Goal: Transaction & Acquisition: Purchase product/service

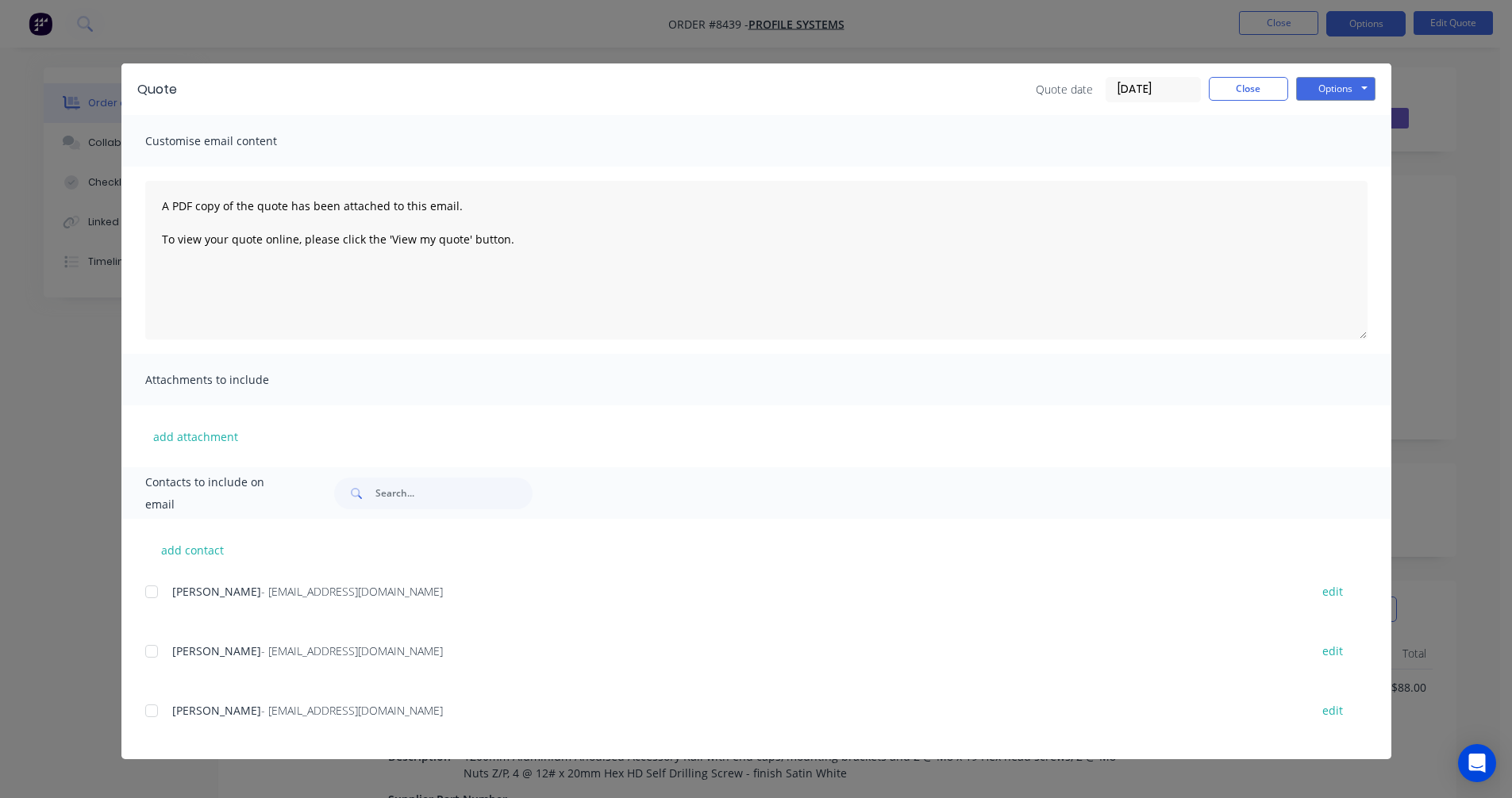
click at [1233, 91] on button "Close" at bounding box center [1248, 89] width 79 height 23
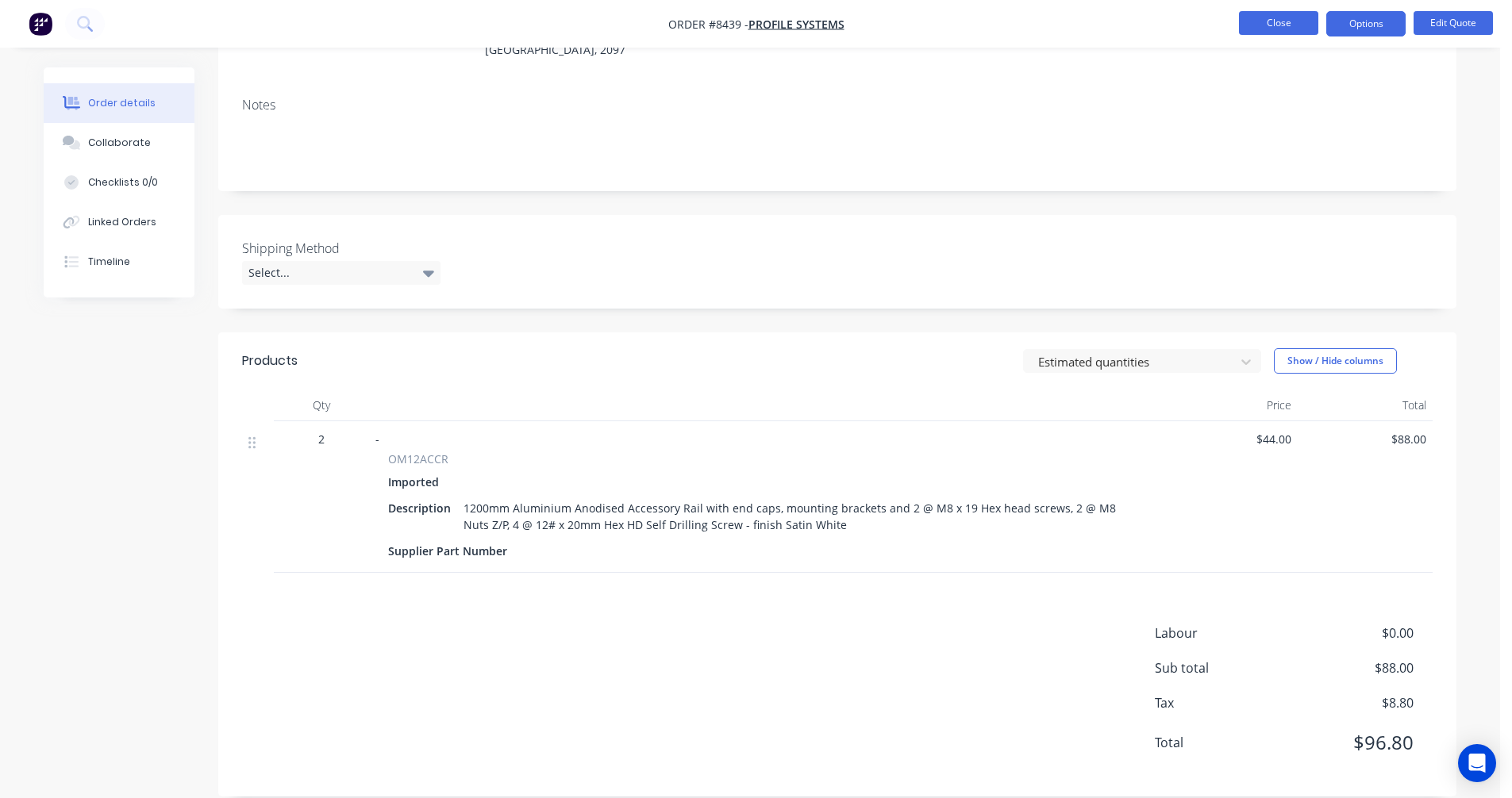
click at [1266, 24] on button "Close" at bounding box center [1278, 22] width 79 height 23
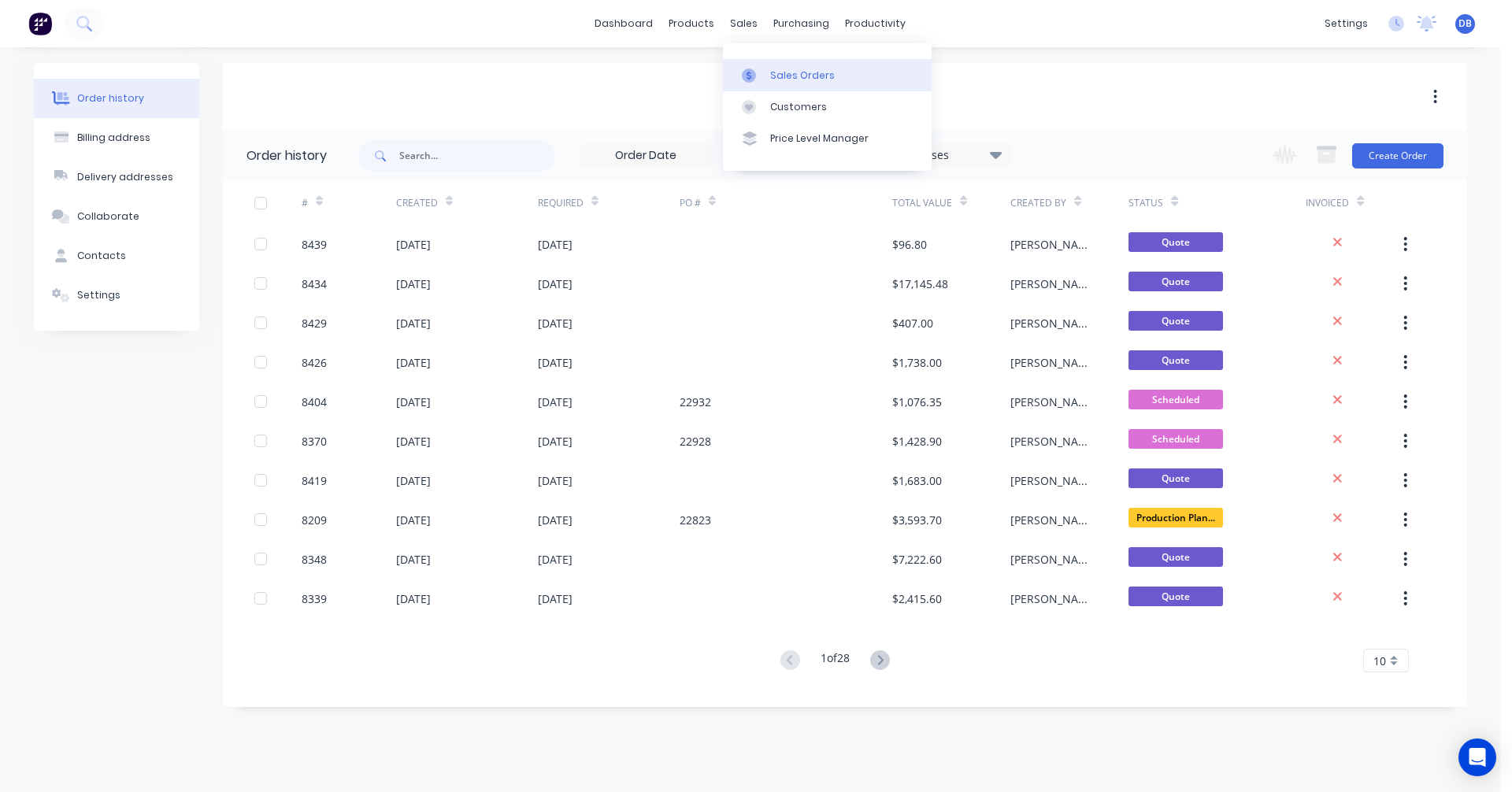
click at [783, 70] on div "Sales Orders" at bounding box center [803, 76] width 65 height 15
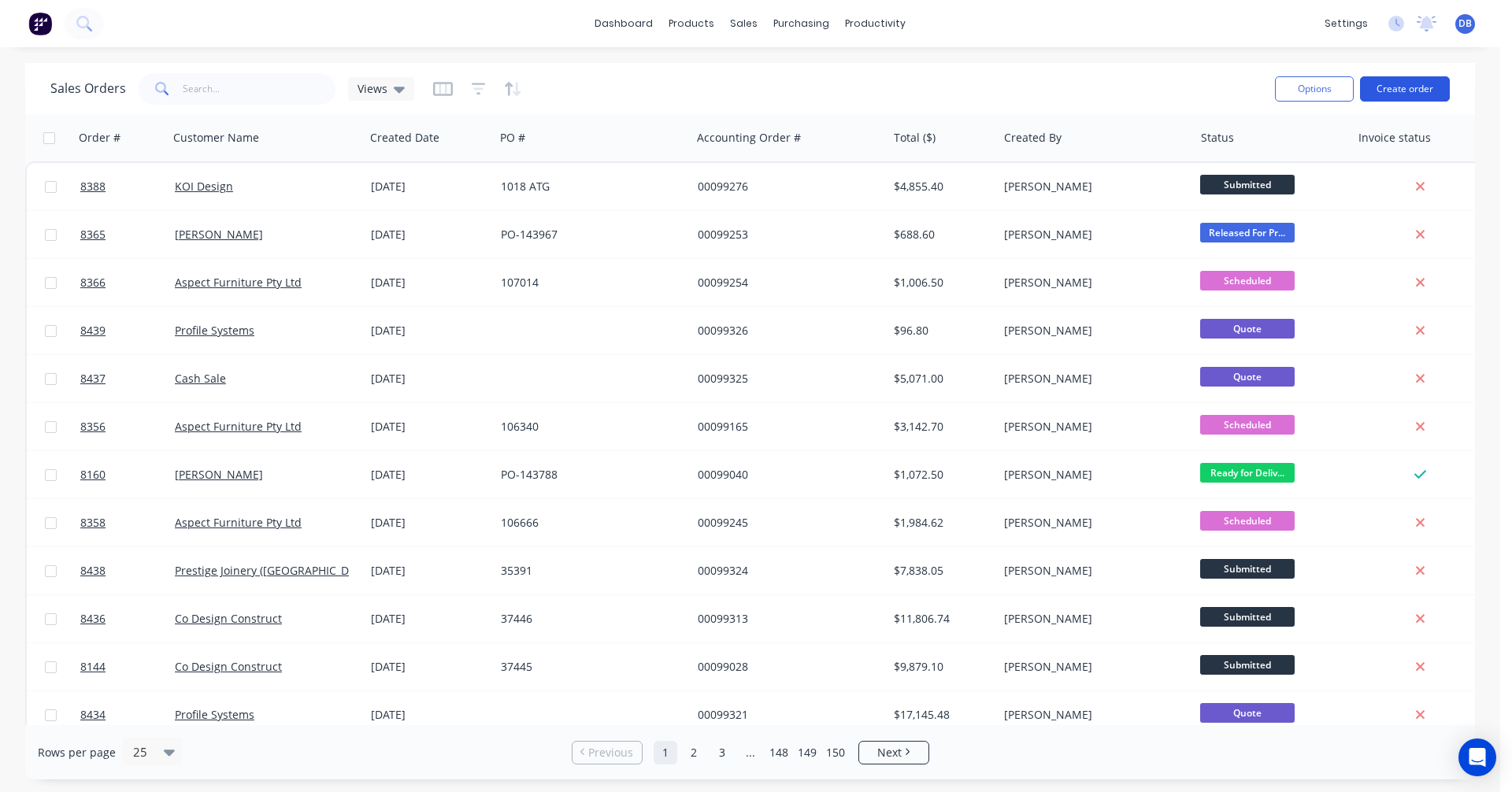
click at [1414, 85] on button "Create order" at bounding box center [1404, 89] width 90 height 25
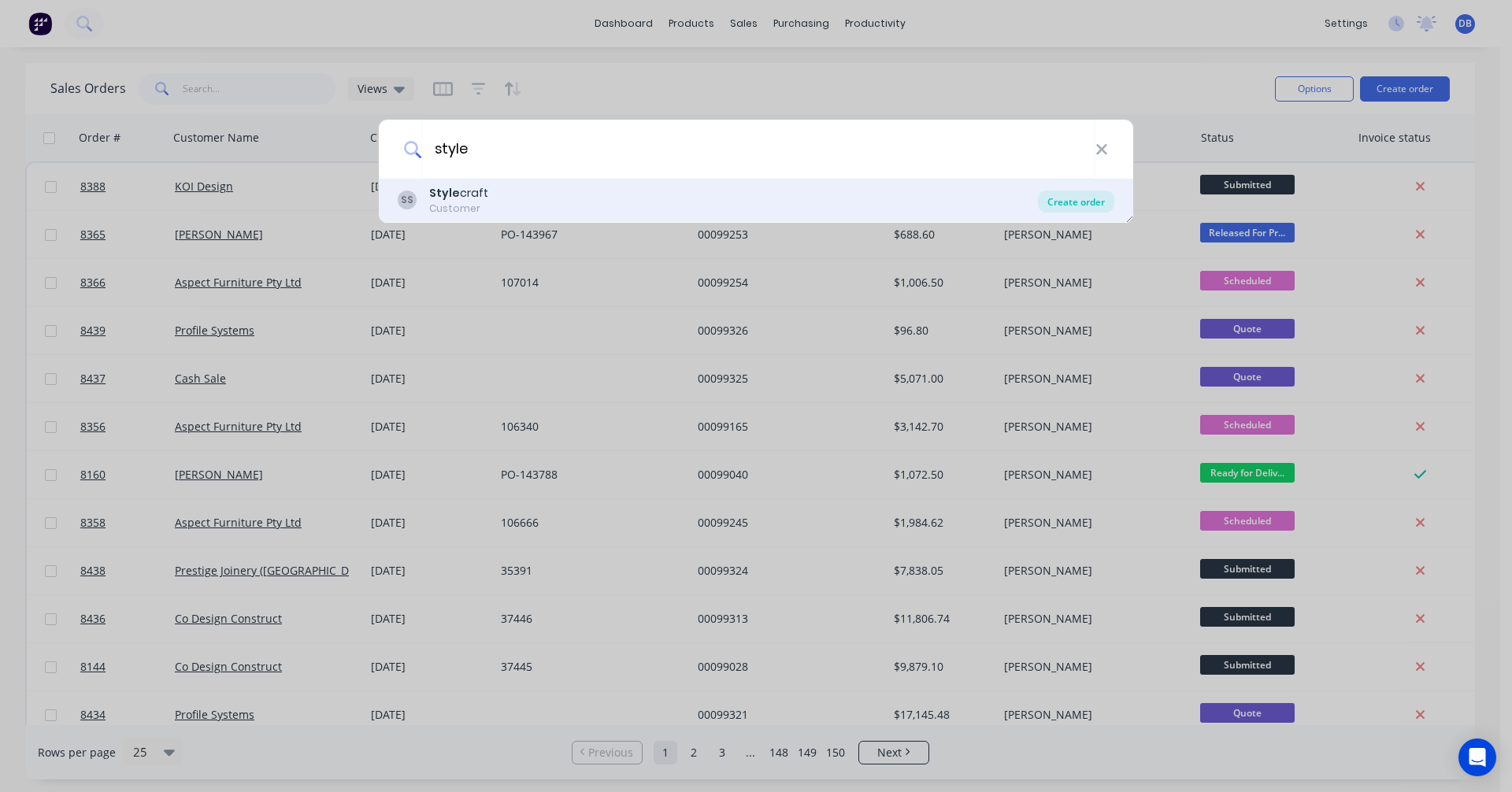
type input "style"
click at [1075, 204] on div "Create order" at bounding box center [1075, 201] width 77 height 22
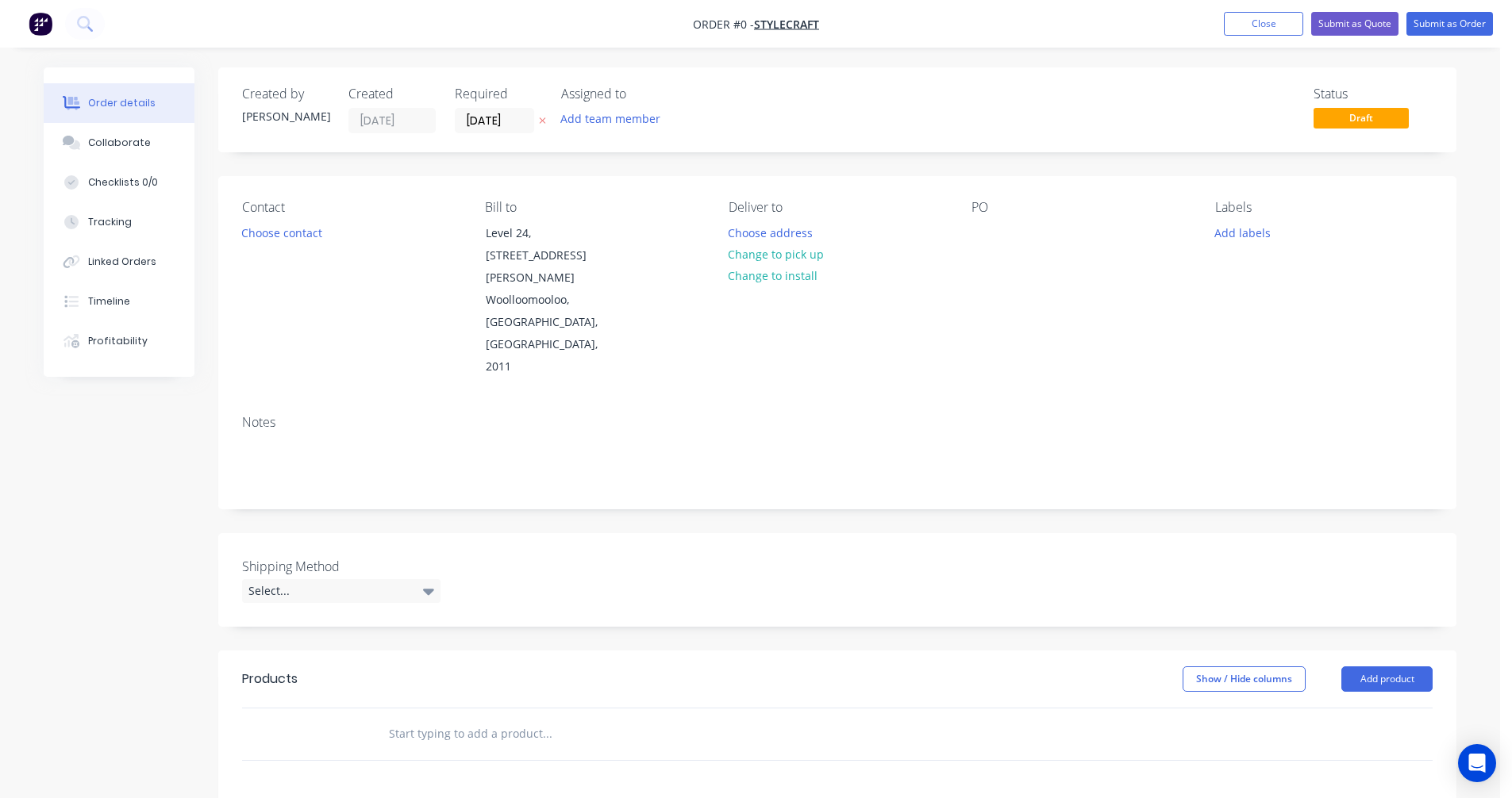
click at [457, 718] on input "text" at bounding box center [547, 733] width 318 height 31
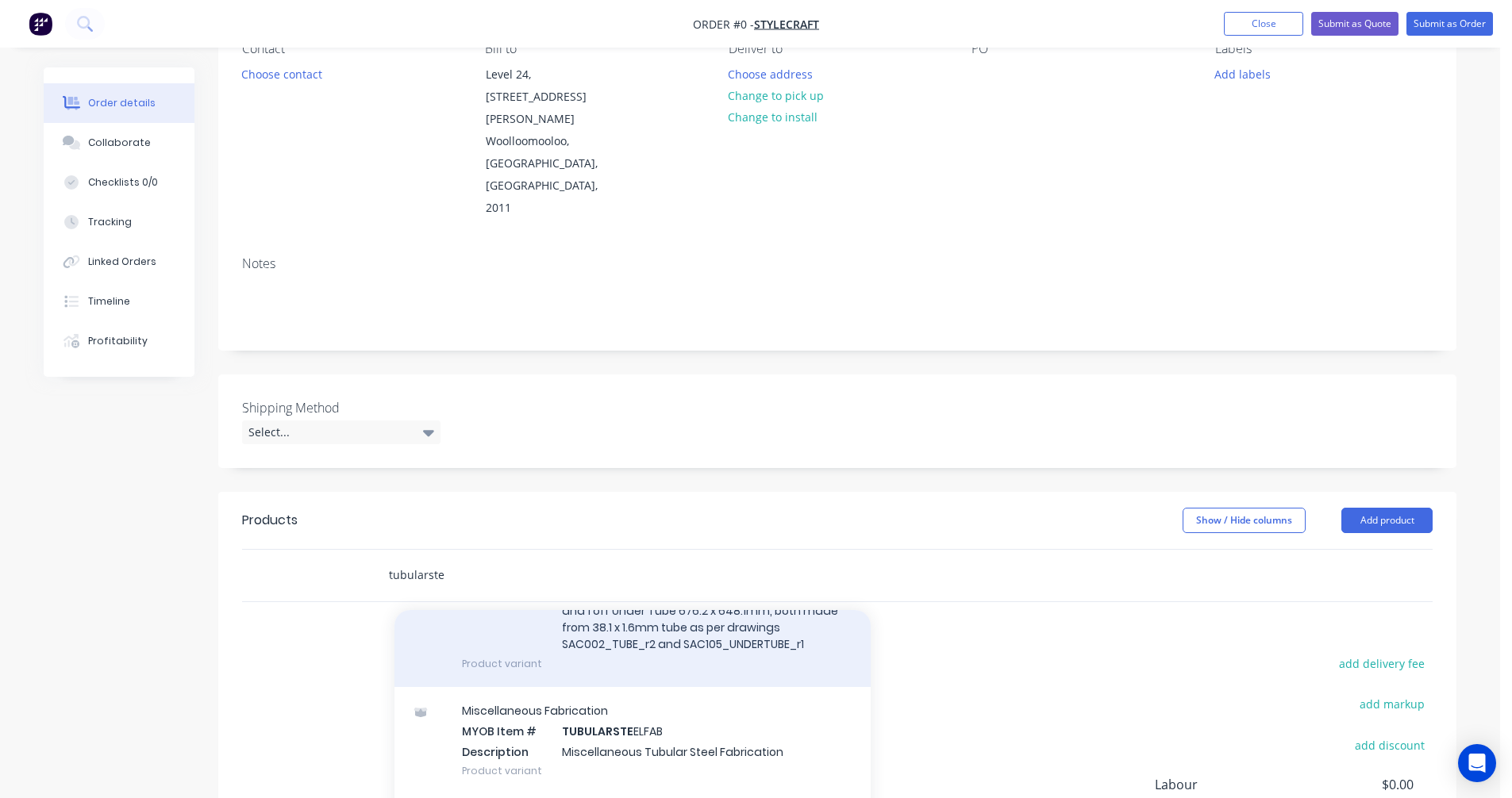
scroll to position [158, 0]
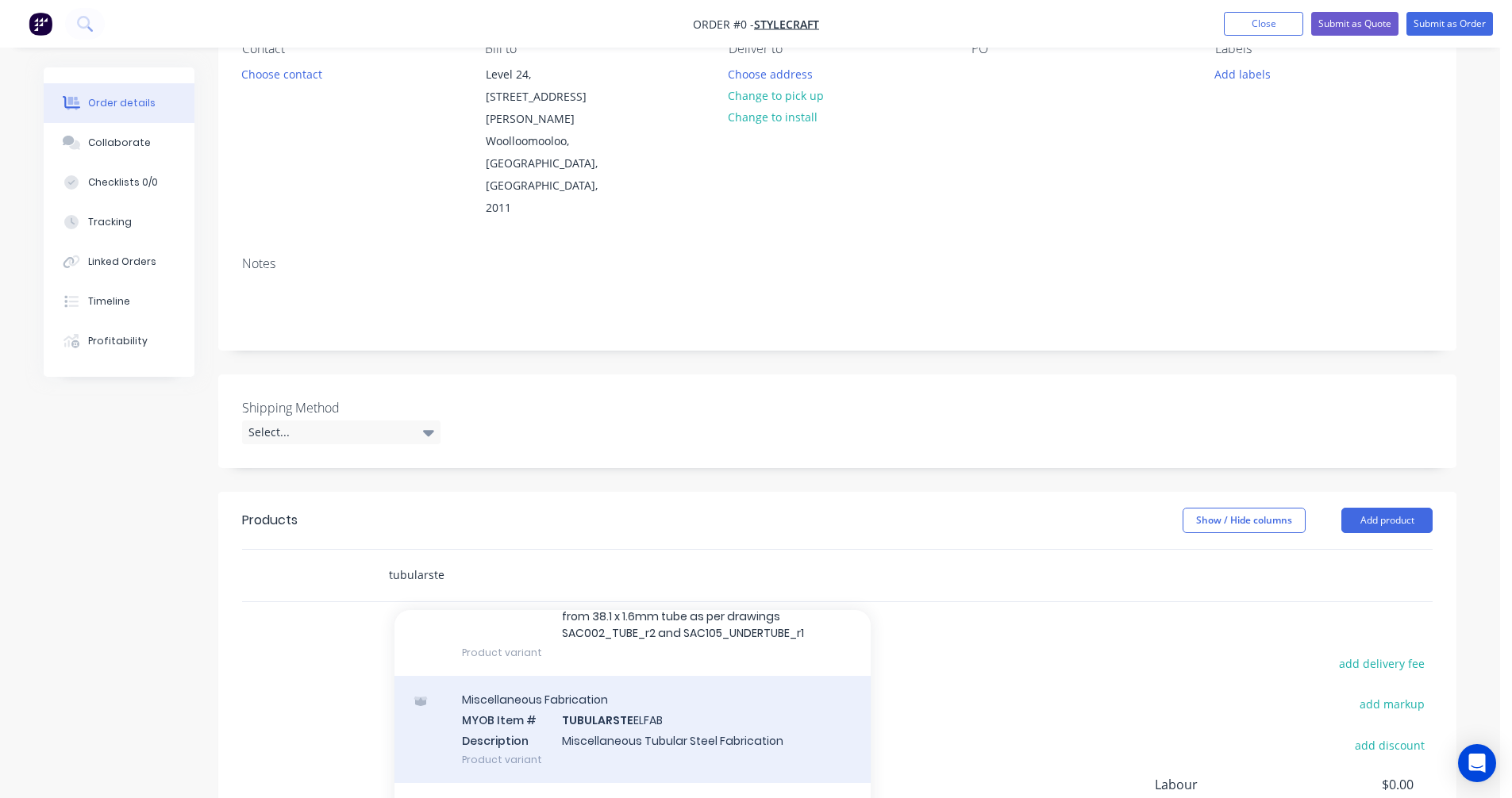
type input "tubularste"
click at [639, 676] on div "Miscellaneous Fabrication MYOB Item # TUBULARSTE ELFAB Description Miscellaneou…" at bounding box center [632, 730] width 476 height 108
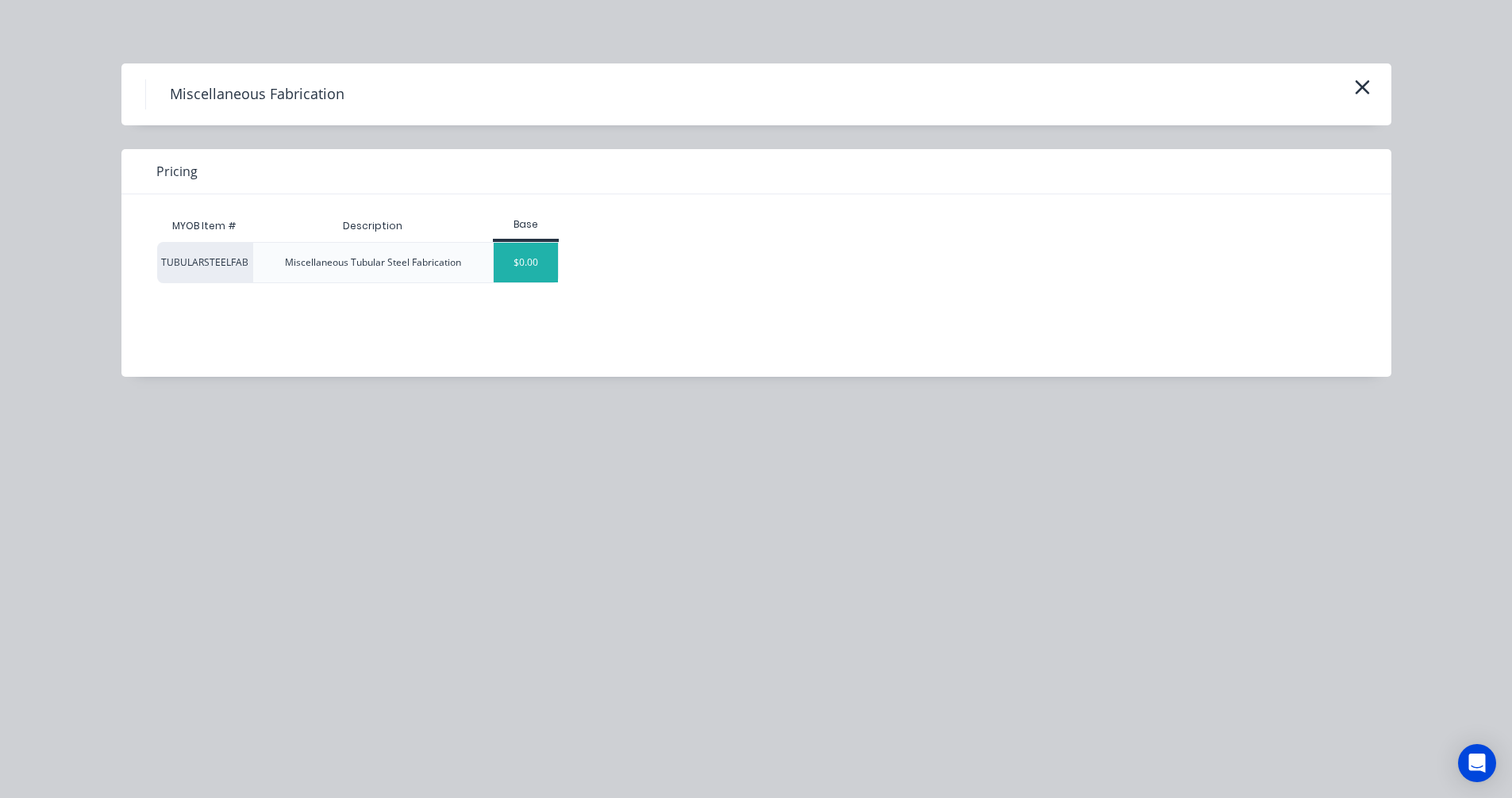
click at [512, 270] on div "$0.00" at bounding box center [526, 262] width 65 height 40
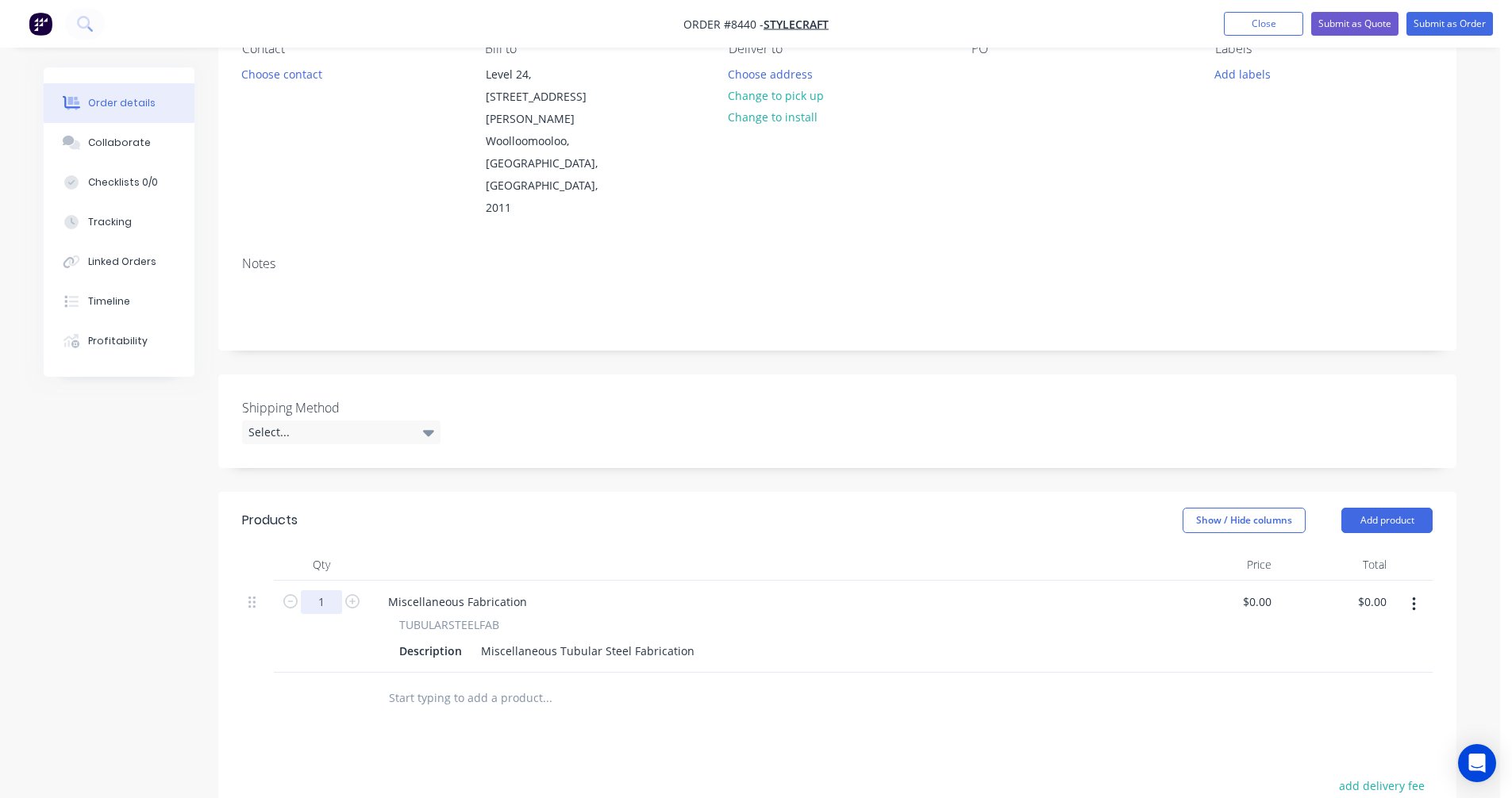
click at [330, 591] on input "1" at bounding box center [322, 602] width 41 height 23
type input "15"
type input "$0.00"
click at [405, 591] on div "Miscellaneous Fabrication" at bounding box center [458, 602] width 164 height 23
drag, startPoint x: 526, startPoint y: 537, endPoint x: 361, endPoint y: 541, distance: 165.0
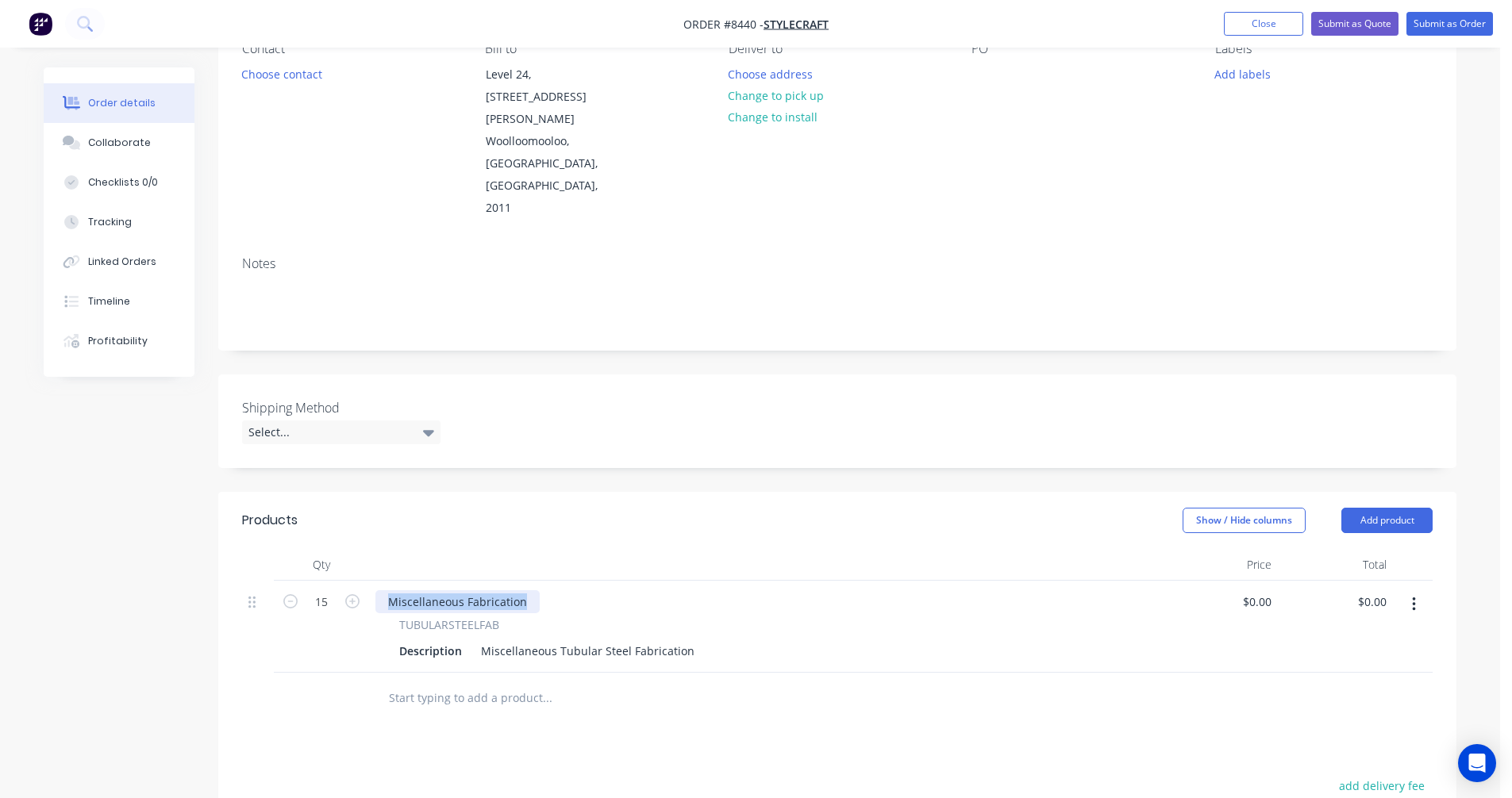
click at [362, 581] on div "15 Miscellaneous Fabrication TUBULARSTEELFAB Description Miscellaneous Tubular …" at bounding box center [836, 627] width 1190 height 92
click at [553, 640] on div "Miscellaneous Tubular Steel Fabrication" at bounding box center [587, 651] width 226 height 23
click at [559, 640] on div "Miscellaneous Tubular Steel Fabrication" at bounding box center [587, 651] width 226 height 23
drag, startPoint x: 684, startPoint y: 584, endPoint x: 471, endPoint y: 591, distance: 213.1
click at [471, 640] on div "Description Miscellaneous Tubular Steel Fabrication" at bounding box center [763, 651] width 739 height 23
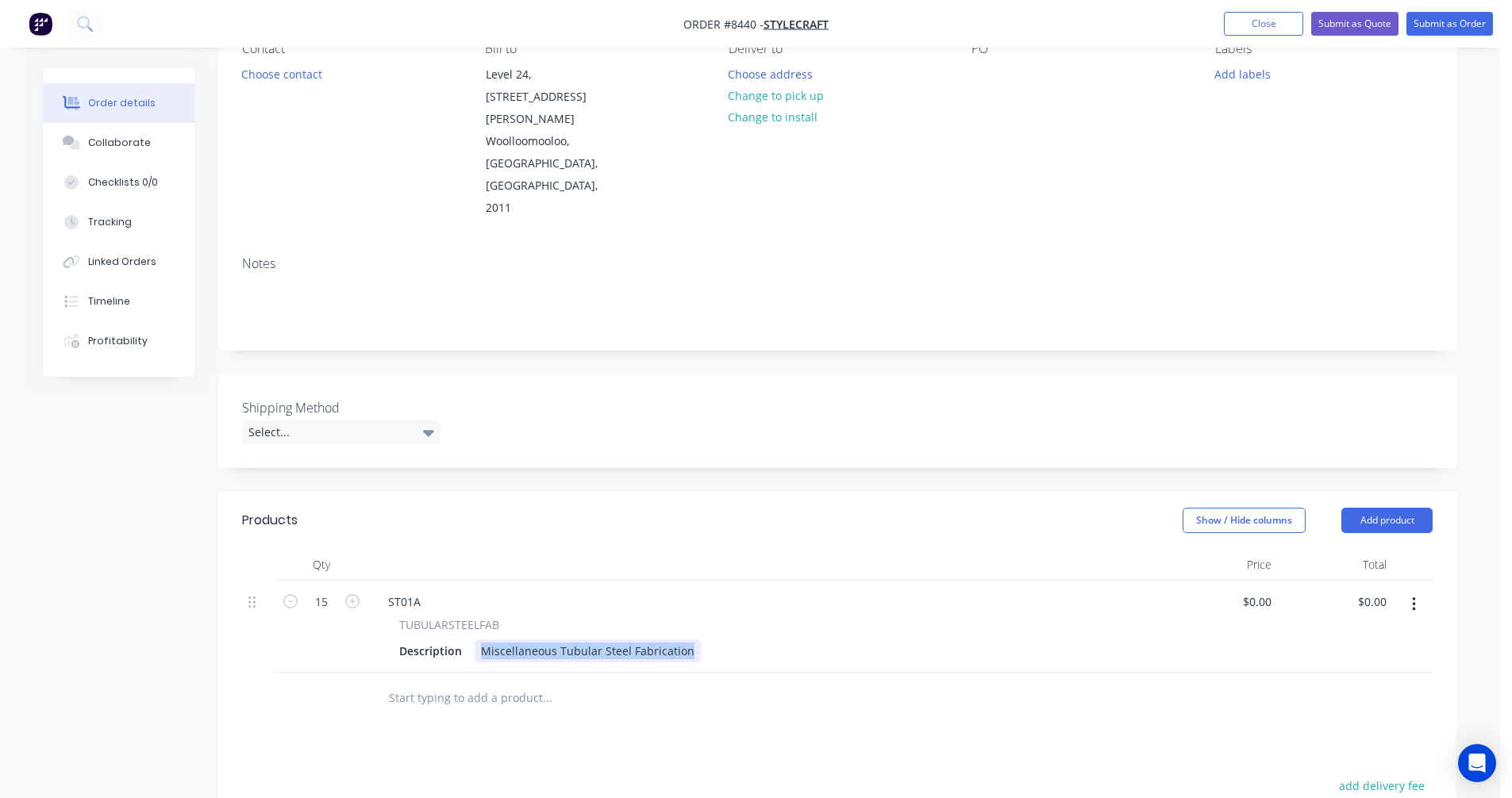
paste div
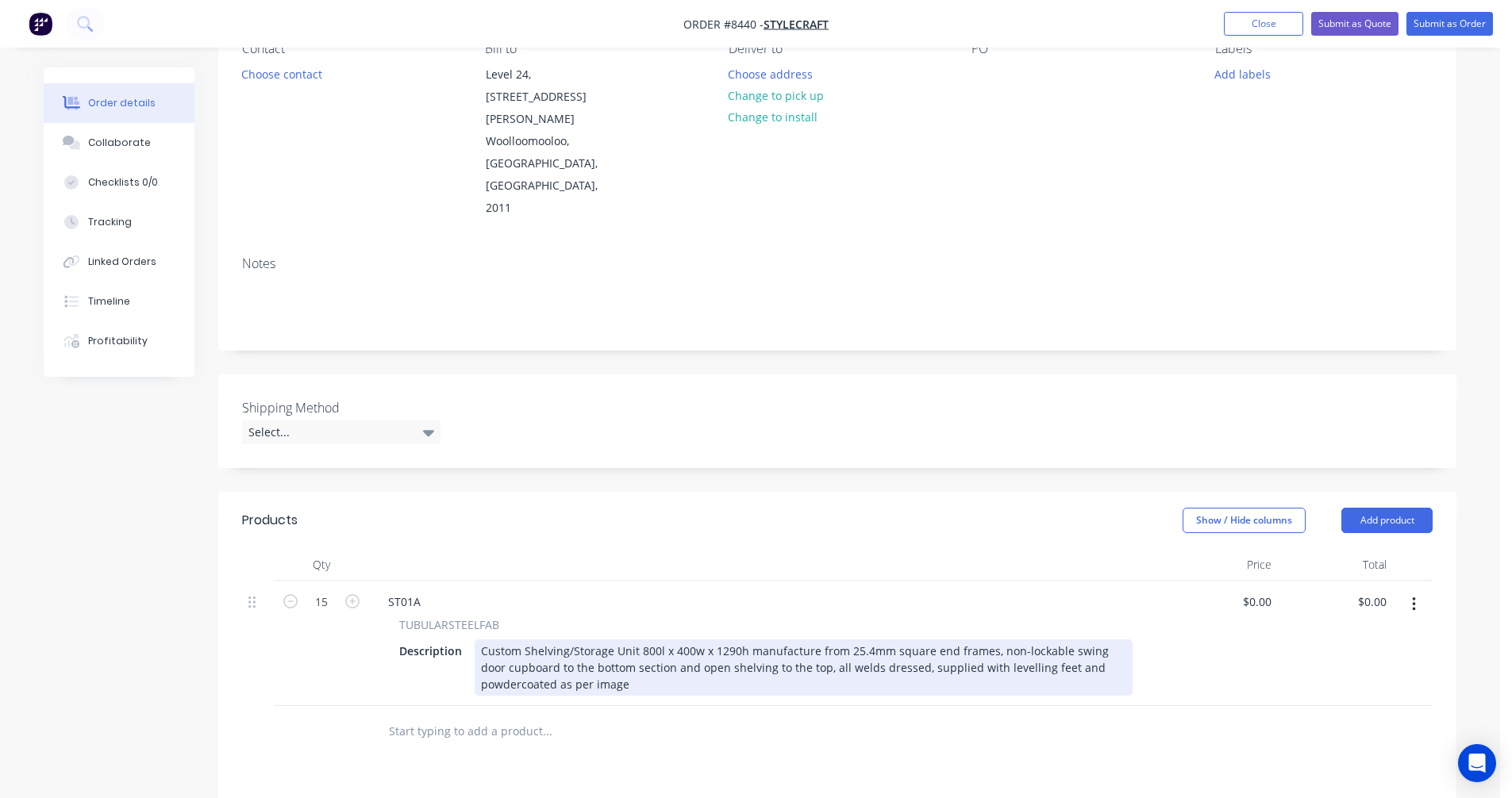
click at [642, 640] on div "Custom Shelving/Storage Unit 800l x 400w x 1290h manufacture from 25.4mm square…" at bounding box center [803, 668] width 658 height 57
click at [645, 640] on div "Custom Shelving/Storage Unit 800l x 400w x 1290h manufacture from 25.4mm square…" at bounding box center [803, 668] width 658 height 57
click at [777, 640] on div "Custom Shelving/Storage Unit 900l x 500w x 2100h manufacture from 25.4mm square…" at bounding box center [803, 668] width 658 height 57
type input "$1,597.00"
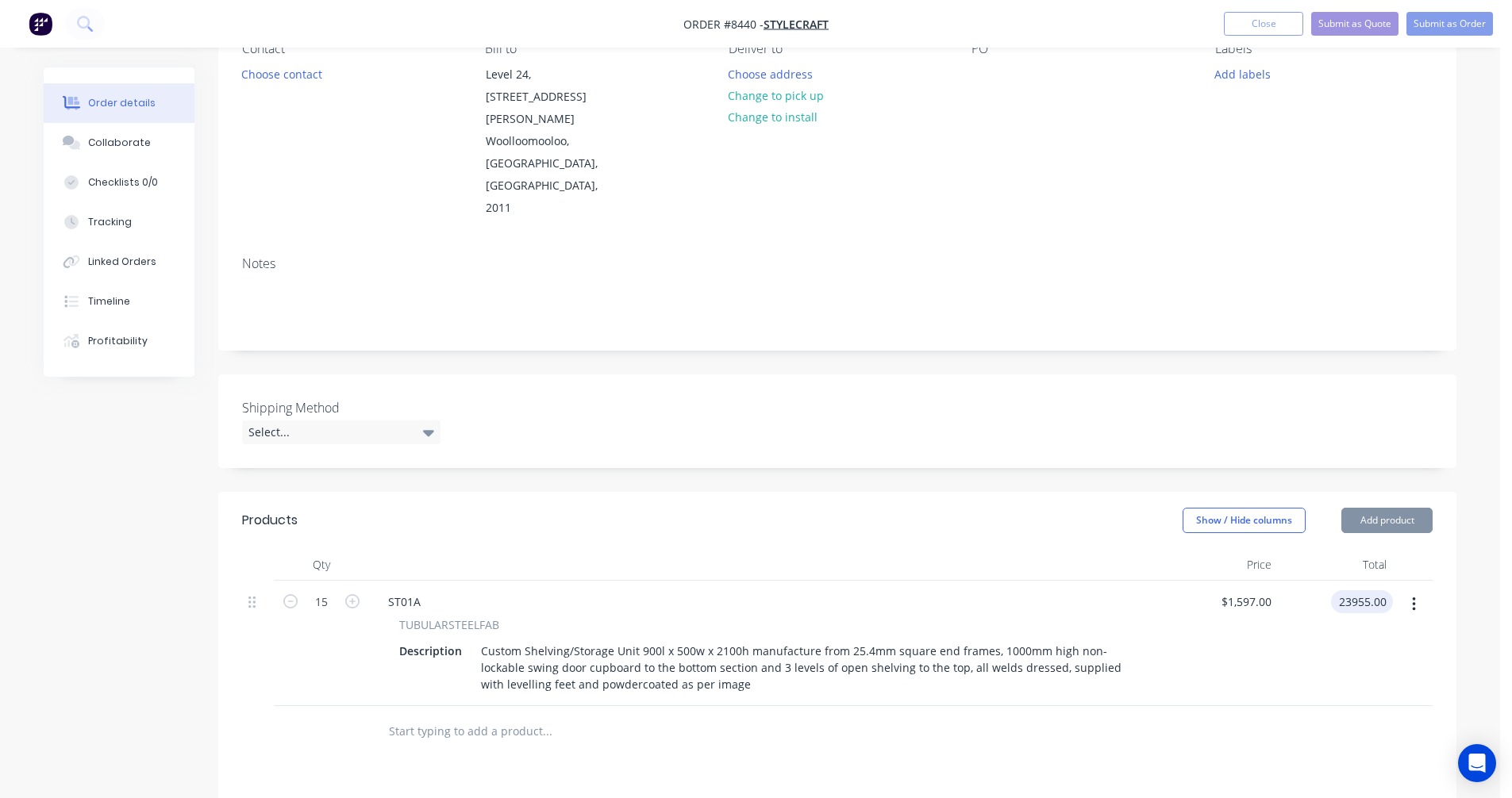
type input "$23,955.00"
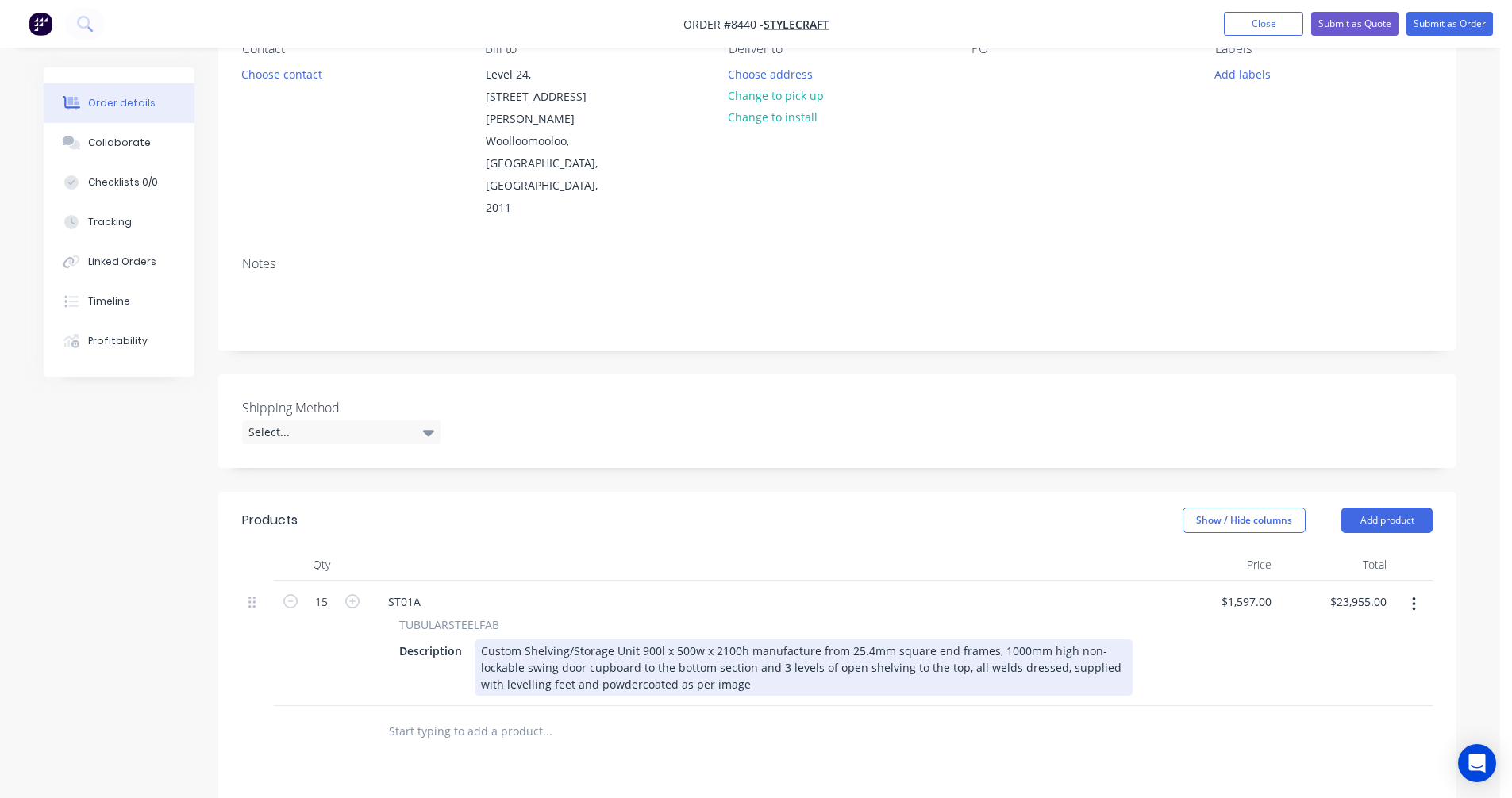
click at [754, 640] on div "Custom Shelving/Storage Unit 900l x 500w x 2100h manufacture from 25.4mm square…" at bounding box center [803, 668] width 658 height 57
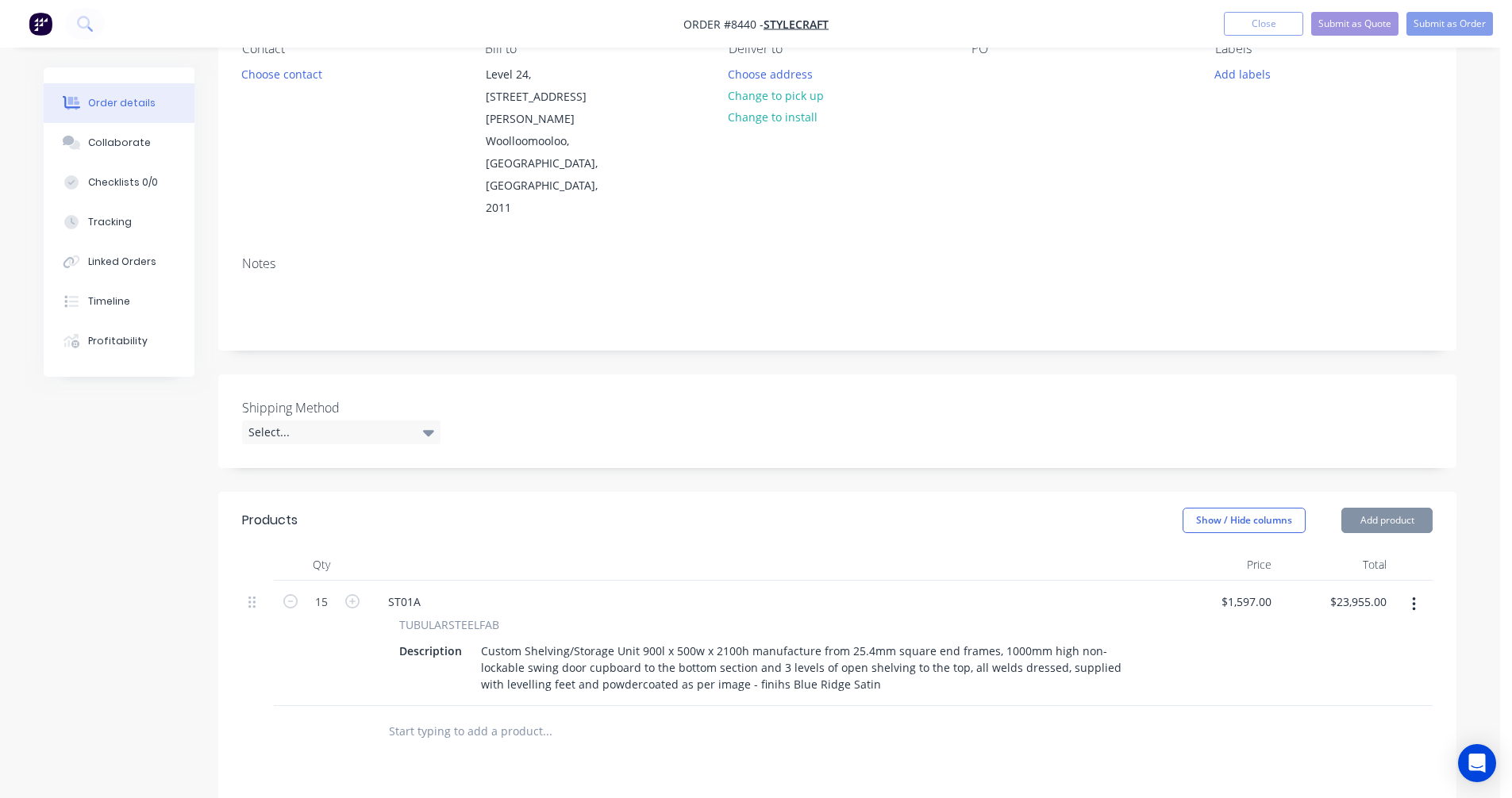
drag, startPoint x: 752, startPoint y: 621, endPoint x: 780, endPoint y: 616, distance: 28.4
click at [754, 640] on div "Custom Shelving/Storage Unit 900l x 500w x 2100h manufacture from 25.4mm square…" at bounding box center [803, 668] width 658 height 57
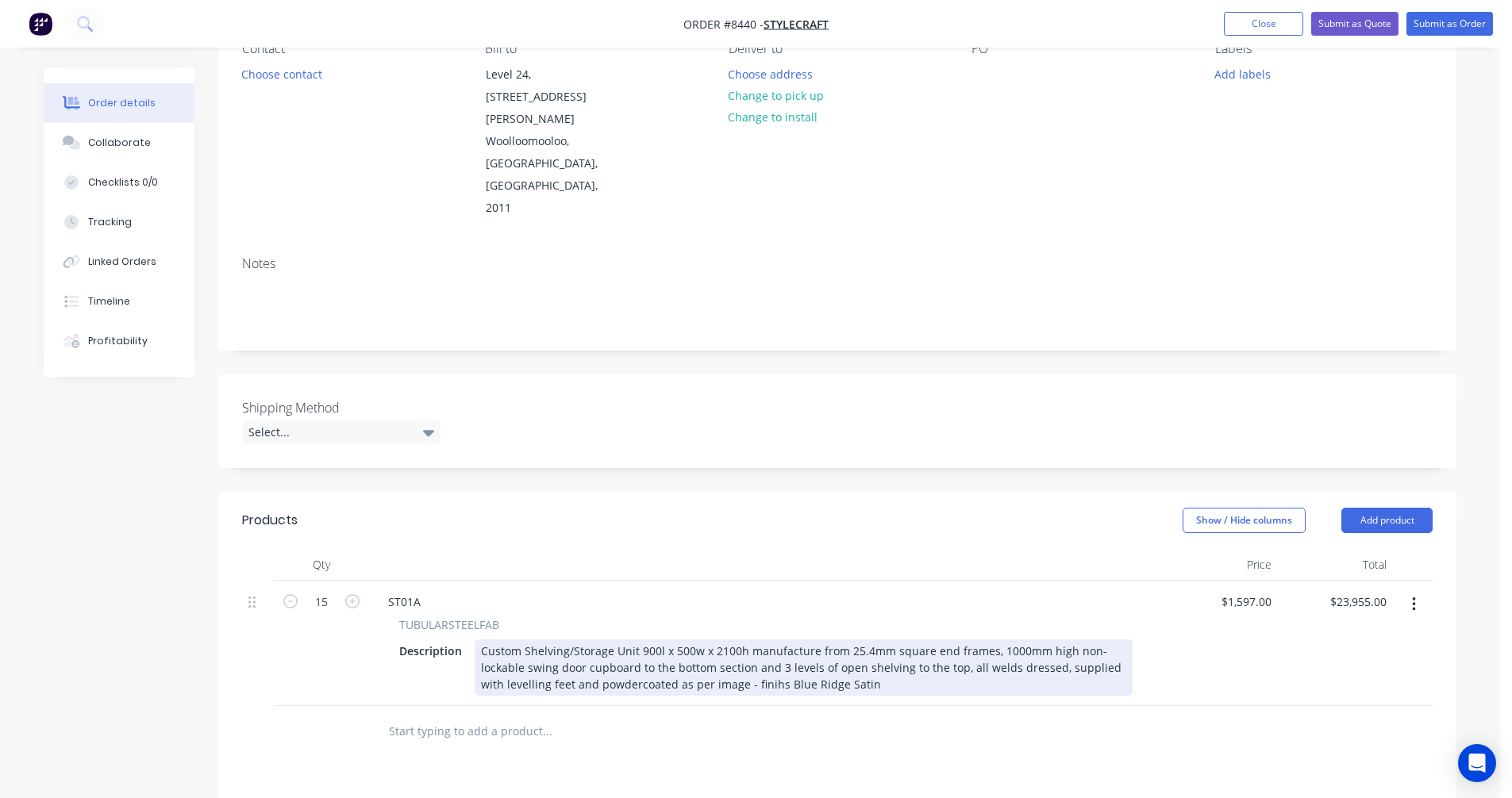
drag, startPoint x: 747, startPoint y: 623, endPoint x: 755, endPoint y: 620, distance: 8.5
type input "$1,597.00"
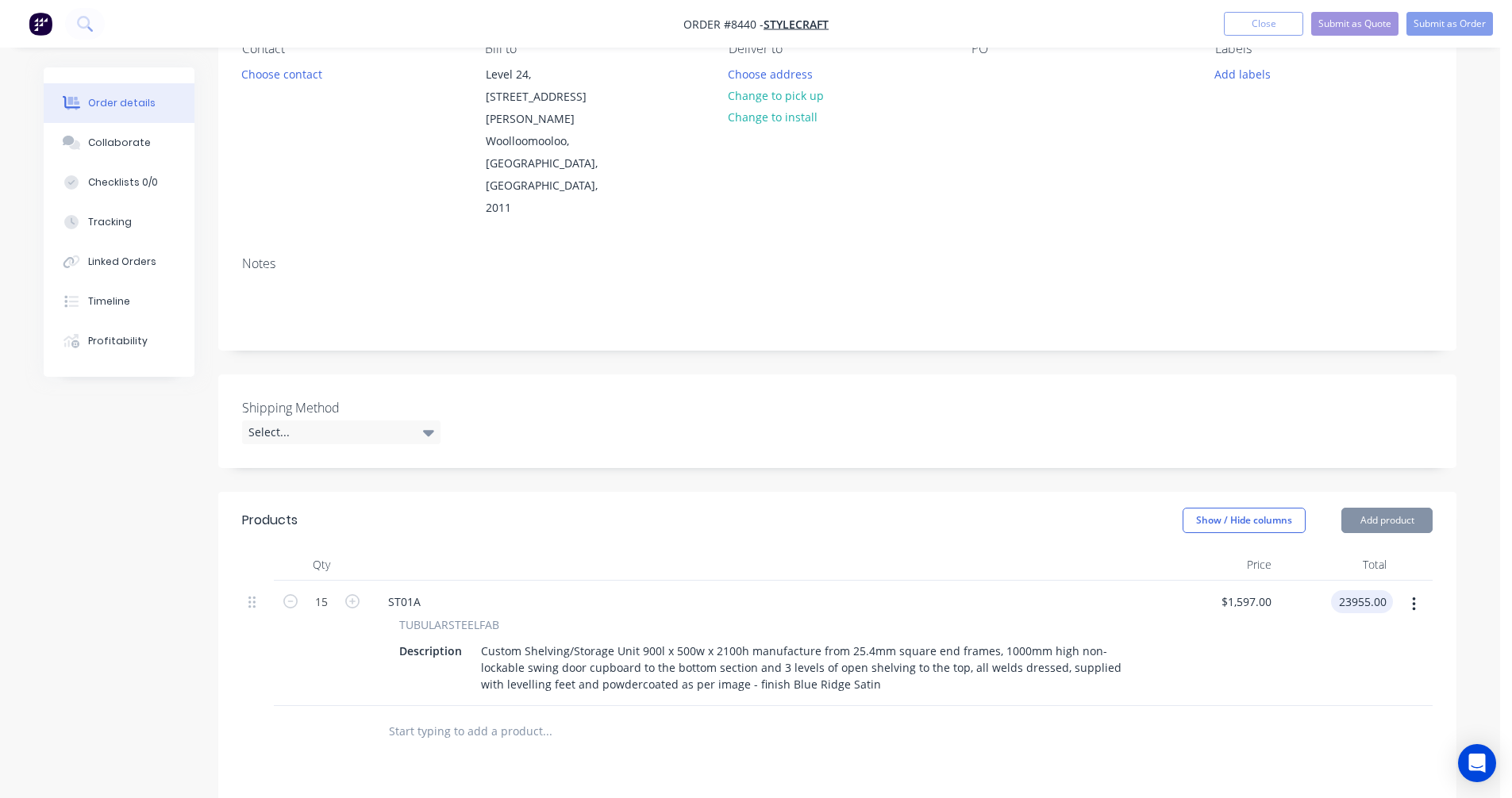
type input "$23,955.00"
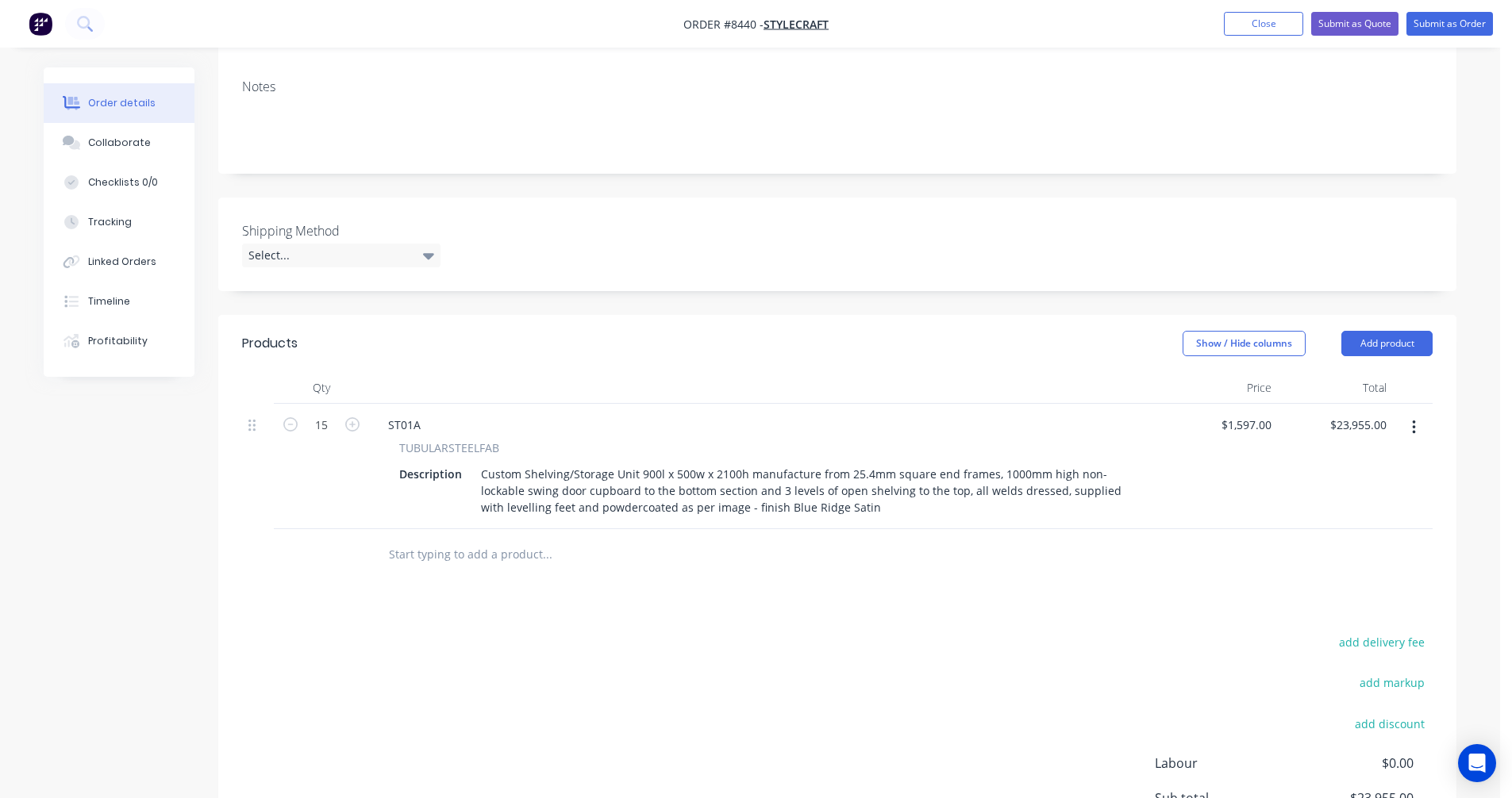
scroll to position [397, 0]
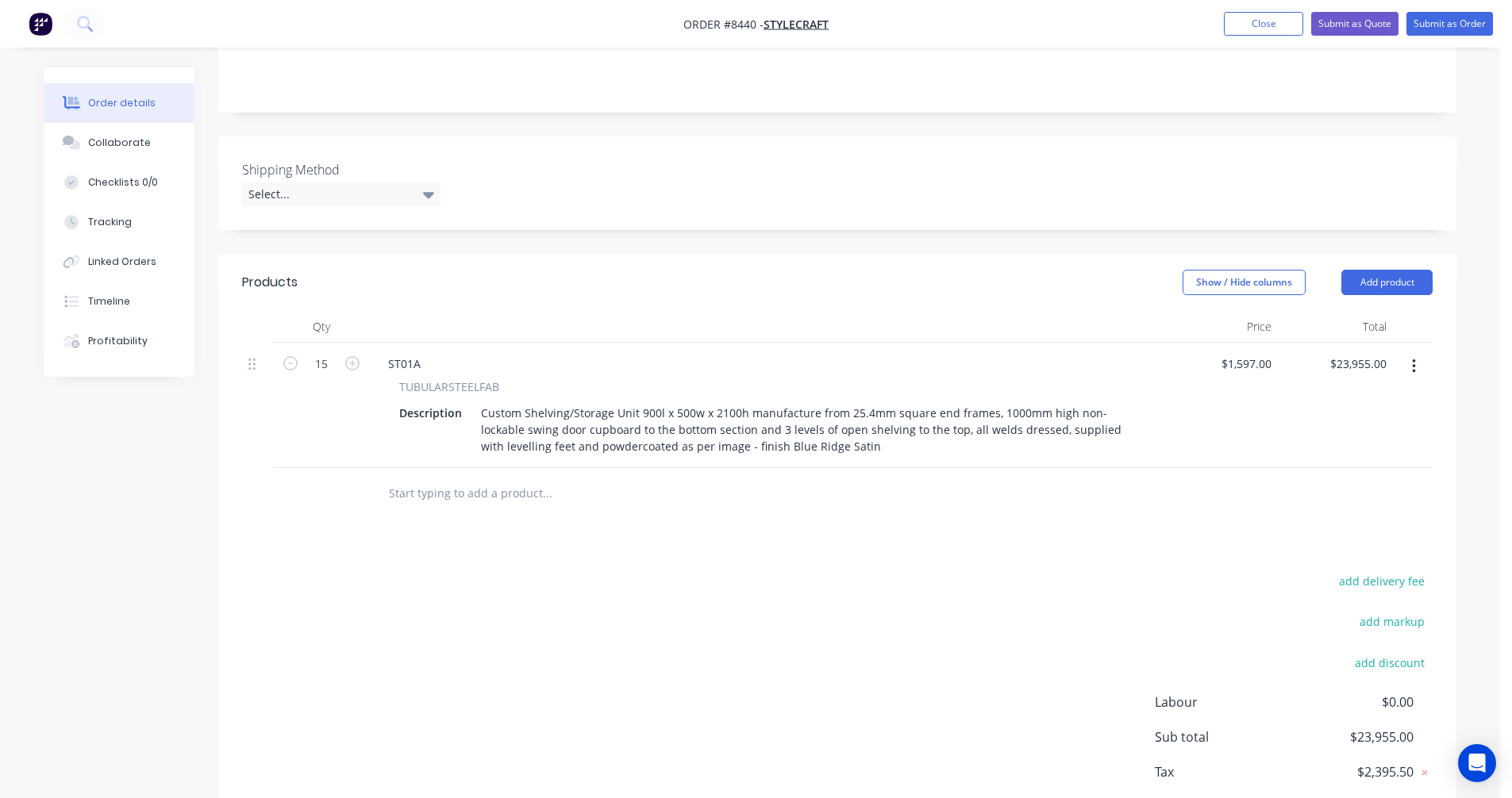
click at [1412, 360] on icon "button" at bounding box center [1412, 367] width 3 height 15
click at [1359, 428] on div "Duplicate" at bounding box center [1356, 440] width 122 height 23
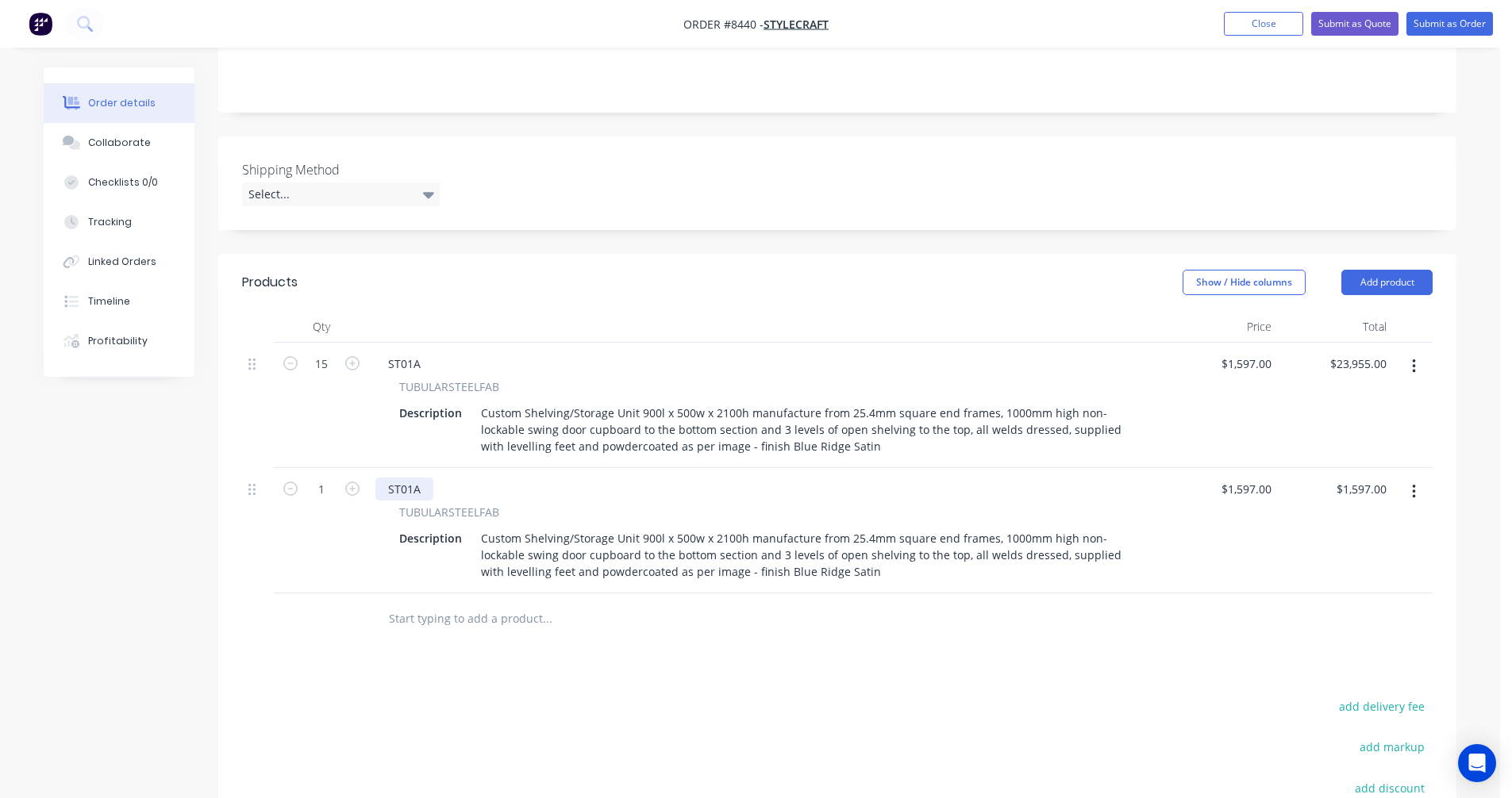
click at [422, 477] on div "ST01A" at bounding box center [404, 489] width 58 height 23
click at [317, 477] on input "1" at bounding box center [322, 489] width 41 height 23
type input "17"
type input "$27,149.00"
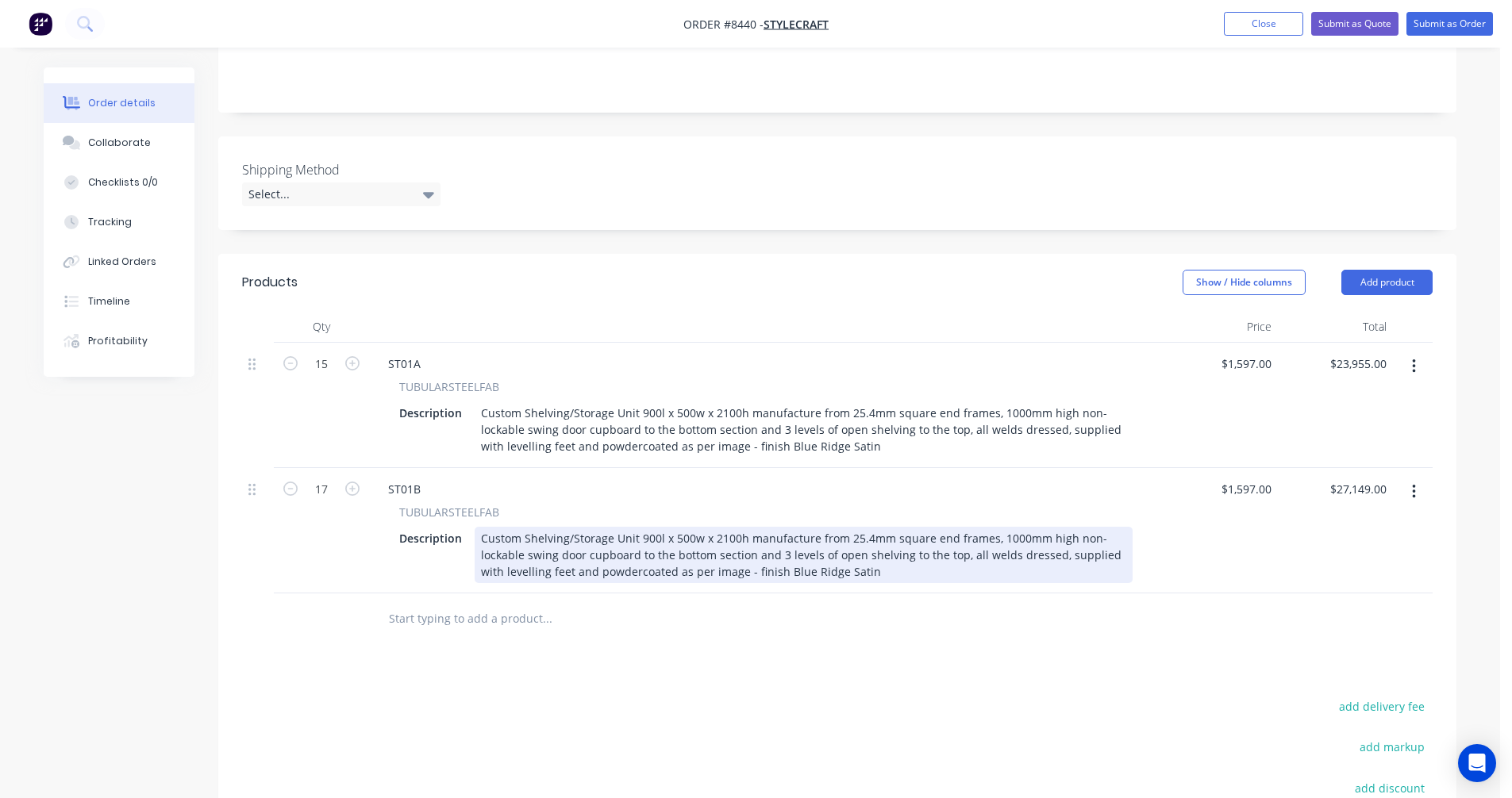
click at [793, 527] on div "Custom Shelving/Storage Unit 900l x 500w x 2100h manufacture from 25.4mm square…" at bounding box center [803, 555] width 658 height 57
drag, startPoint x: 806, startPoint y: 508, endPoint x: 755, endPoint y: 507, distance: 51.0
click at [755, 527] on div "Custom Shelving/Storage Unit 900l x 500w x 2100h manufacture from 25.4mm square…" at bounding box center [803, 555] width 658 height 57
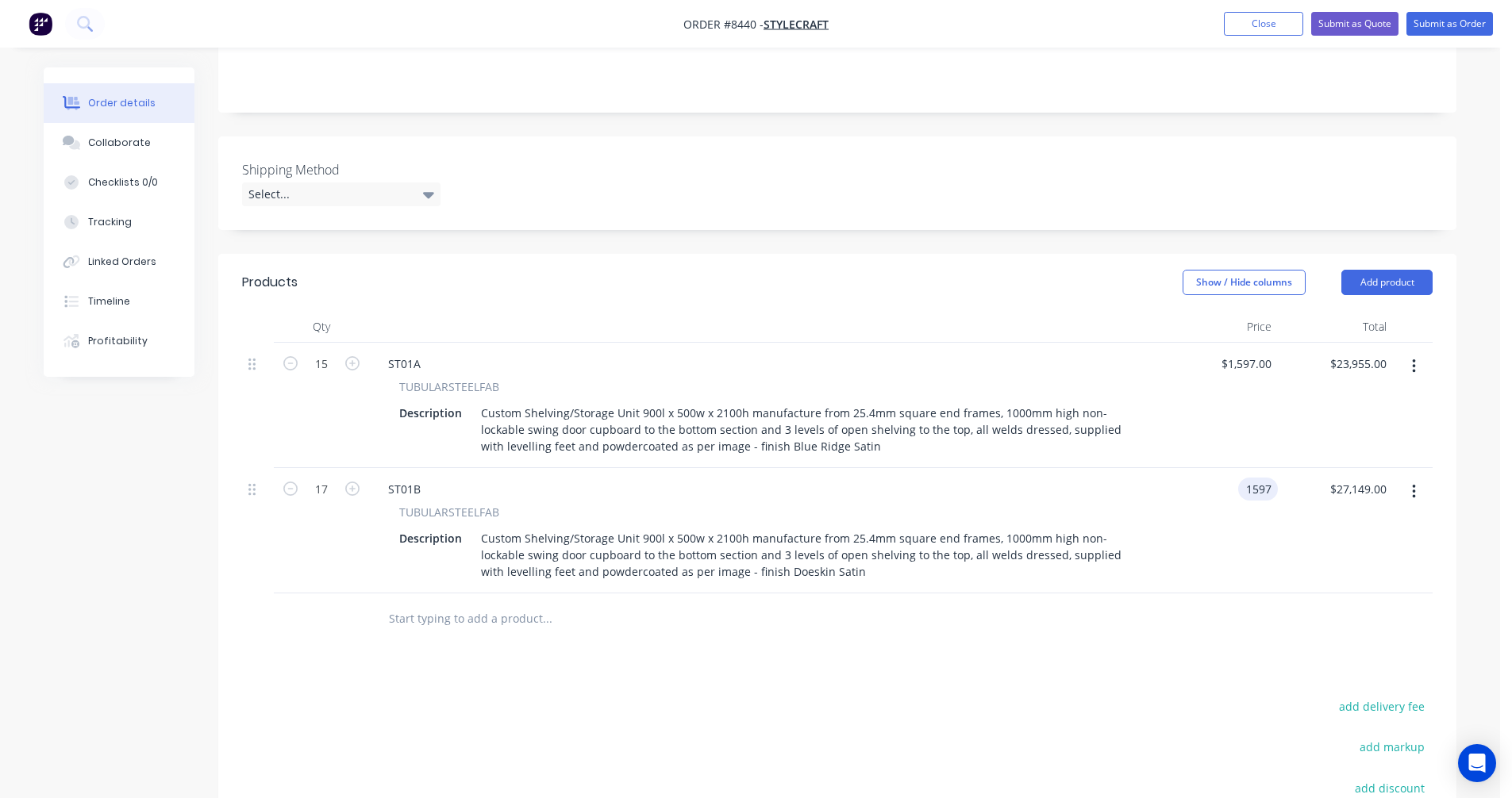
type input "$1,597.00"
type input "$27,149.00"
click at [1412, 485] on icon "button" at bounding box center [1412, 492] width 3 height 15
click at [1366, 554] on div "Duplicate" at bounding box center [1356, 565] width 122 height 23
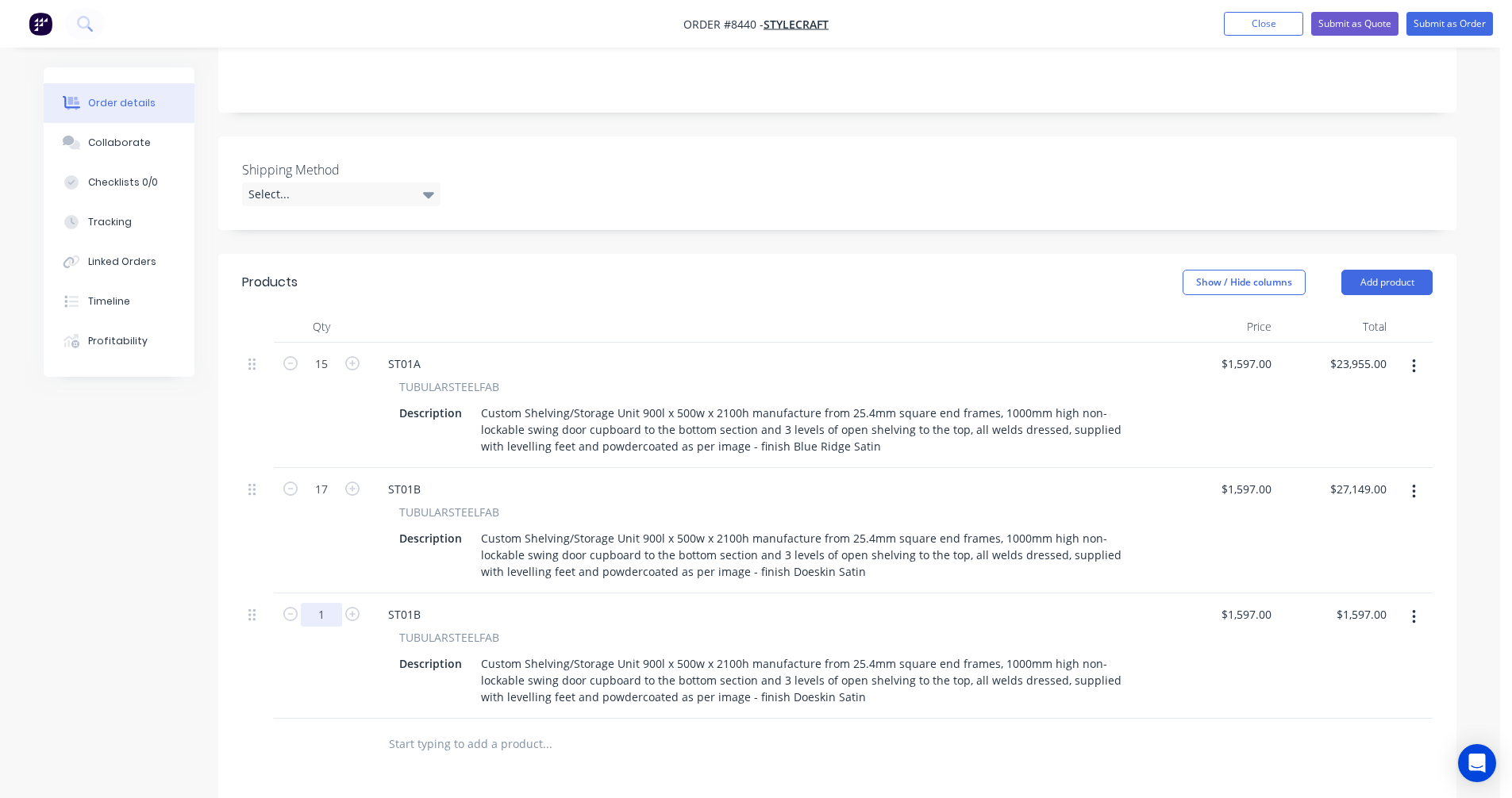
click at [328, 603] on input "1" at bounding box center [322, 615] width 41 height 23
type input "16"
type input "$25,552.00"
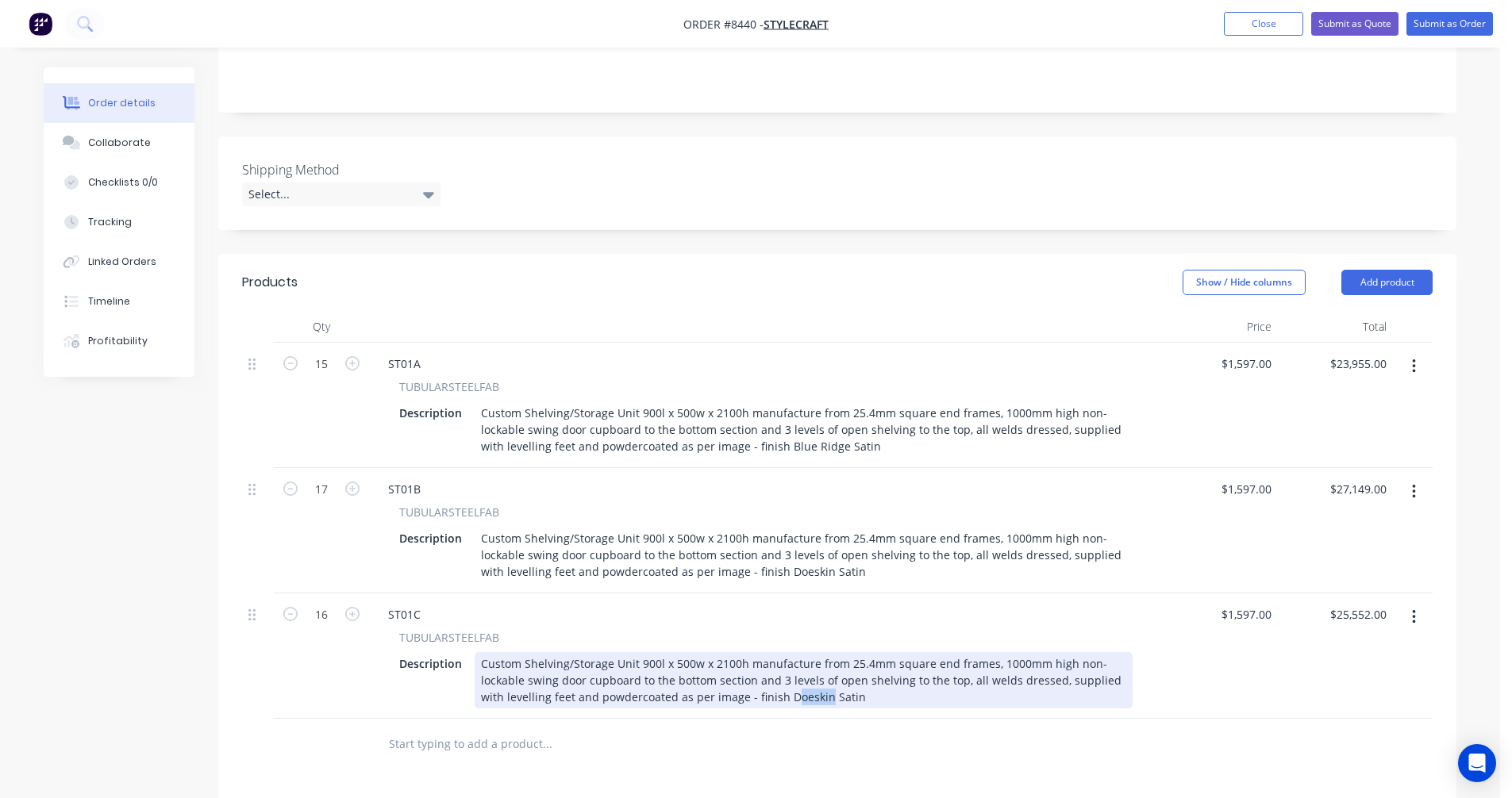
drag, startPoint x: 797, startPoint y: 631, endPoint x: 754, endPoint y: 631, distance: 43.0
click at [754, 652] on div "Custom Shelving/Storage Unit 900l x 500w x 2100h manufacture from 25.4mm square…" at bounding box center [803, 681] width 658 height 57
click at [768, 652] on div "Custom Shelving/Storage Unit 900l x 500w x 2100h manufacture from 25.4mm square…" at bounding box center [803, 681] width 658 height 57
click at [777, 652] on div "Custom Shelving/Storage Unit 900l x 500w x 2100h manufacture from 25.4mm square…" at bounding box center [803, 681] width 658 height 57
drag, startPoint x: 794, startPoint y: 631, endPoint x: 754, endPoint y: 635, distance: 40.2
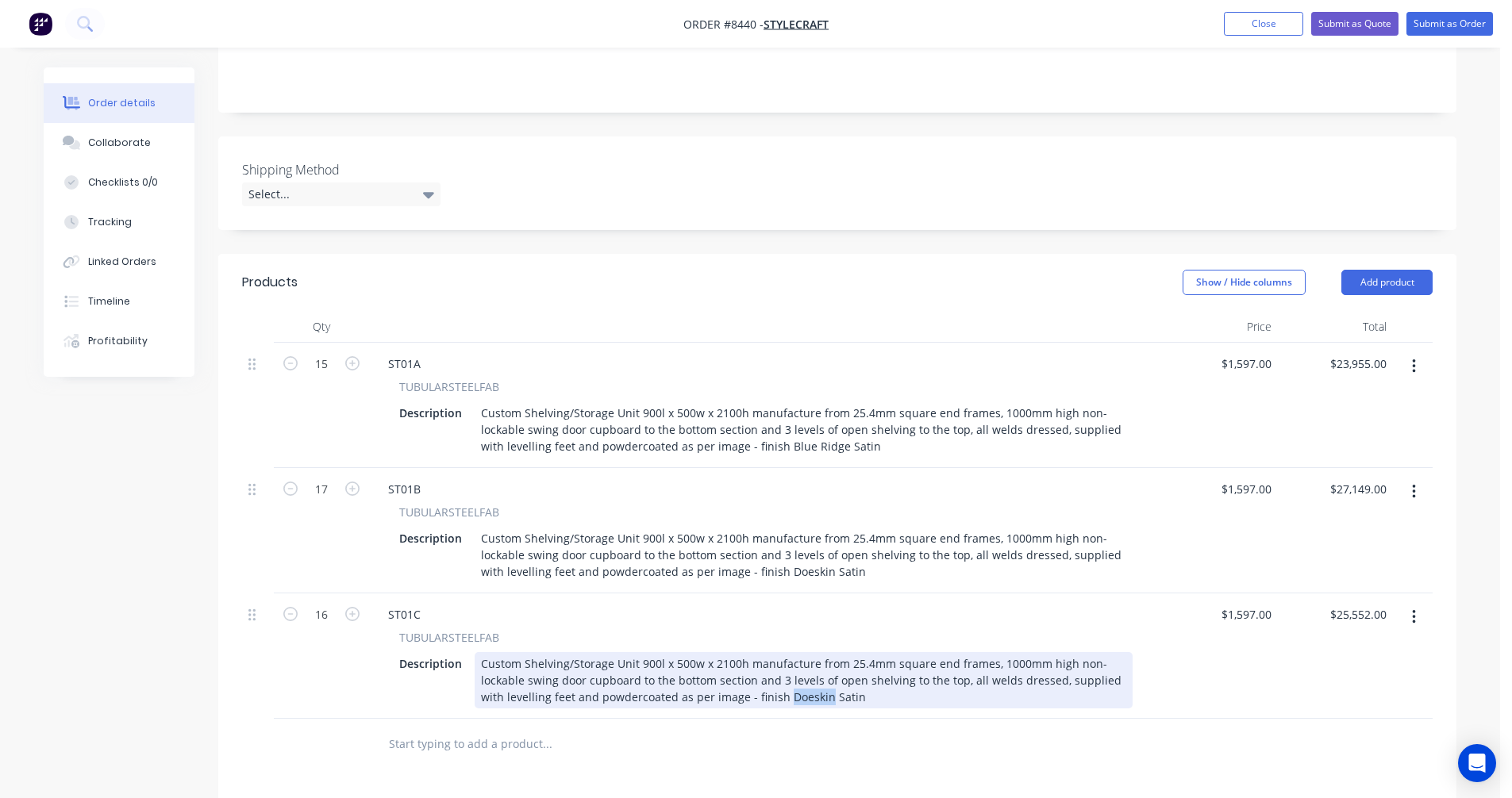
click at [754, 652] on div "Custom Shelving/Storage Unit 900l x 500w x 2100h manufacture from 25.4mm square…" at bounding box center [803, 681] width 658 height 57
type input "$1,597.00"
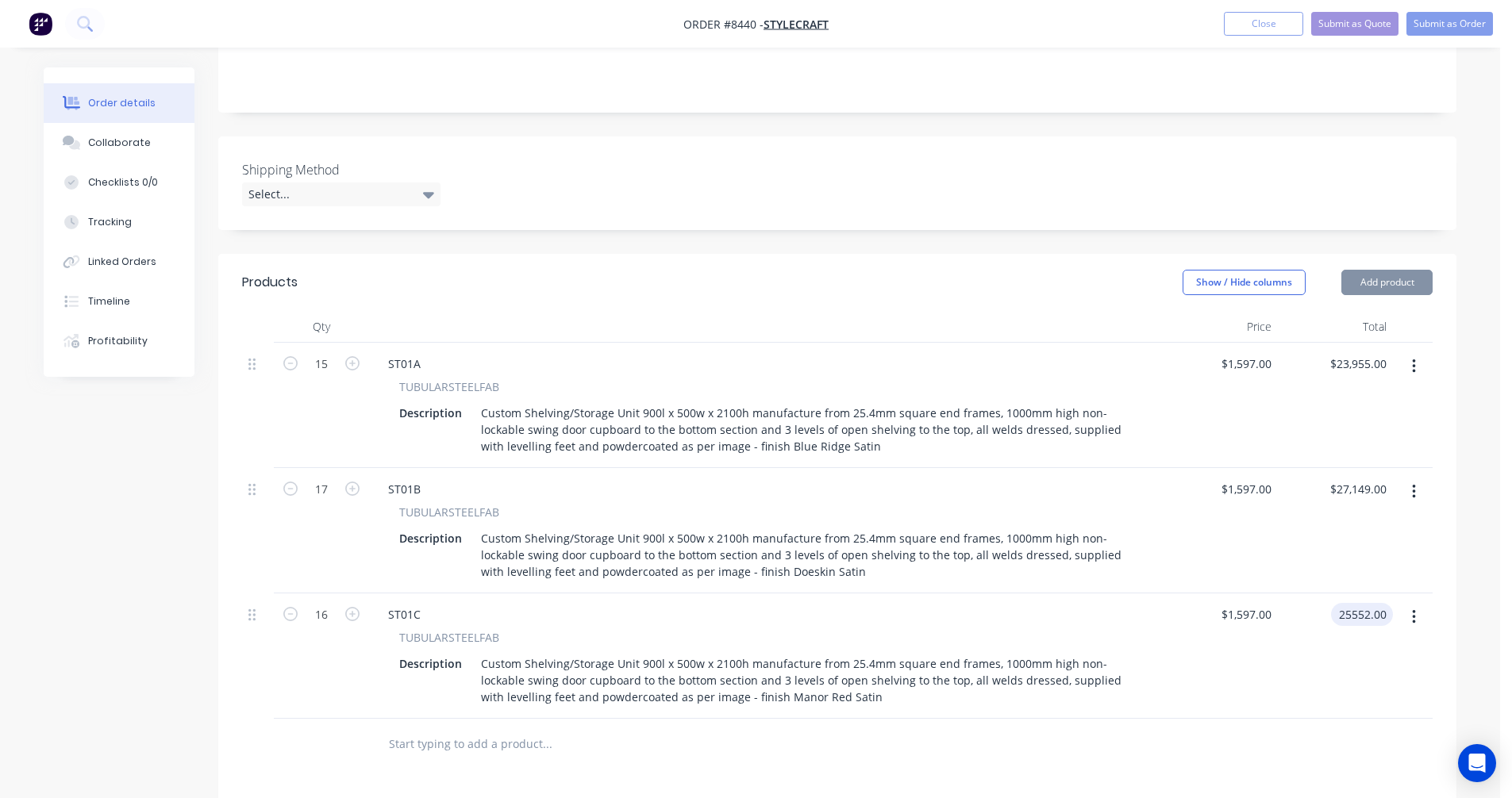
type input "$25,552.00"
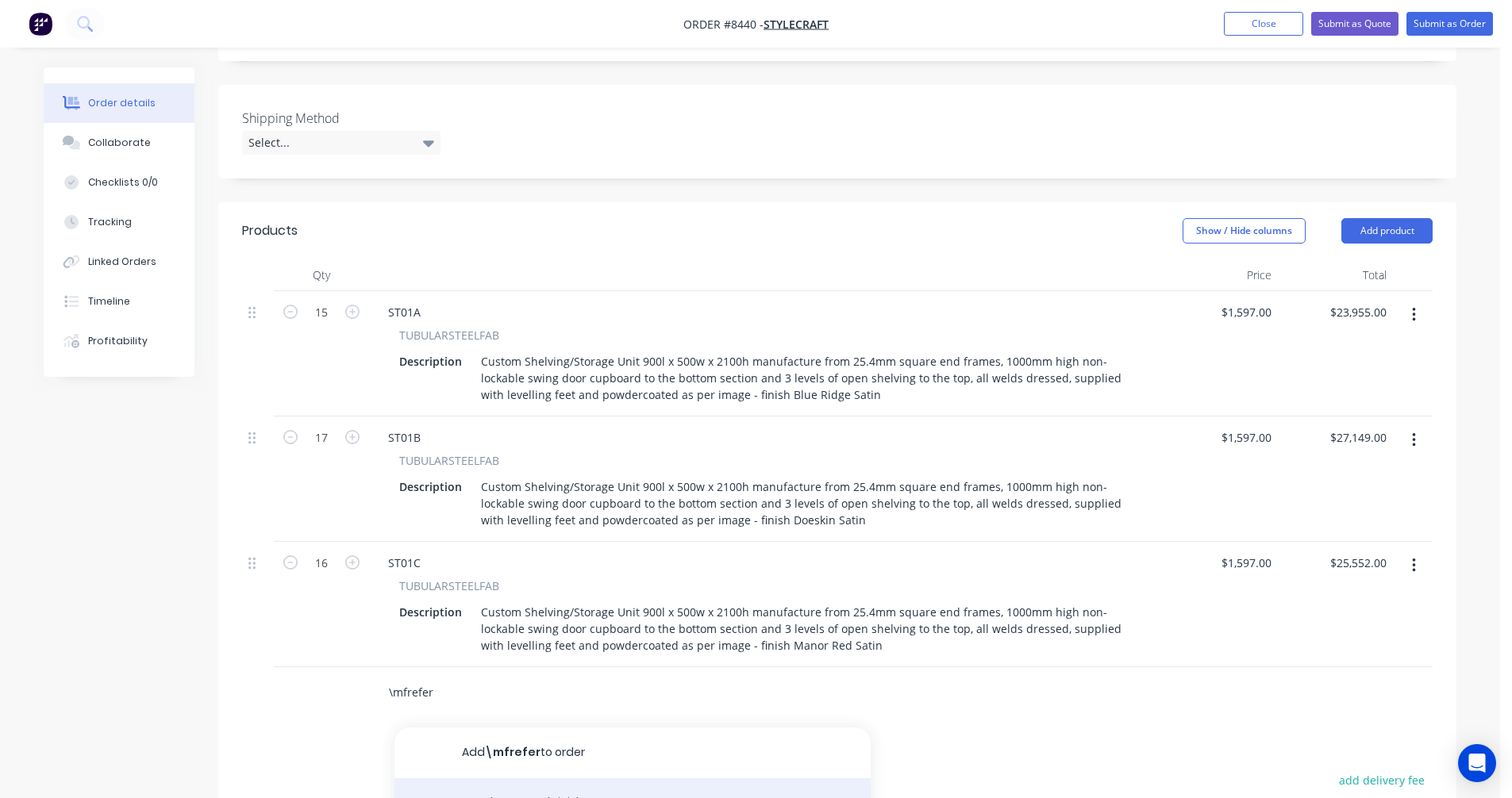
scroll to position [476, 0]
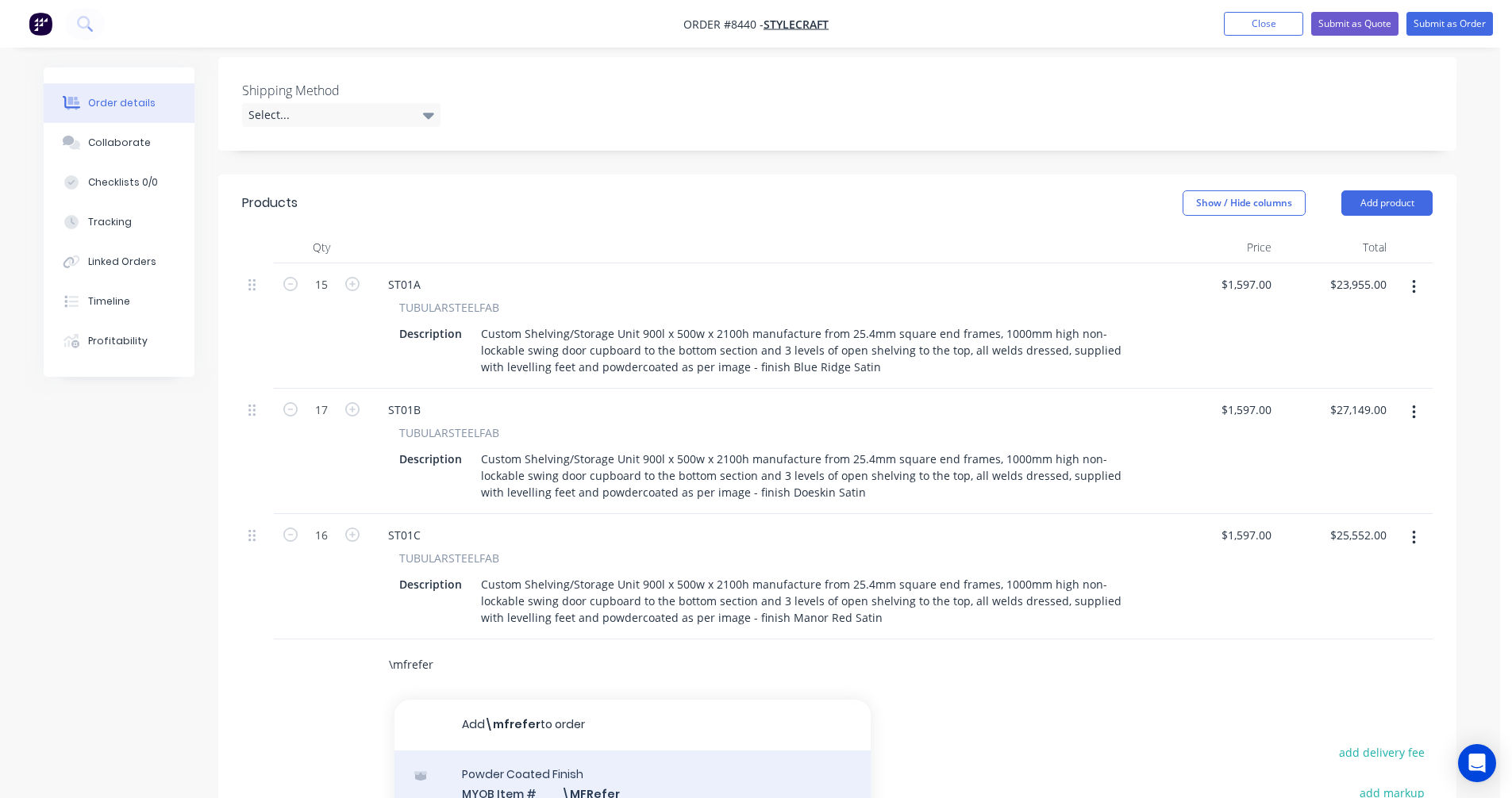
type input "\mfrefer"
click at [621, 751] on div "Powder Coated Finish MYOB Item # \MFRefer Colour Refer to Line Items for Finish…" at bounding box center [632, 805] width 476 height 108
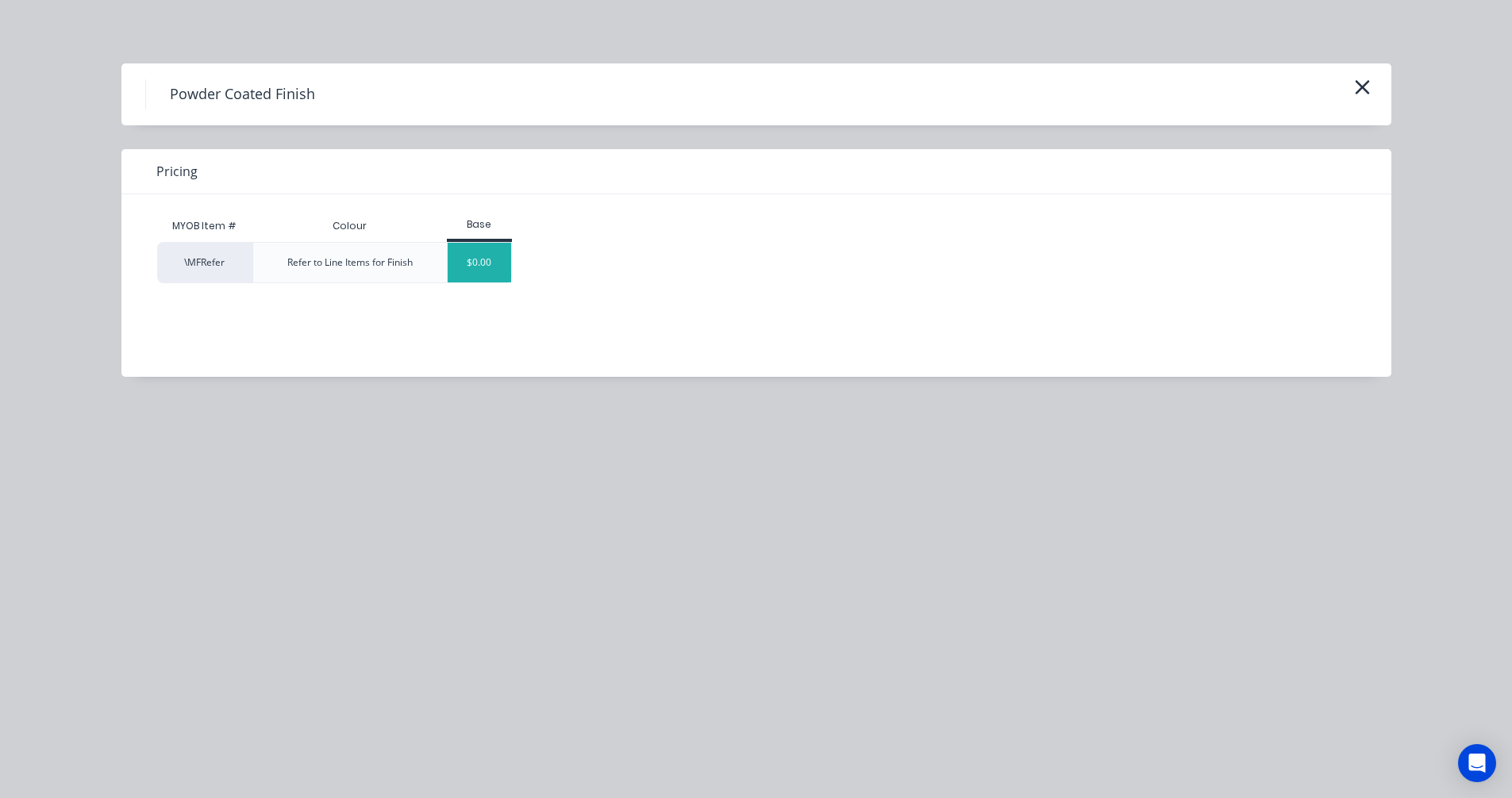
click at [473, 261] on div "$0.00" at bounding box center [480, 262] width 65 height 40
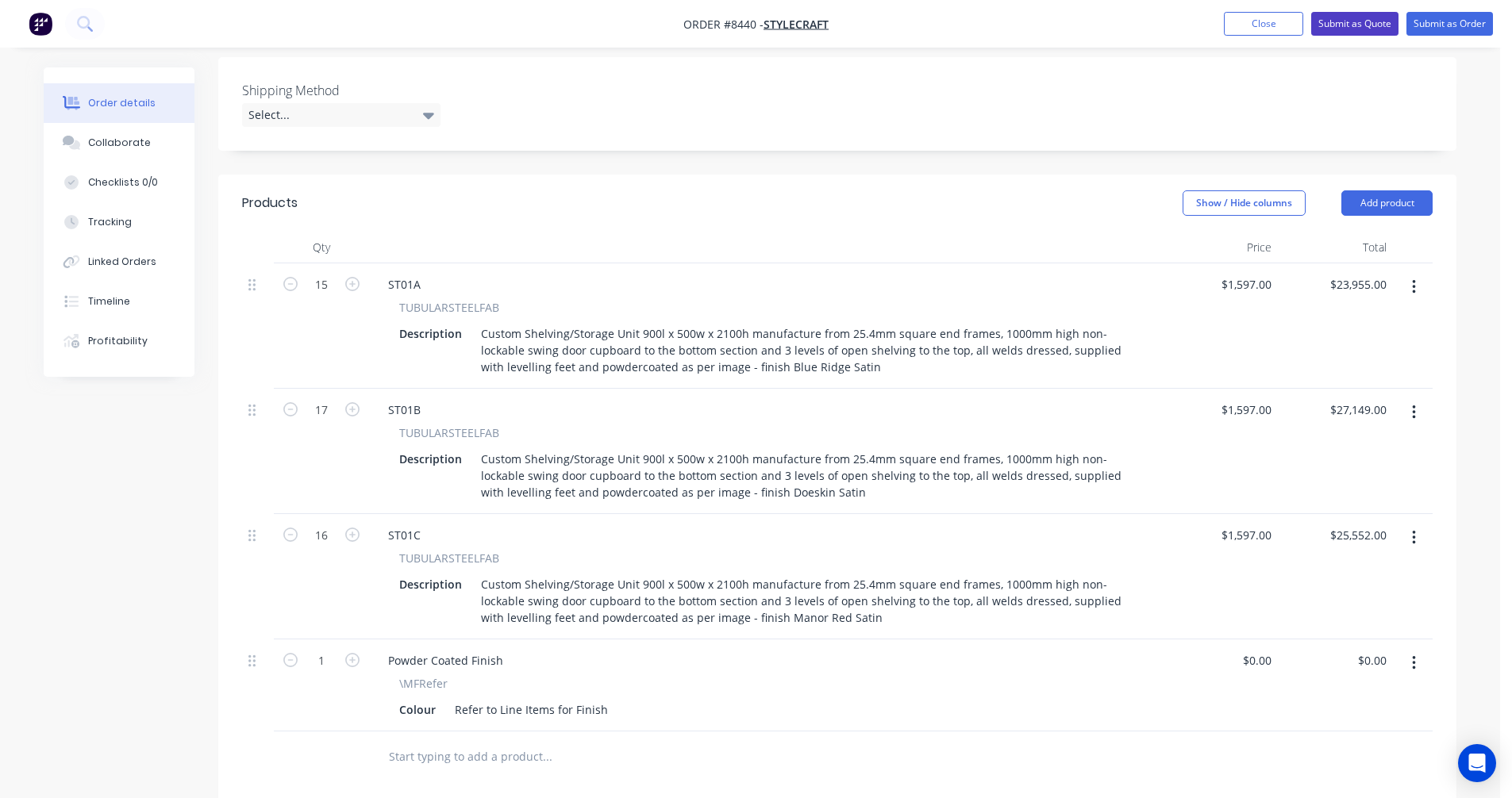
click at [1340, 24] on button "Submit as Quote" at bounding box center [1354, 23] width 87 height 23
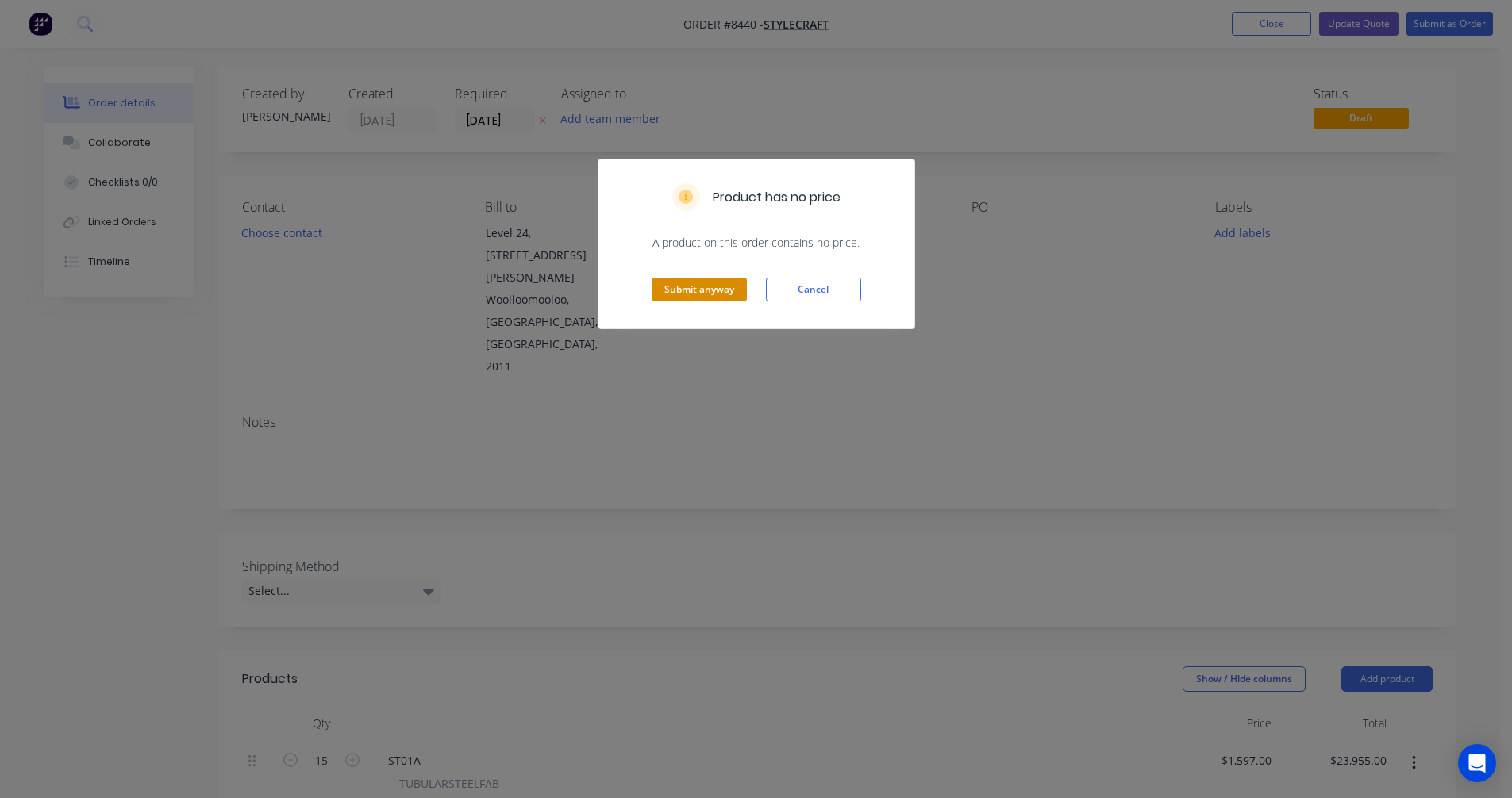
click at [716, 289] on button "Submit anyway" at bounding box center [698, 289] width 95 height 23
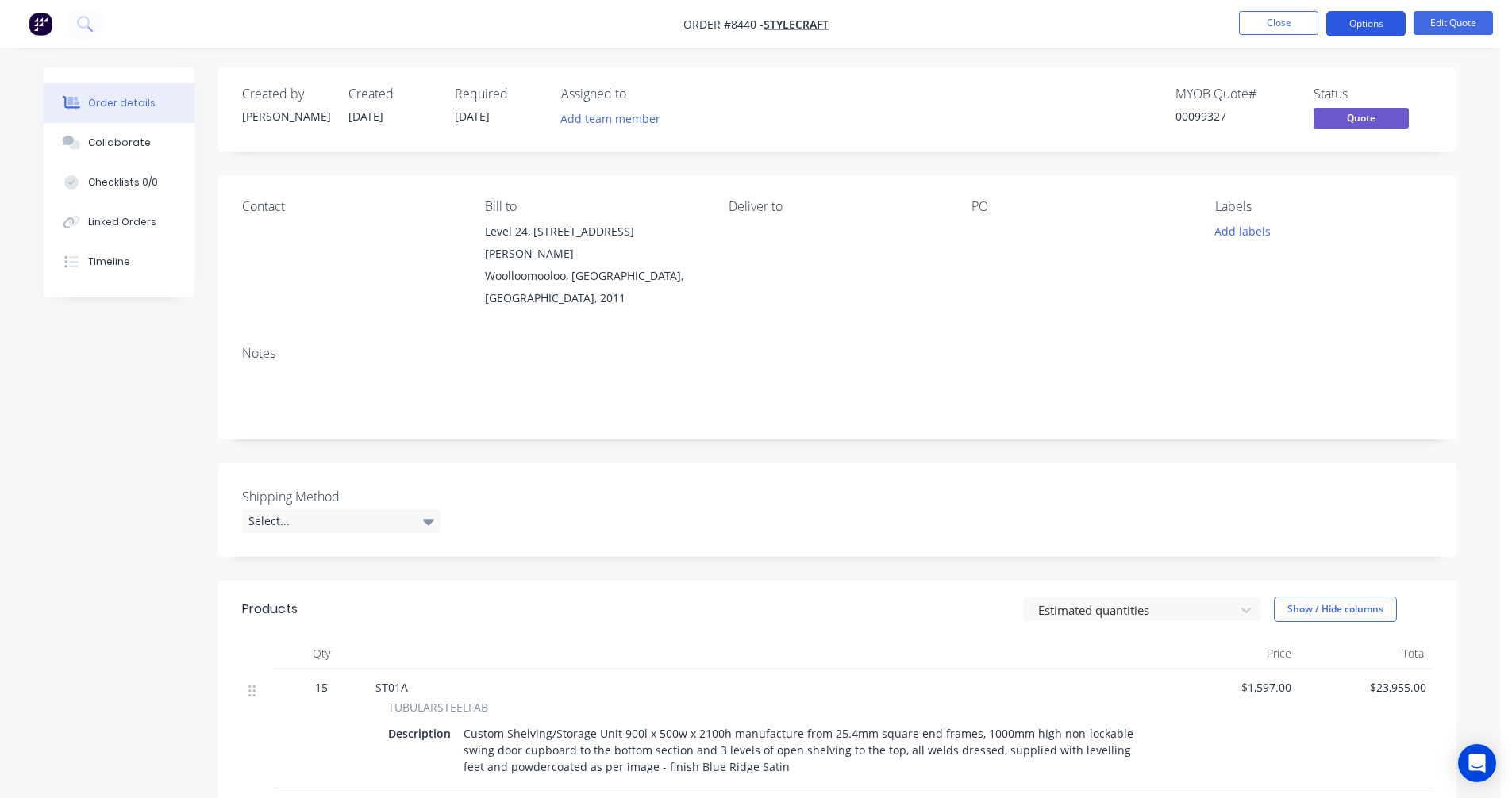
click at [1354, 23] on button "Options" at bounding box center [1365, 23] width 79 height 25
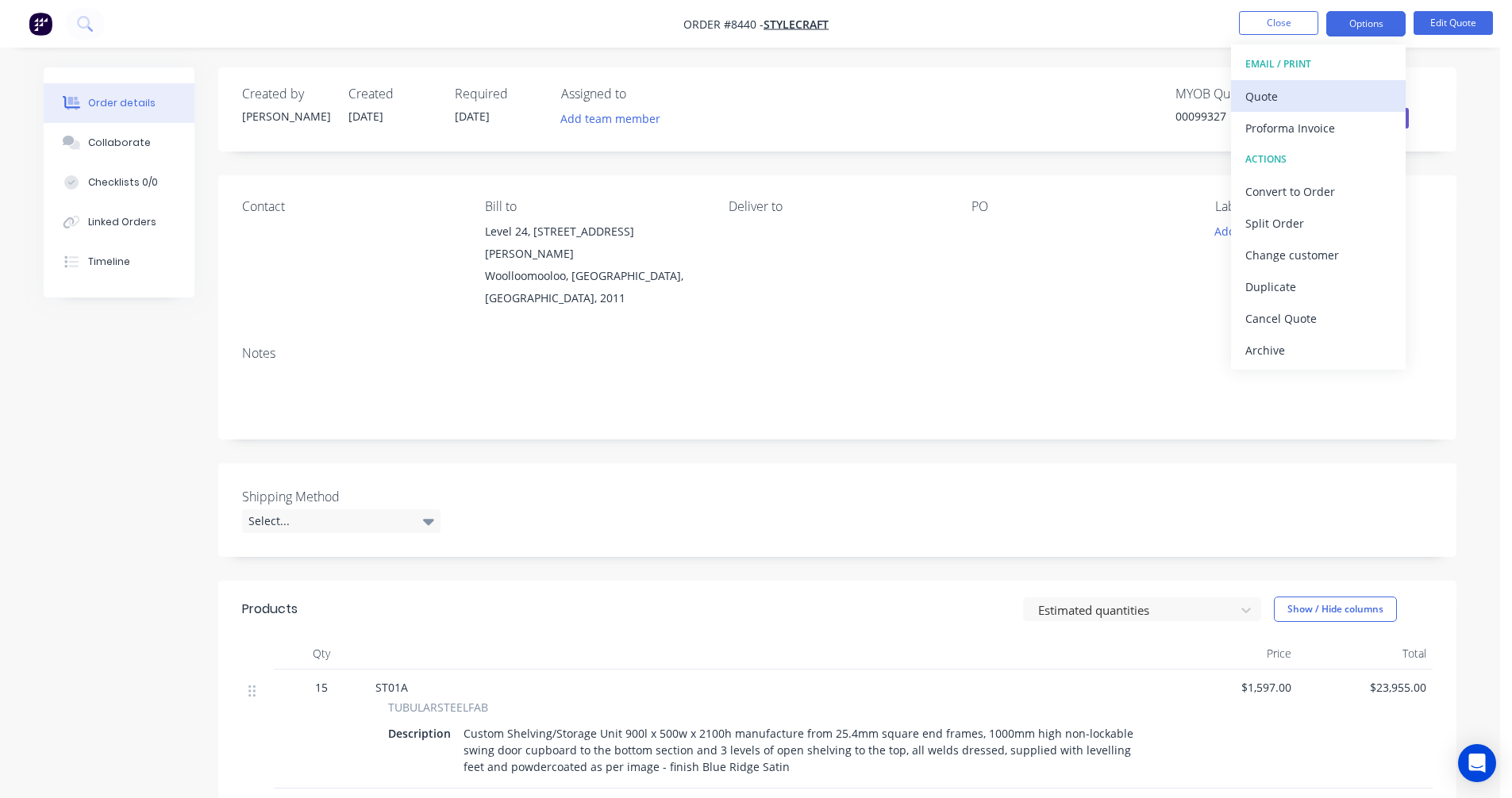
click at [1303, 98] on div "Quote" at bounding box center [1317, 97] width 146 height 23
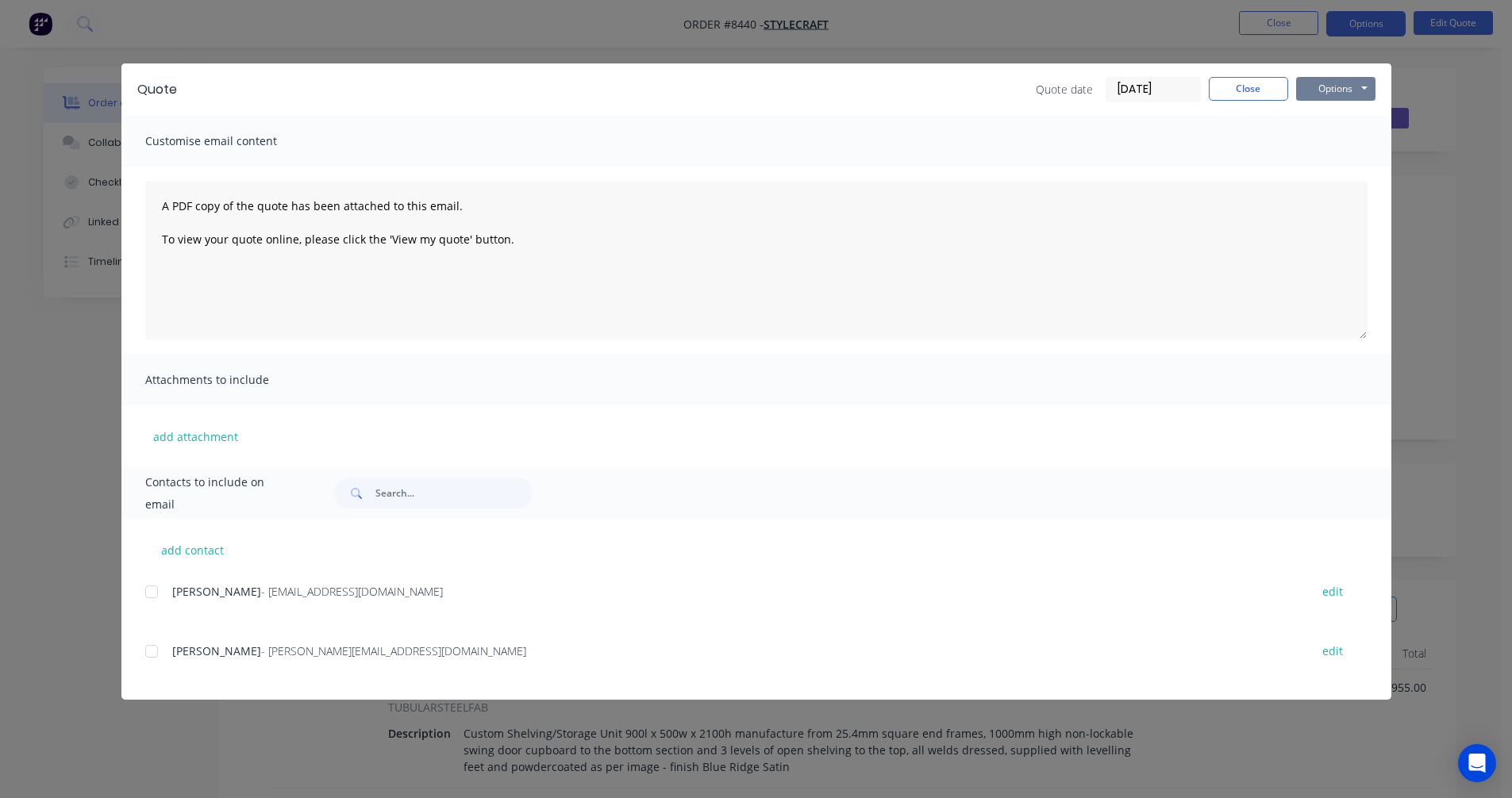
click at [1343, 89] on button "Options" at bounding box center [1335, 89] width 79 height 23
click at [1343, 120] on button "Preview" at bounding box center [1347, 116] width 102 height 26
click at [1221, 98] on button "Close" at bounding box center [1248, 89] width 79 height 23
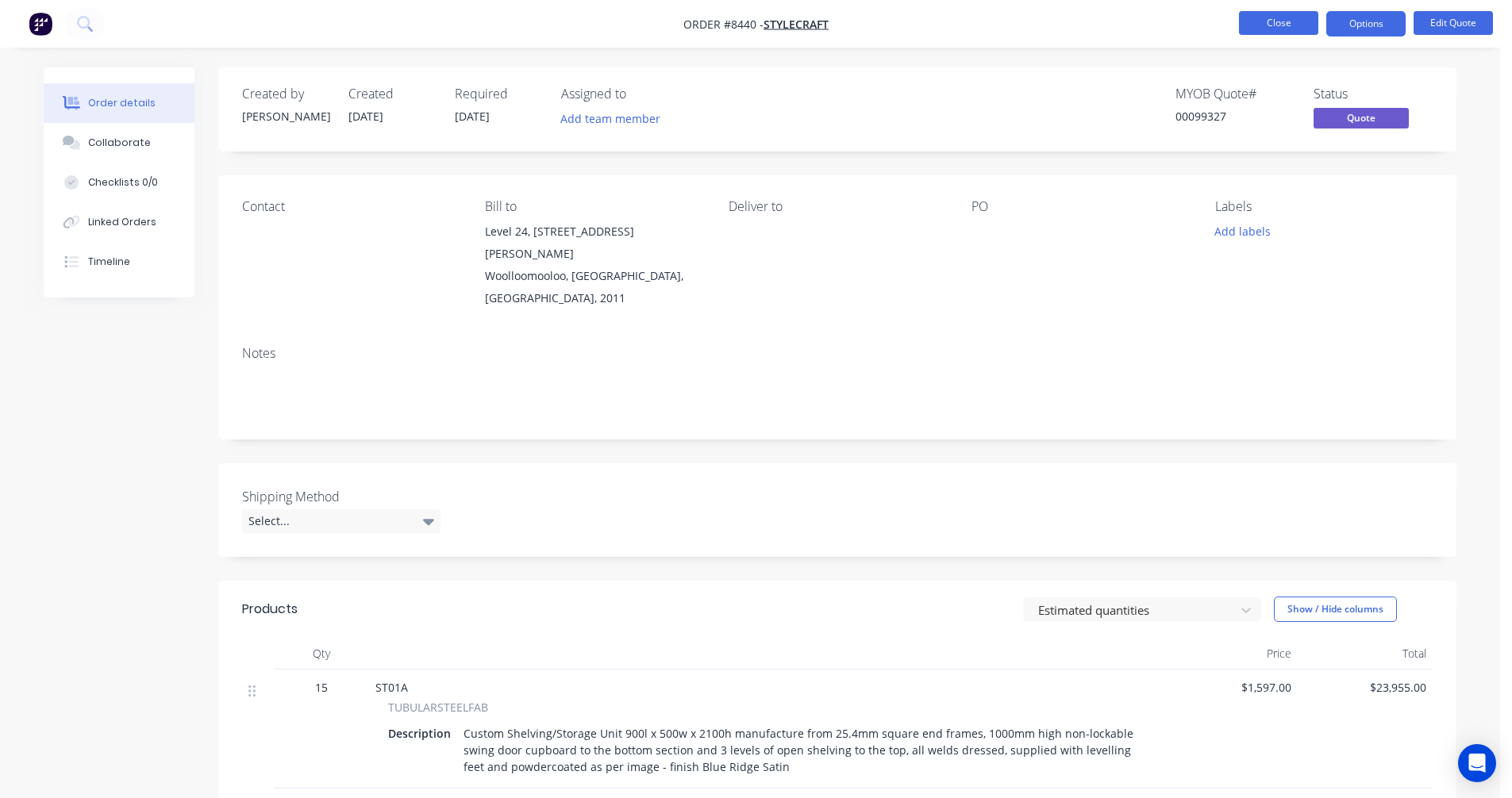
click at [1268, 22] on button "Close" at bounding box center [1278, 22] width 79 height 23
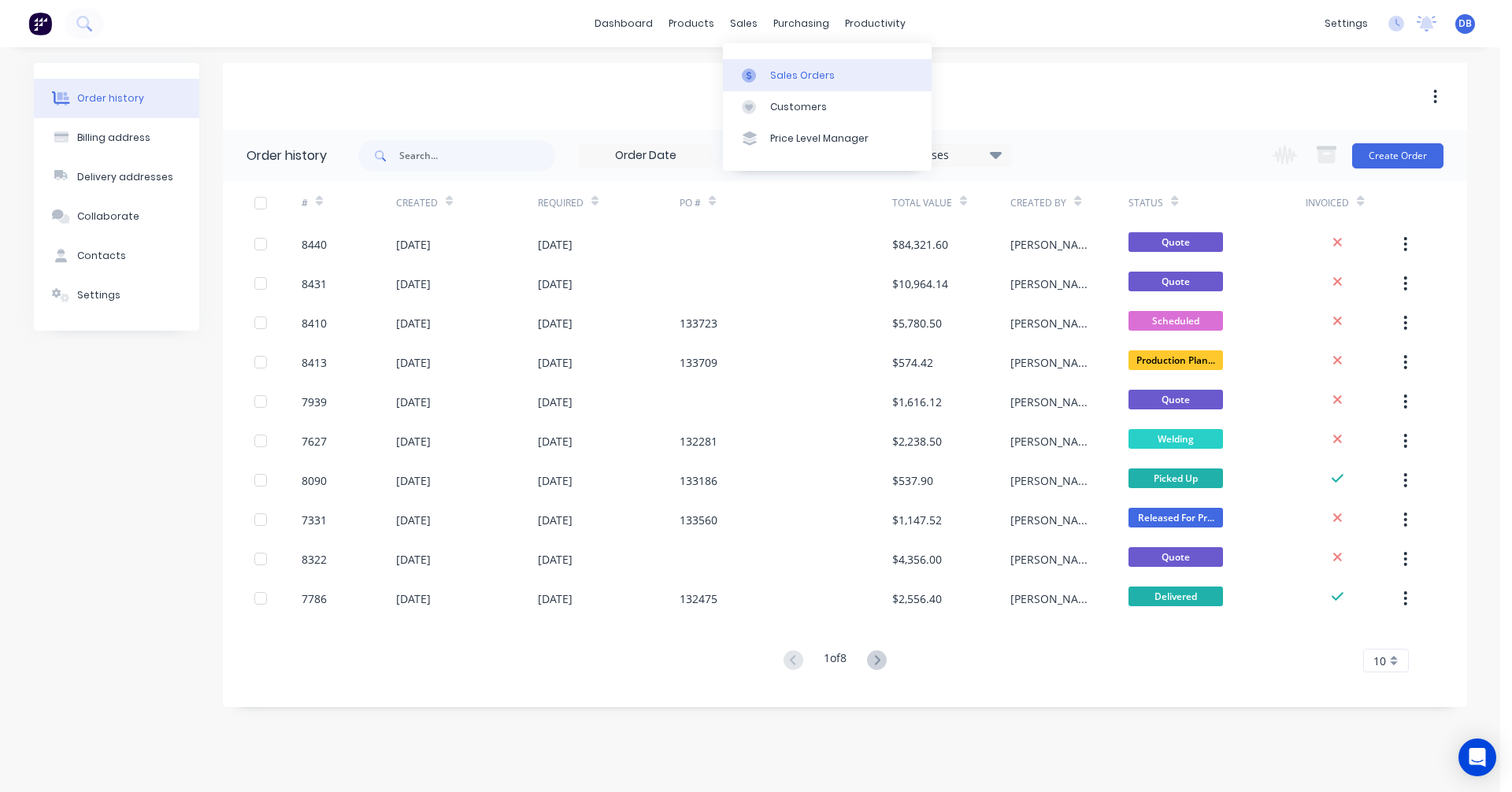
click at [771, 77] on div "Sales Orders" at bounding box center [803, 76] width 65 height 15
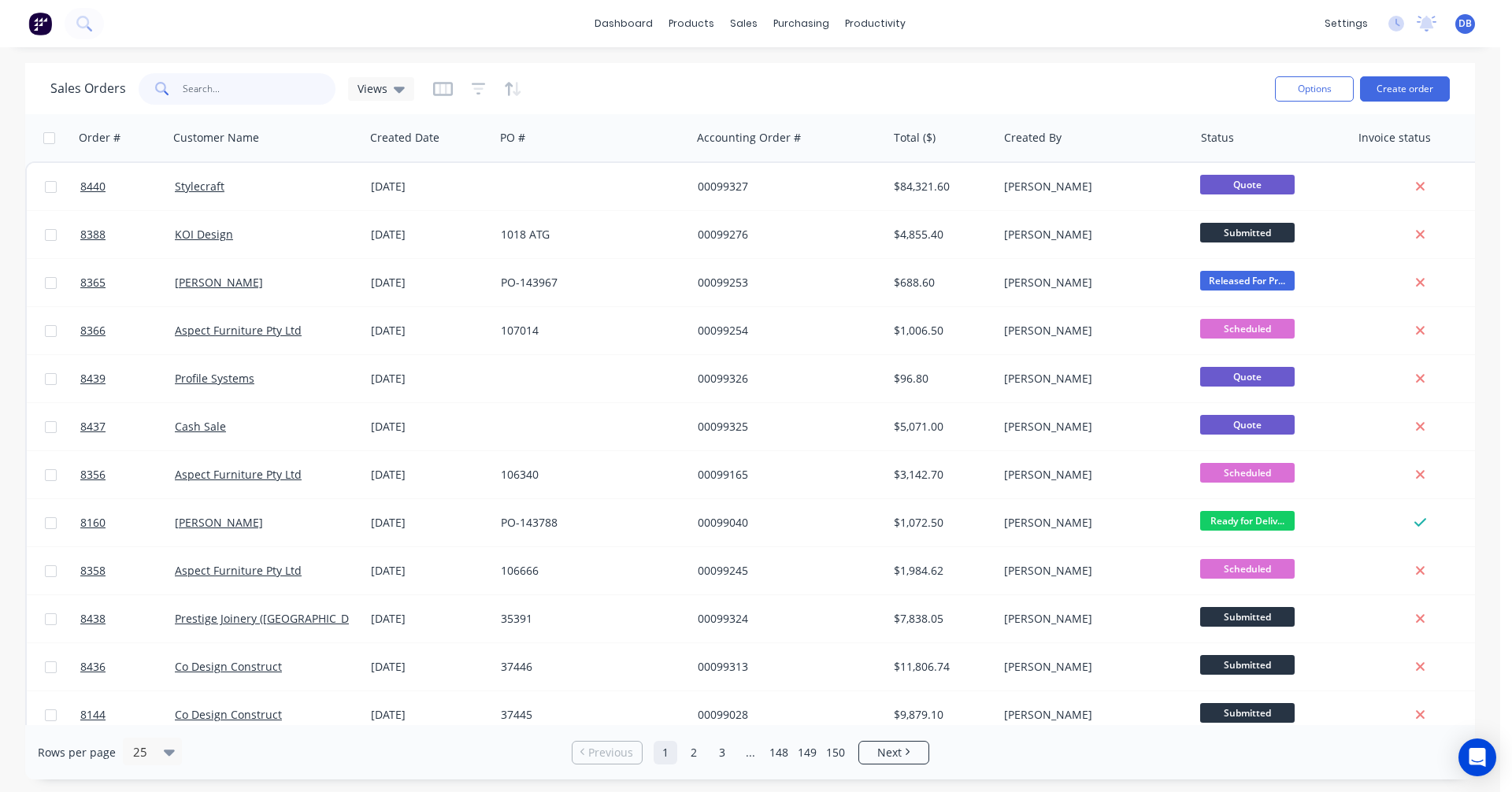
click at [271, 92] on input "text" at bounding box center [259, 88] width 153 height 31
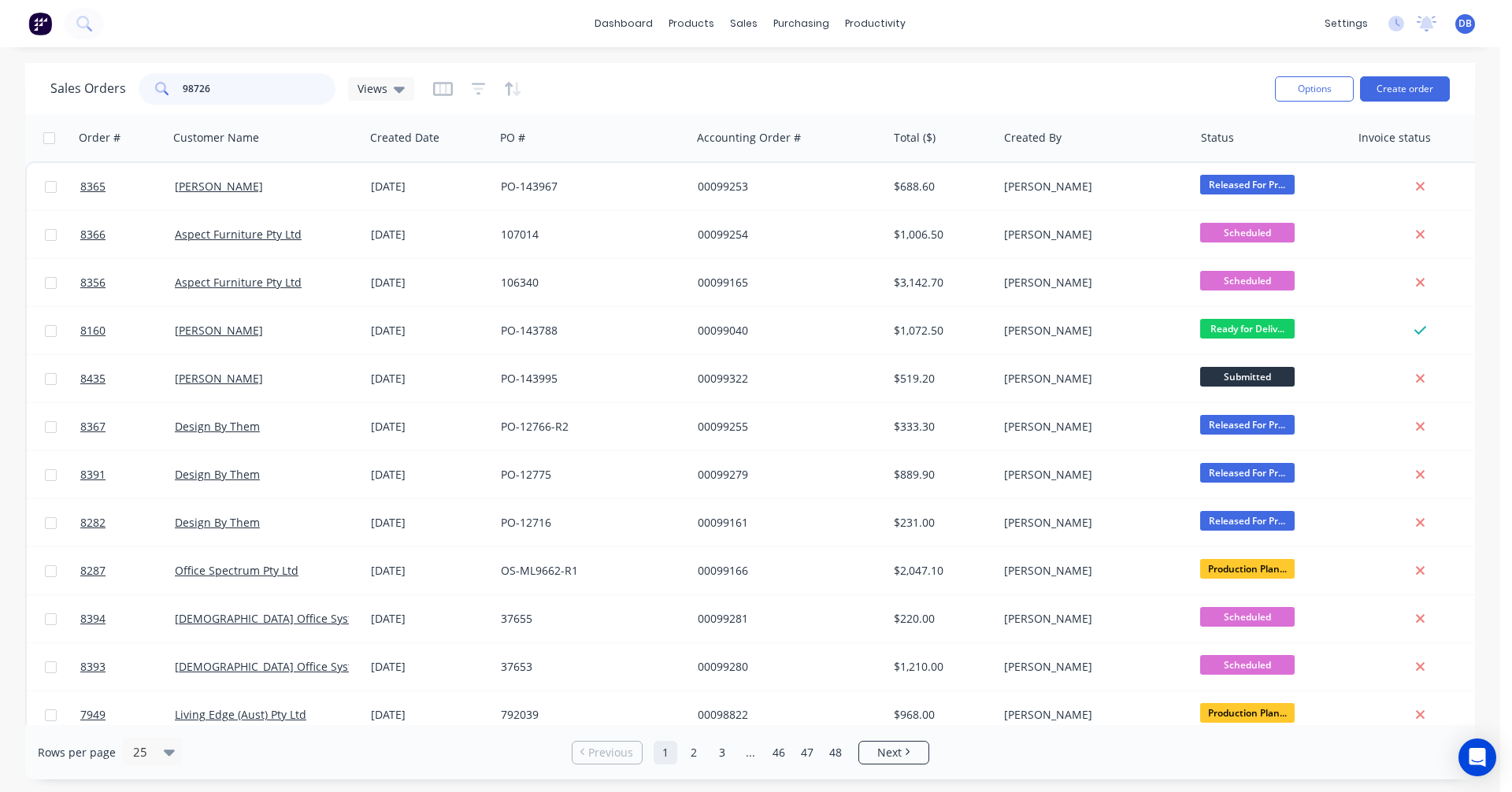
type input "98726"
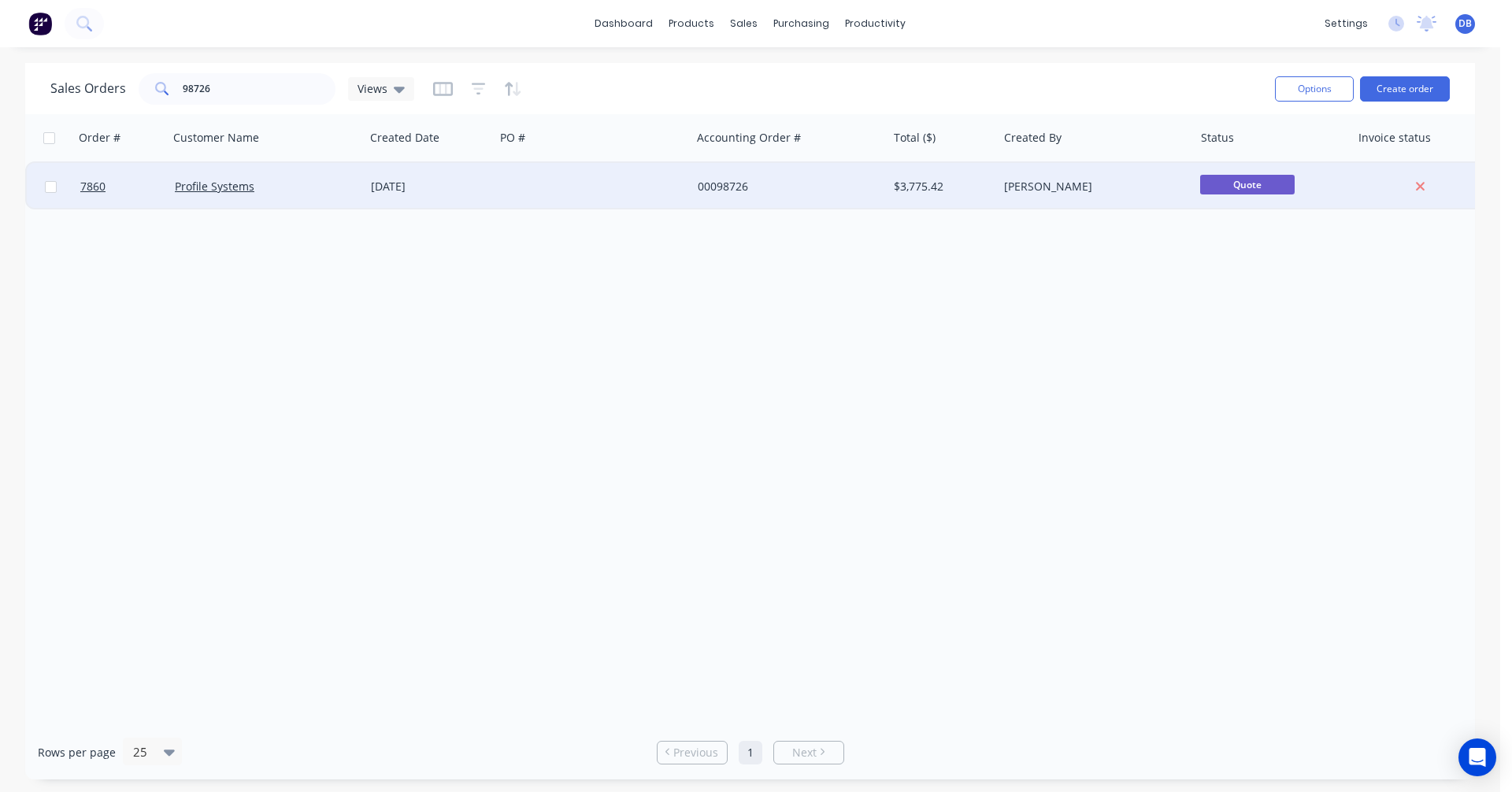
click at [411, 182] on div "[DATE]" at bounding box center [429, 186] width 117 height 16
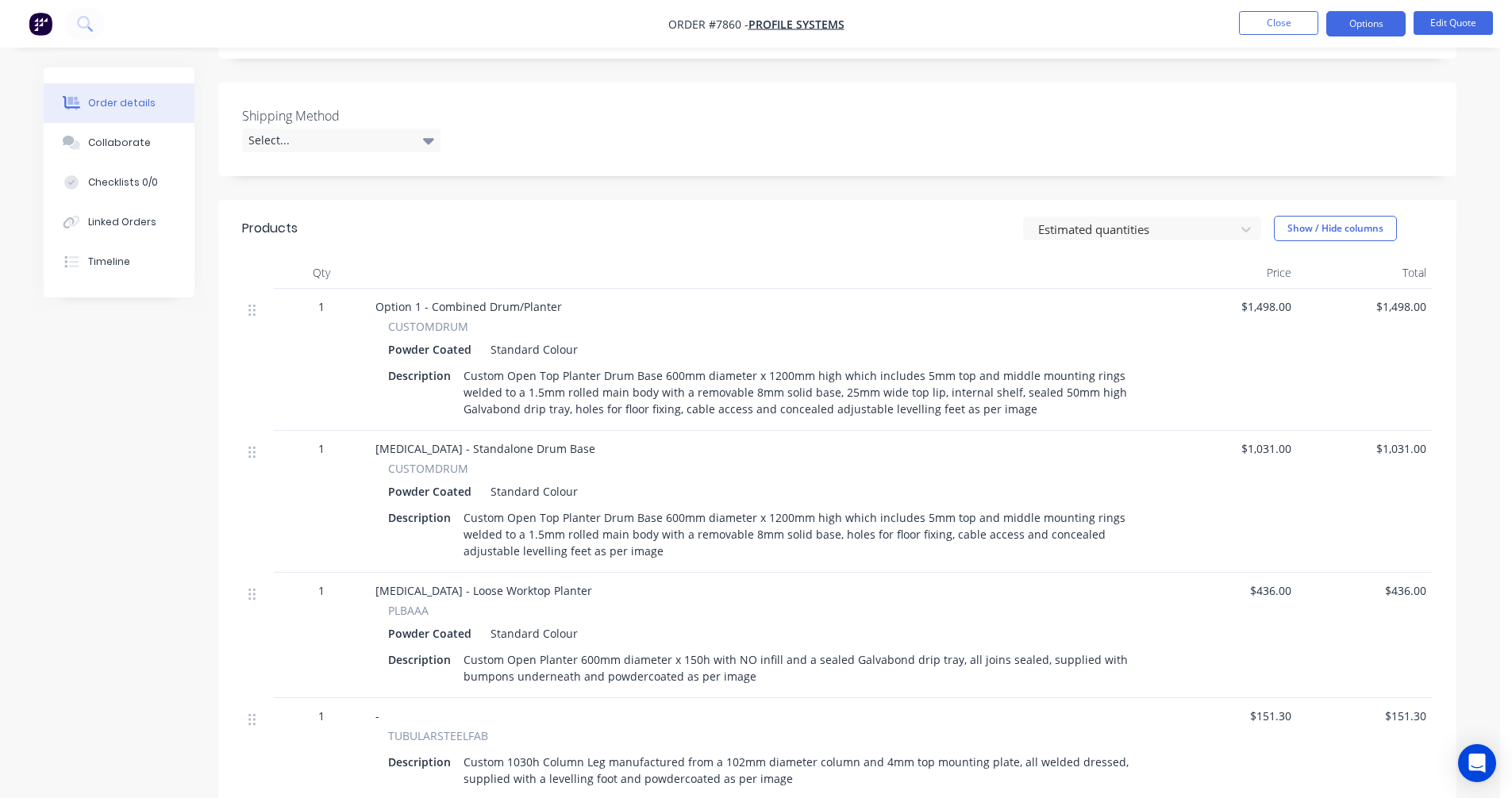
scroll to position [397, 0]
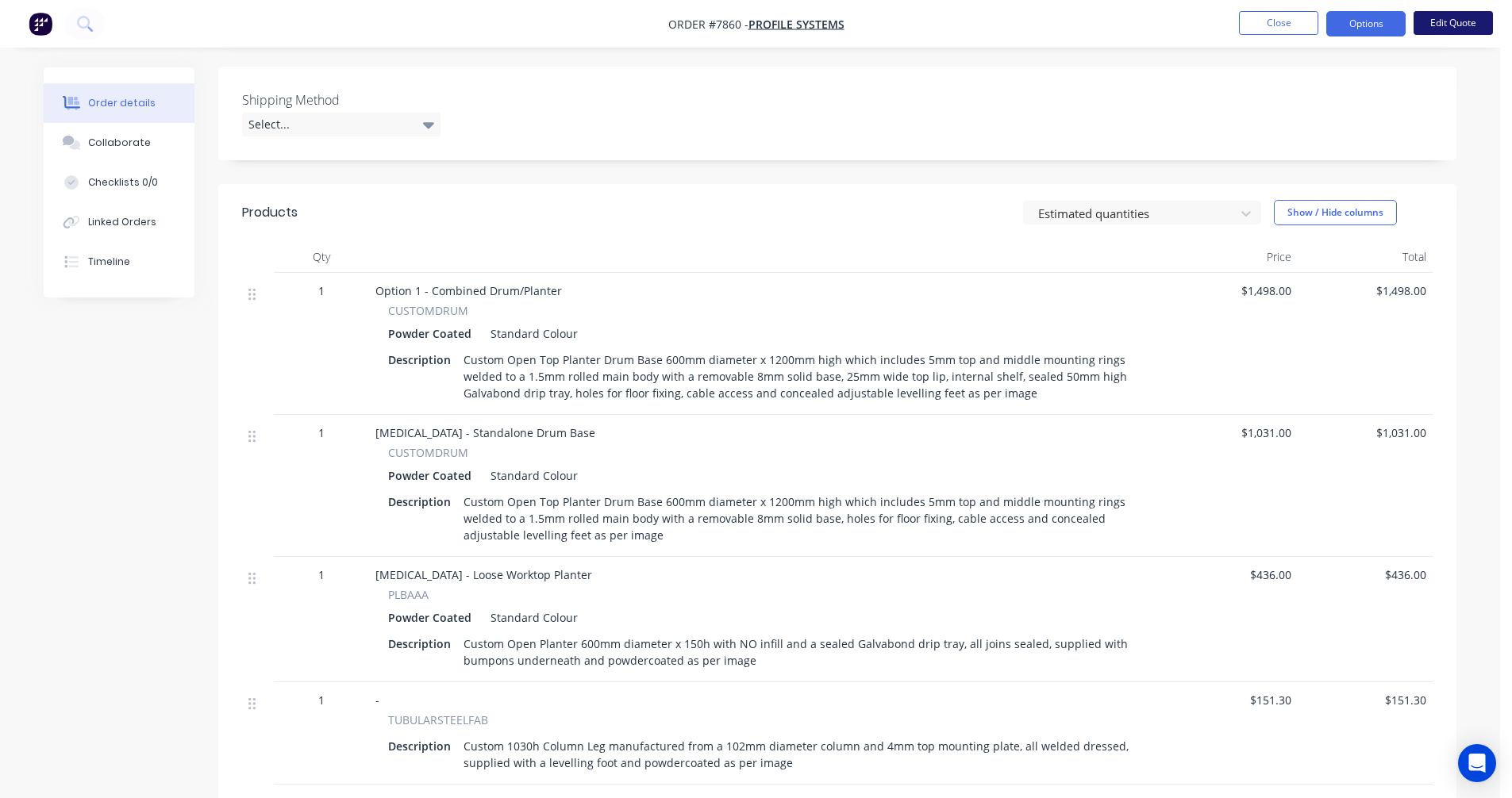
click at [1465, 25] on button "Edit Quote" at bounding box center [1452, 22] width 79 height 23
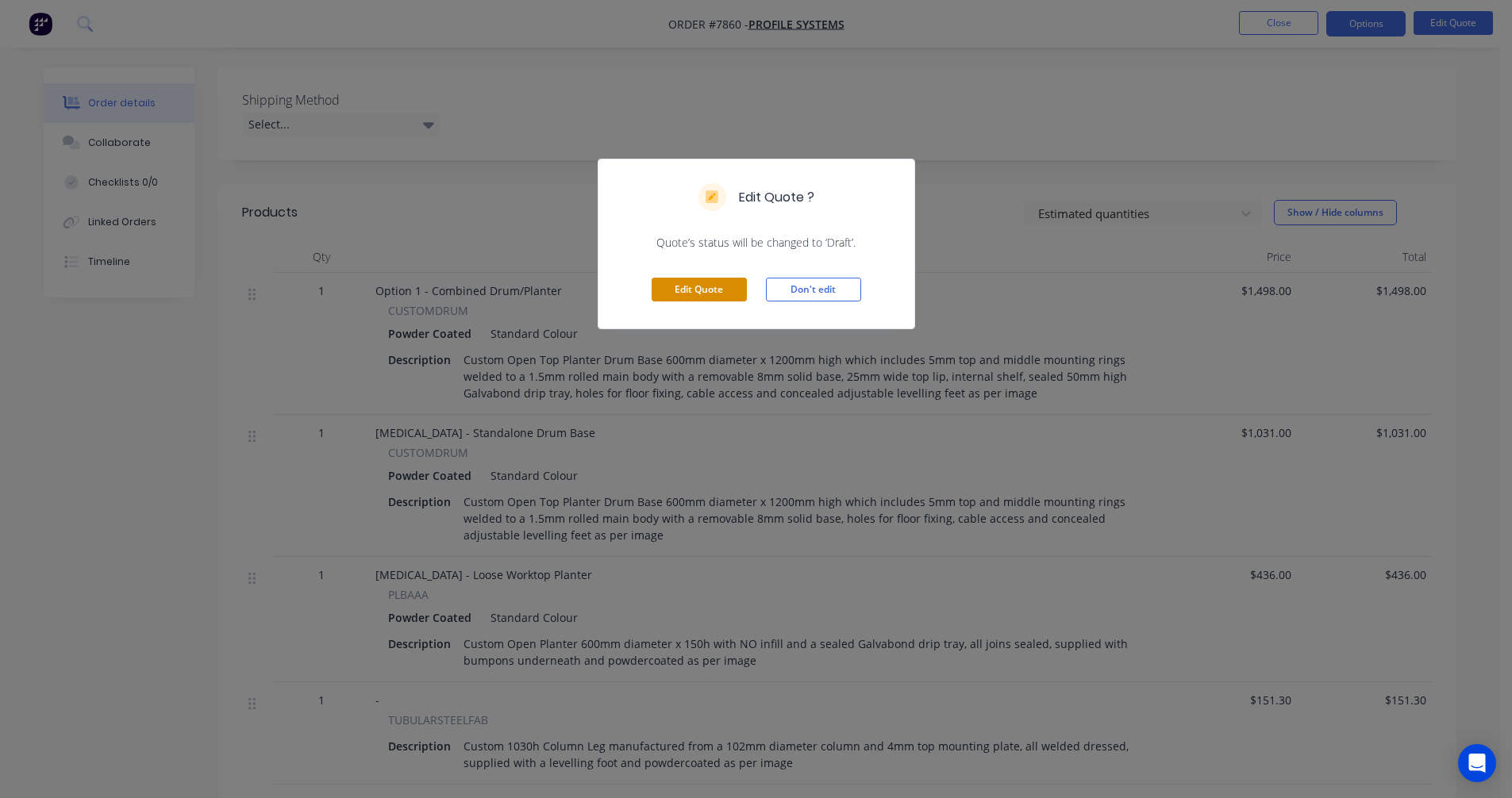
click at [699, 288] on button "Edit Quote" at bounding box center [698, 289] width 95 height 23
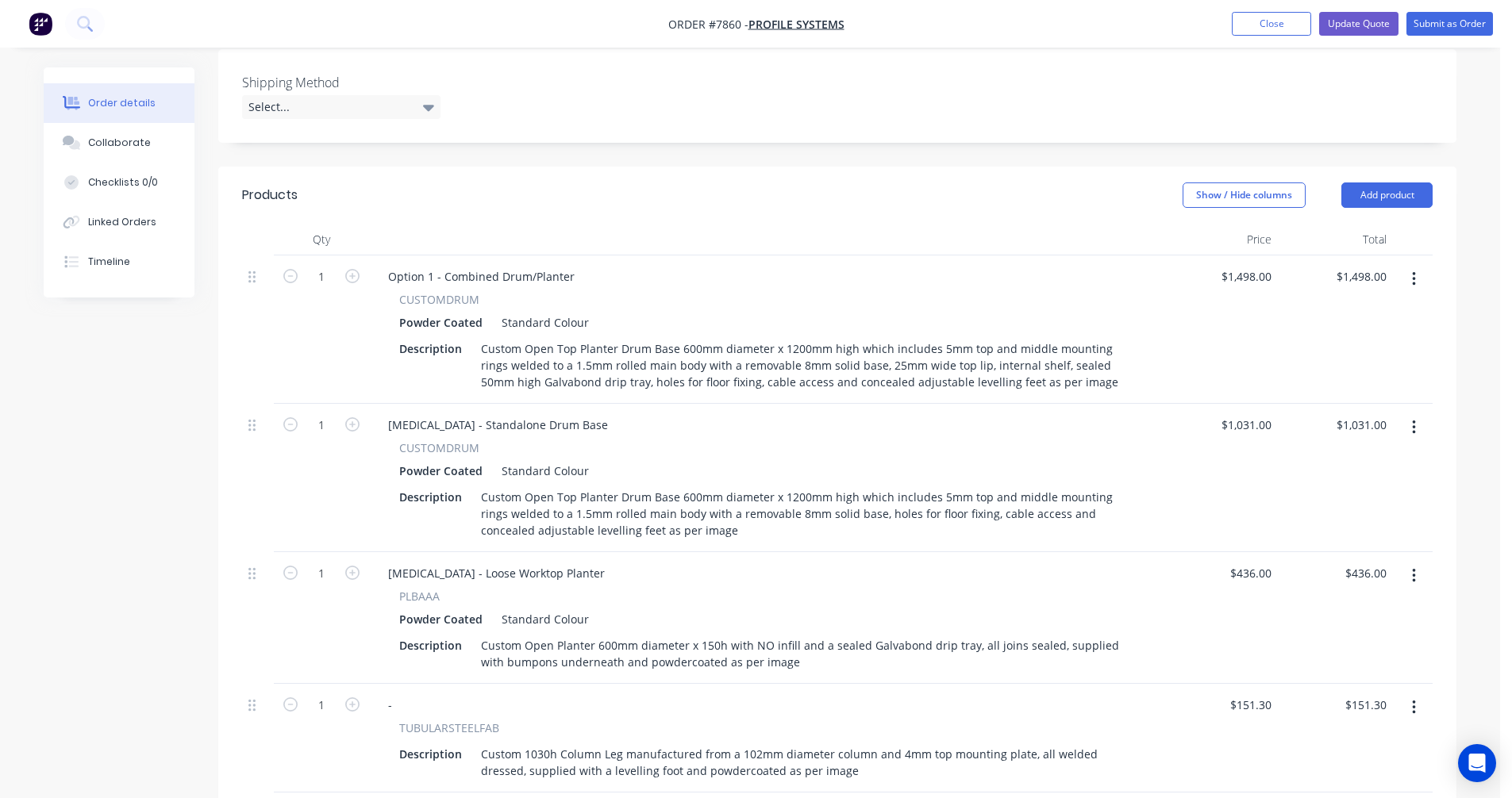
scroll to position [476, 0]
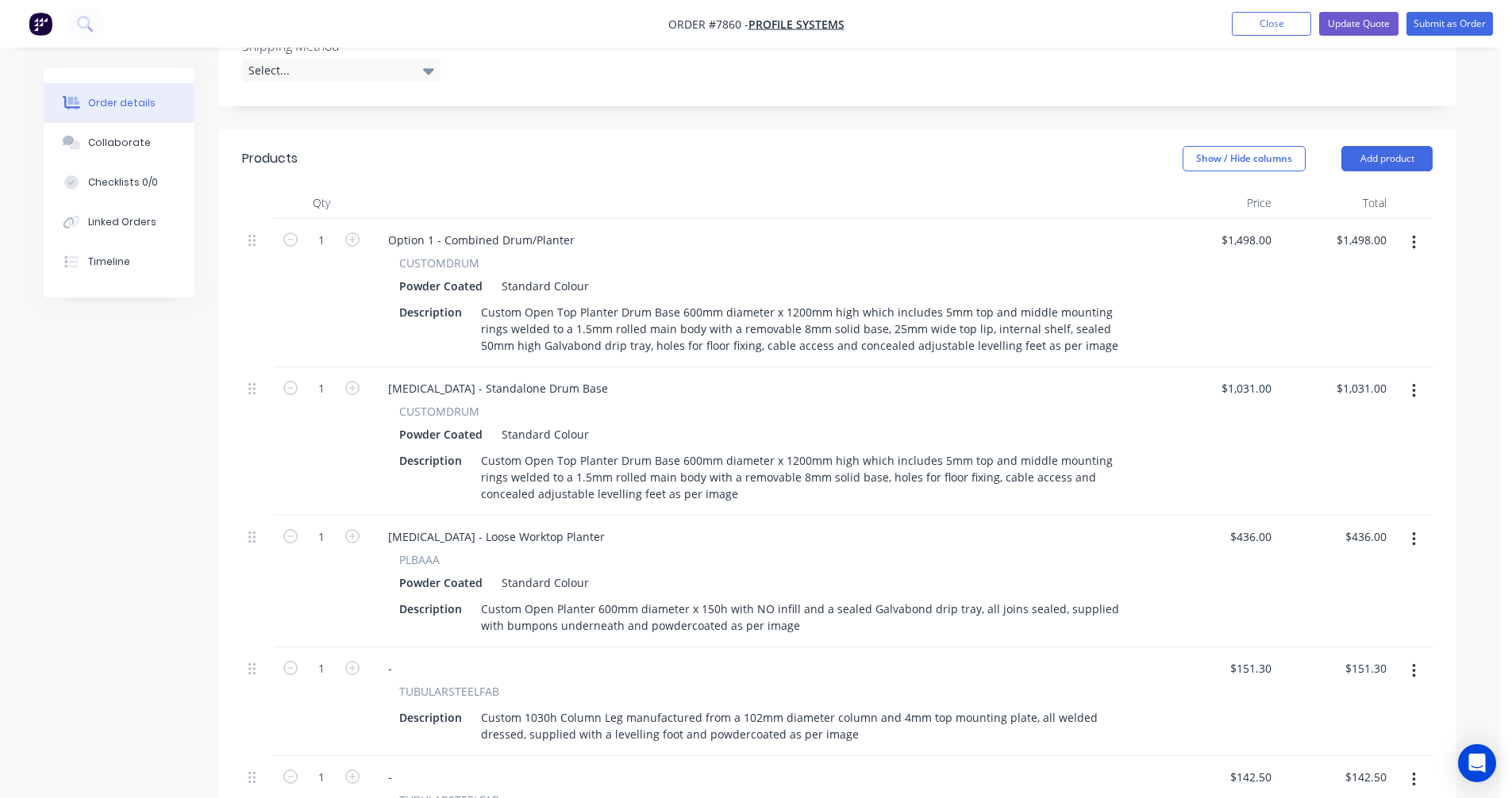
click at [1411, 234] on icon "button" at bounding box center [1413, 243] width 4 height 18
click at [1331, 368] on div "Delete" at bounding box center [1356, 379] width 122 height 23
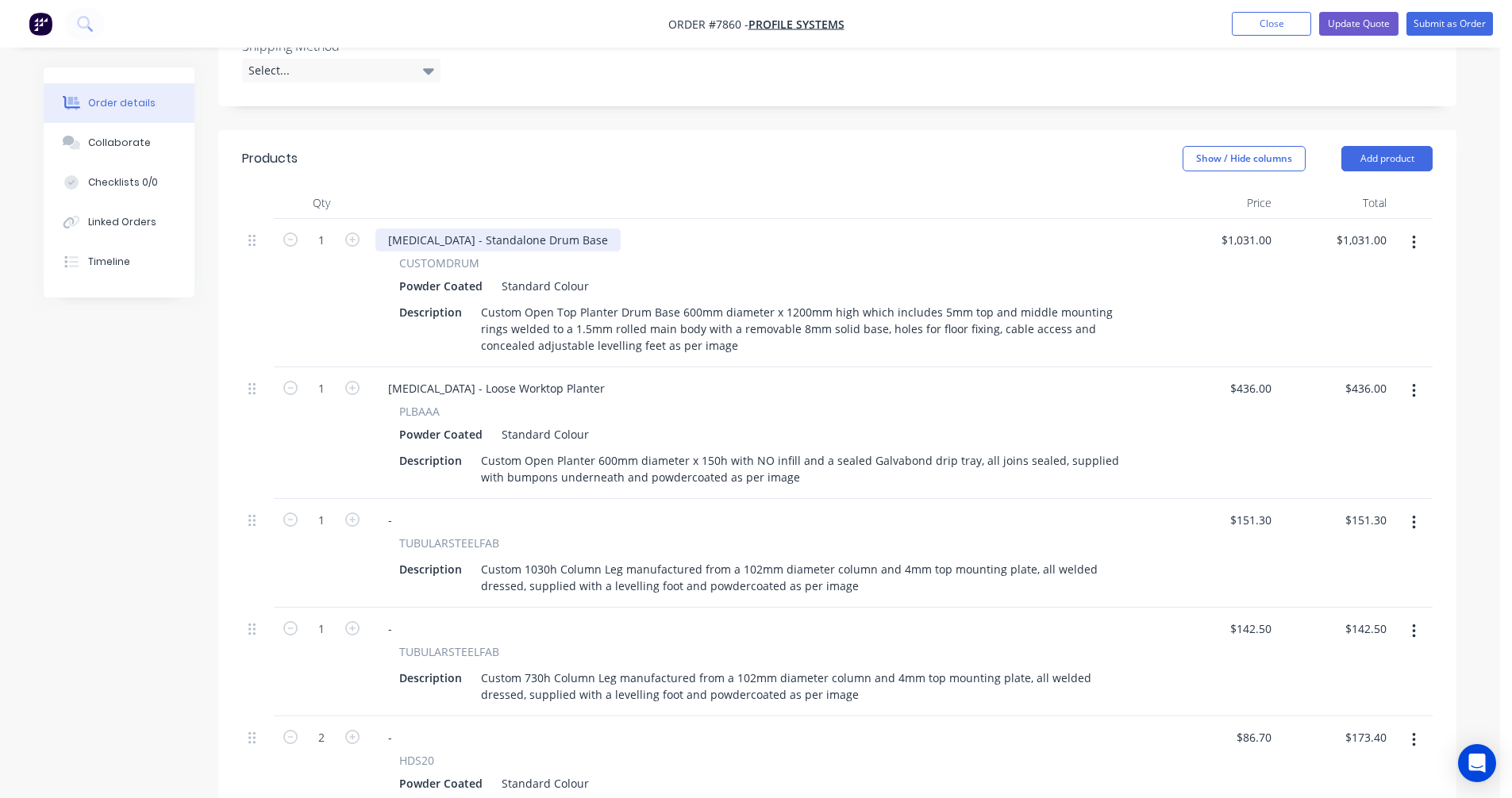
click at [495, 229] on div "[MEDICAL_DATA] - Standalone Drum Base" at bounding box center [498, 241] width 245 height 23
drag, startPoint x: 564, startPoint y: 220, endPoint x: 385, endPoint y: 219, distance: 179.0
click at [385, 229] on div "[MEDICAL_DATA] - Standalone Drum Base" at bounding box center [498, 241] width 245 height 23
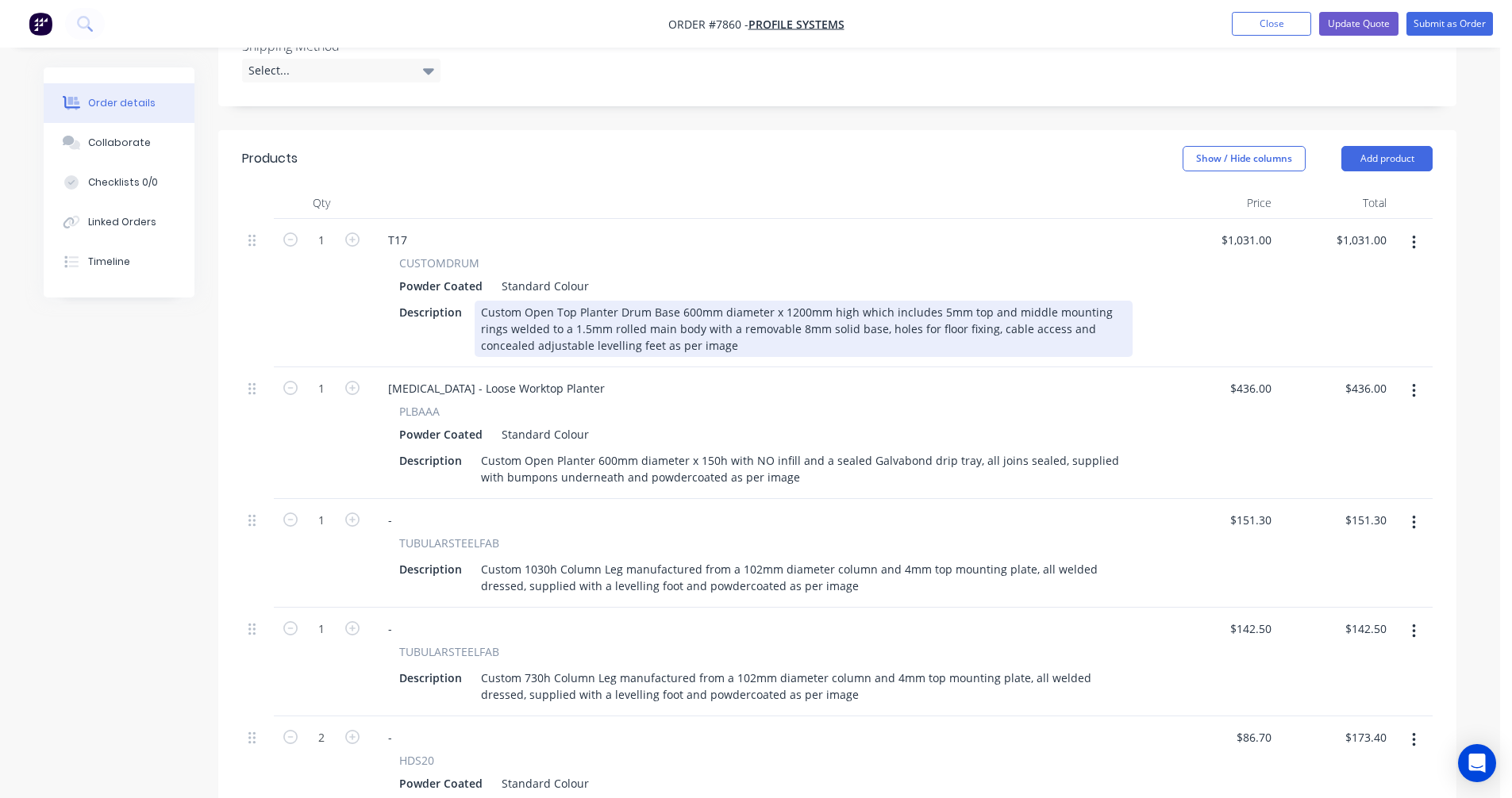
click at [800, 301] on div "Custom Open Top Planter Drum Base 600mm diameter x 1200mm high which includes 5…" at bounding box center [803, 330] width 658 height 57
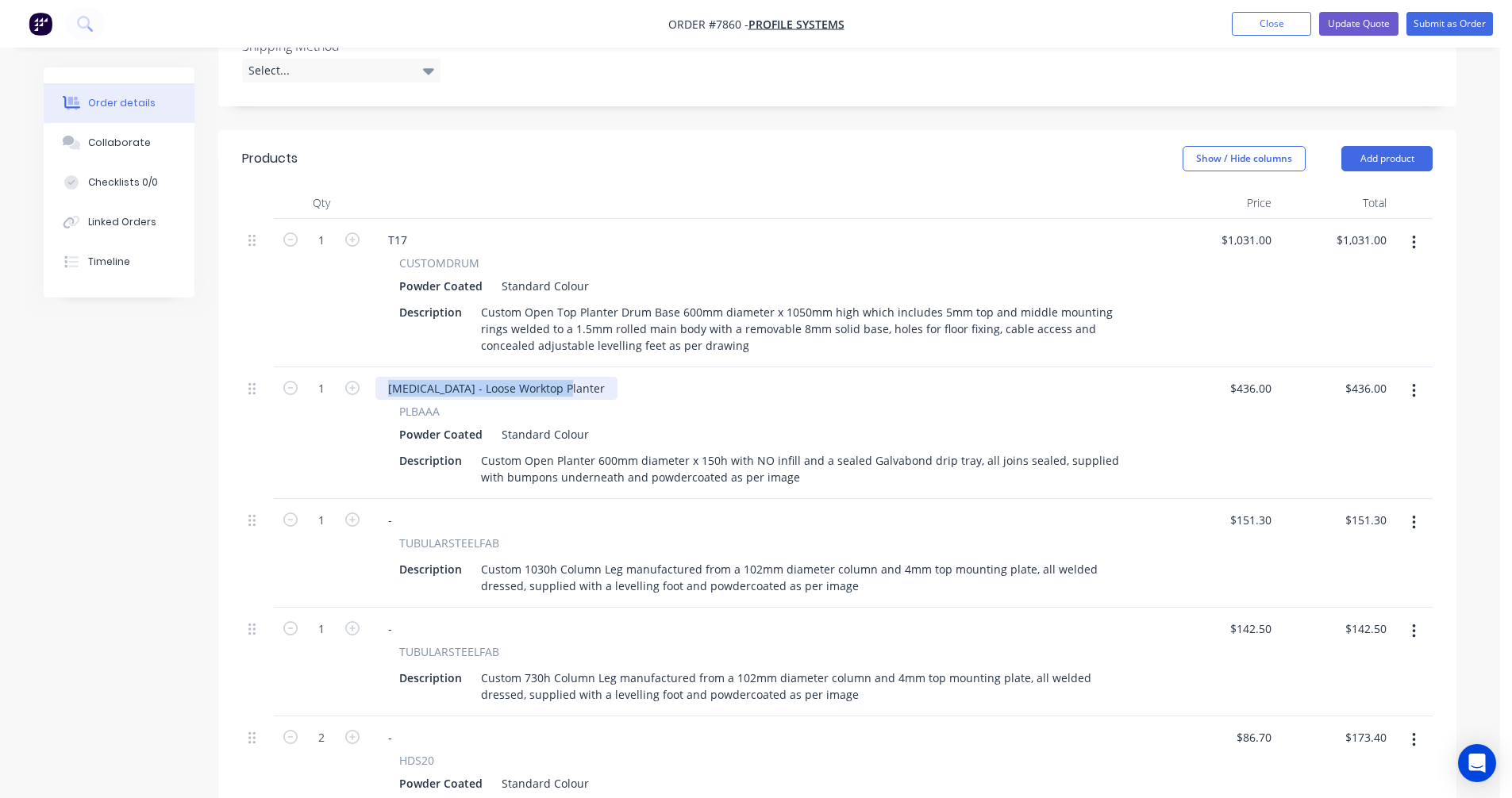
drag, startPoint x: 565, startPoint y: 365, endPoint x: 373, endPoint y: 357, distance: 192.2
click at [373, 368] on div "[MEDICAL_DATA] - Loose Worktop Planter PLBAAA Powder Coated Standard Colour Des…" at bounding box center [765, 433] width 793 height 132
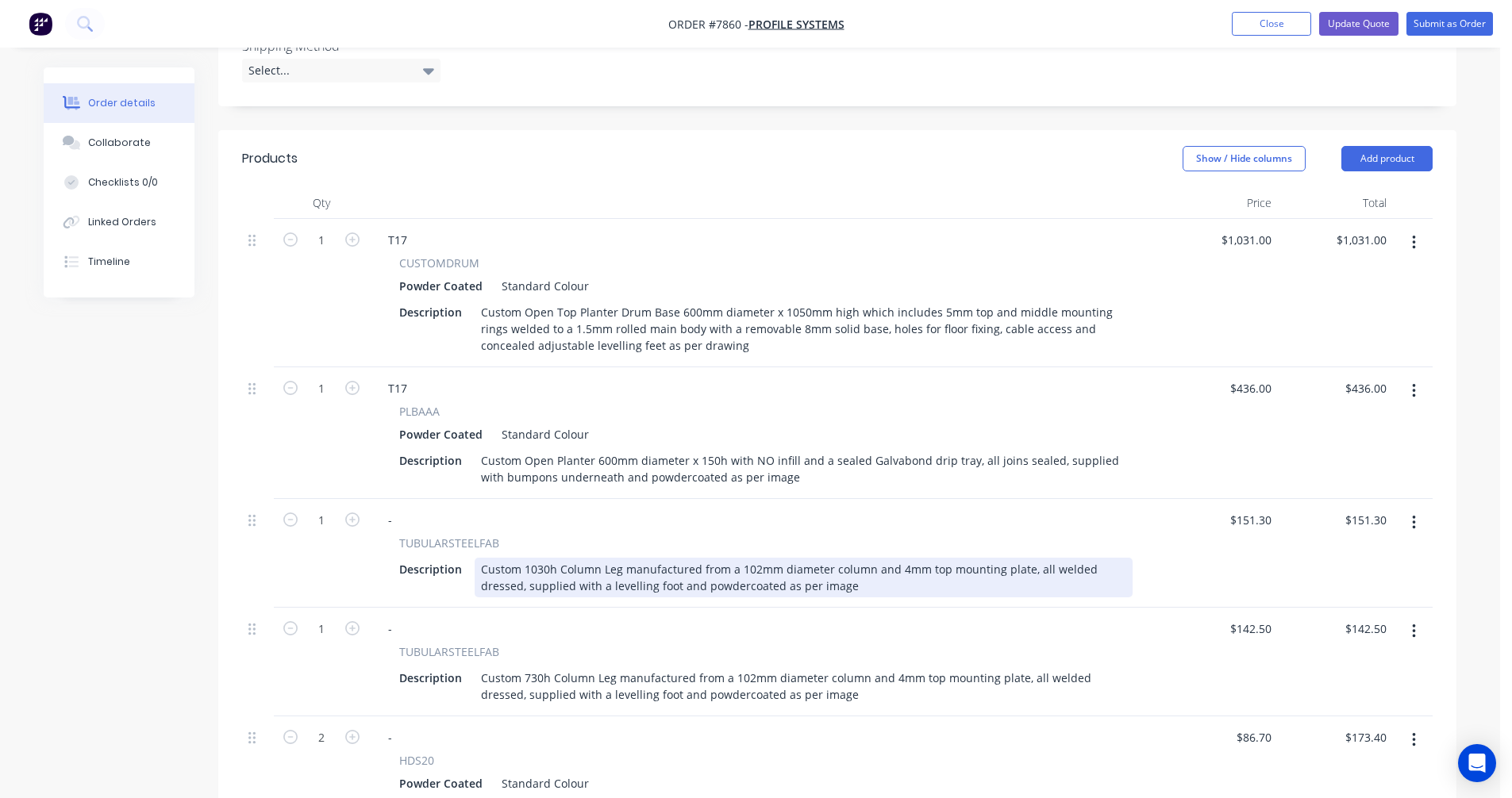
click at [544, 557] on div "Custom 1030h Column Leg manufactured from a 102mm diameter column and 4mm top m…" at bounding box center [803, 577] width 658 height 40
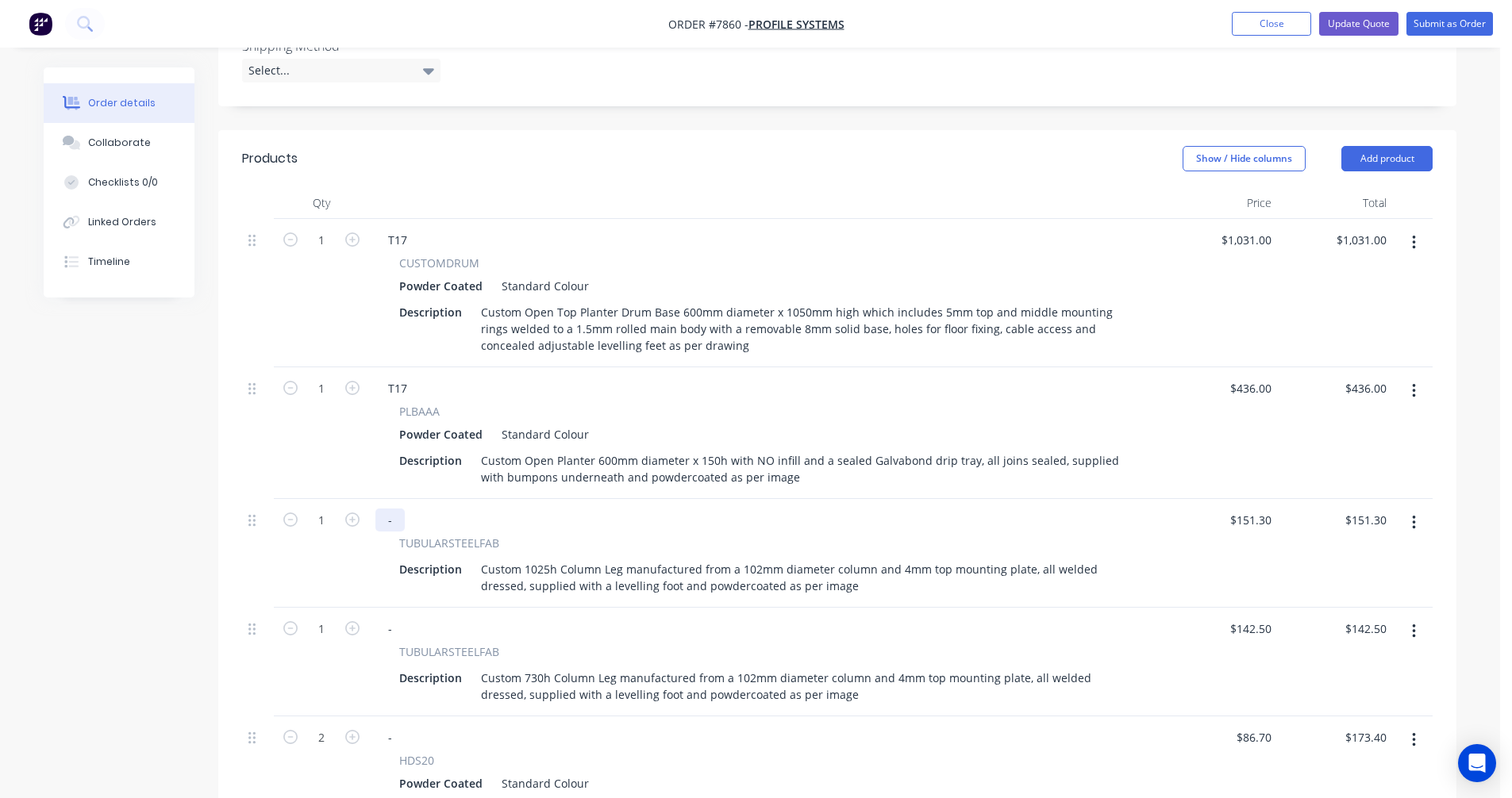
click at [393, 509] on div "-" at bounding box center [390, 520] width 29 height 23
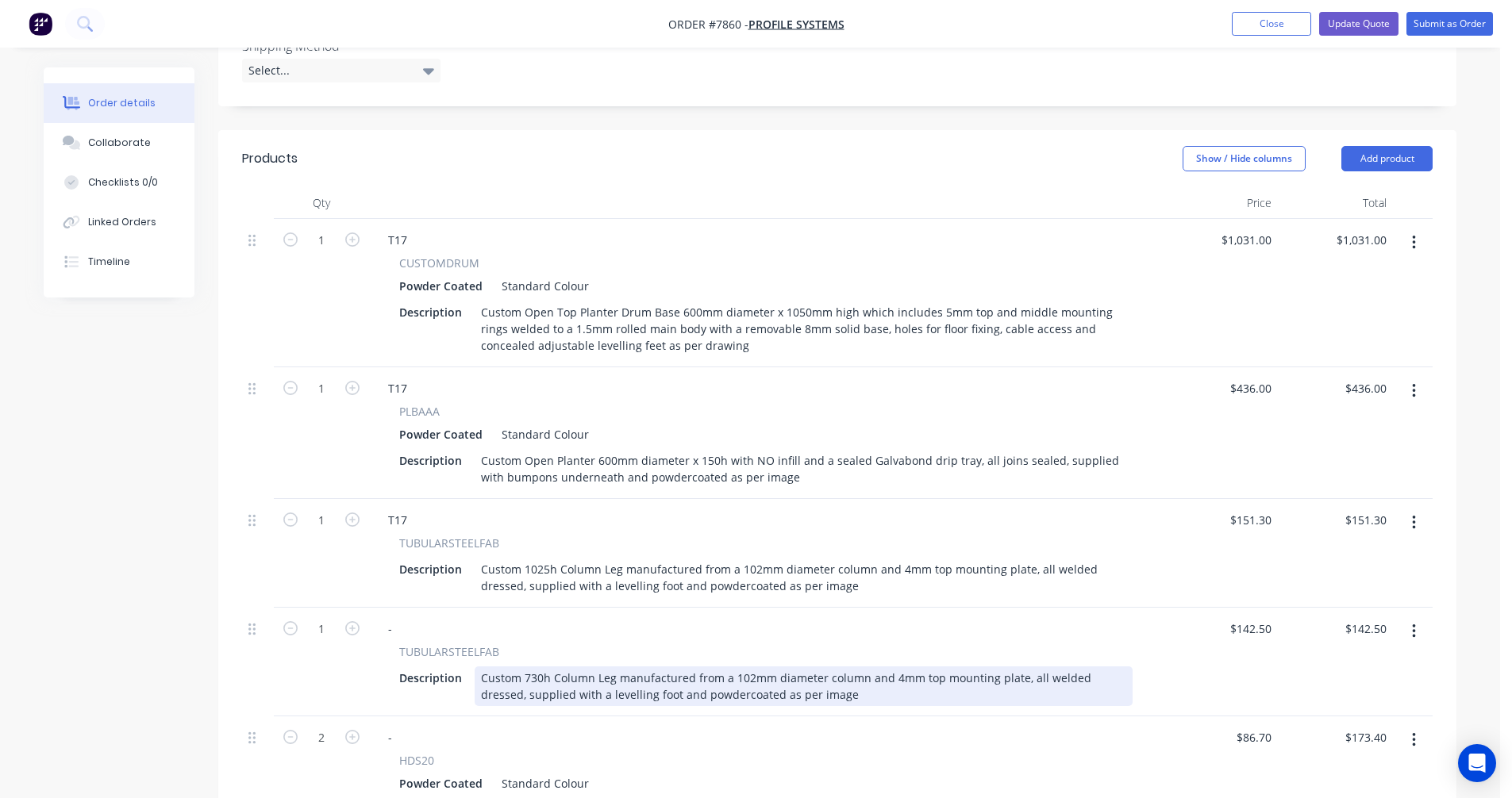
click at [533, 667] on div "Custom 730h Column Leg manufactured from a 102mm diameter column and 4mm top mo…" at bounding box center [803, 687] width 658 height 40
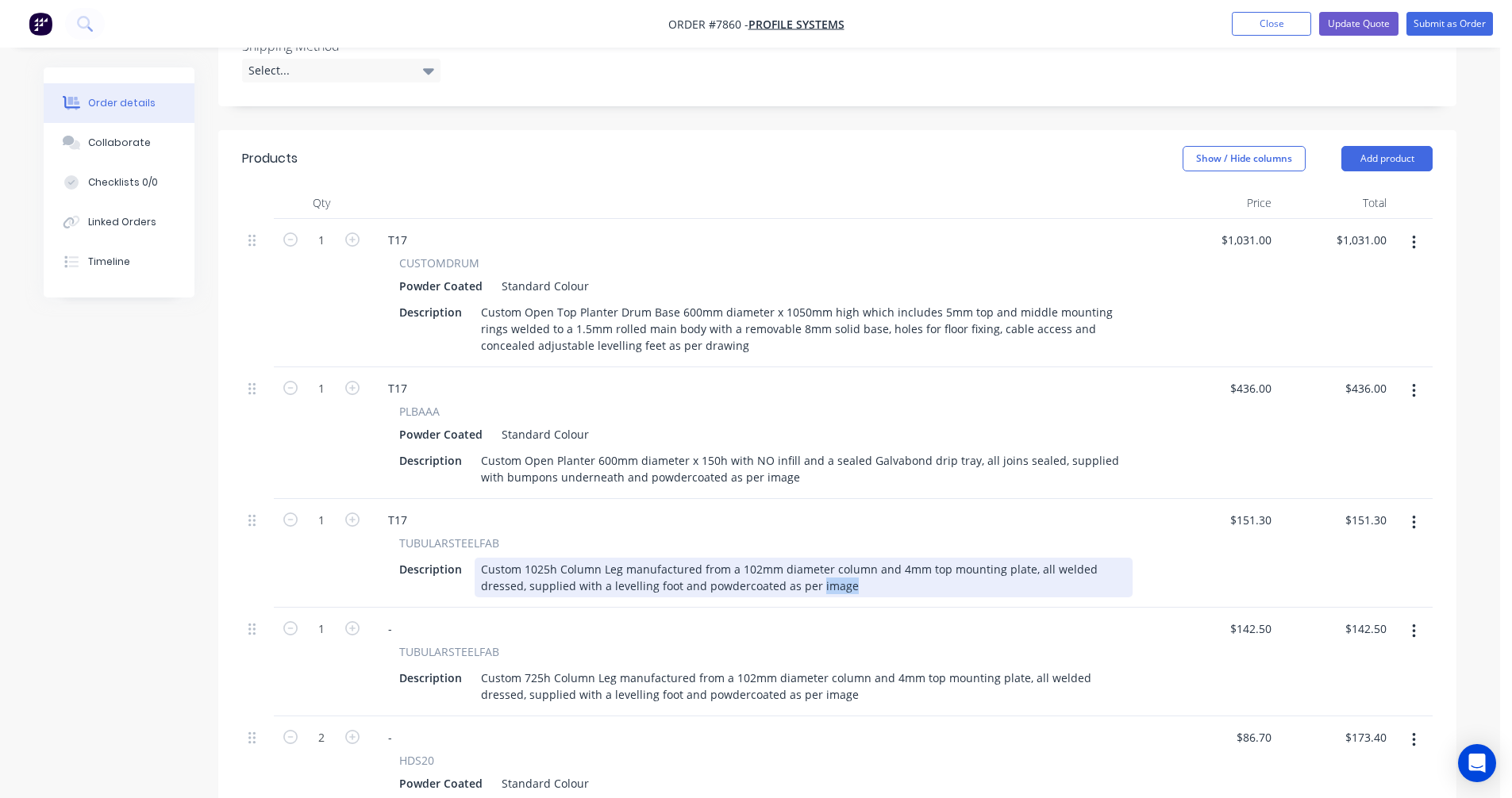
drag, startPoint x: 874, startPoint y: 562, endPoint x: 812, endPoint y: 564, distance: 62.0
click at [812, 564] on div "Custom 1025h Column Leg manufactured from a 102mm diameter column and 4mm top m…" at bounding box center [803, 577] width 658 height 40
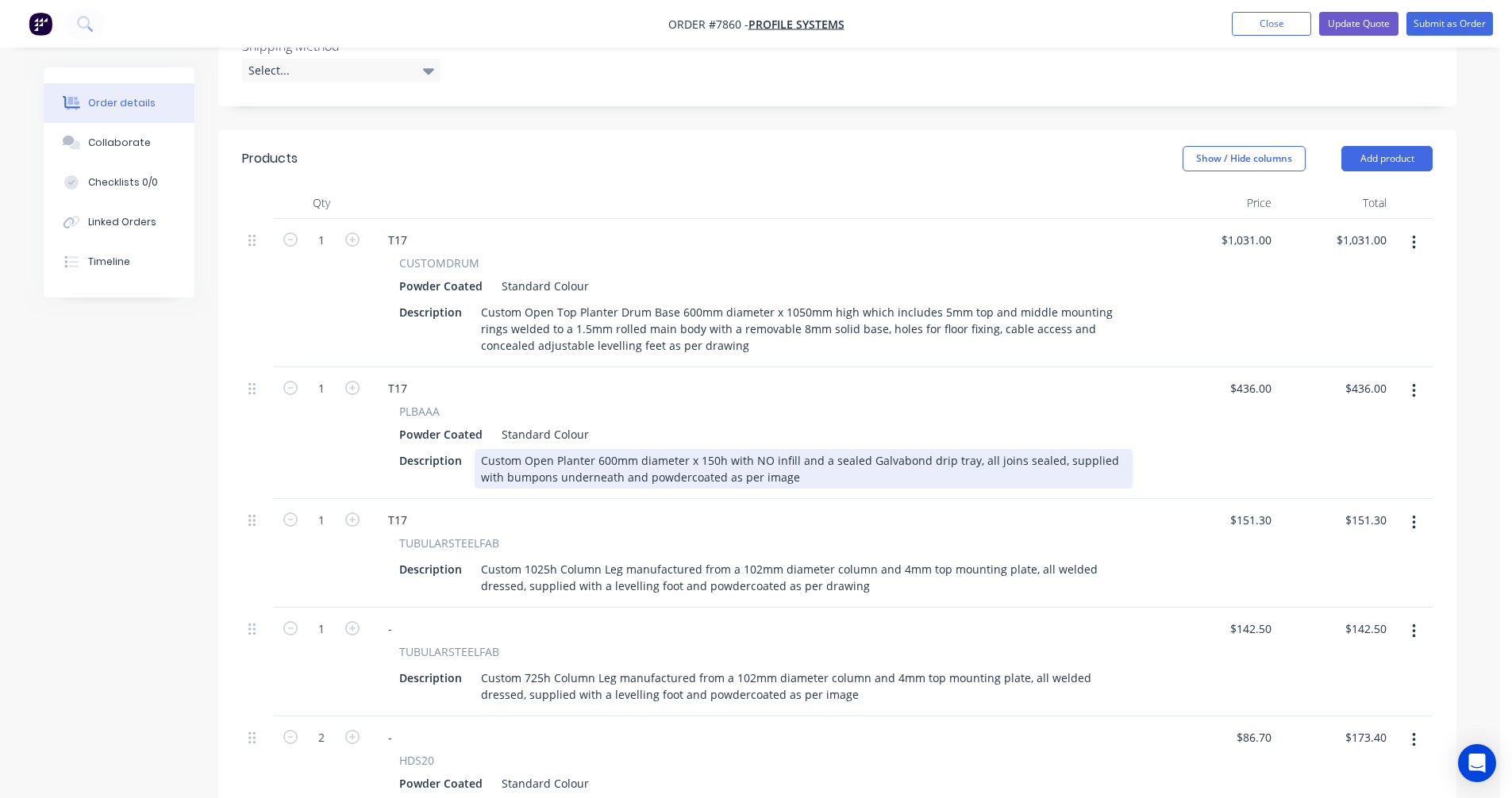
click at [772, 450] on div "Custom Open Planter 600mm diameter x 150h with NO infill and a sealed Galvabond…" at bounding box center [803, 468] width 658 height 40
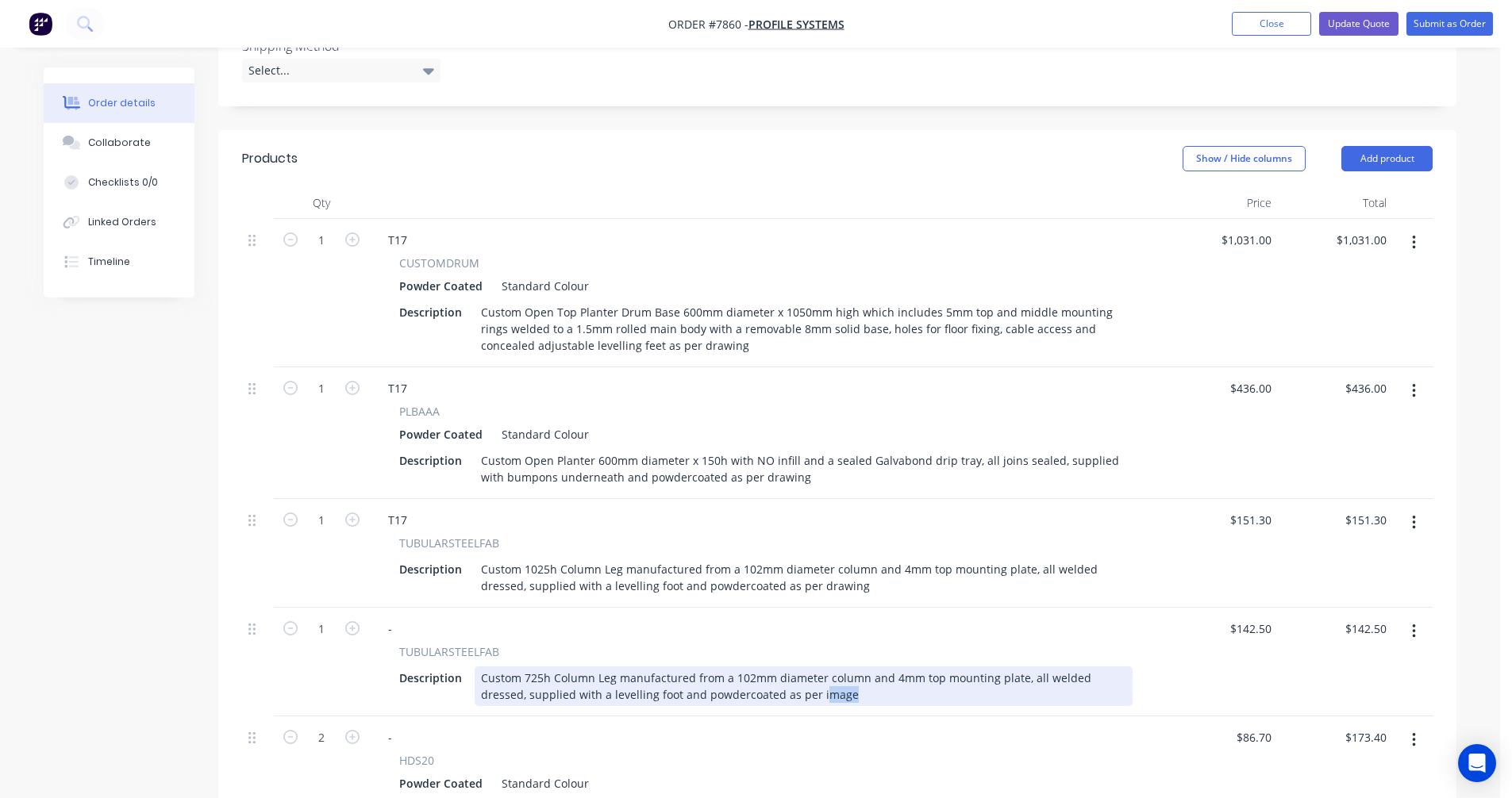
drag, startPoint x: 800, startPoint y: 678, endPoint x: 768, endPoint y: 673, distance: 32.4
click at [768, 673] on div "Custom 725h Column Leg manufactured from a 102mm diameter column and 4mm top mo…" at bounding box center [803, 687] width 658 height 40
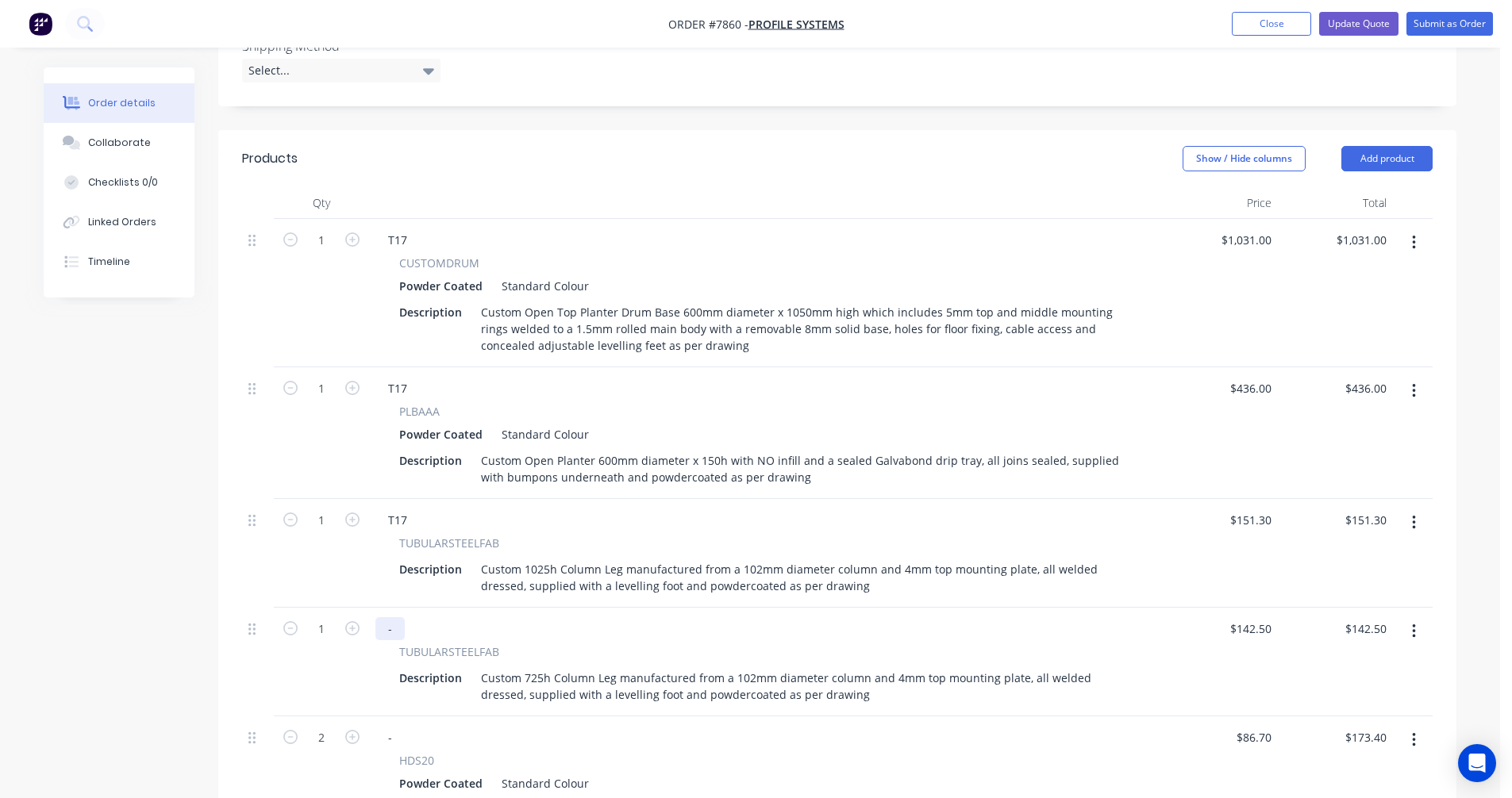
click at [401, 617] on div "-" at bounding box center [390, 629] width 29 height 23
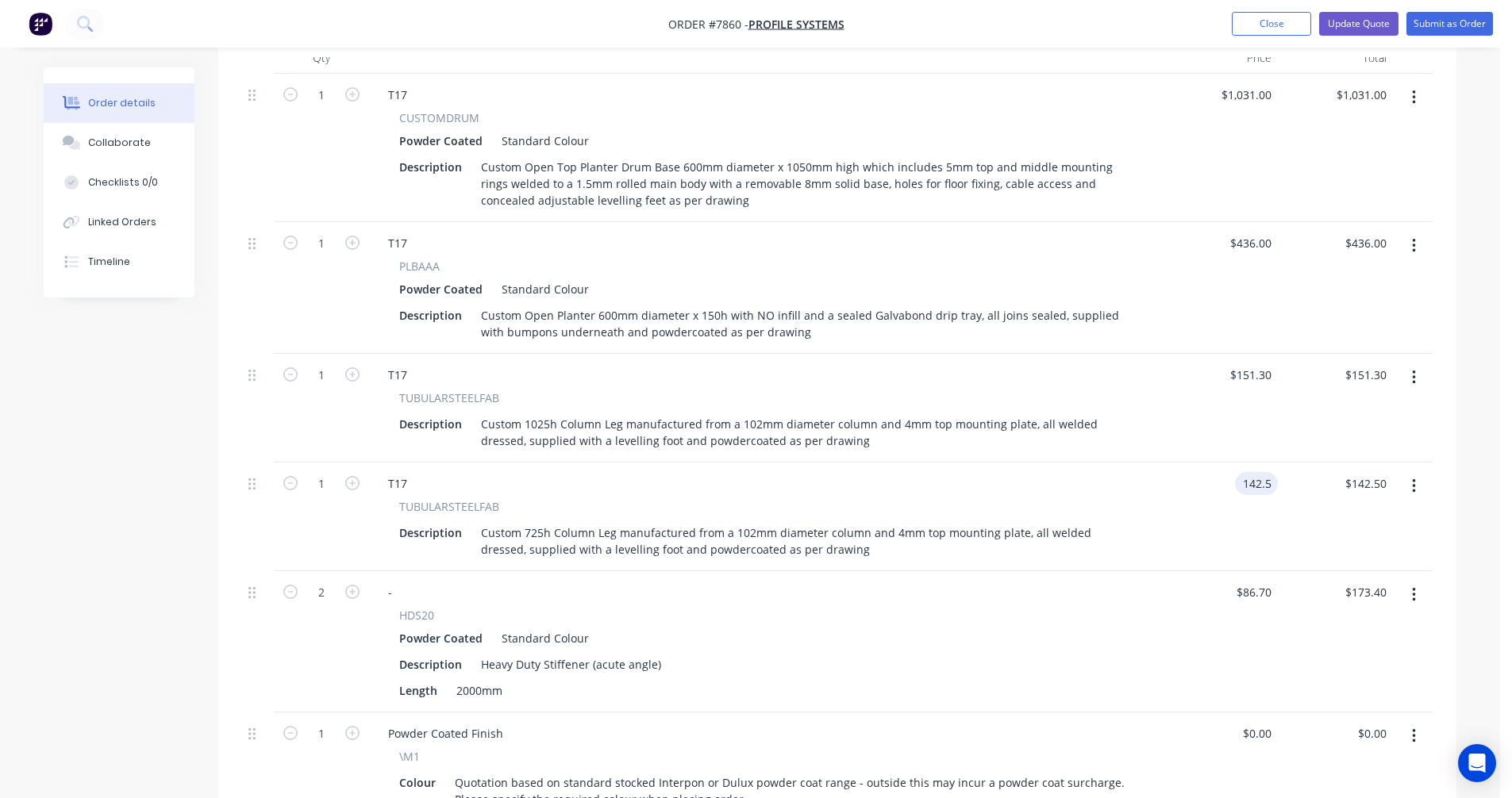
scroll to position [635, 0]
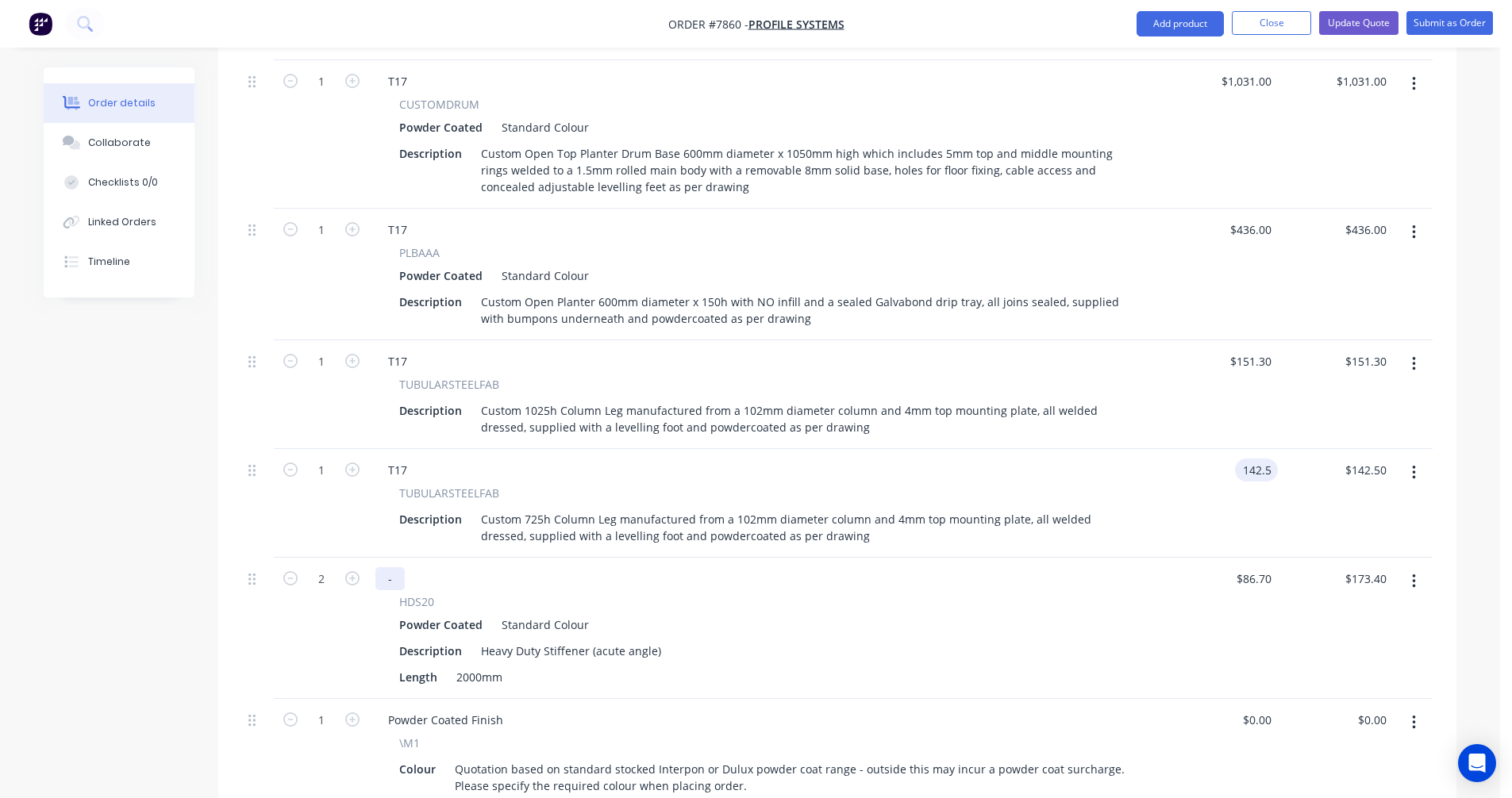
type input "$142.50"
click at [398, 567] on div "-" at bounding box center [390, 579] width 29 height 23
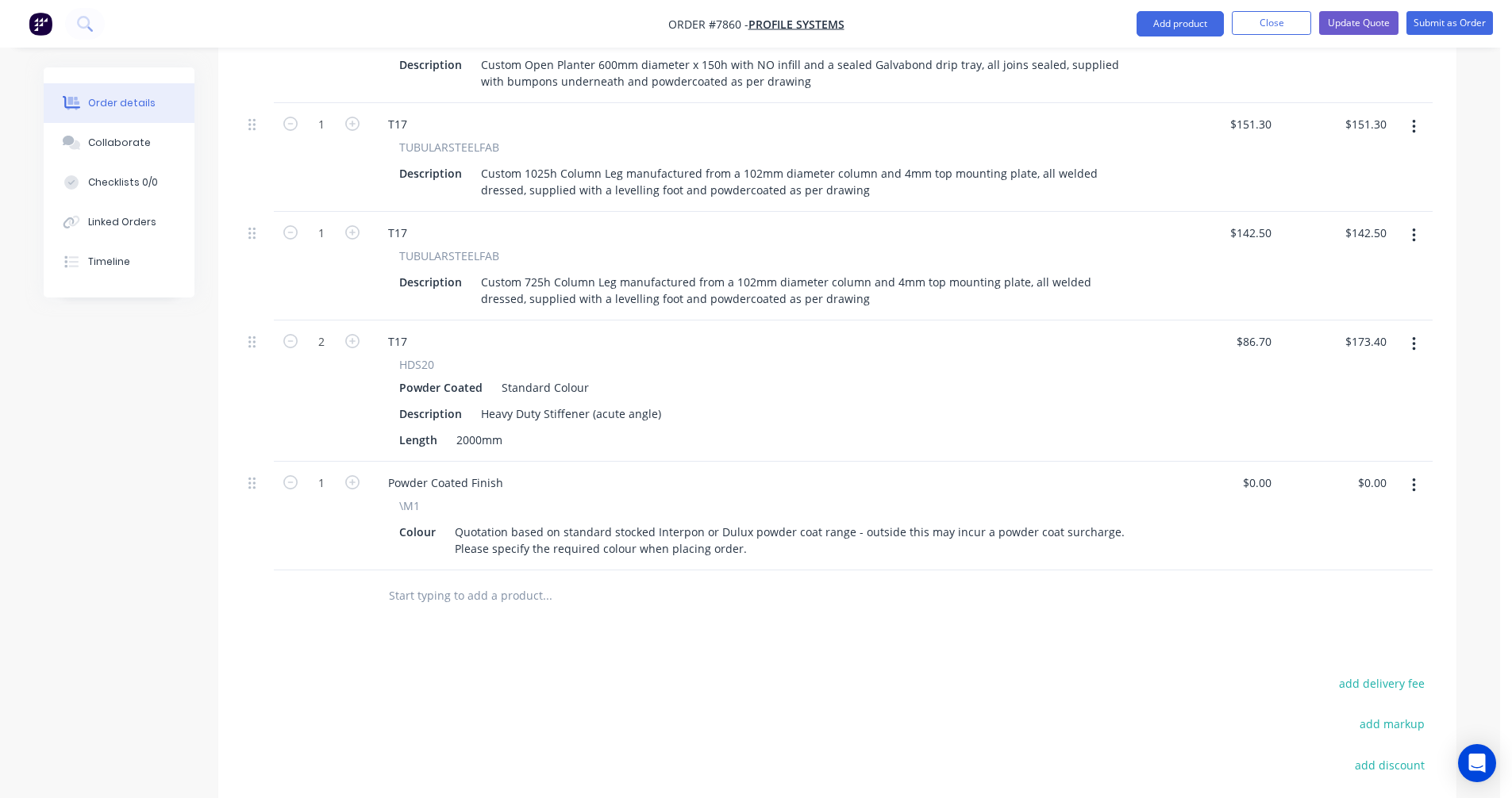
scroll to position [873, 0]
click at [1414, 476] on icon "button" at bounding box center [1413, 485] width 4 height 18
click at [1346, 610] on div "Delete" at bounding box center [1356, 622] width 122 height 23
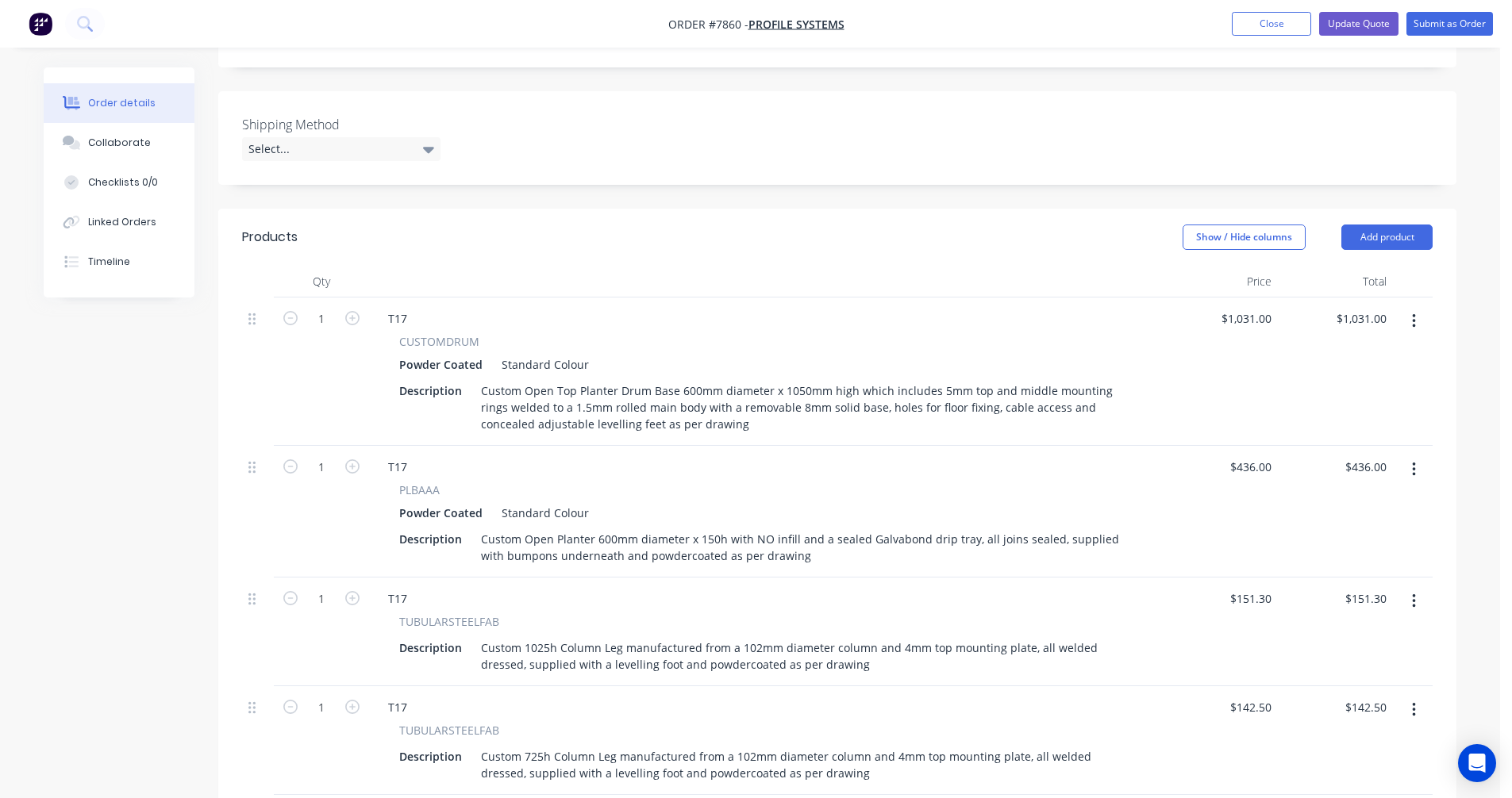
scroll to position [397, 0]
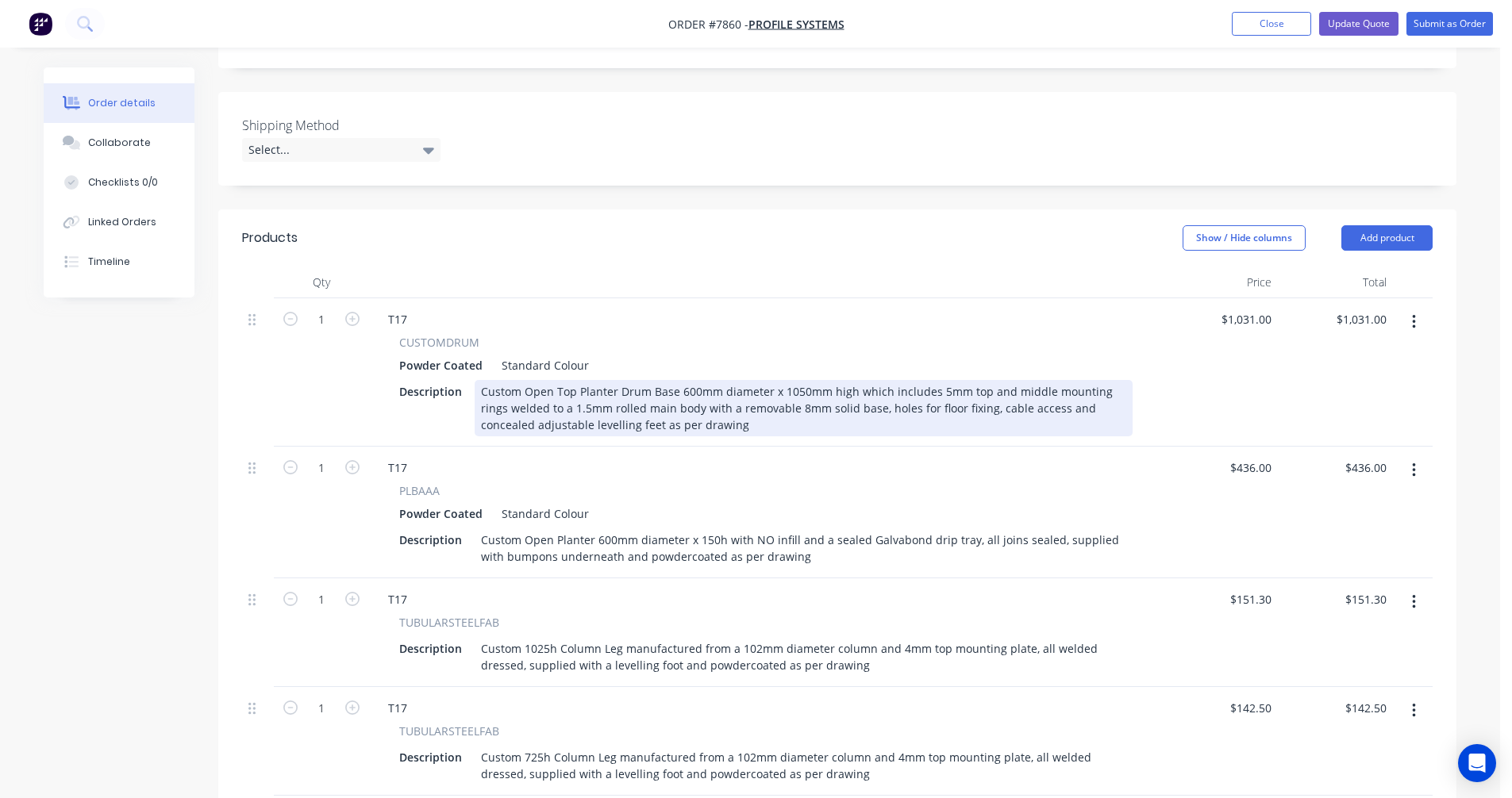
click at [705, 402] on div "Custom Open Top Planter Drum Base 600mm diameter x 1050mm high which includes 5…" at bounding box center [803, 409] width 658 height 57
type input "$1,031.00"
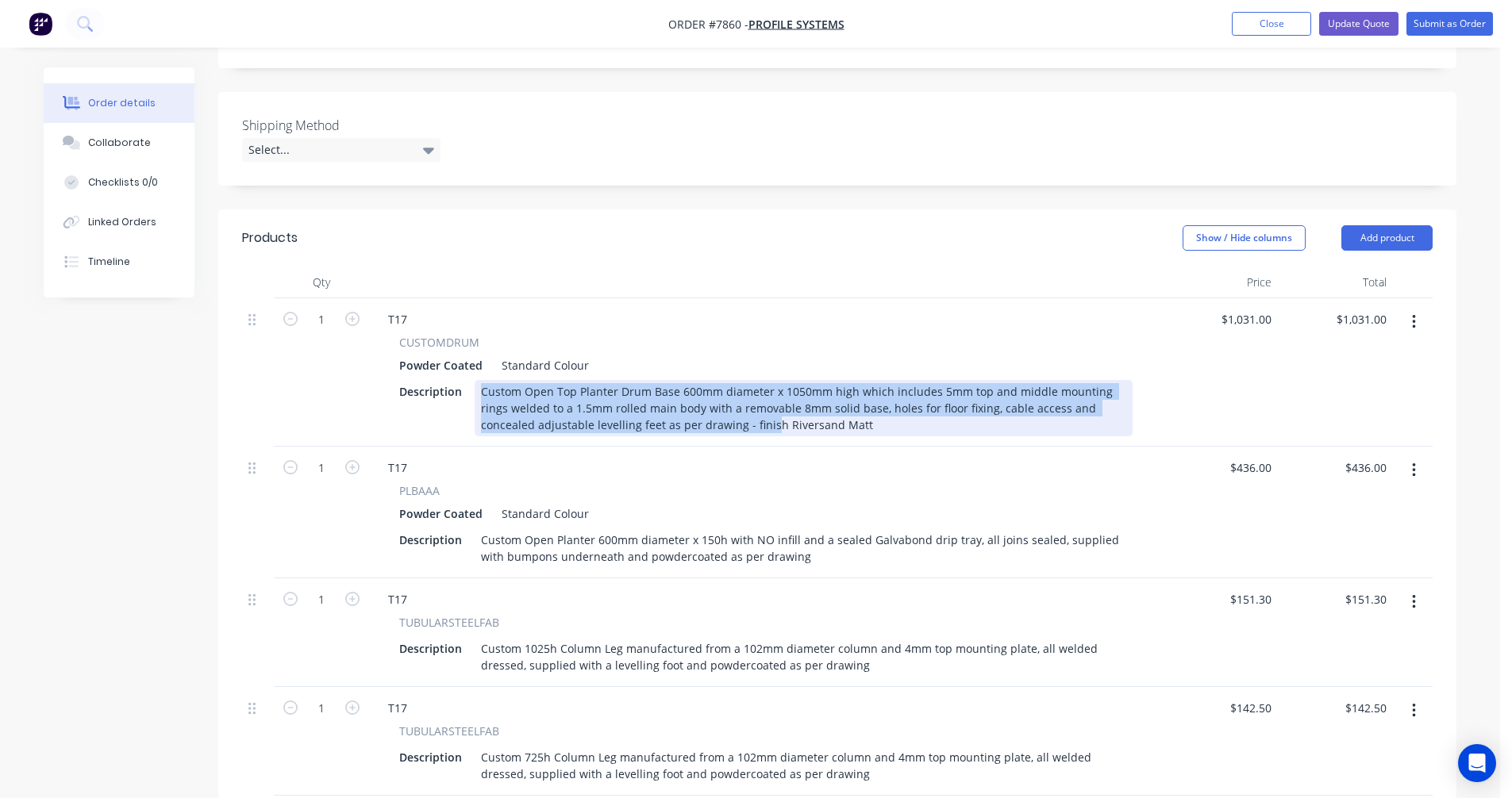
drag, startPoint x: 802, startPoint y: 396, endPoint x: 723, endPoint y: 400, distance: 79.1
click at [723, 400] on div "Custom Open Top Planter Drum Base 600mm diameter x 1050mm high which includes 5…" at bounding box center [803, 409] width 658 height 57
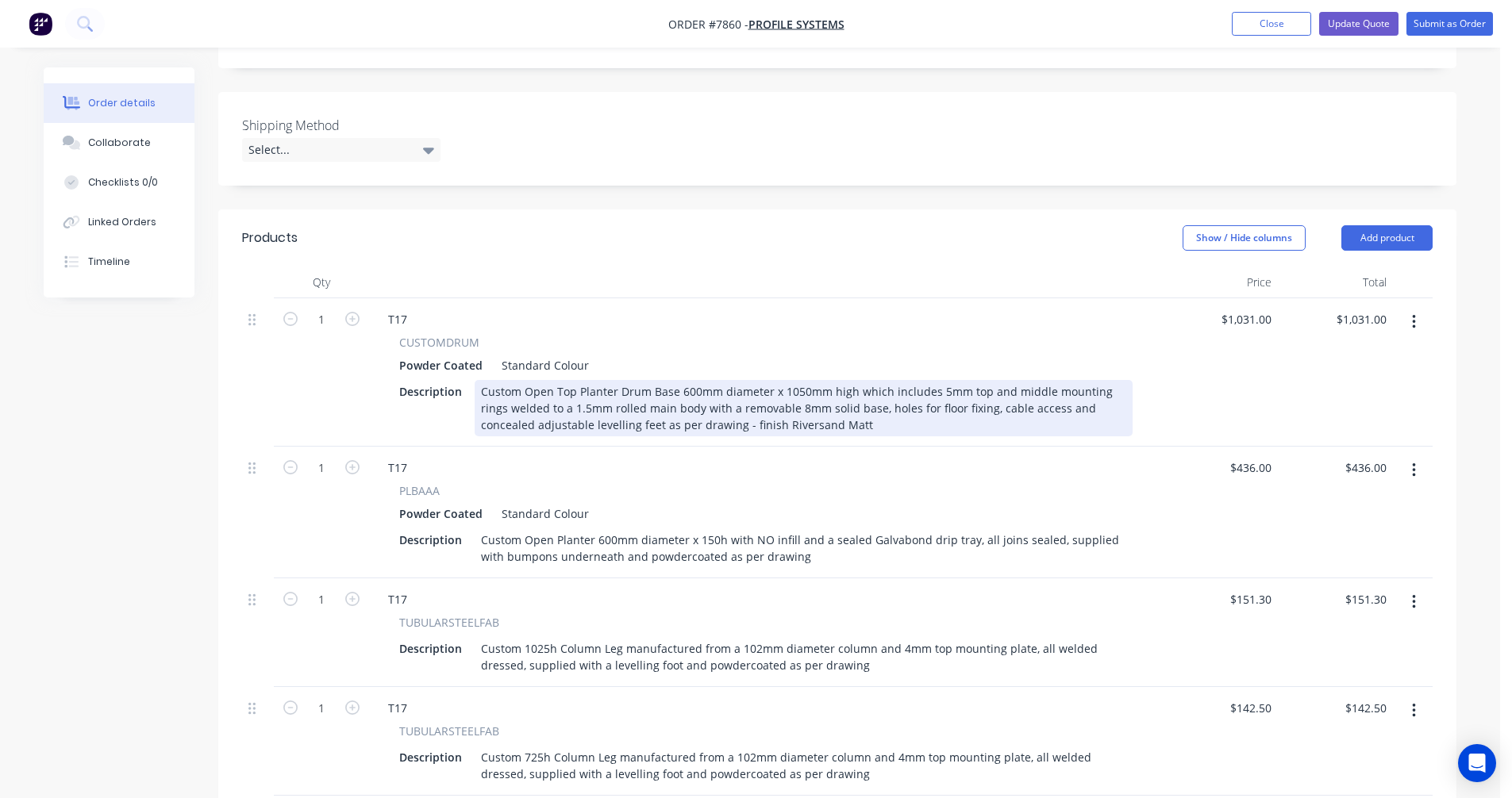
click at [750, 398] on div "Custom Open Top Planter Drum Base 600mm diameter x 1050mm high which includes 5…" at bounding box center [803, 409] width 658 height 57
drag, startPoint x: 821, startPoint y: 402, endPoint x: 681, endPoint y: 402, distance: 140.0
click at [681, 402] on div "Custom Open Top Planter Drum Base 600mm diameter x 1050mm high which includes 5…" at bounding box center [803, 409] width 658 height 57
copy div "- finish [PERSON_NAME]"
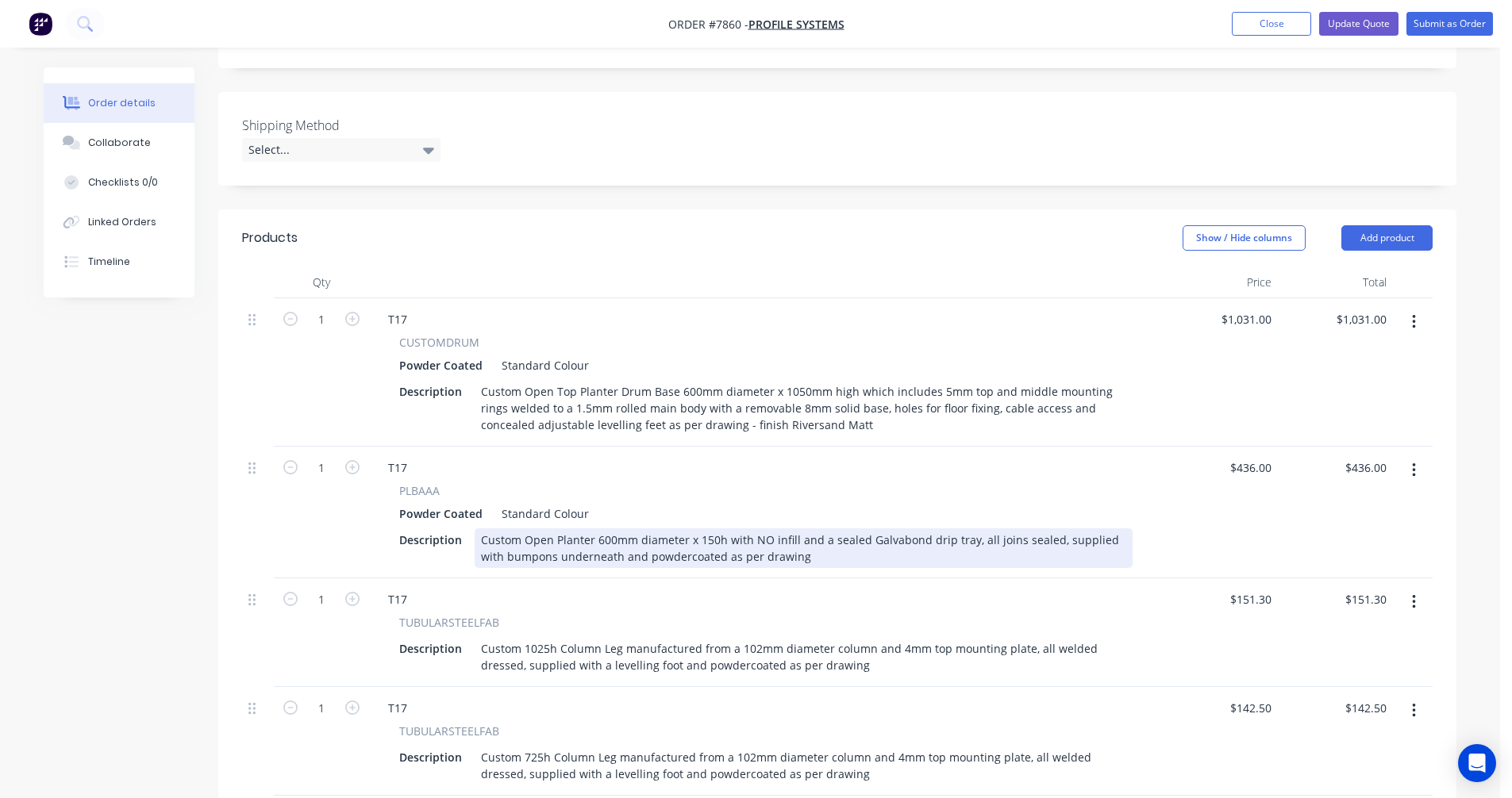
click at [802, 532] on div "Custom Open Planter 600mm diameter x 150h with NO infill and a sealed Galvabond…" at bounding box center [803, 548] width 658 height 40
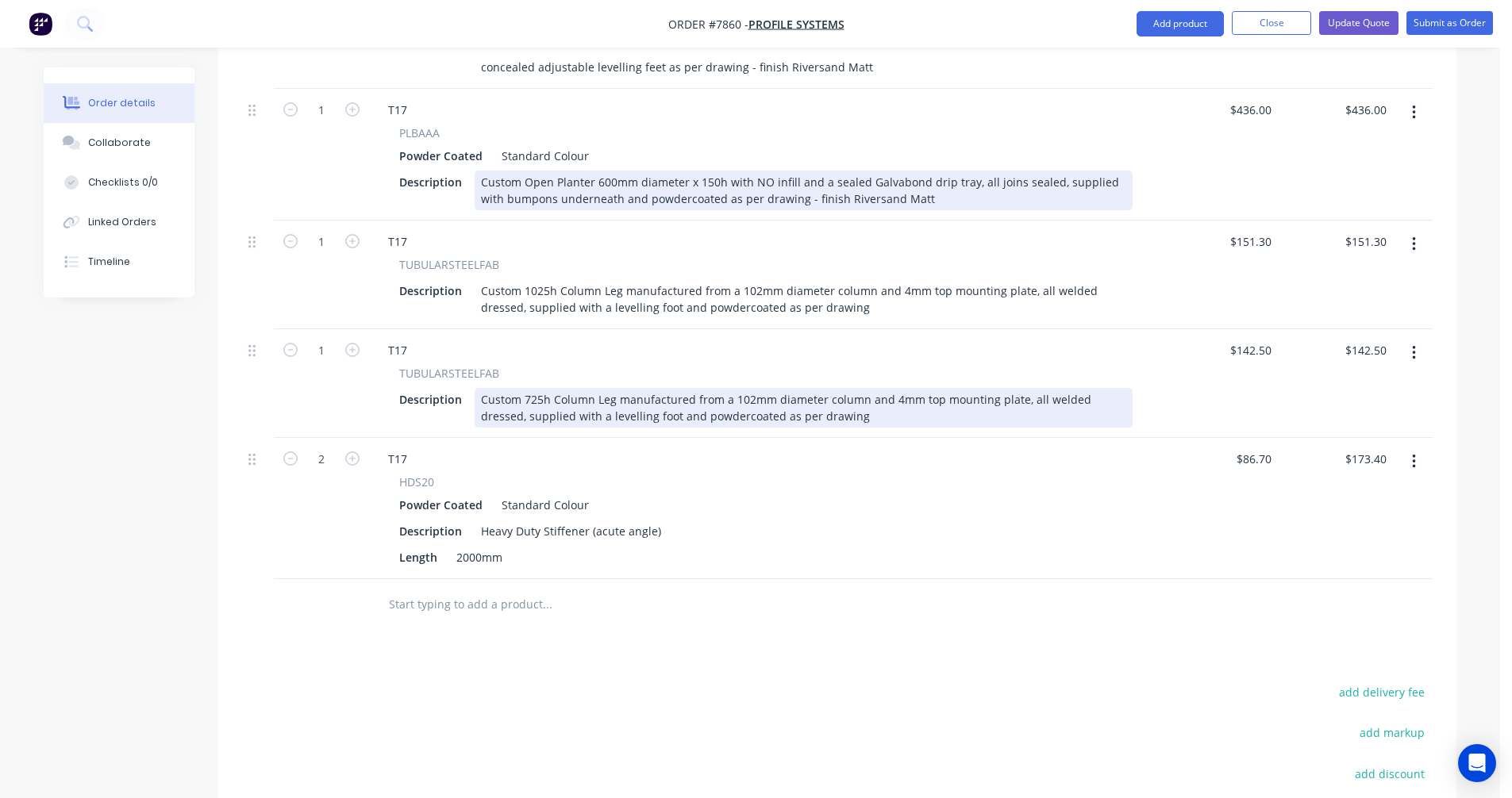
scroll to position [793, 0]
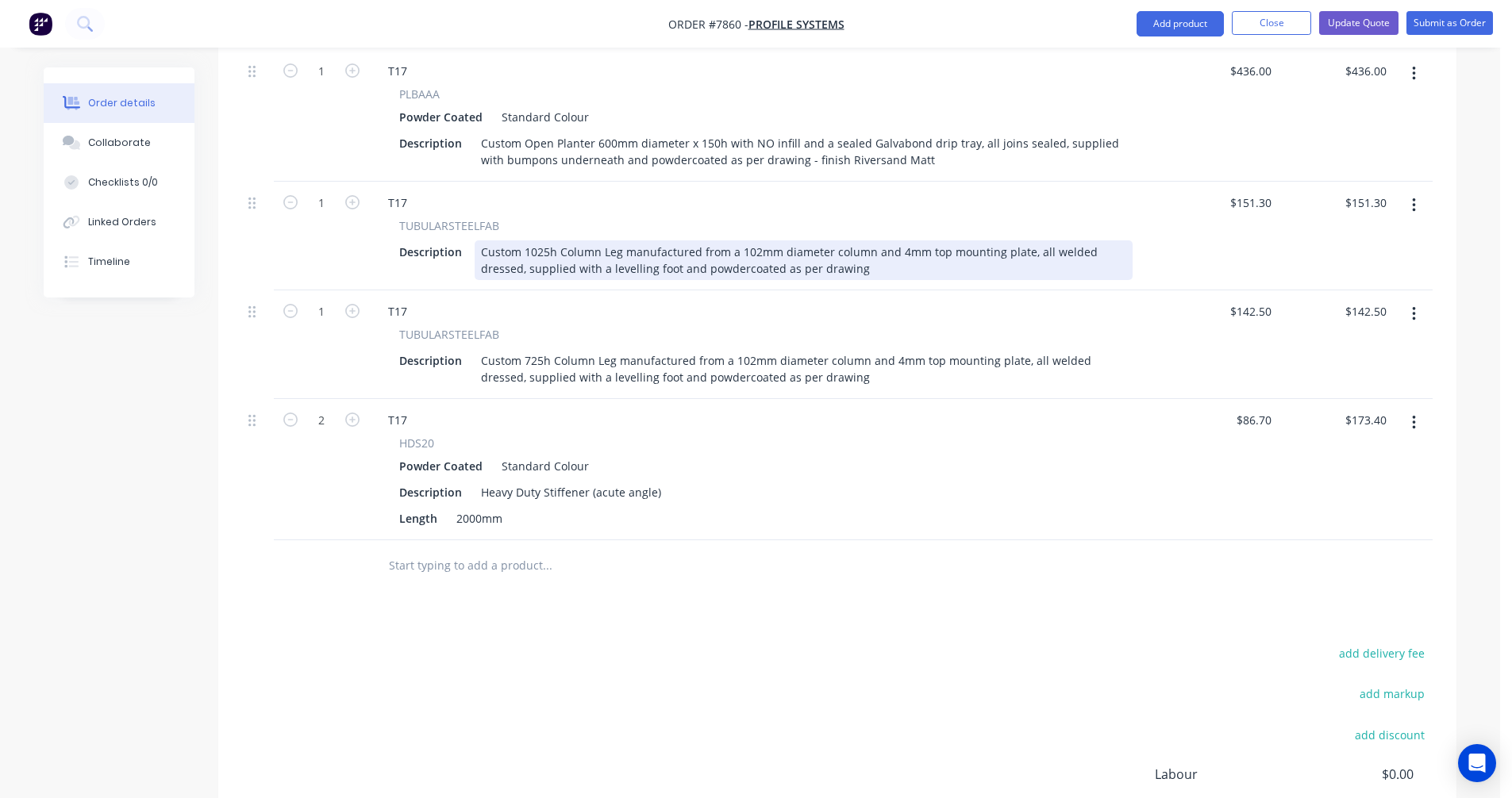
click at [882, 247] on div "Custom 1025h Column Leg manufactured from a 102mm diameter column and 4mm top m…" at bounding box center [803, 260] width 658 height 40
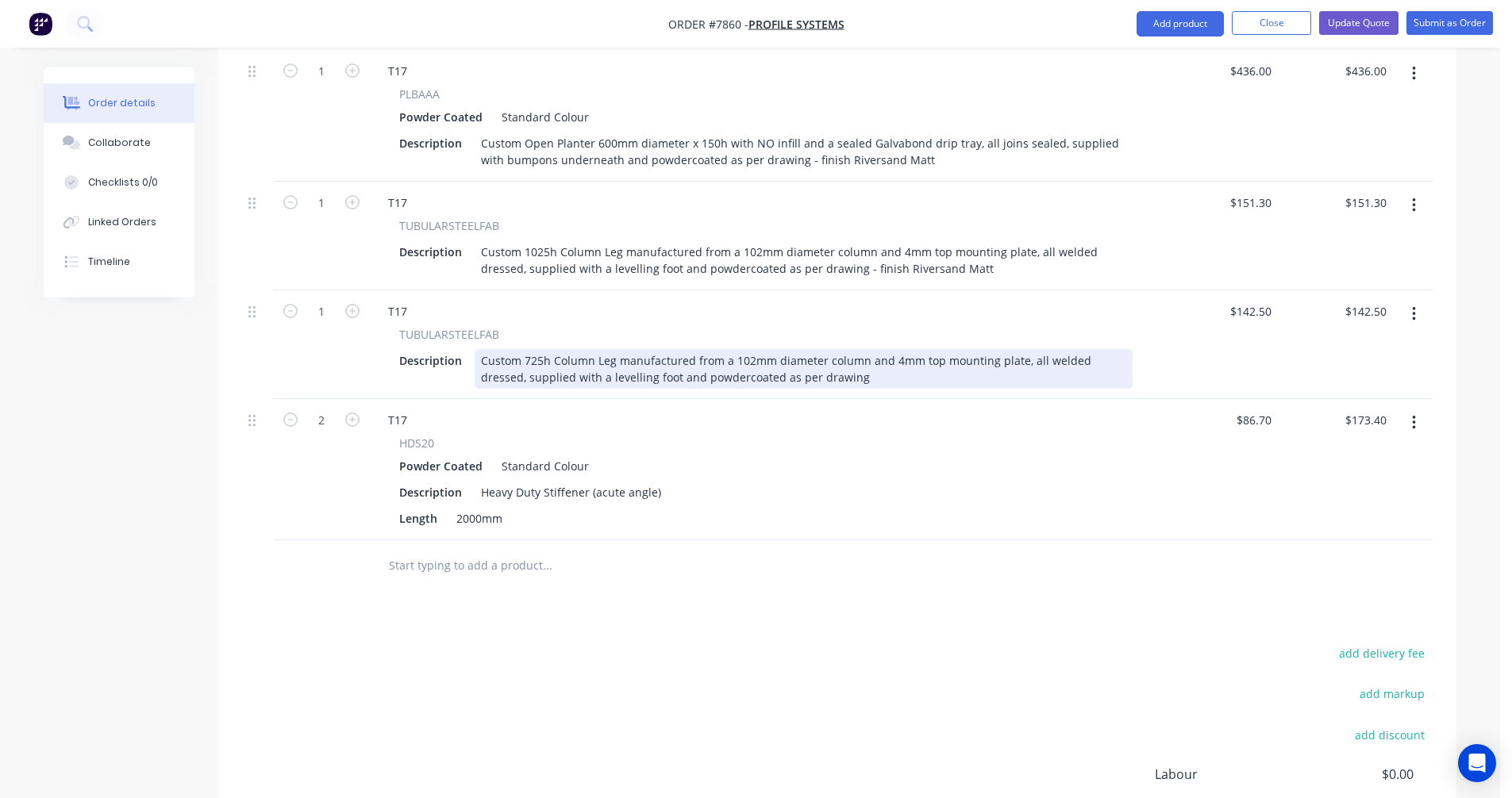
click at [812, 349] on div "Custom 725h Column Leg manufactured from a 102mm diameter column and 4mm top mo…" at bounding box center [803, 369] width 658 height 40
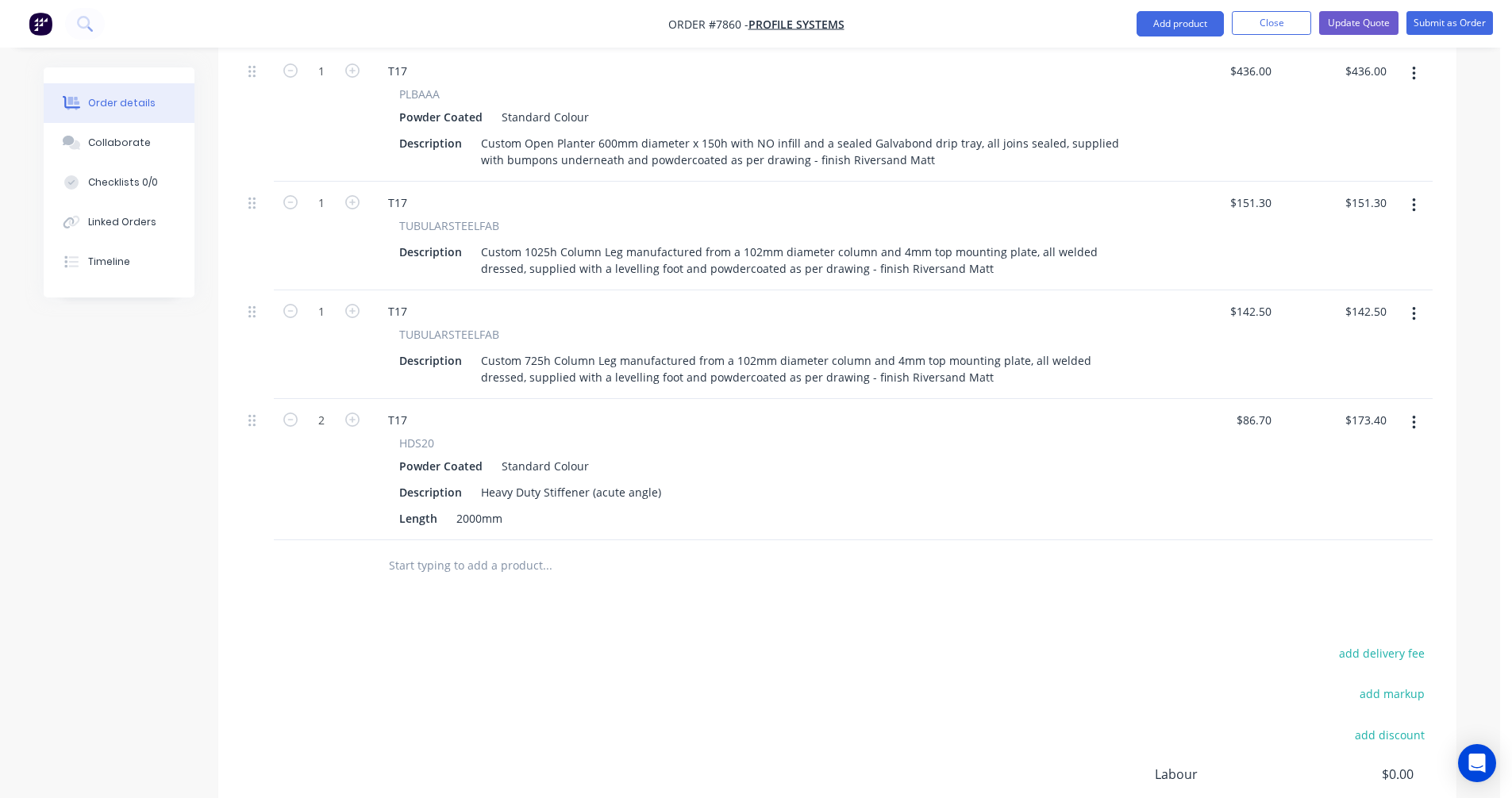
click at [1413, 415] on icon "button" at bounding box center [1413, 423] width 4 height 18
click at [1340, 453] on div "Edit" at bounding box center [1356, 465] width 122 height 23
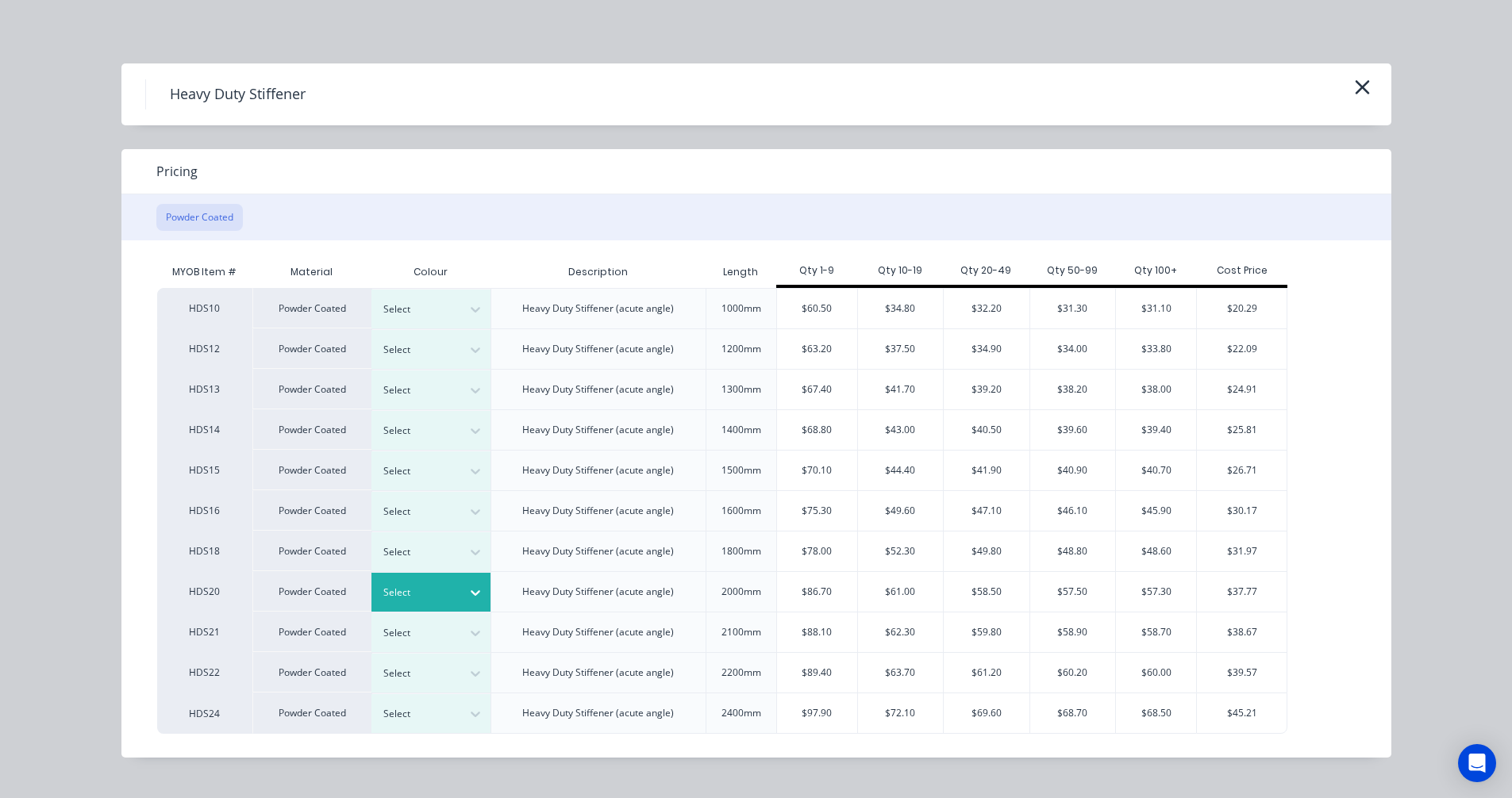
click at [468, 596] on icon at bounding box center [475, 593] width 16 height 16
type input "river"
click at [825, 590] on div "$86.70" at bounding box center [817, 592] width 80 height 40
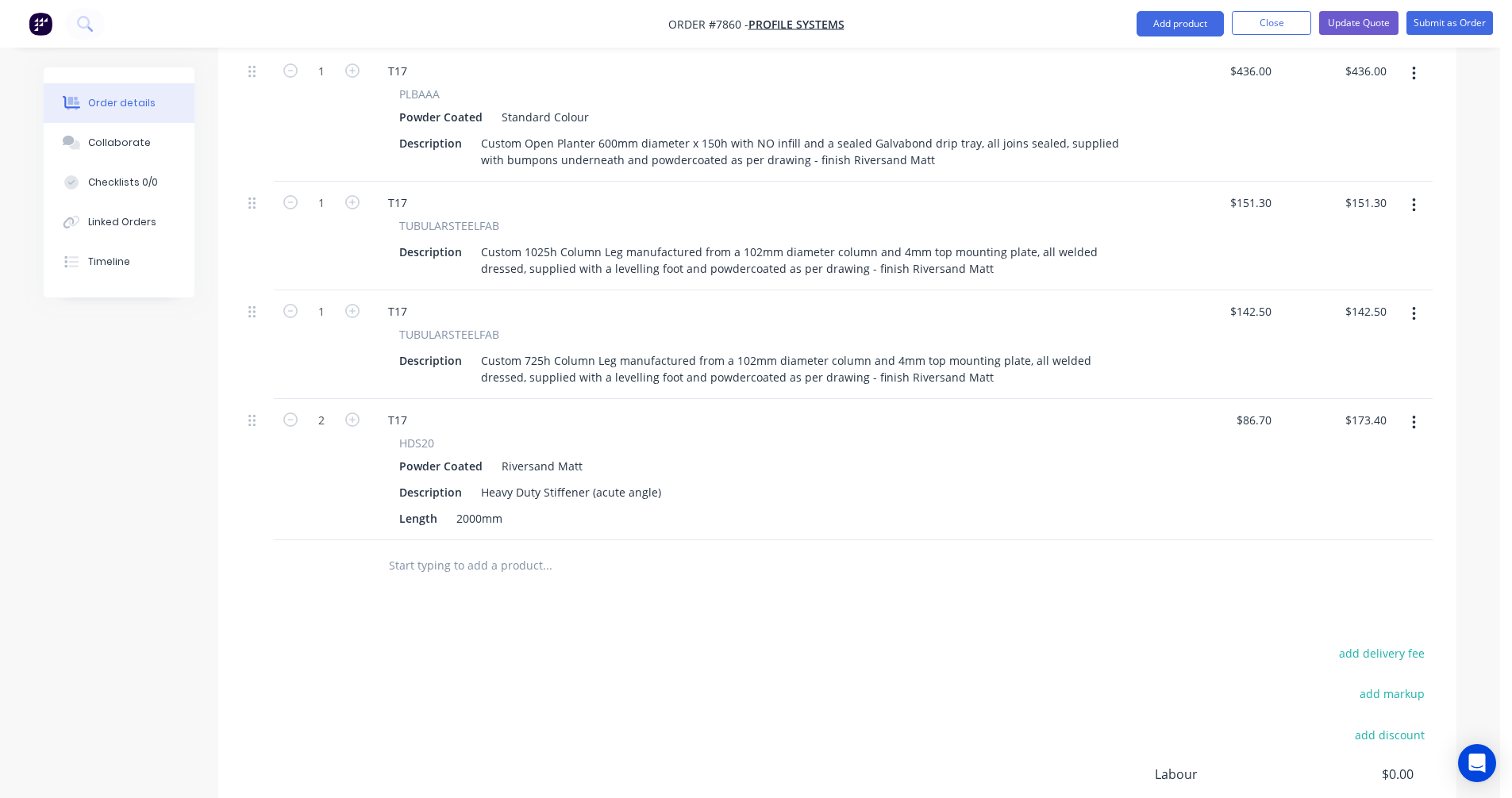
click at [490, 550] on input "text" at bounding box center [547, 565] width 318 height 31
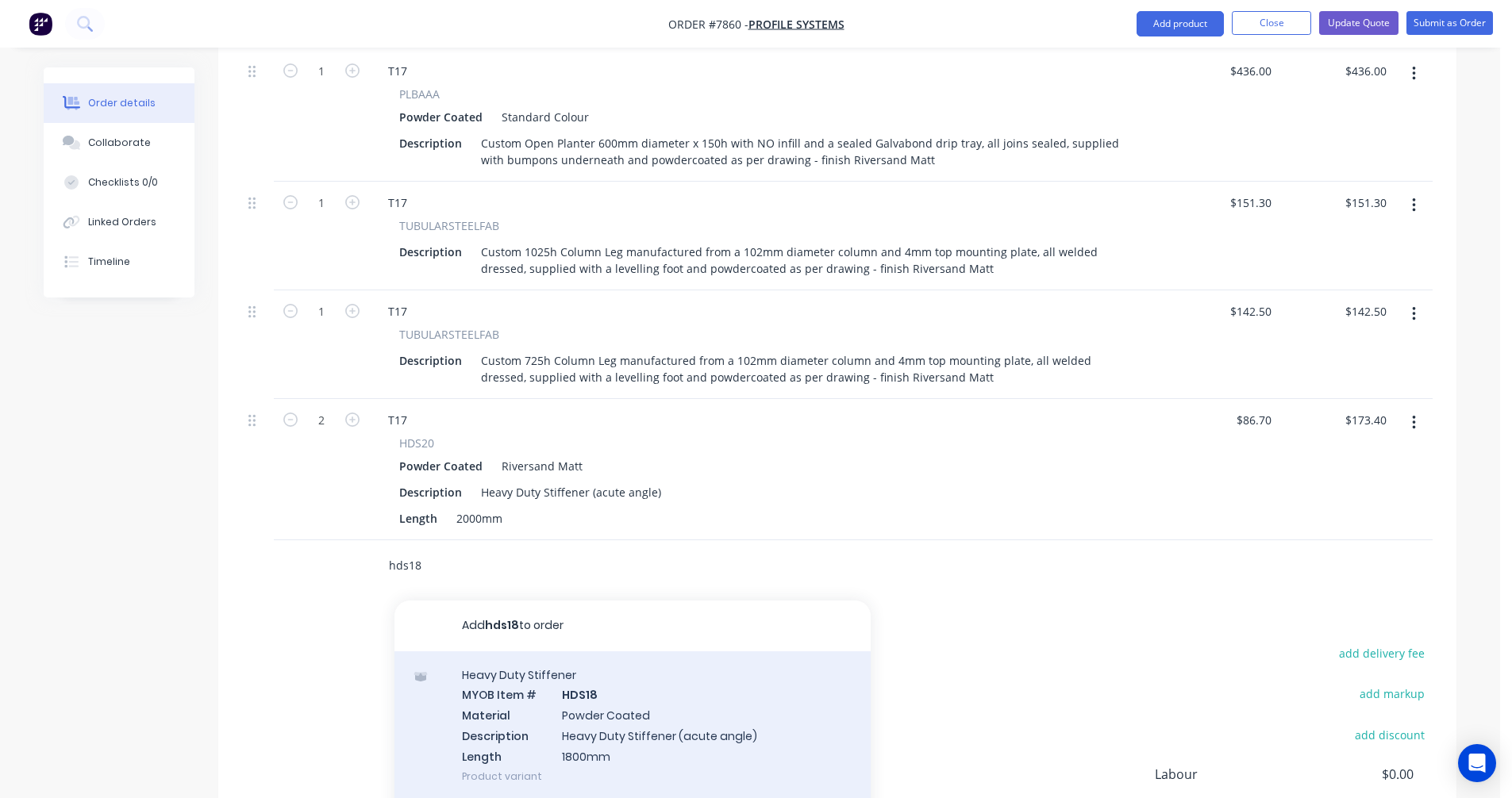
type input "hds18"
click at [595, 691] on div "Heavy Duty Stiffener MYOB Item # HDS18 Material Powder Coated Description Heavy…" at bounding box center [632, 726] width 476 height 149
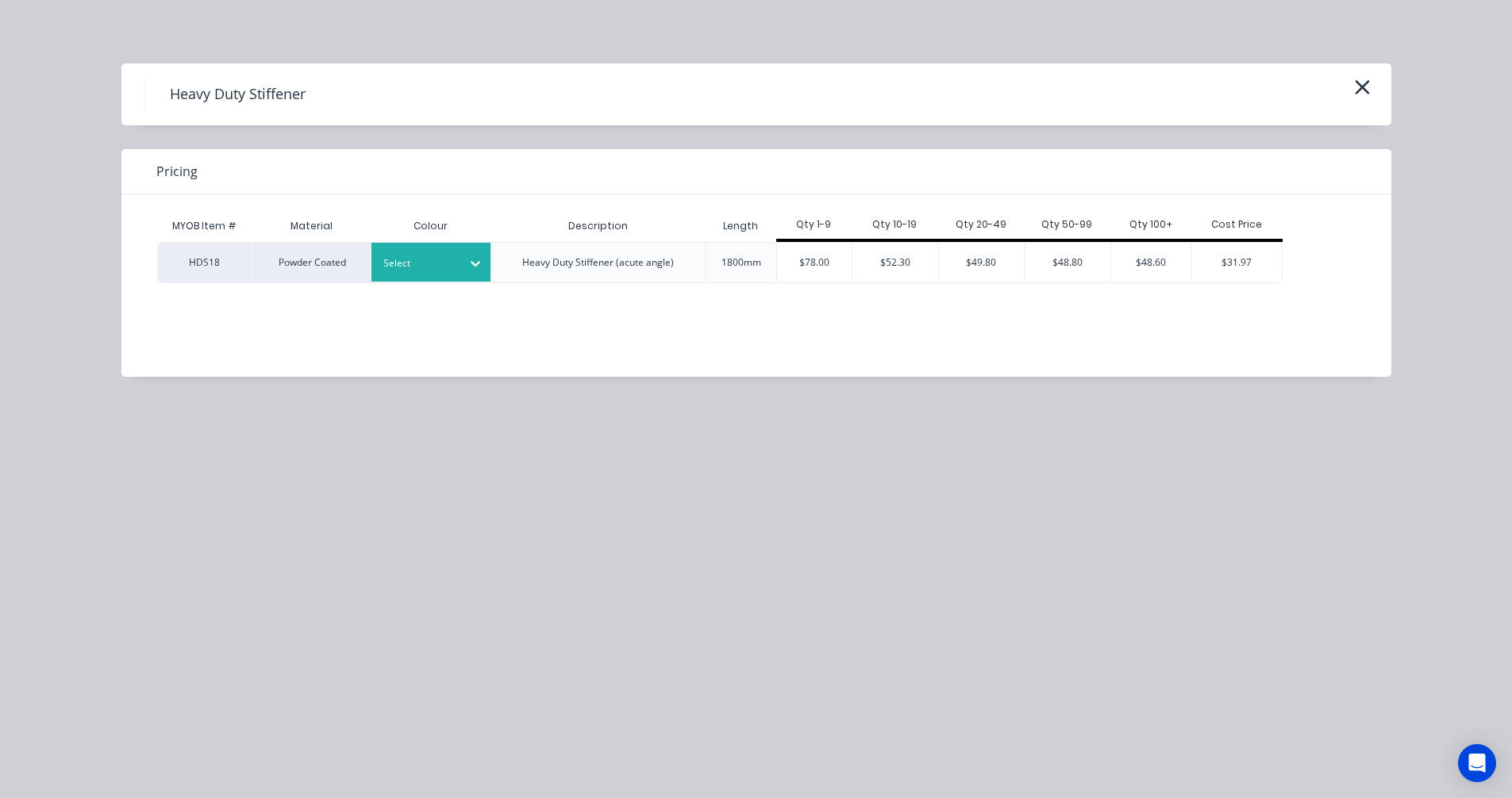
click at [467, 254] on div at bounding box center [474, 263] width 28 height 25
click at [199, 191] on div "Anodic Silver Grey" at bounding box center [99, 176] width 199 height 29
click at [827, 260] on div "$78.00" at bounding box center [814, 262] width 75 height 40
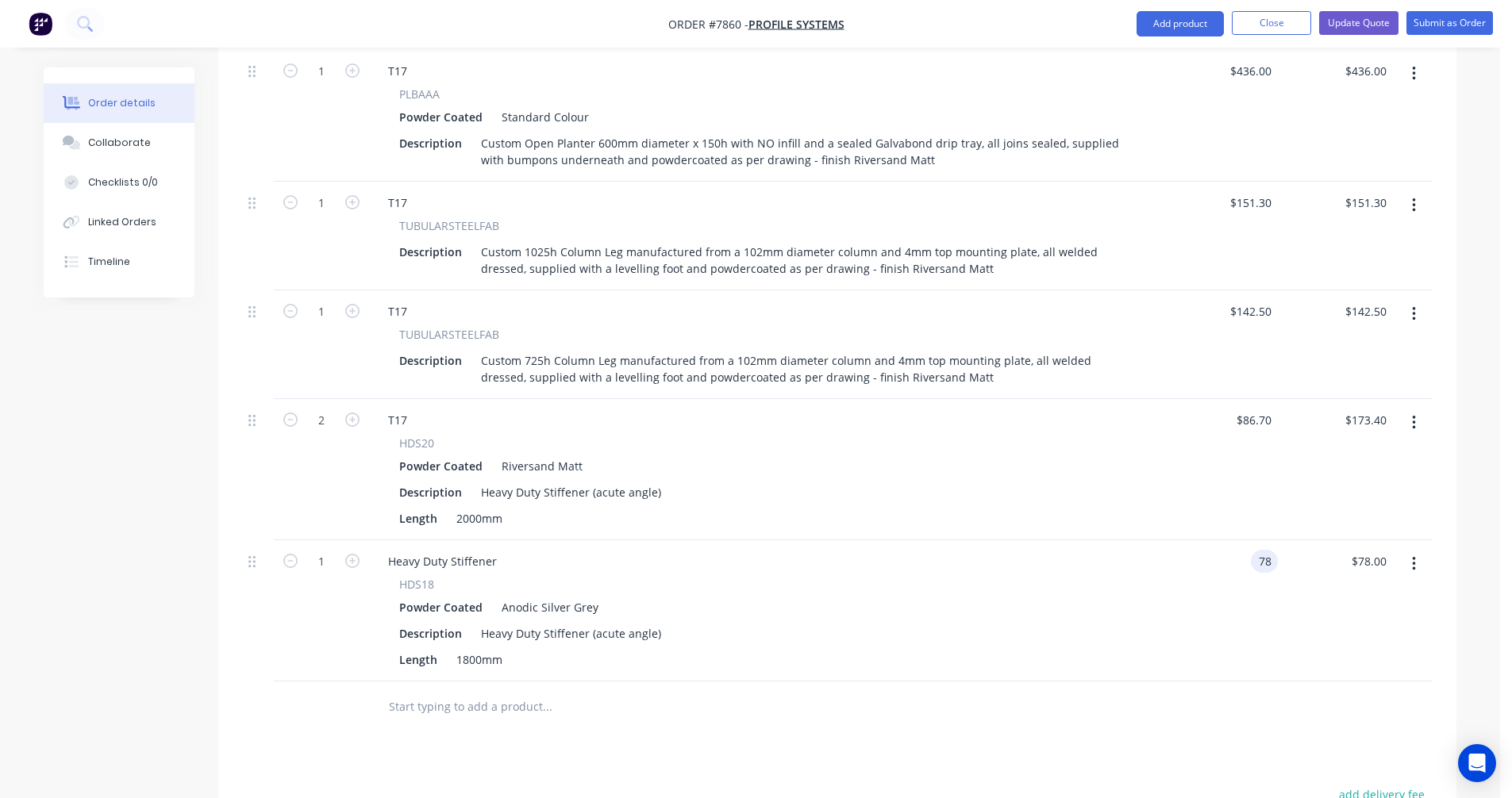
click at [1269, 550] on input "78" at bounding box center [1267, 561] width 21 height 23
type input "$1,005.00"
click at [1412, 557] on icon "button" at bounding box center [1412, 564] width 3 height 15
click at [1336, 595] on div "Edit" at bounding box center [1356, 606] width 122 height 23
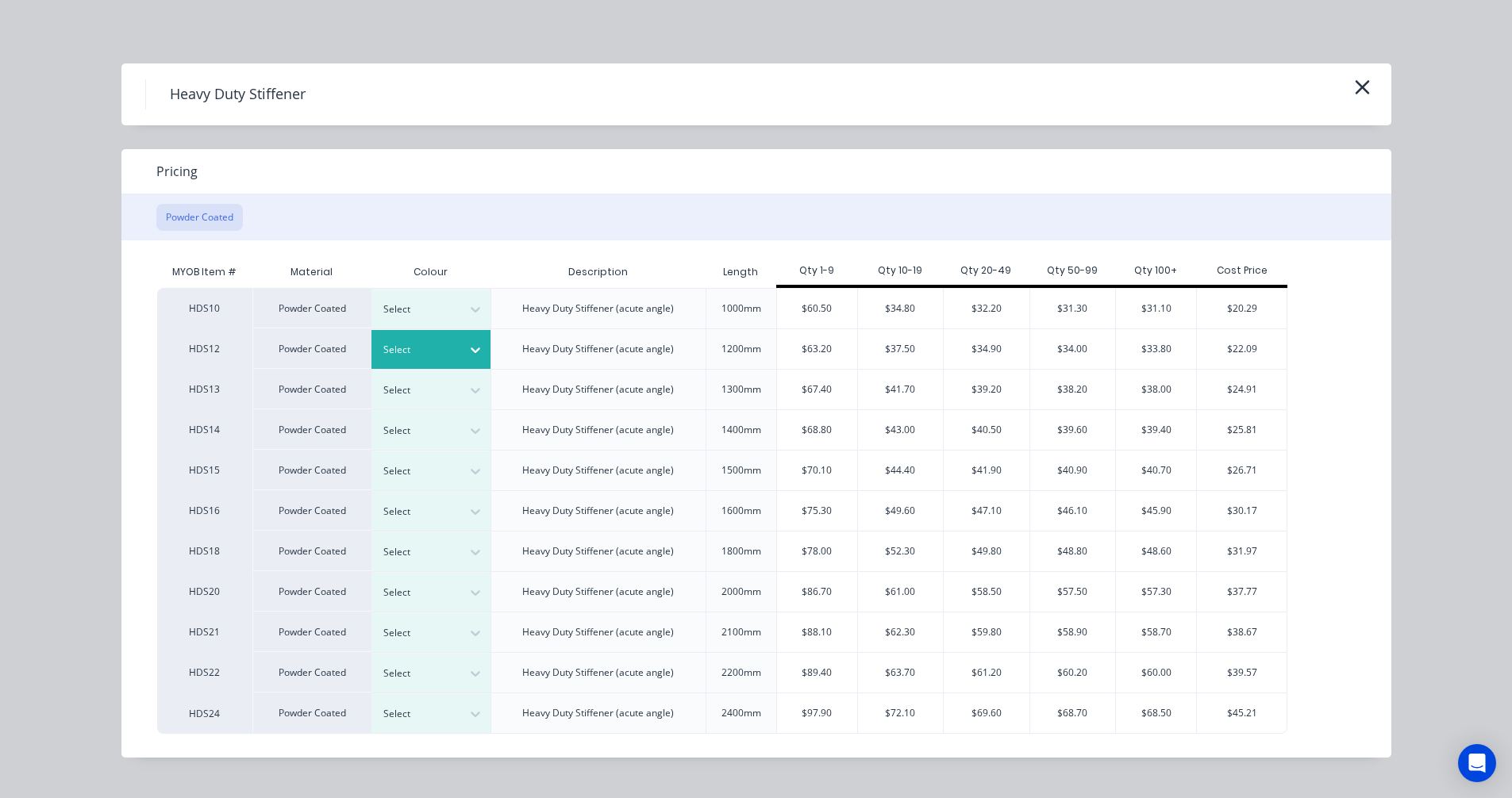
click at [466, 348] on div at bounding box center [474, 350] width 28 height 25
type input "r"
click at [819, 355] on div "$63.20" at bounding box center [817, 349] width 80 height 40
type input "$63.20"
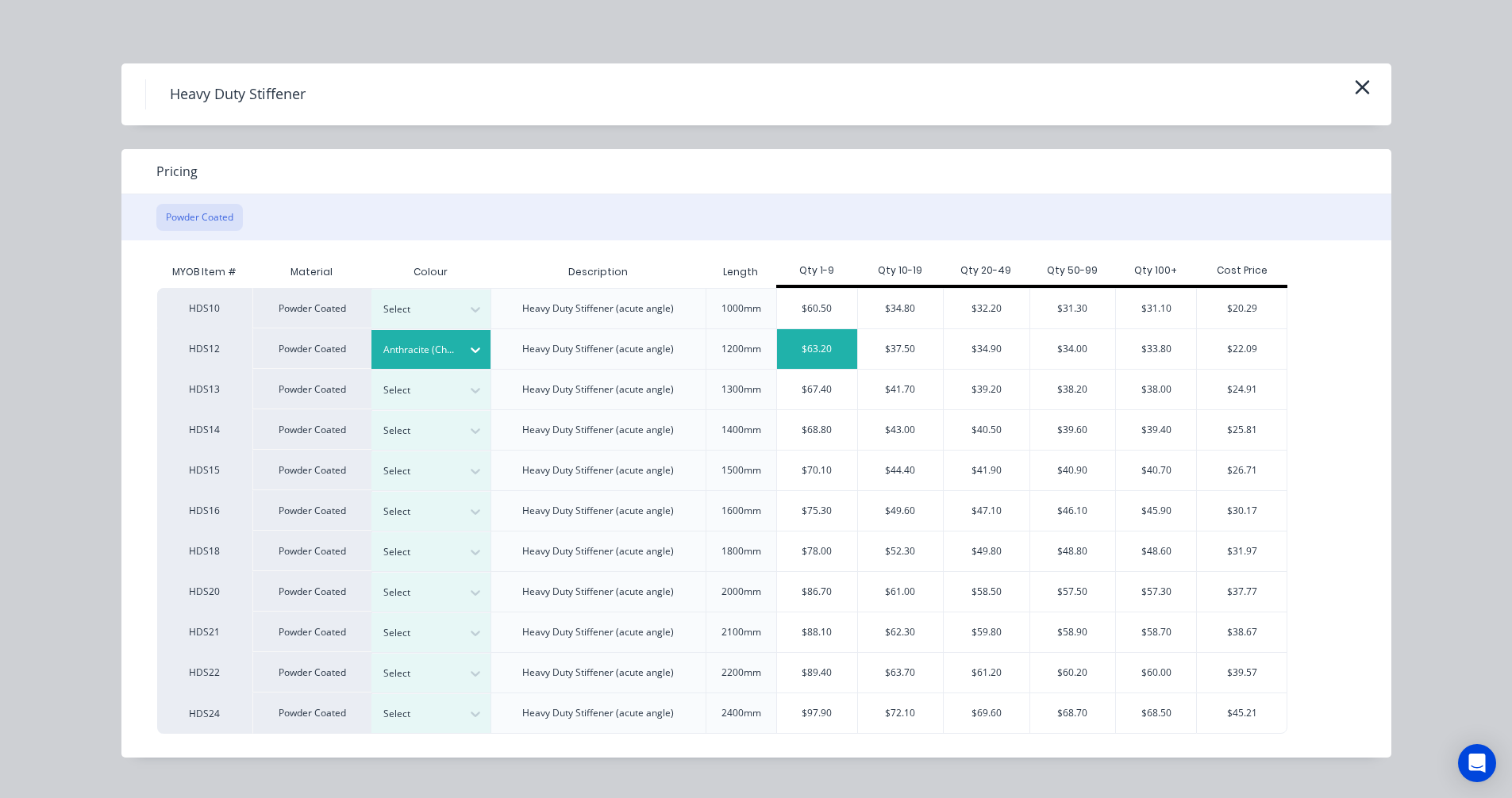
type input "$63.20"
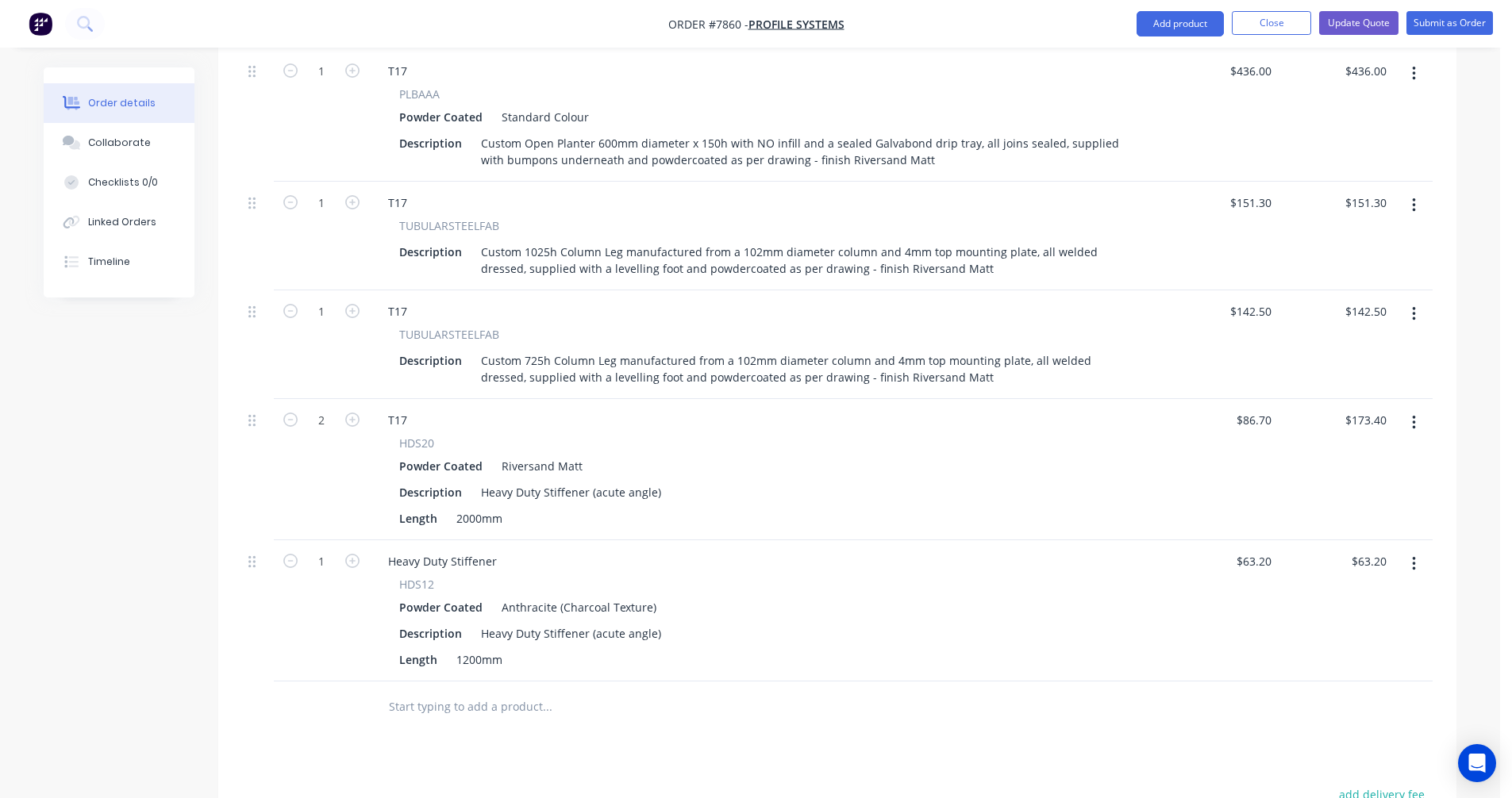
click at [1409, 550] on button "button" at bounding box center [1413, 563] width 37 height 28
click at [1322, 689] on div "Delete" at bounding box center [1356, 701] width 122 height 23
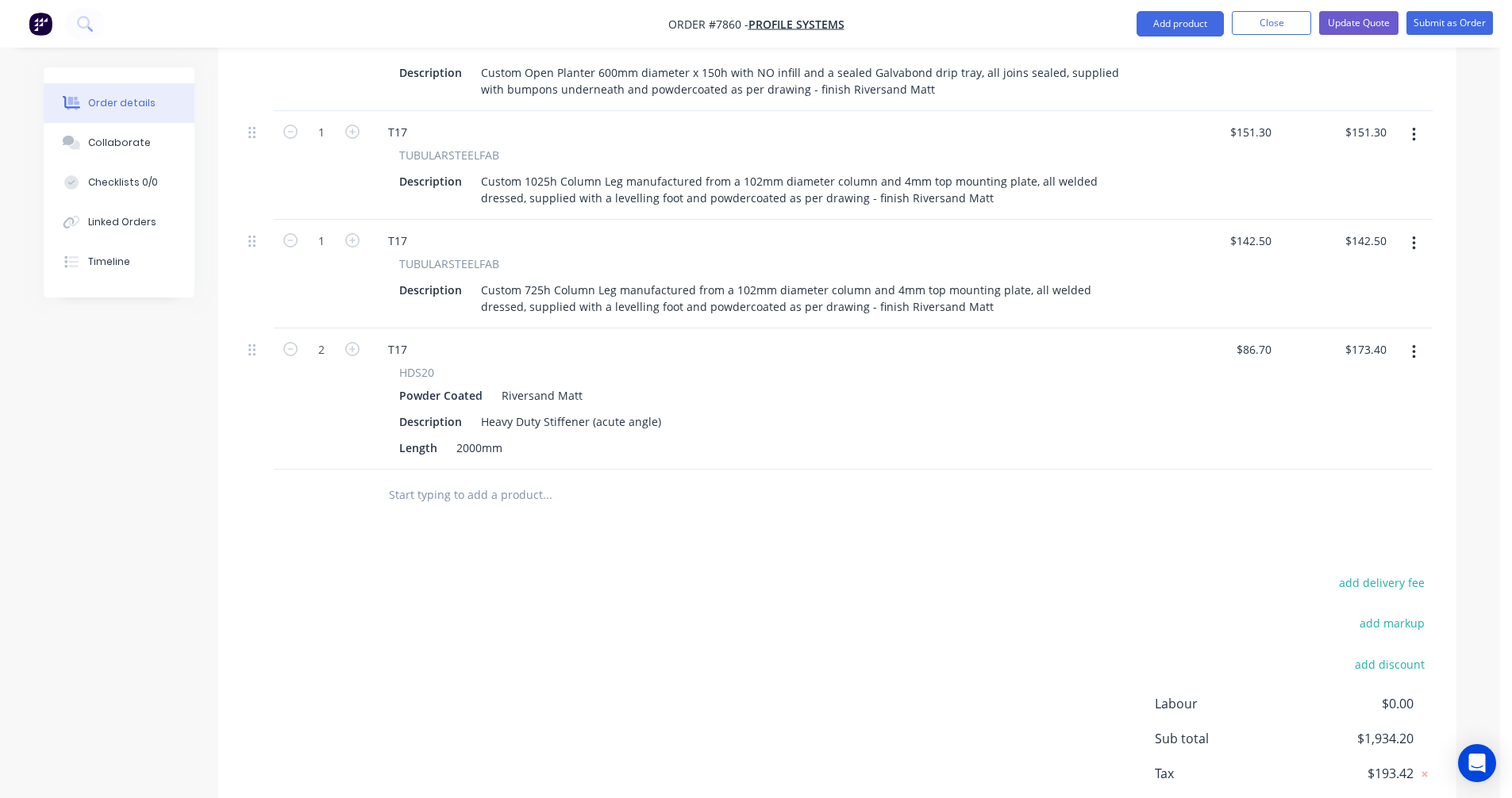
scroll to position [873, 0]
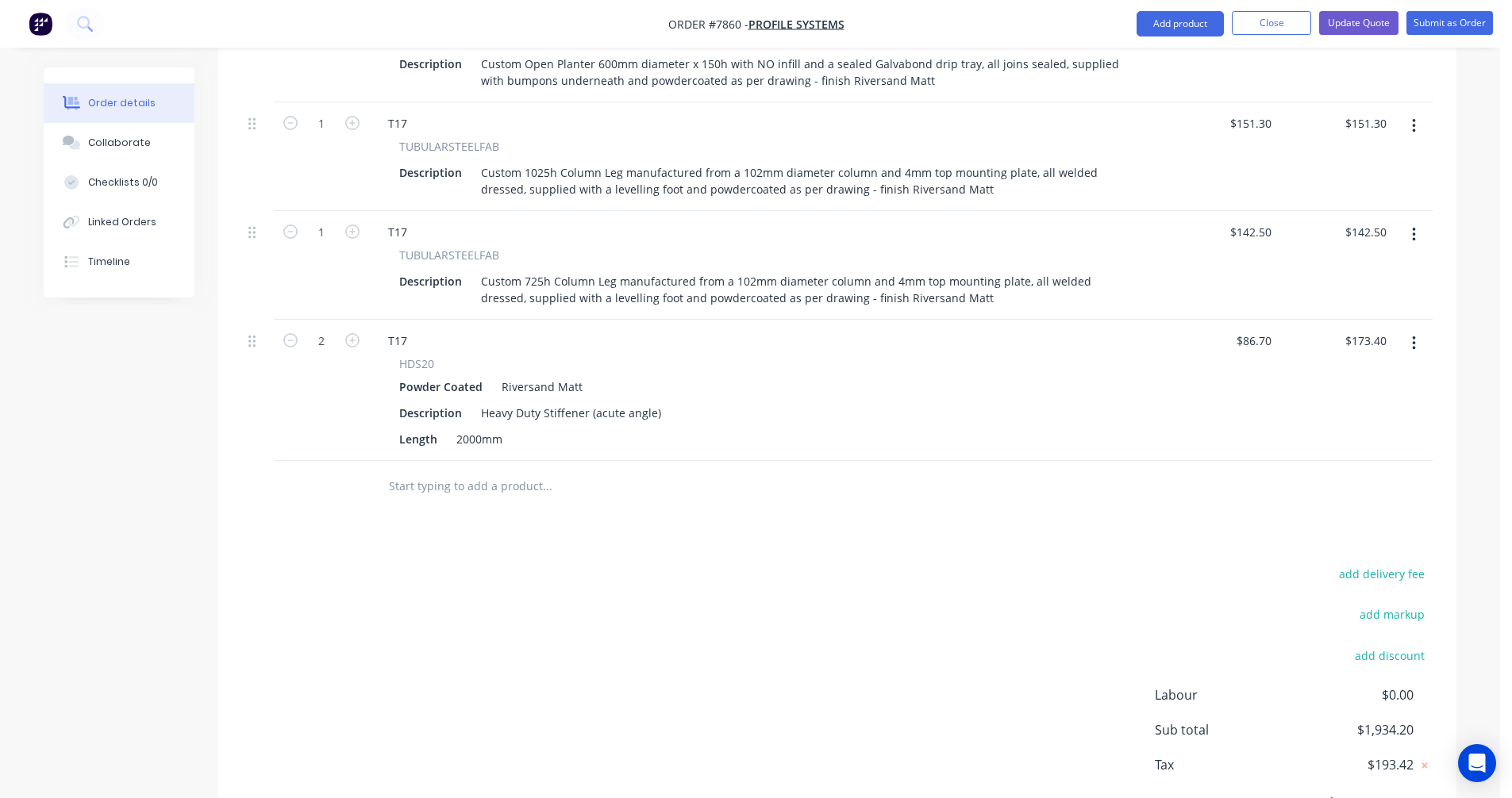
click at [434, 470] on input "text" at bounding box center [547, 486] width 318 height 31
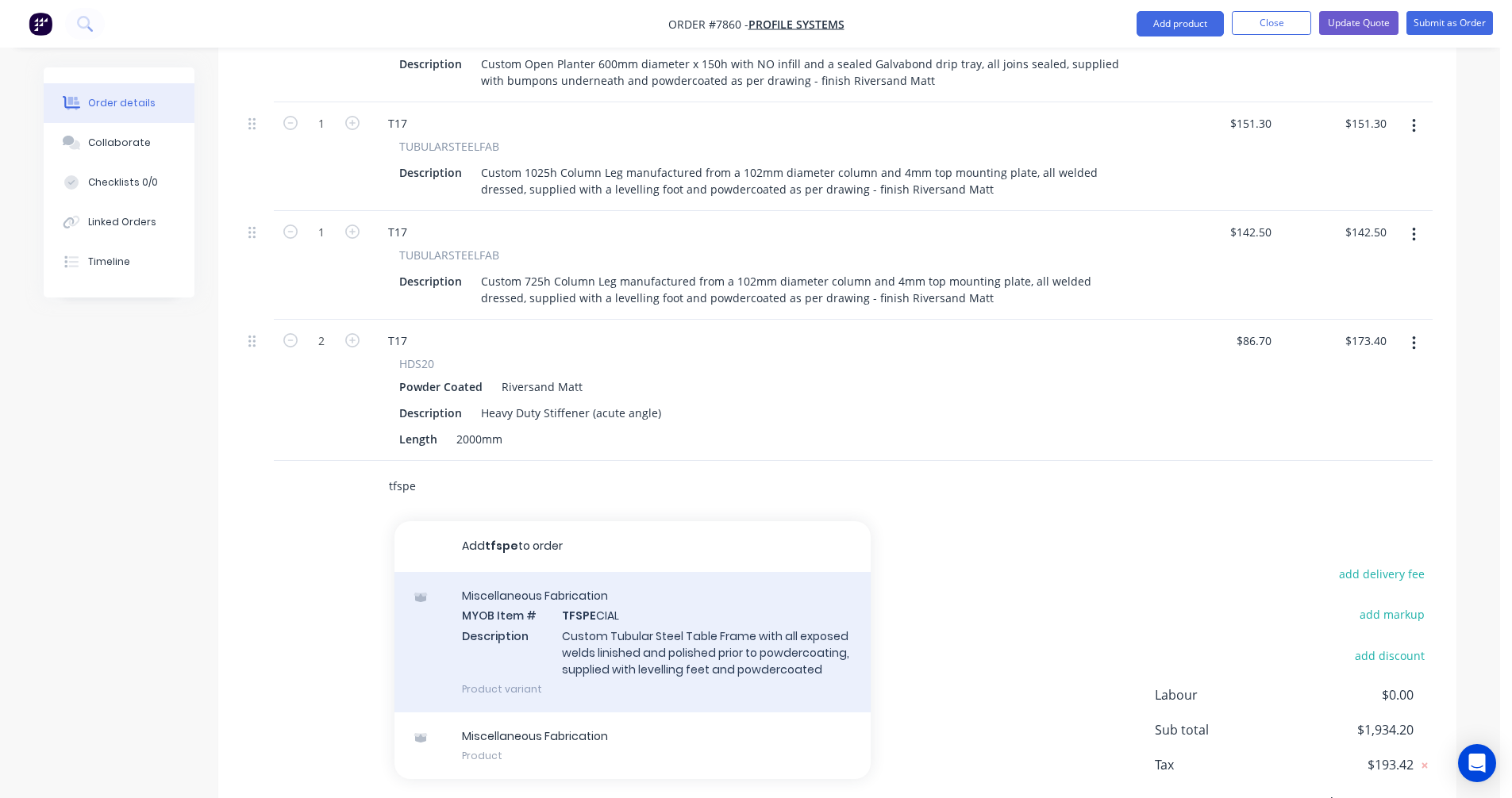
type input "tfspe"
click at [645, 638] on div "Miscellaneous Fabrication MYOB Item # TFSPE CIAL Description Custom Tubular Ste…" at bounding box center [632, 643] width 476 height 141
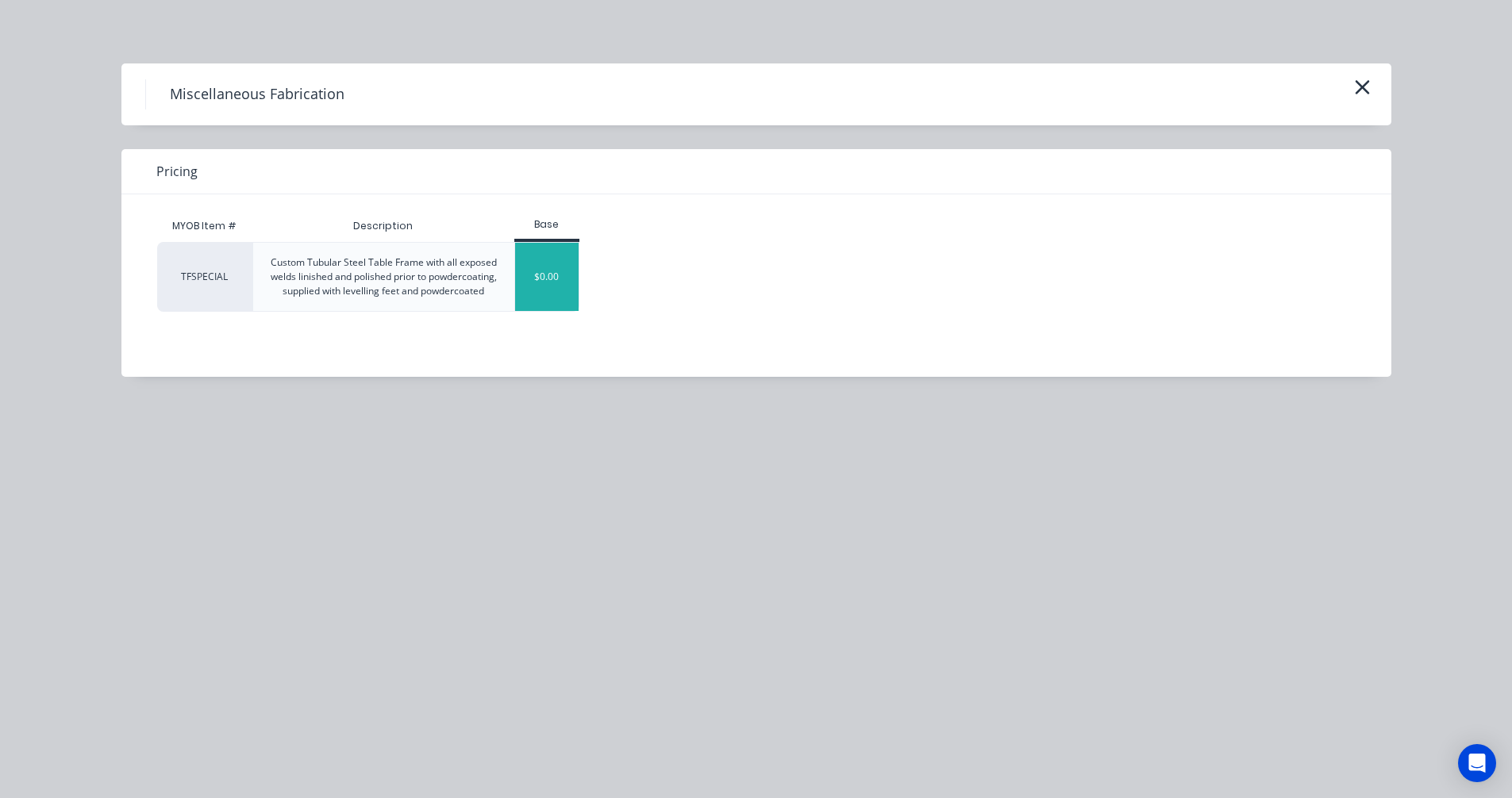
click at [538, 270] on div "$0.00" at bounding box center [548, 277] width 65 height 68
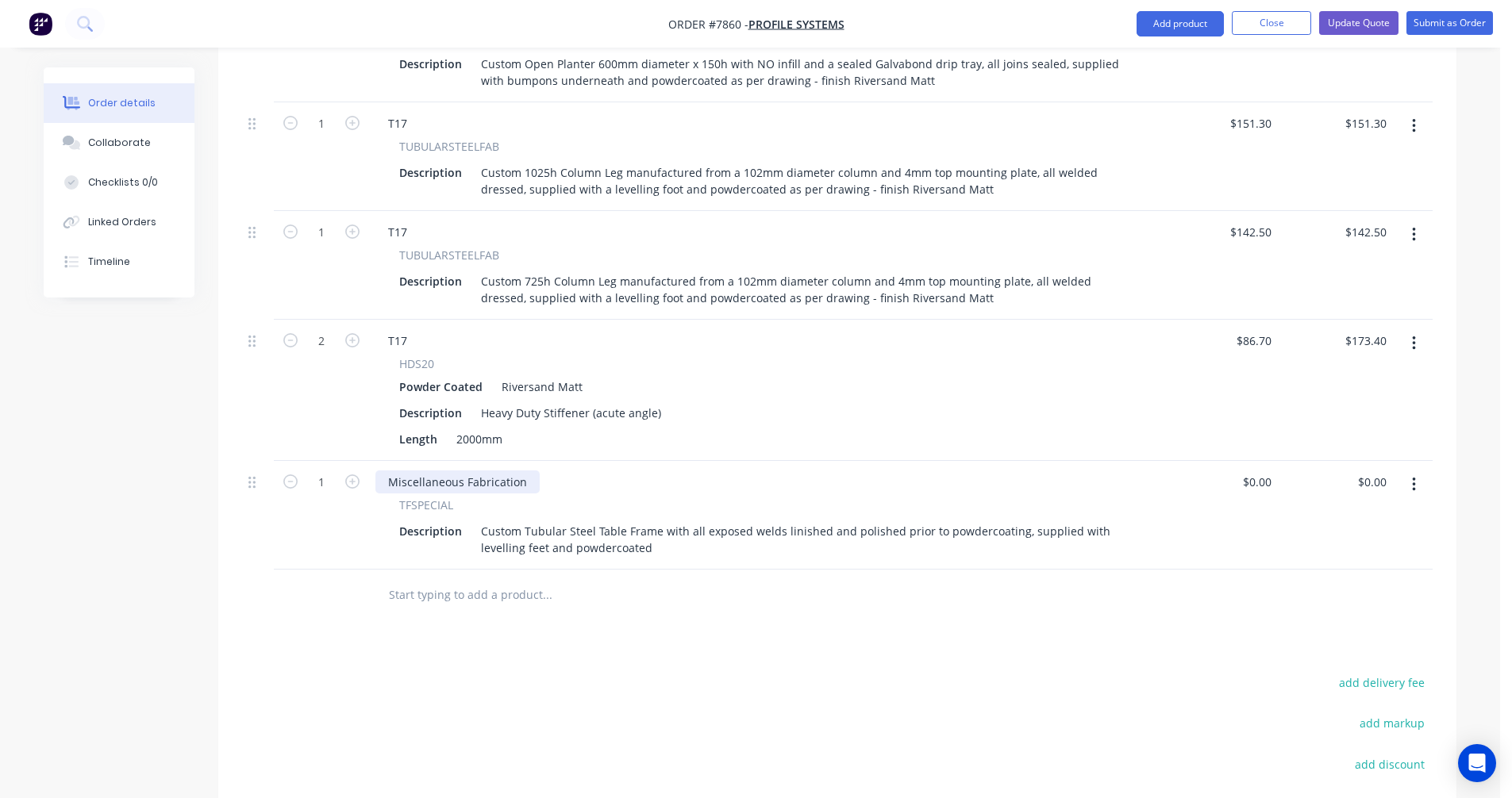
click at [465, 470] on div "Miscellaneous Fabrication" at bounding box center [458, 482] width 164 height 23
drag, startPoint x: 525, startPoint y: 462, endPoint x: 382, endPoint y: 460, distance: 143.0
click at [382, 470] on div "Miscellaneous Fabrication" at bounding box center [458, 482] width 164 height 23
click at [351, 474] on icon "button" at bounding box center [352, 481] width 15 height 15
type input "2"
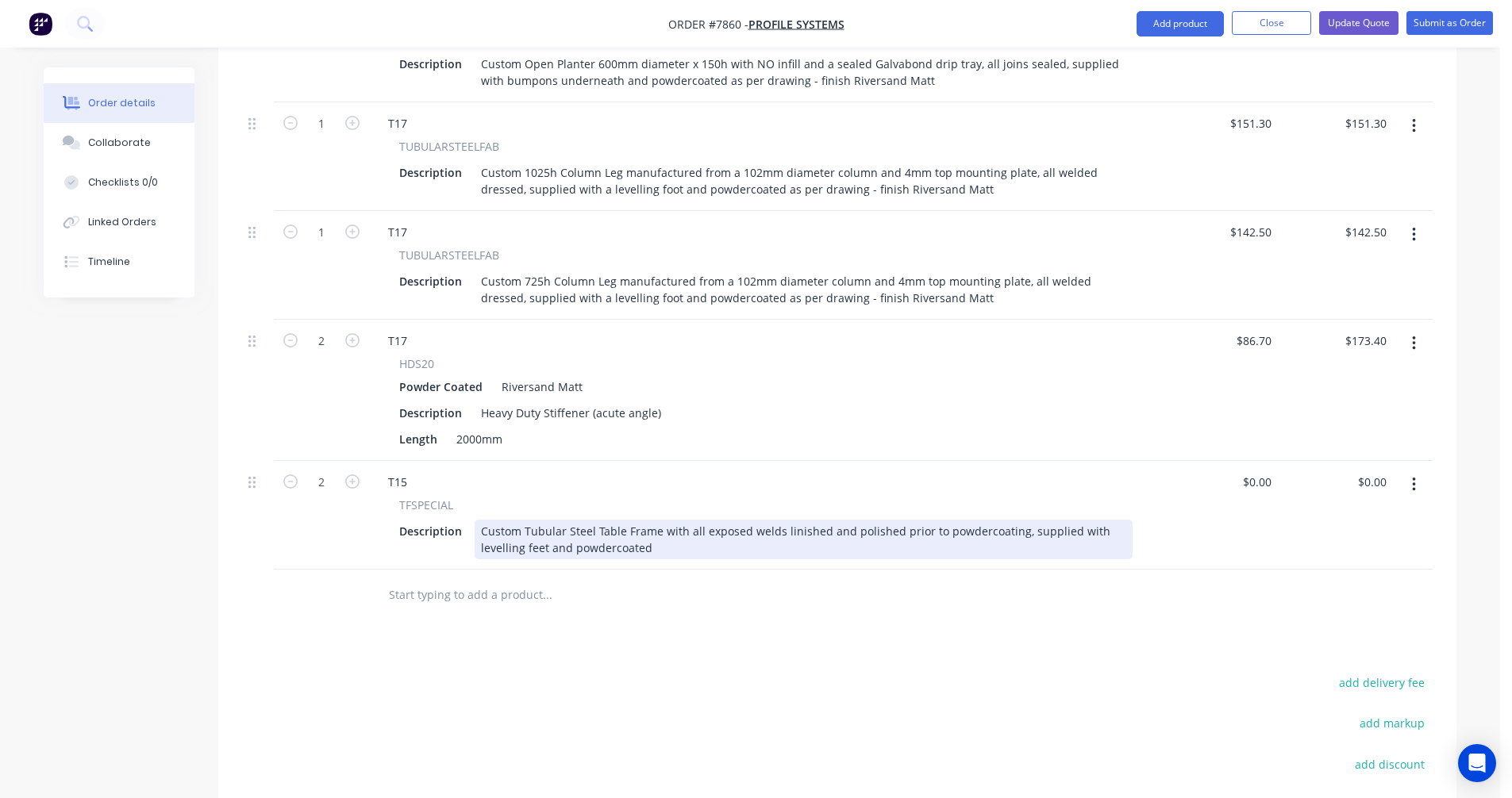
click at [651, 530] on div "Custom Tubular Steel Table Frame with all exposed welds linished and polished p…" at bounding box center [803, 539] width 658 height 40
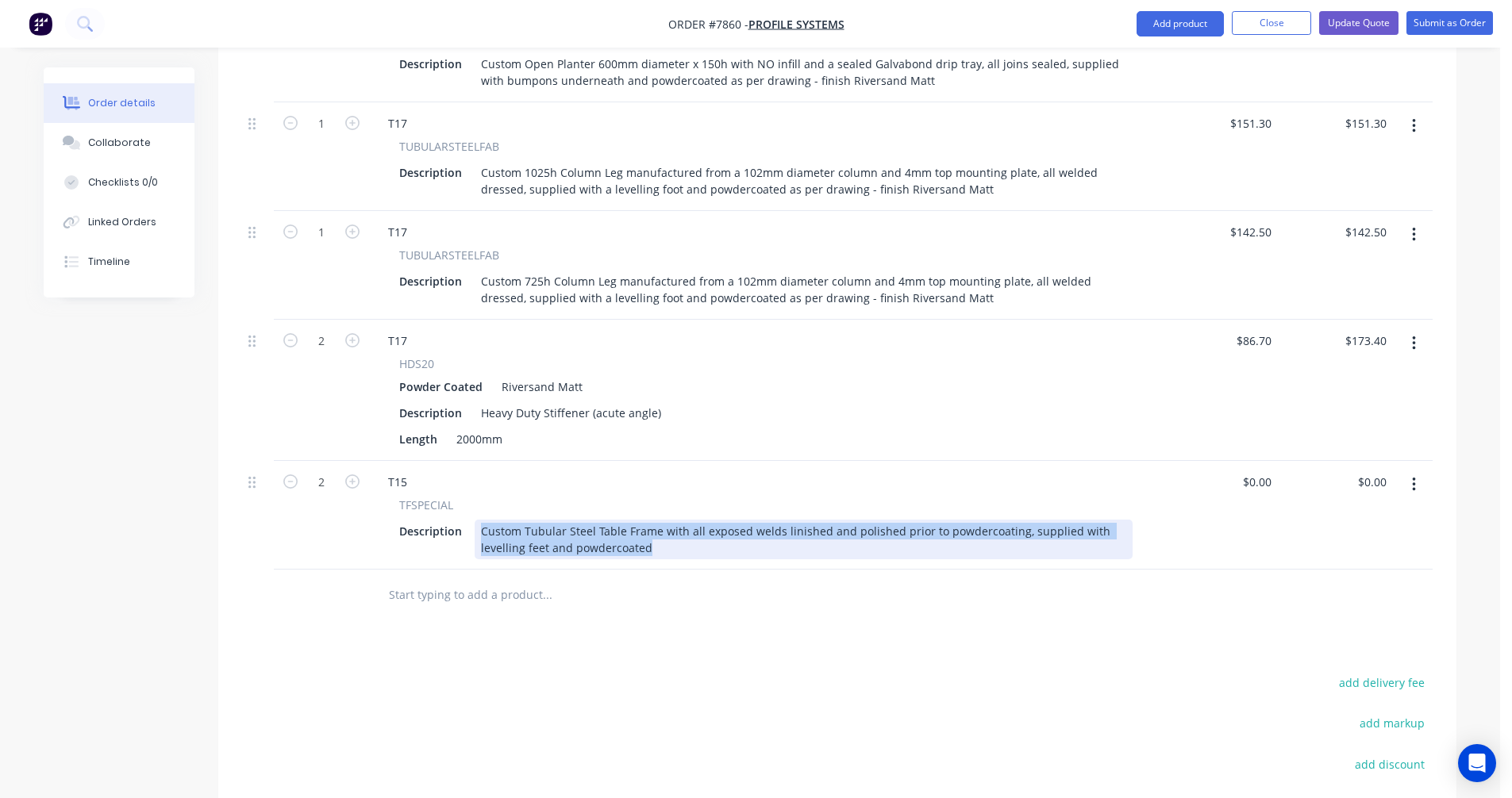
drag, startPoint x: 667, startPoint y: 528, endPoint x: 470, endPoint y: 507, distance: 198.1
click at [470, 519] on div "Description Custom Tubular Steel Table Frame with all exposed welds linished an…" at bounding box center [763, 539] width 739 height 40
paste div
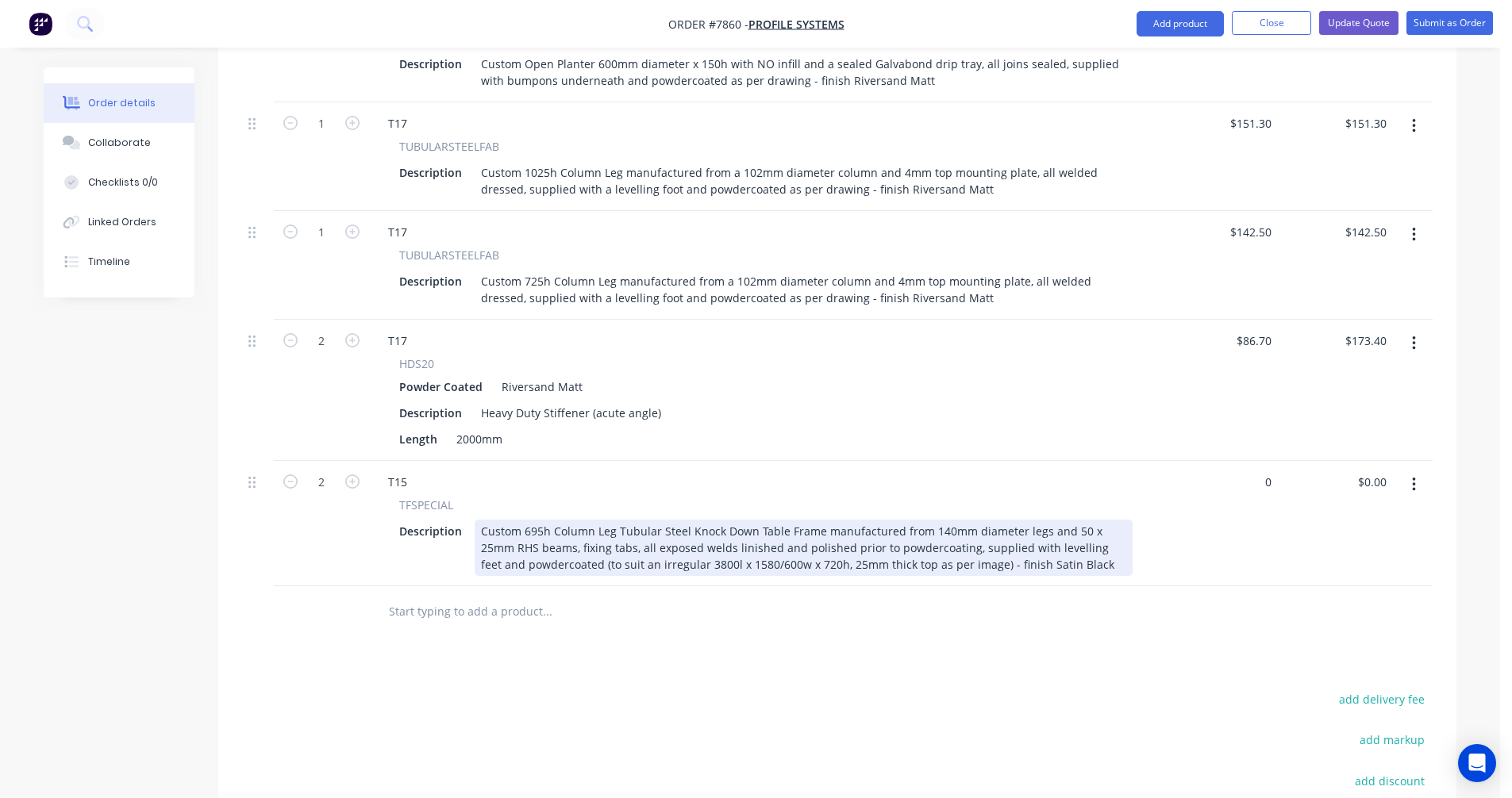
click at [685, 541] on div "Custom 695h Column Leg Tubular Steel Knock Down Table Frame manufactured from 1…" at bounding box center [803, 548] width 658 height 57
click at [682, 541] on div "Custom 695h Column Leg Tubular Steel Knock Down Table Frame manufactured from 1…" at bounding box center [803, 548] width 658 height 57
click at [681, 545] on div "Custom 695h Column Leg Tubular Steel Knock Down Table Frame manufactured from 1…" at bounding box center [803, 548] width 658 height 57
click at [949, 541] on div "Custom 695h Column Leg Tubular Steel Knock Down Table Frame manufactured from 1…" at bounding box center [803, 548] width 658 height 57
click at [806, 519] on div "Custom 695h Column Leg Tubular Steel Knock Down Table Frame manufactured from 1…" at bounding box center [803, 548] width 658 height 57
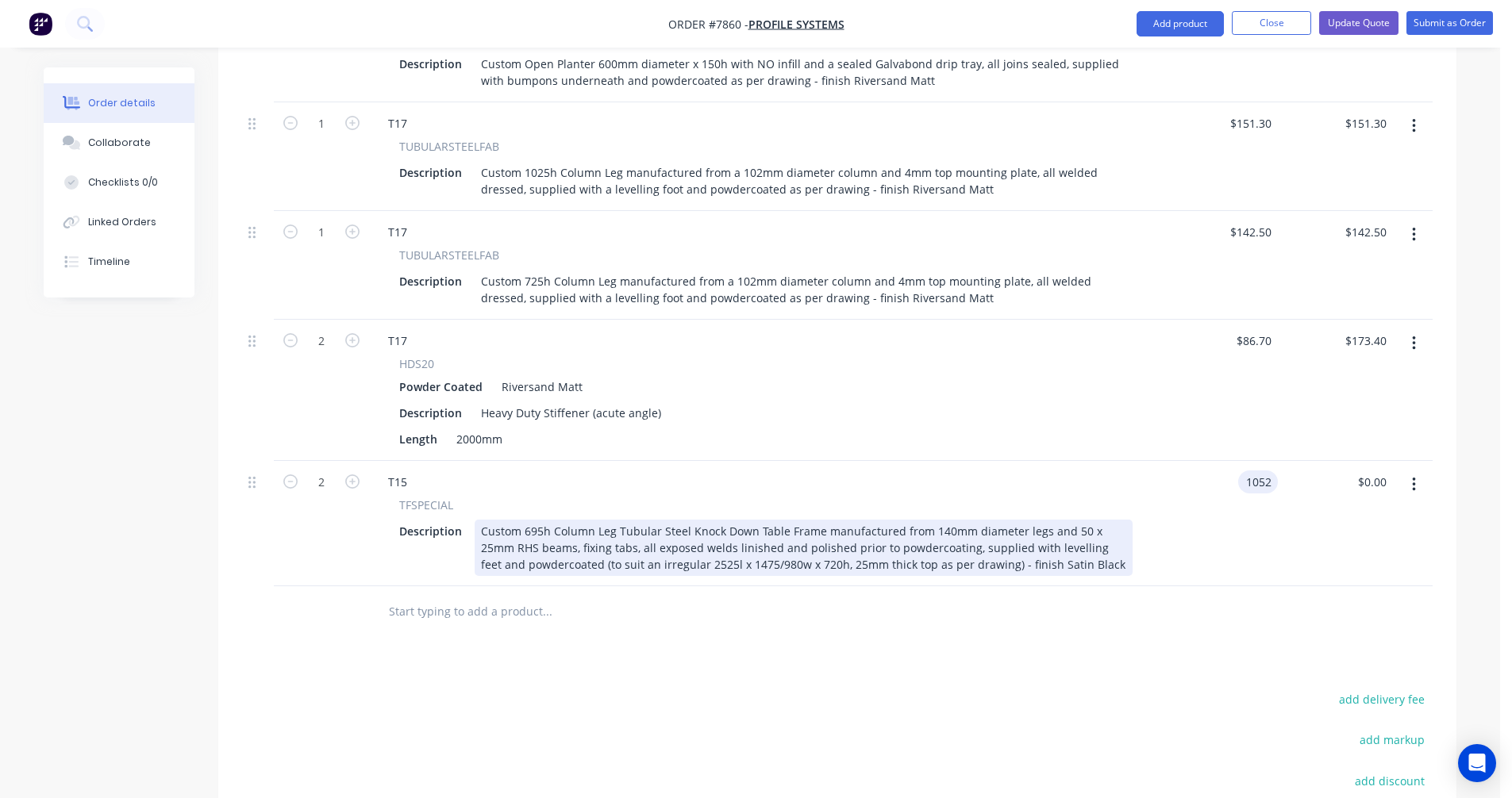
type input "$1,052.00"
type input "$2,104.00"
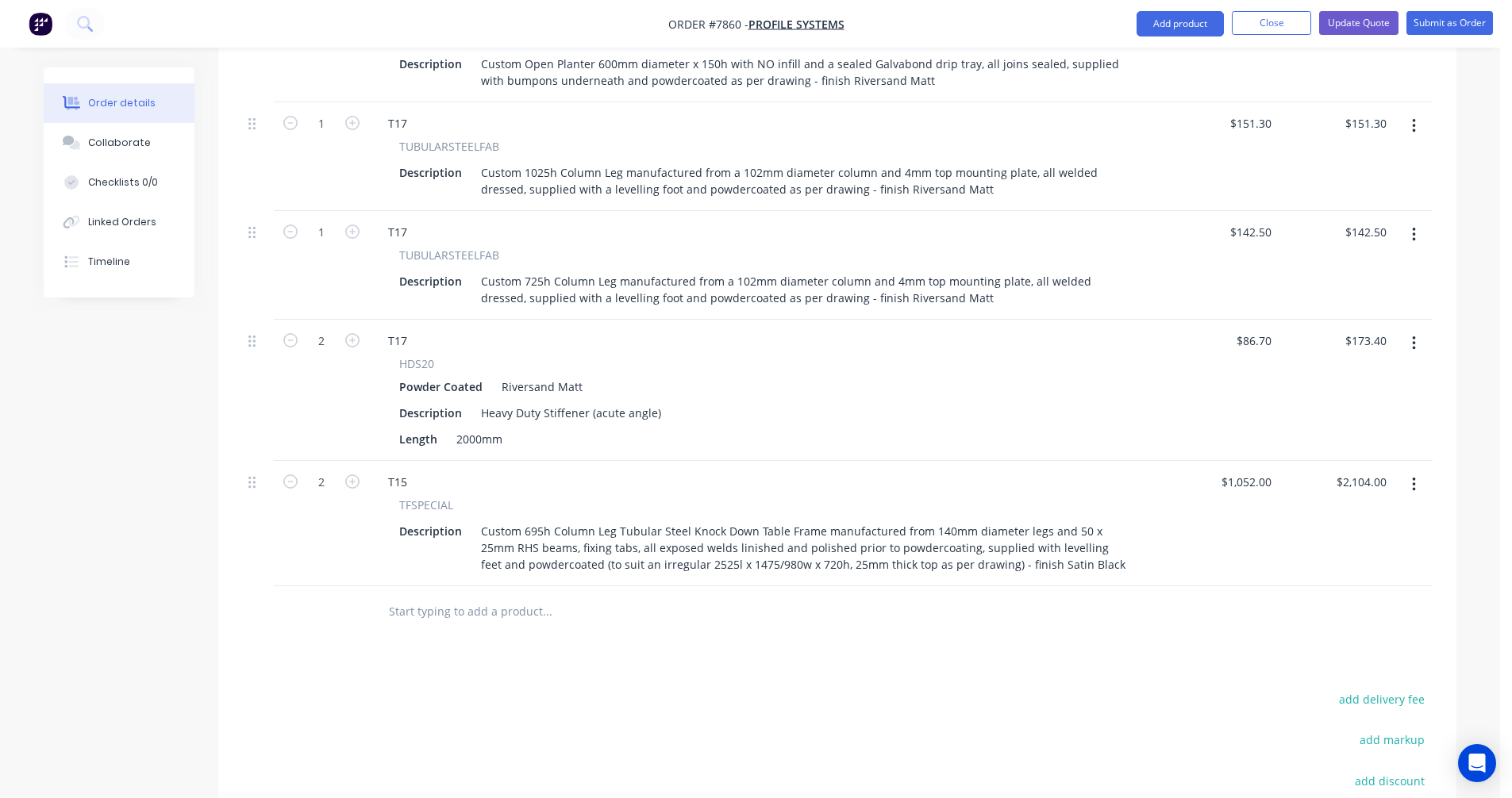
click at [1415, 476] on icon "button" at bounding box center [1413, 485] width 4 height 18
click at [1334, 547] on div "Duplicate" at bounding box center [1356, 558] width 122 height 23
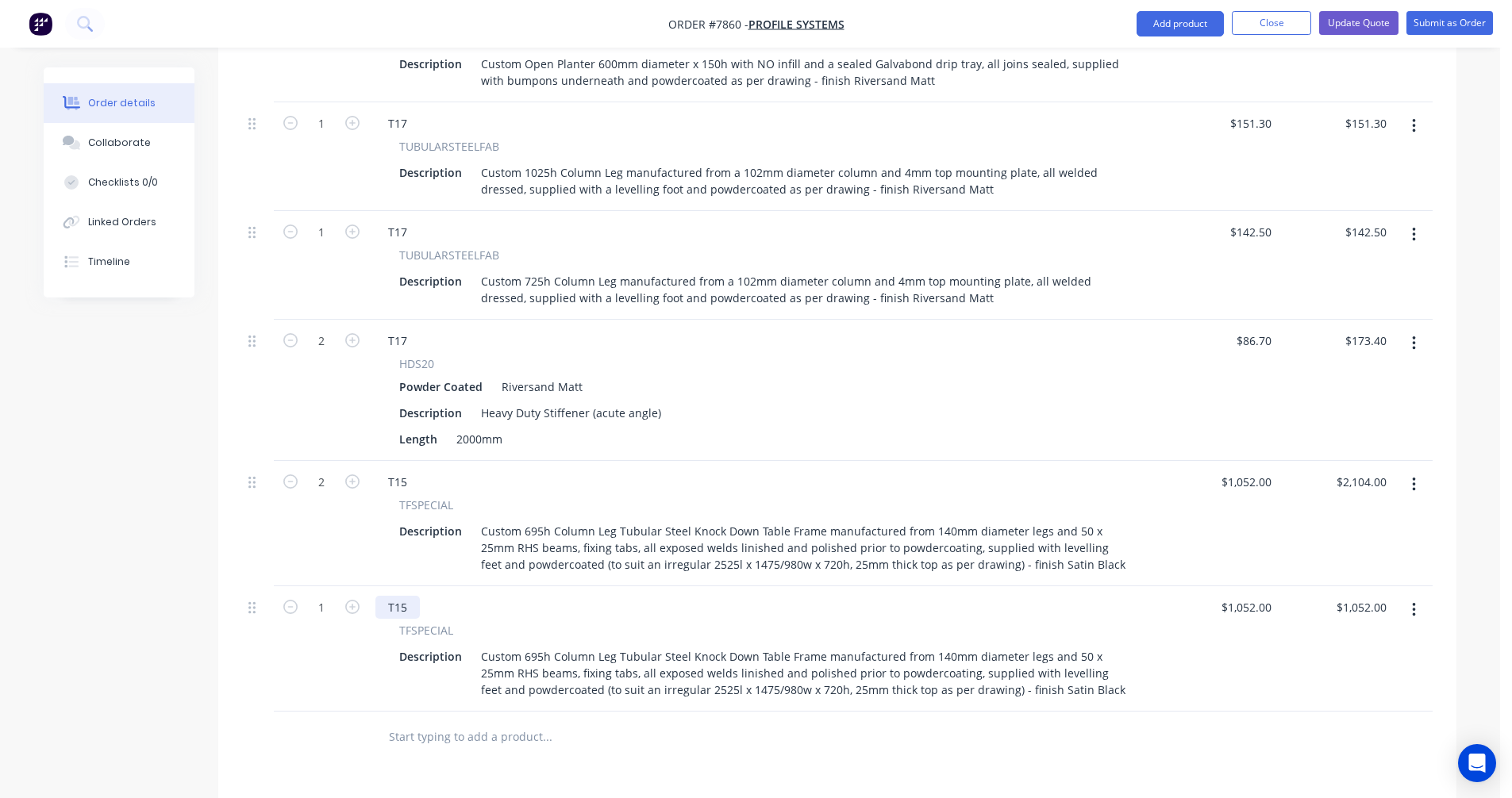
click at [410, 596] on div "T15" at bounding box center [397, 607] width 44 height 23
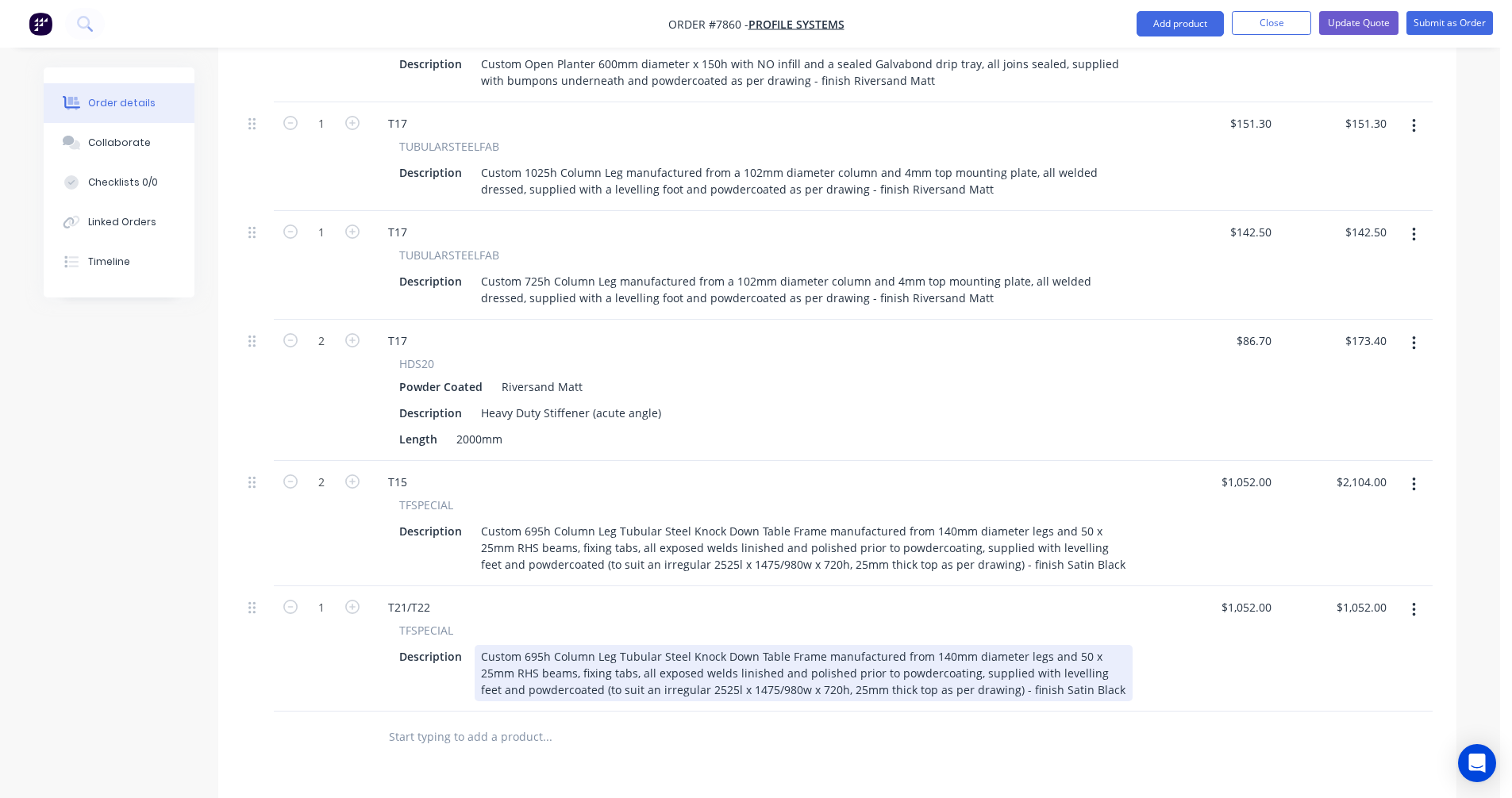
click at [642, 667] on div "Custom 695h Column Leg Tubular Steel Knock Down Table Frame manufactured from 1…" at bounding box center [803, 674] width 658 height 57
click at [659, 668] on div "Custom 695h Column Leg Tubular Steel Knock Down Table Frame manufactured from 1…" at bounding box center [803, 674] width 658 height 57
click at [862, 649] on div "Custom 1025h Column Leg Tubular Steel Knock Down Table Frame manufactured from …" at bounding box center [803, 674] width 658 height 57
click at [932, 645] on div "Custom 1025h Column Leg Tubular Steel Knock Down Table Frame manufactured from …" at bounding box center [803, 674] width 658 height 57
click at [684, 645] on div "Custom 1025h Column Leg Tubular Steel Knock Down Table Frame manufactured from …" at bounding box center [803, 674] width 658 height 57
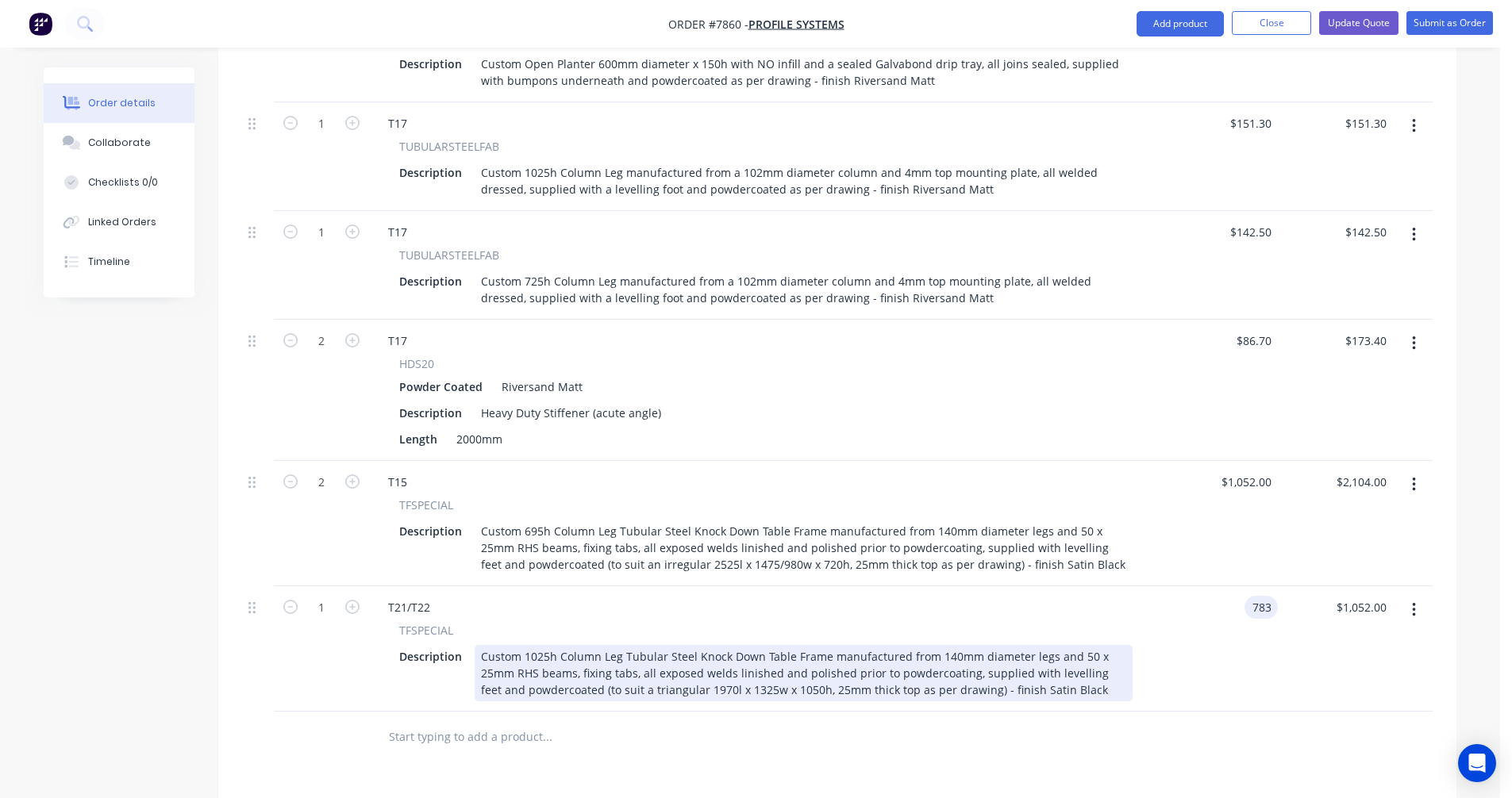
type input "$783.00"
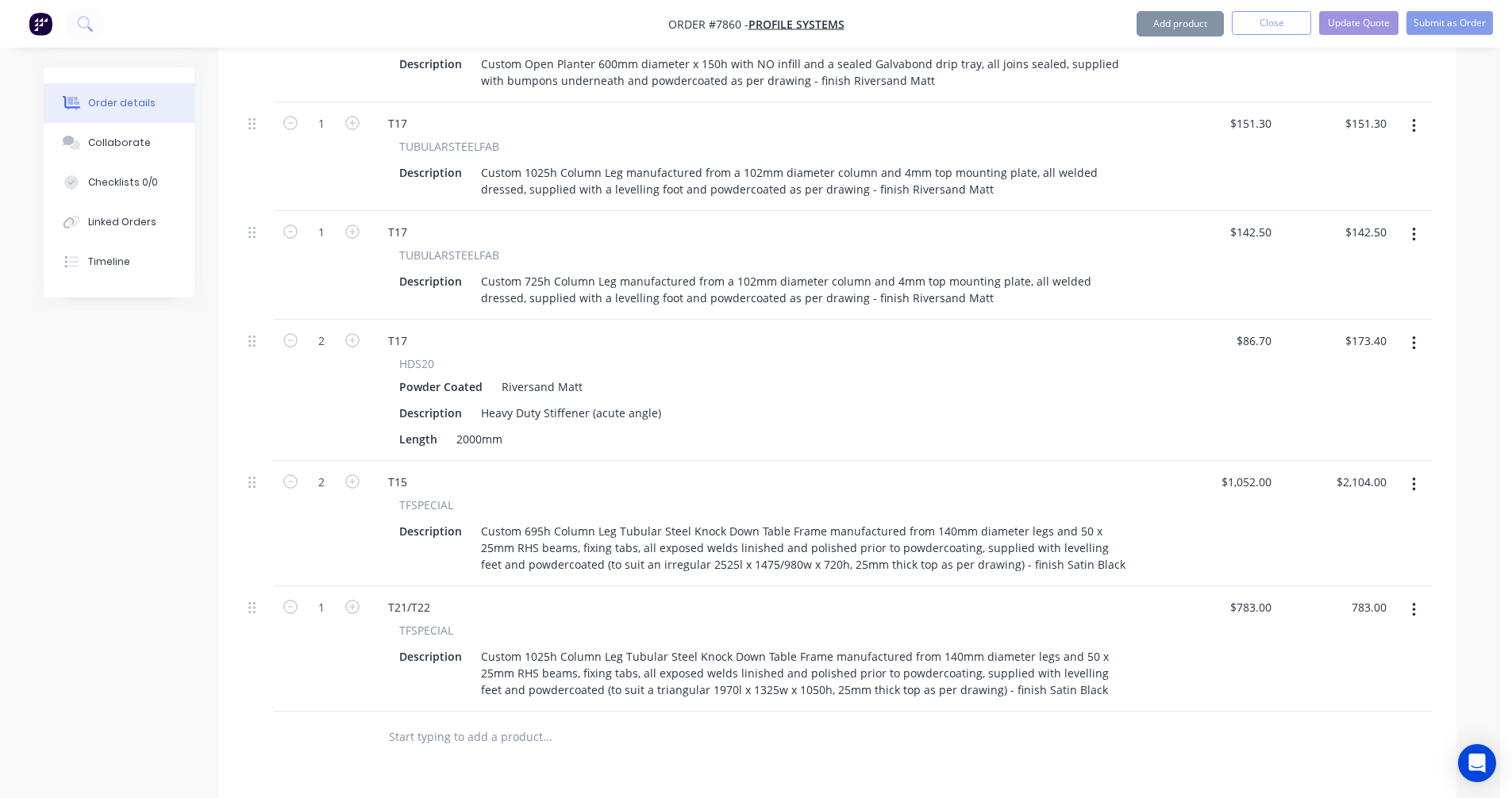
type input "$783.00"
click at [1252, 596] on input "783" at bounding box center [1253, 607] width 49 height 23
type input "$964.00"
click at [410, 596] on div "T21/T22" at bounding box center [409, 607] width 67 height 23
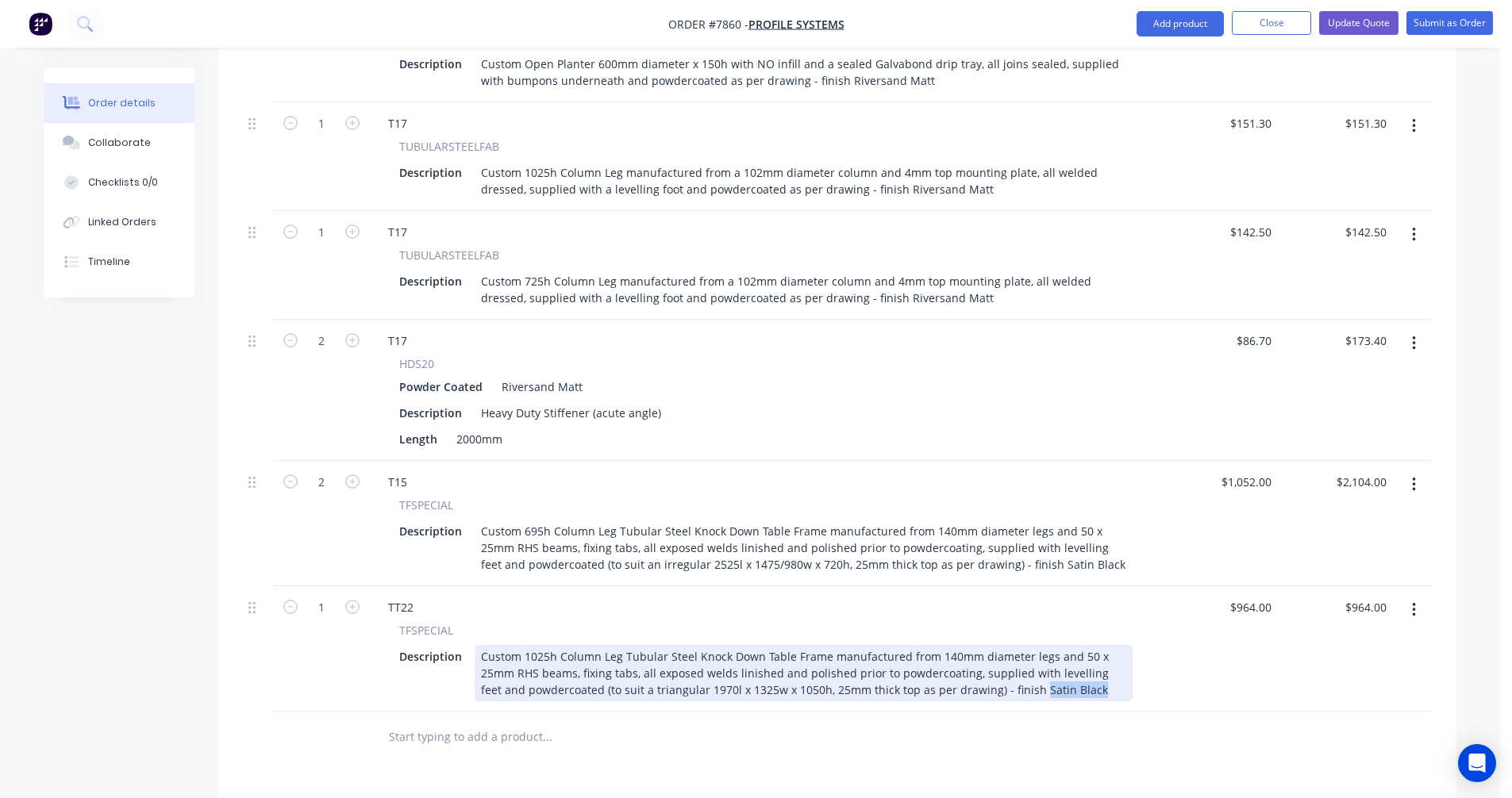
drag, startPoint x: 1084, startPoint y: 667, endPoint x: 1012, endPoint y: 666, distance: 72.0
click at [1012, 666] on div "Custom 1025h Column Leg Tubular Steel Knock Down Table Frame manufactured from …" at bounding box center [803, 674] width 658 height 57
type input "$964.00"
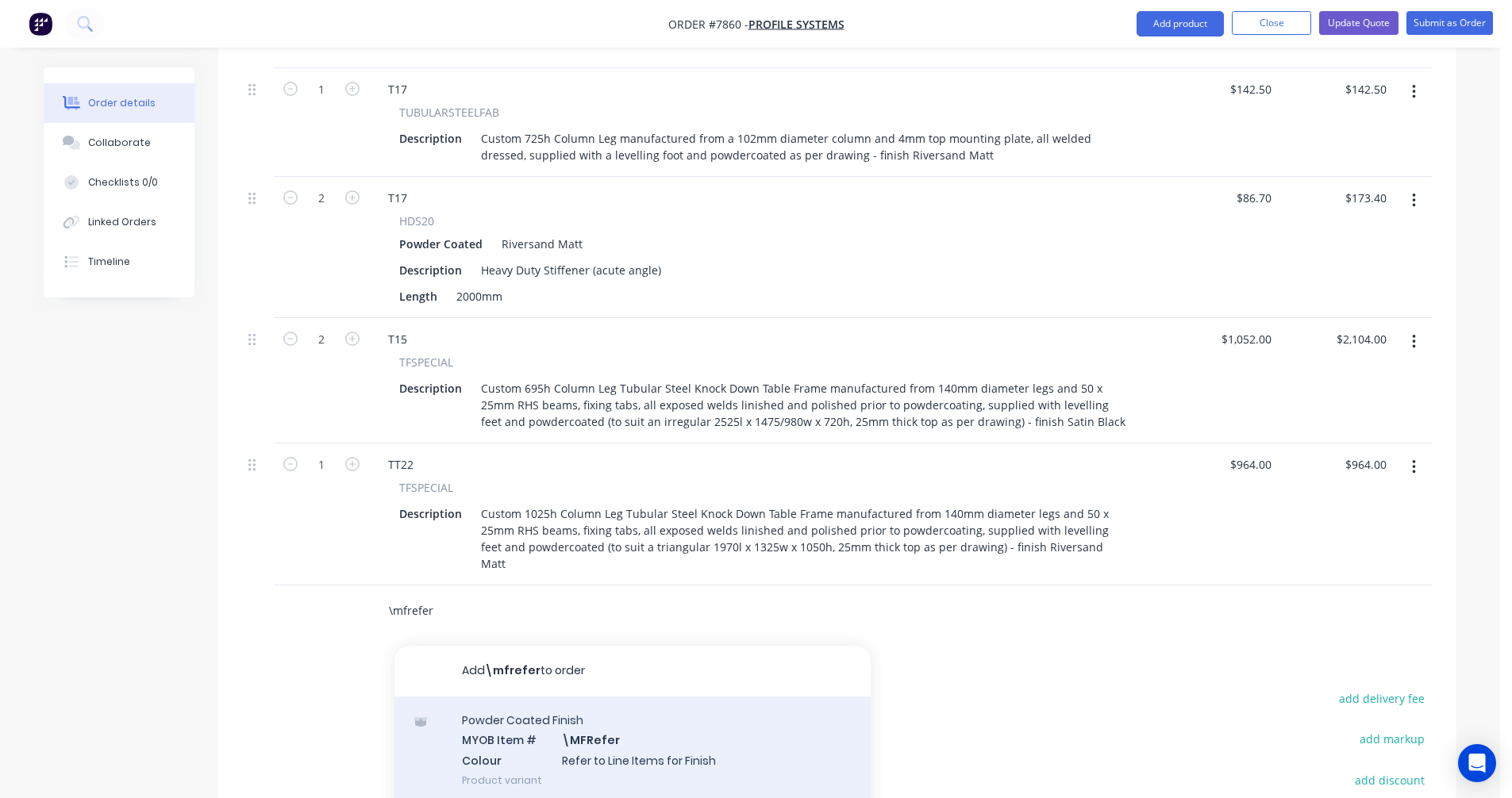
scroll to position [1032, 0]
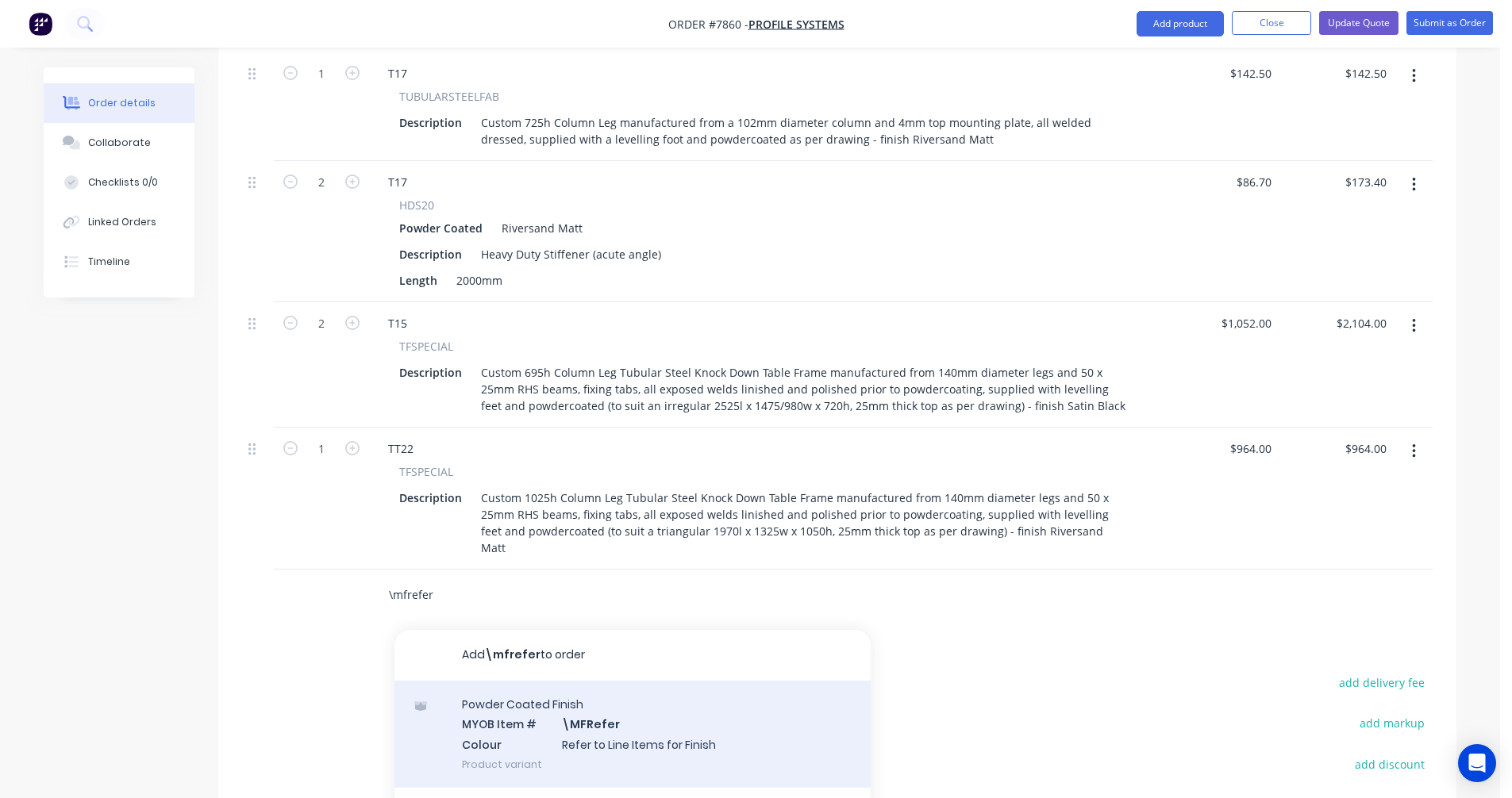
type input "\mfrefer"
click at [554, 691] on div "Powder Coated Finish MYOB Item # \MFRefer Colour Refer to Line Items for Finish…" at bounding box center [632, 734] width 476 height 108
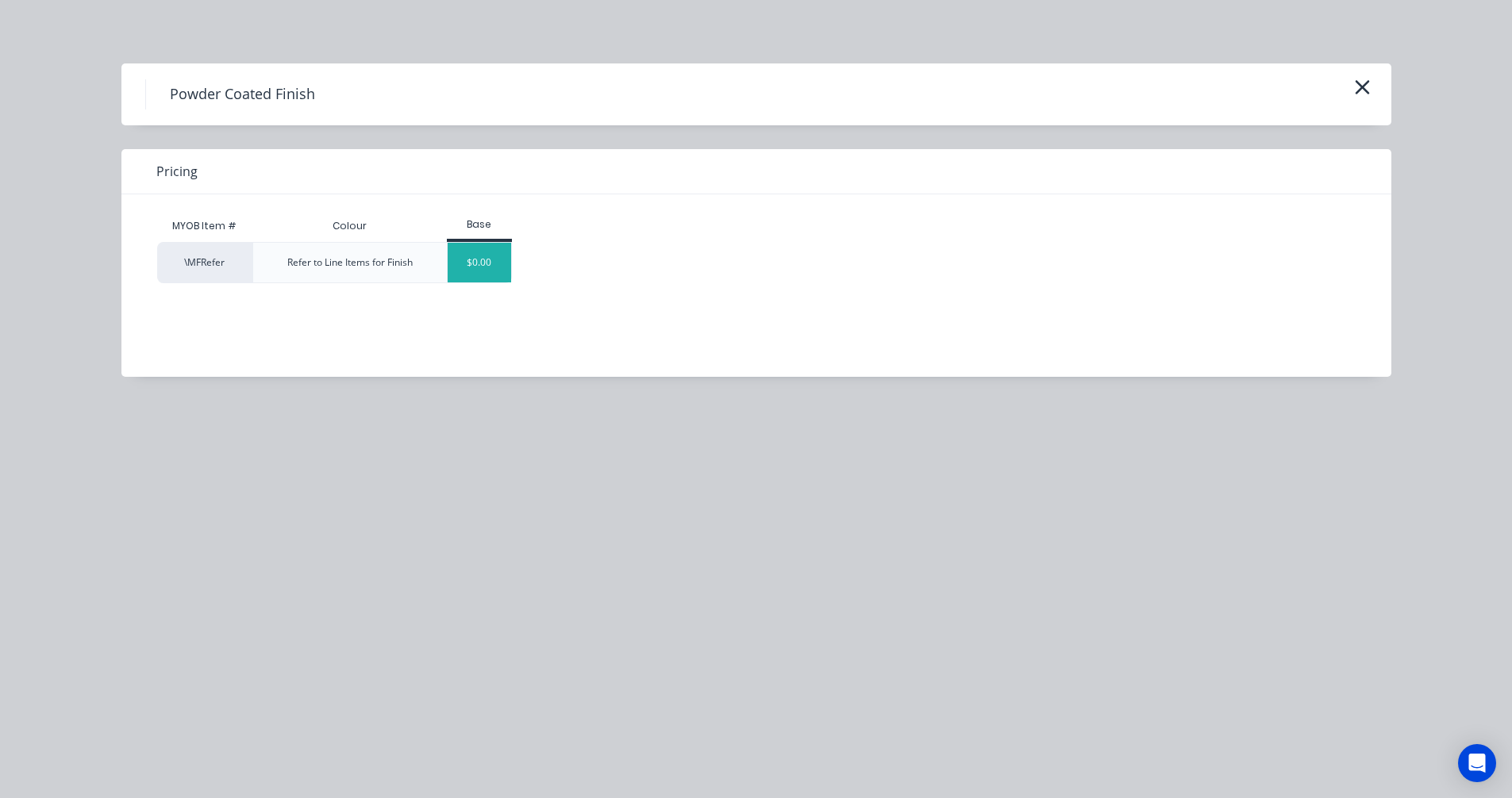
click at [483, 263] on div "$0.00" at bounding box center [480, 262] width 65 height 40
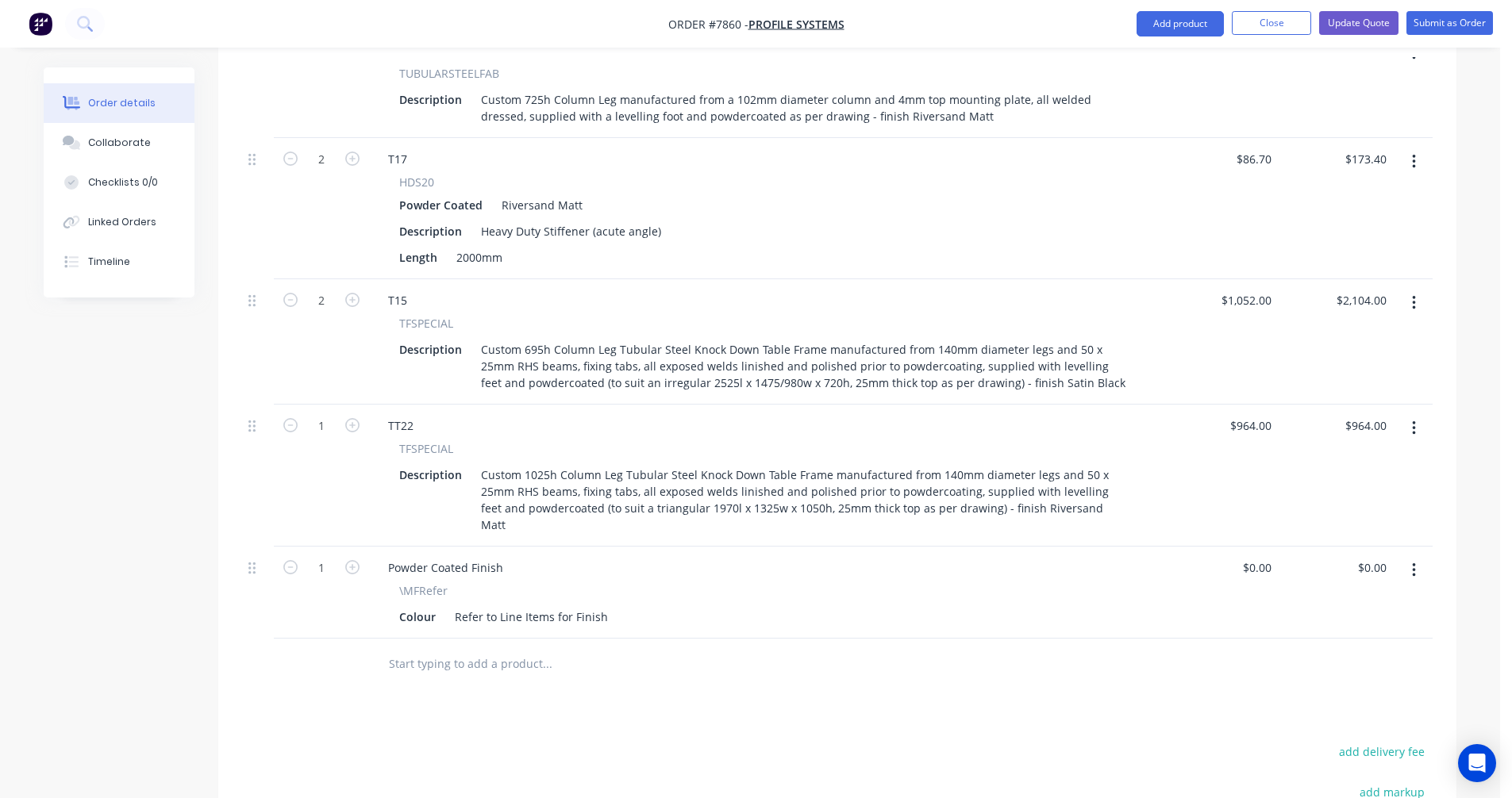
scroll to position [1190, 0]
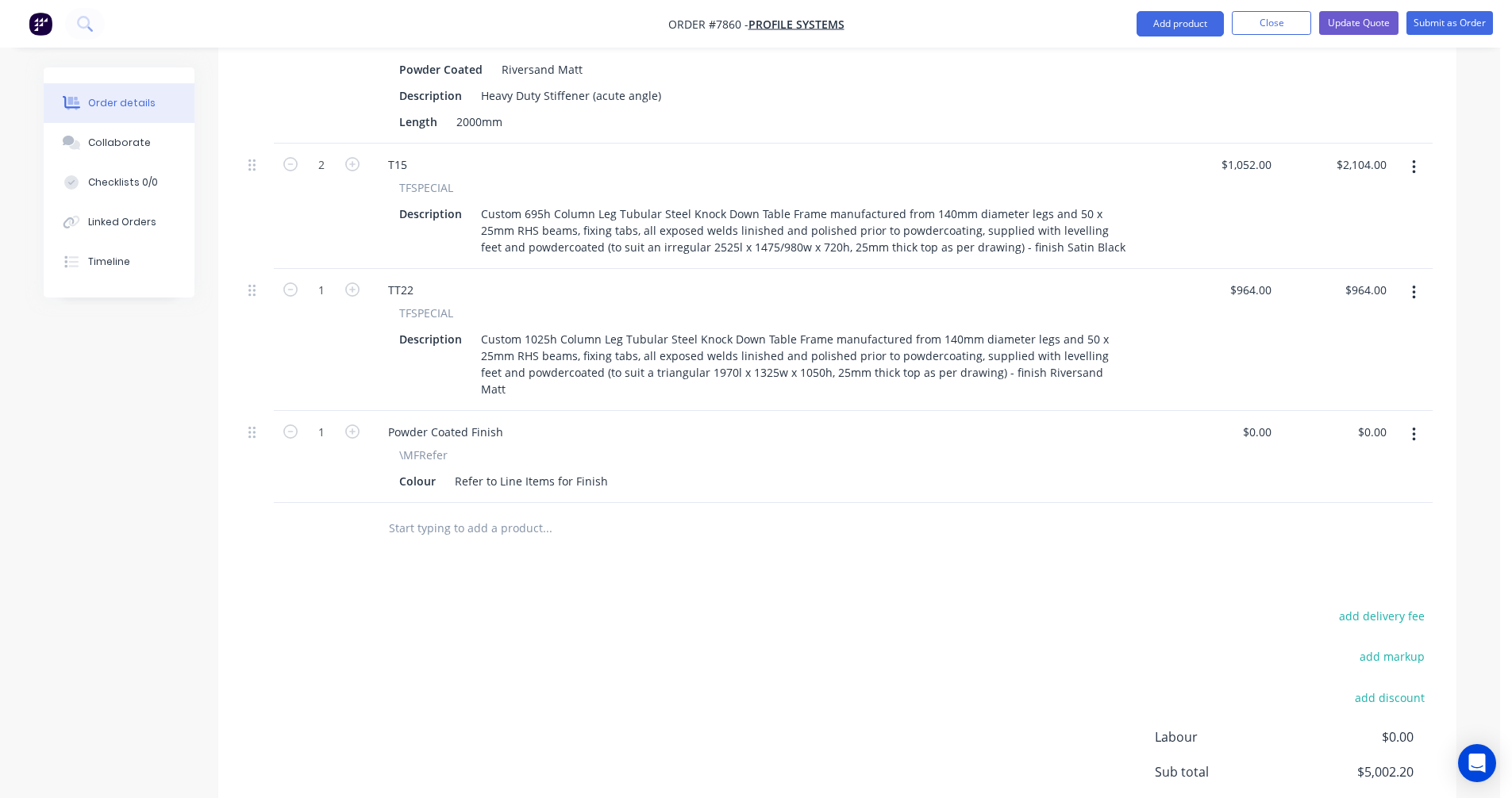
click at [415, 512] on input "text" at bounding box center [547, 528] width 318 height 31
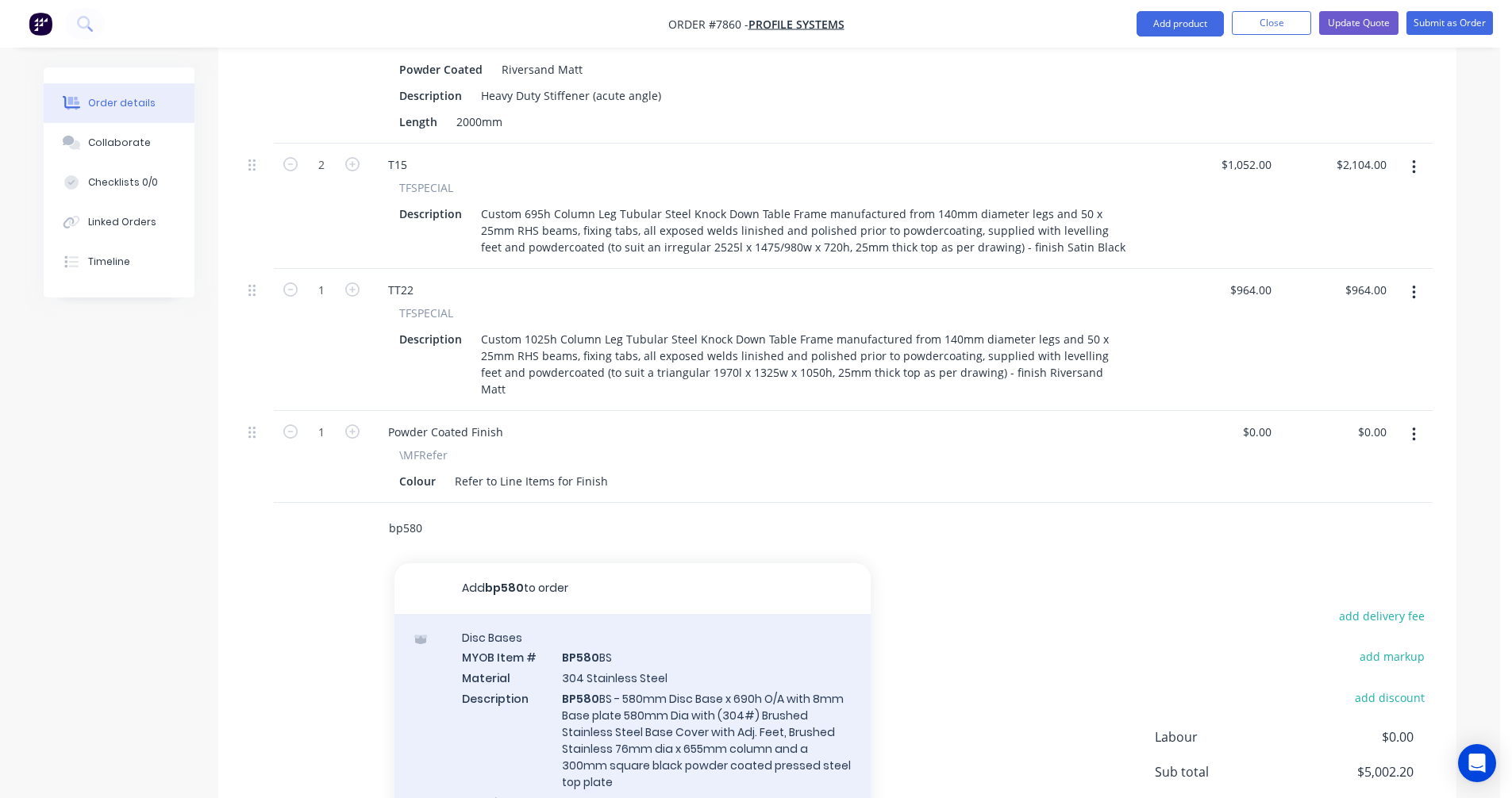
type input "bp580"
click at [634, 650] on div "Disc Bases MYOB Item # BP580 BS Material 304 Stainless Steel Description BP580 …" at bounding box center [632, 738] width 476 height 248
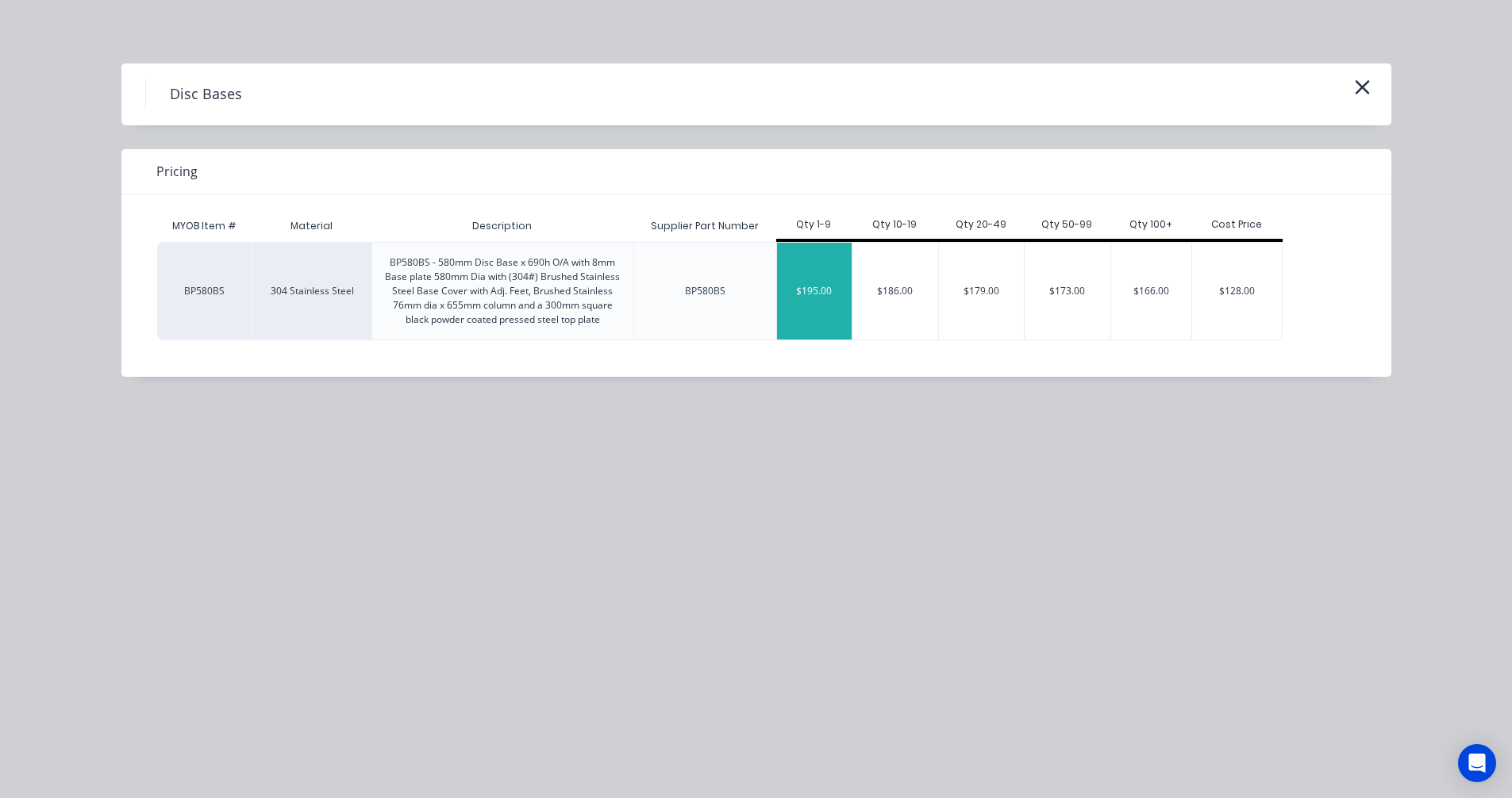
click at [831, 298] on div "$195.00" at bounding box center [814, 290] width 75 height 97
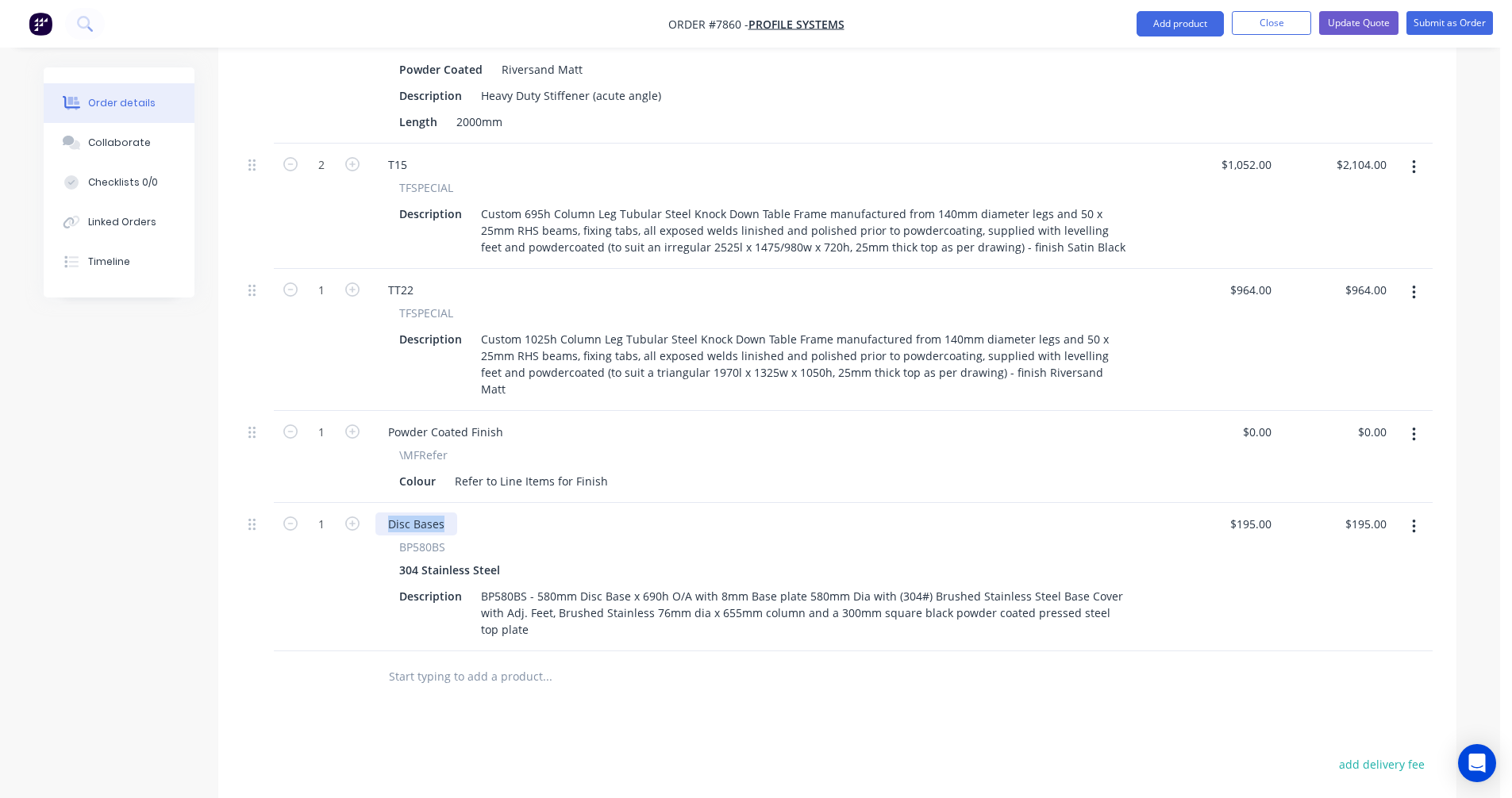
drag, startPoint x: 448, startPoint y: 486, endPoint x: 373, endPoint y: 486, distance: 75.0
click at [378, 512] on div "Disc Bases" at bounding box center [417, 524] width 82 height 23
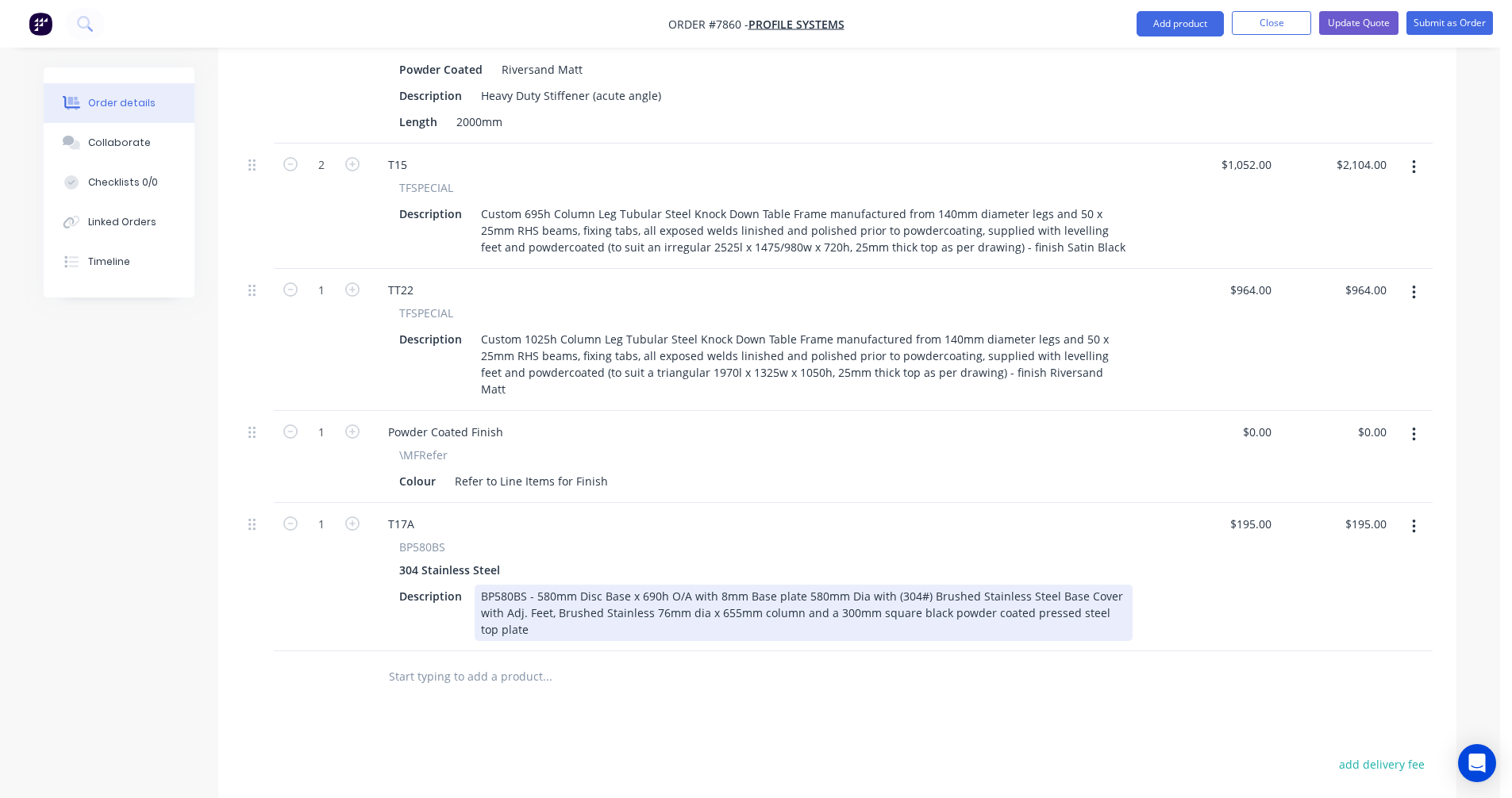
click at [531, 585] on div "BP580BS - 580mm Disc Base x 690h O/A with 8mm Base plate 580mm Dia with (304#) …" at bounding box center [803, 613] width 658 height 57
type input "$195.00"
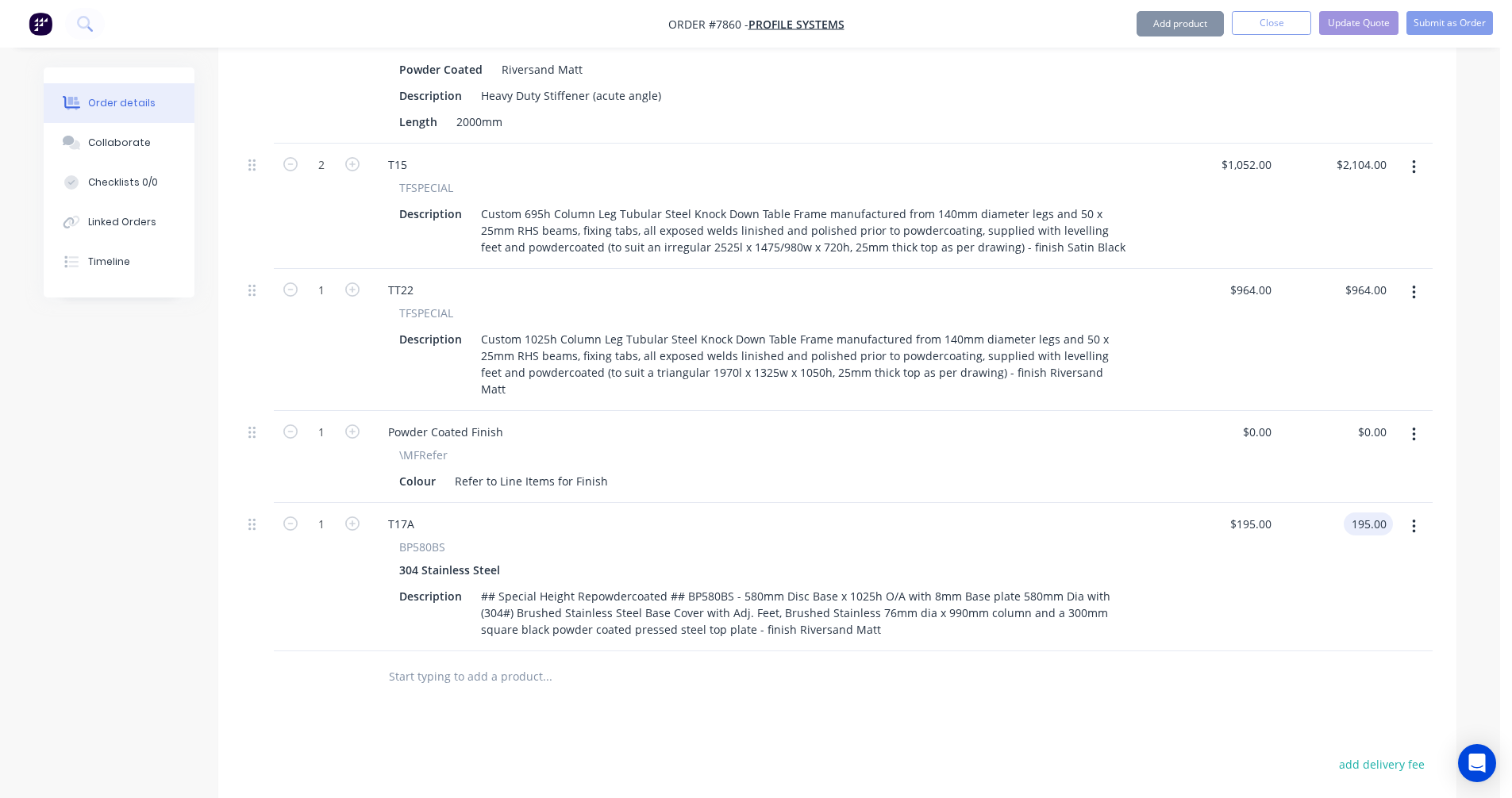
type input "$195.00"
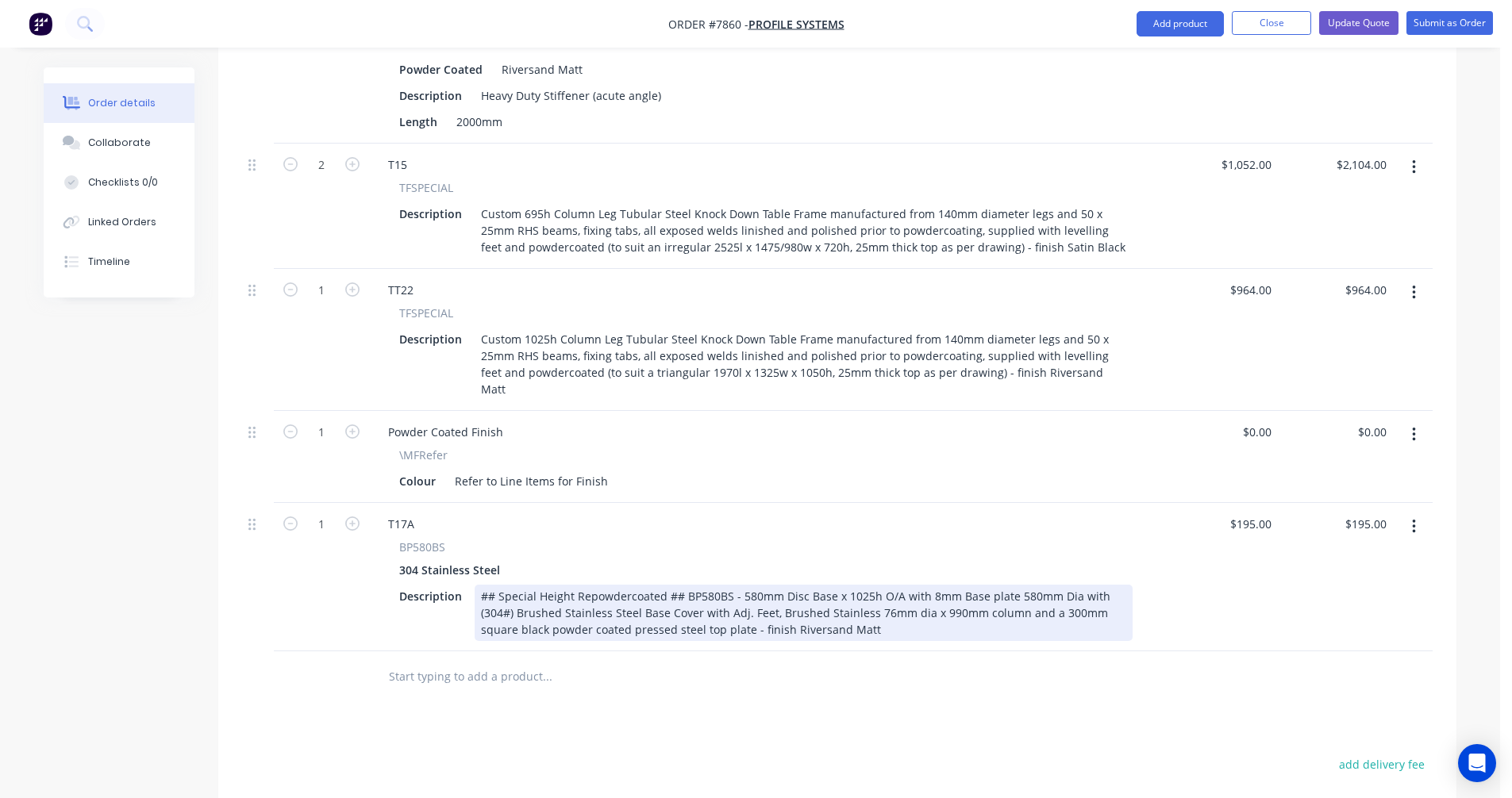
click at [903, 587] on div "## Special Height Repowdercoated ## BP580BS - 580mm Disc Base x 1025h O/A with …" at bounding box center [803, 613] width 658 height 57
type input "33"
type input "195.00"
type input "$33.00"
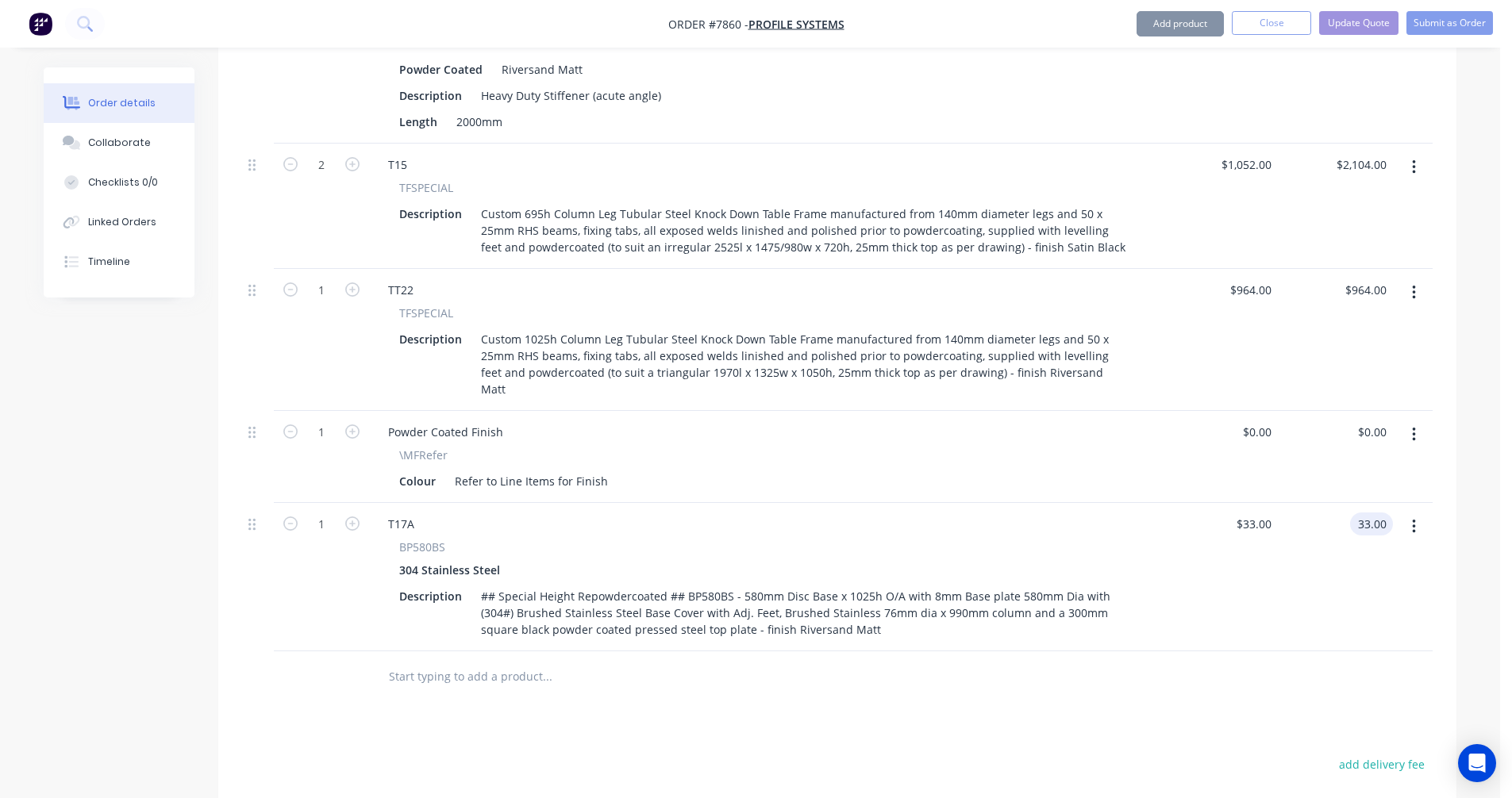
type input "$33.00"
click at [1251, 512] on div "33 33" at bounding box center [1265, 524] width 27 height 23
type input "$333.00"
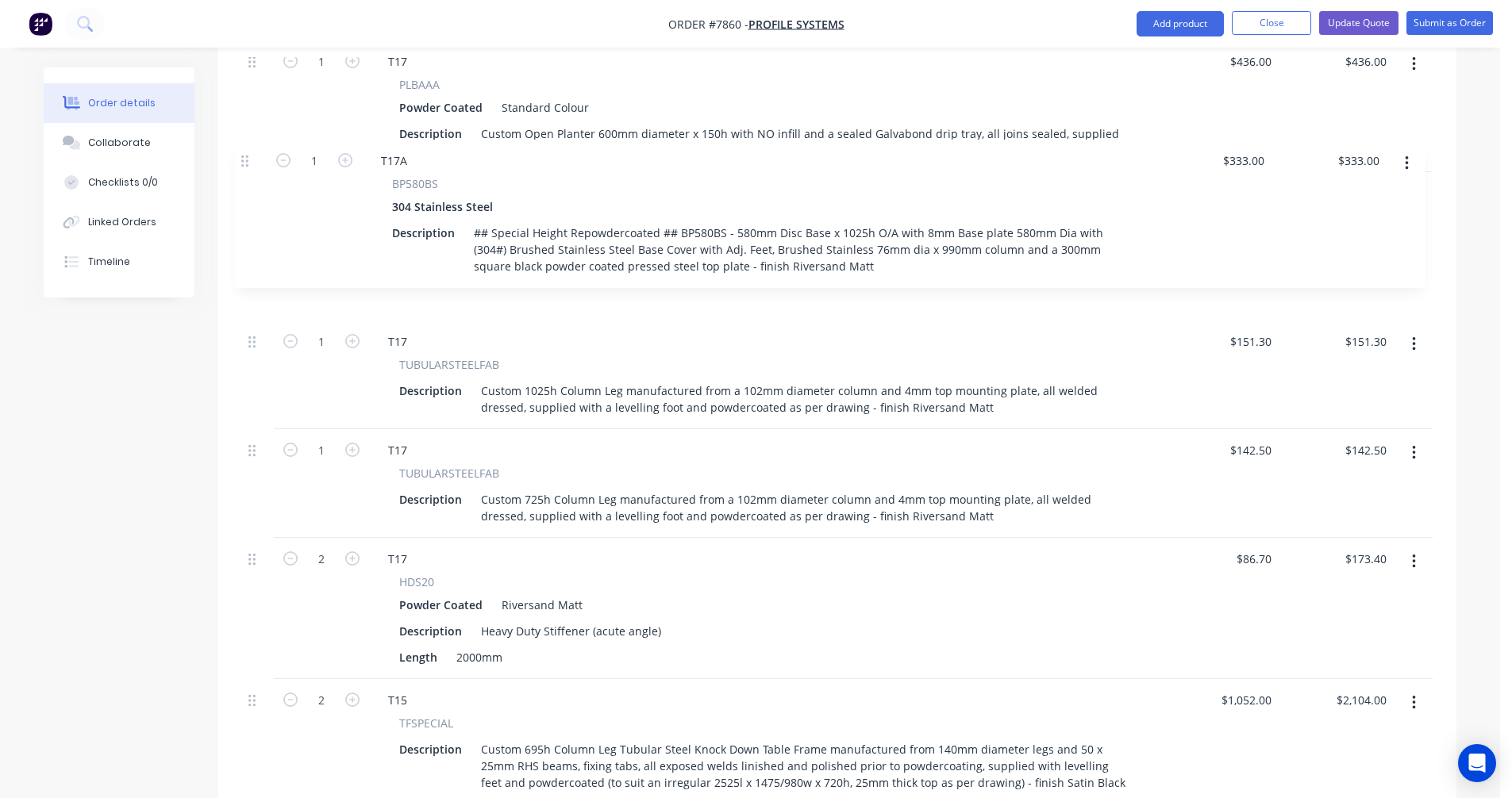
scroll to position [801, 0]
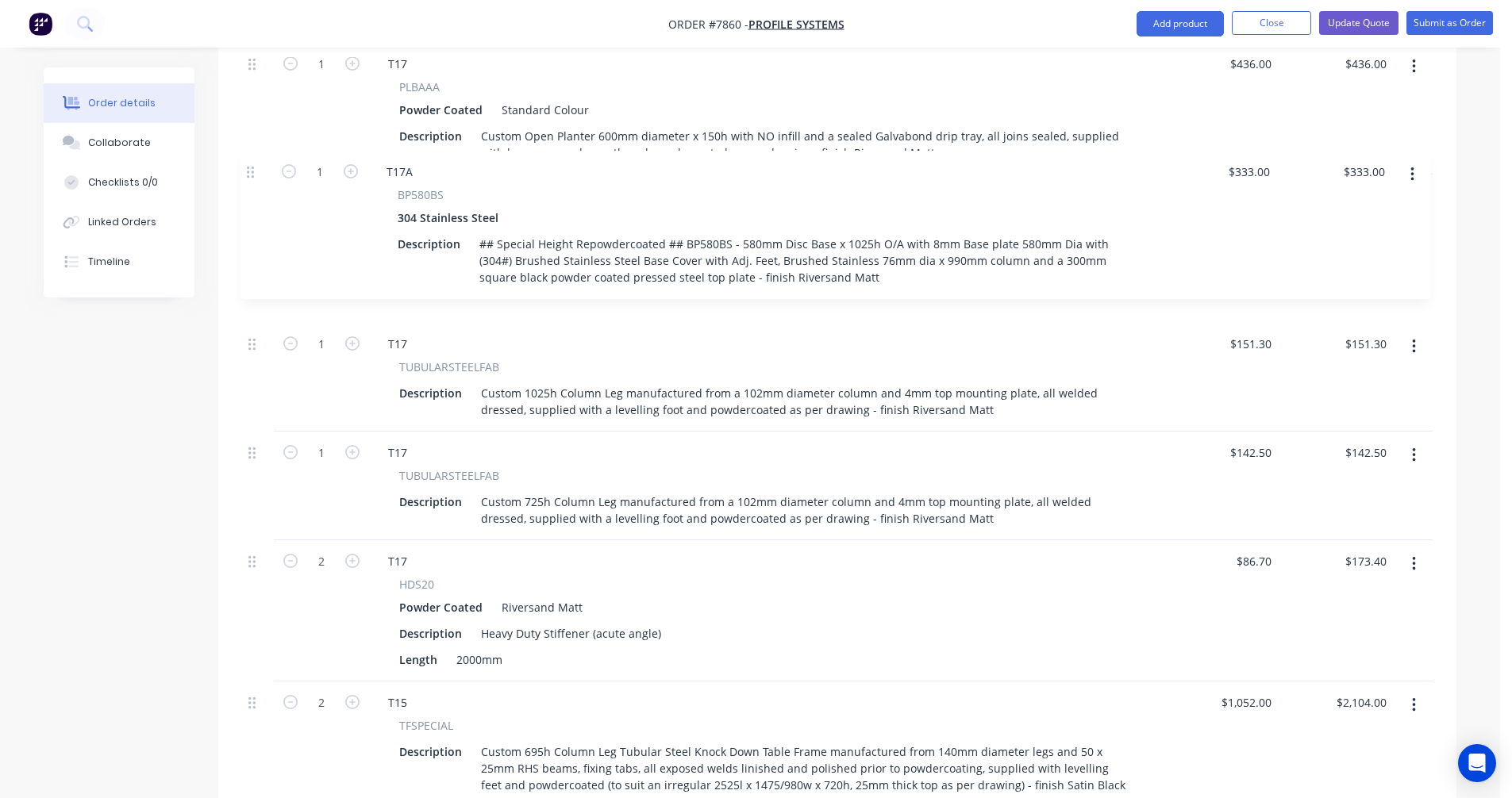
drag, startPoint x: 253, startPoint y: 645, endPoint x: 253, endPoint y: 154, distance: 491.0
click at [253, 154] on div "1 T17 CUSTOMDRUM Powder Coated Standard Colour Description Custom Open Top Plan…" at bounding box center [836, 467] width 1190 height 1146
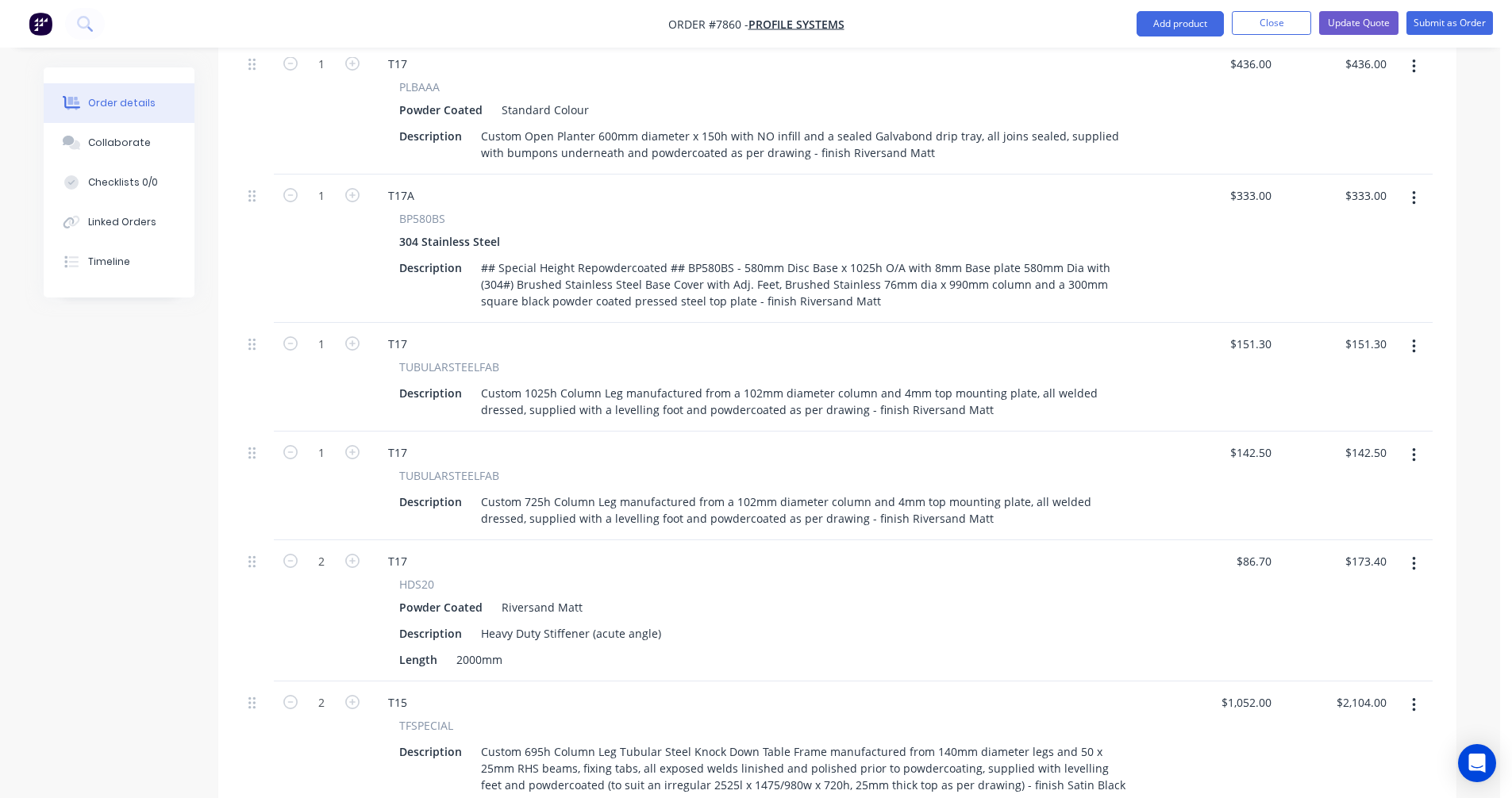
click at [1413, 190] on icon "button" at bounding box center [1413, 199] width 4 height 18
click at [1336, 260] on div "Duplicate" at bounding box center [1356, 272] width 122 height 23
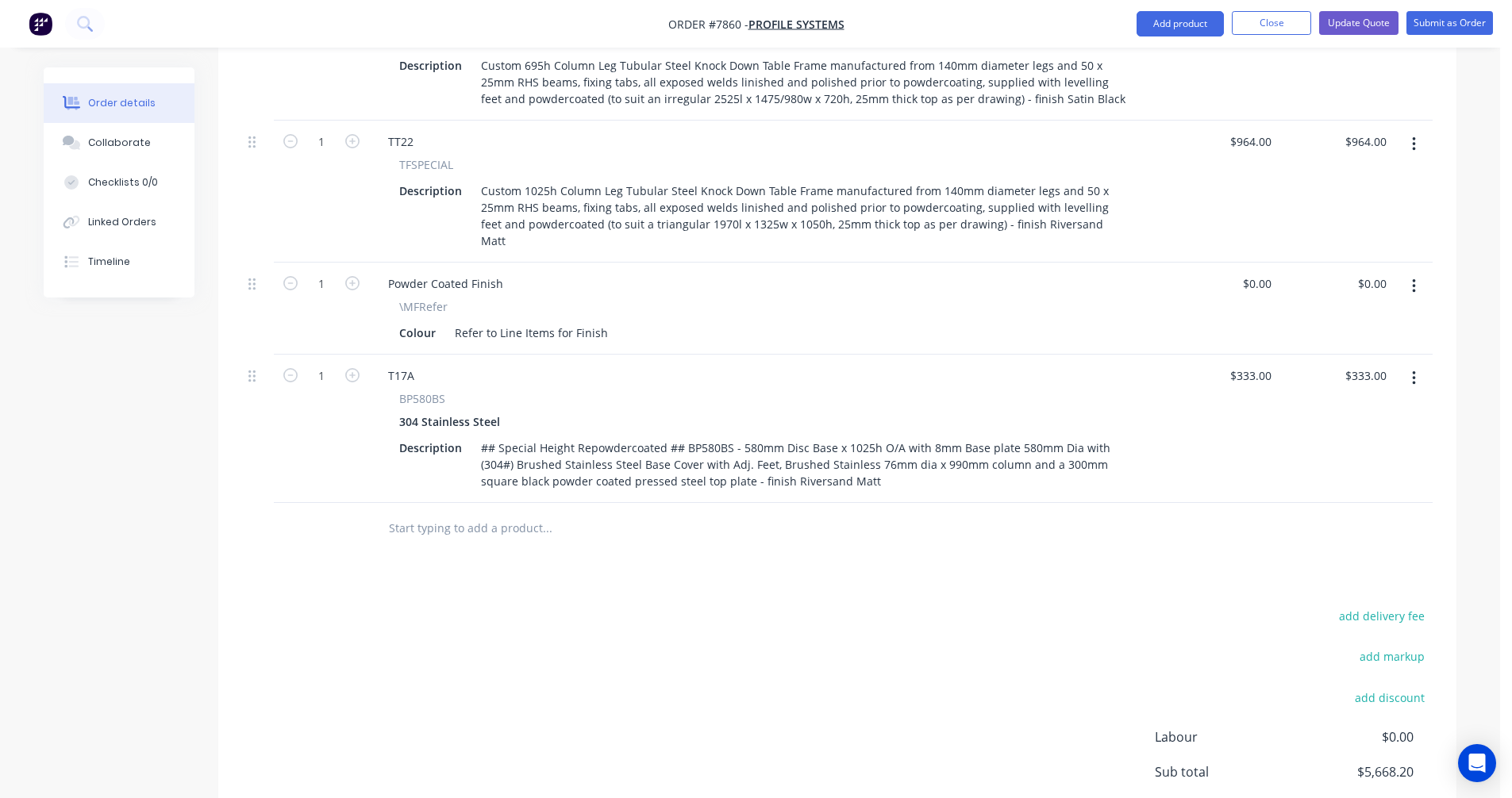
scroll to position [1515, 0]
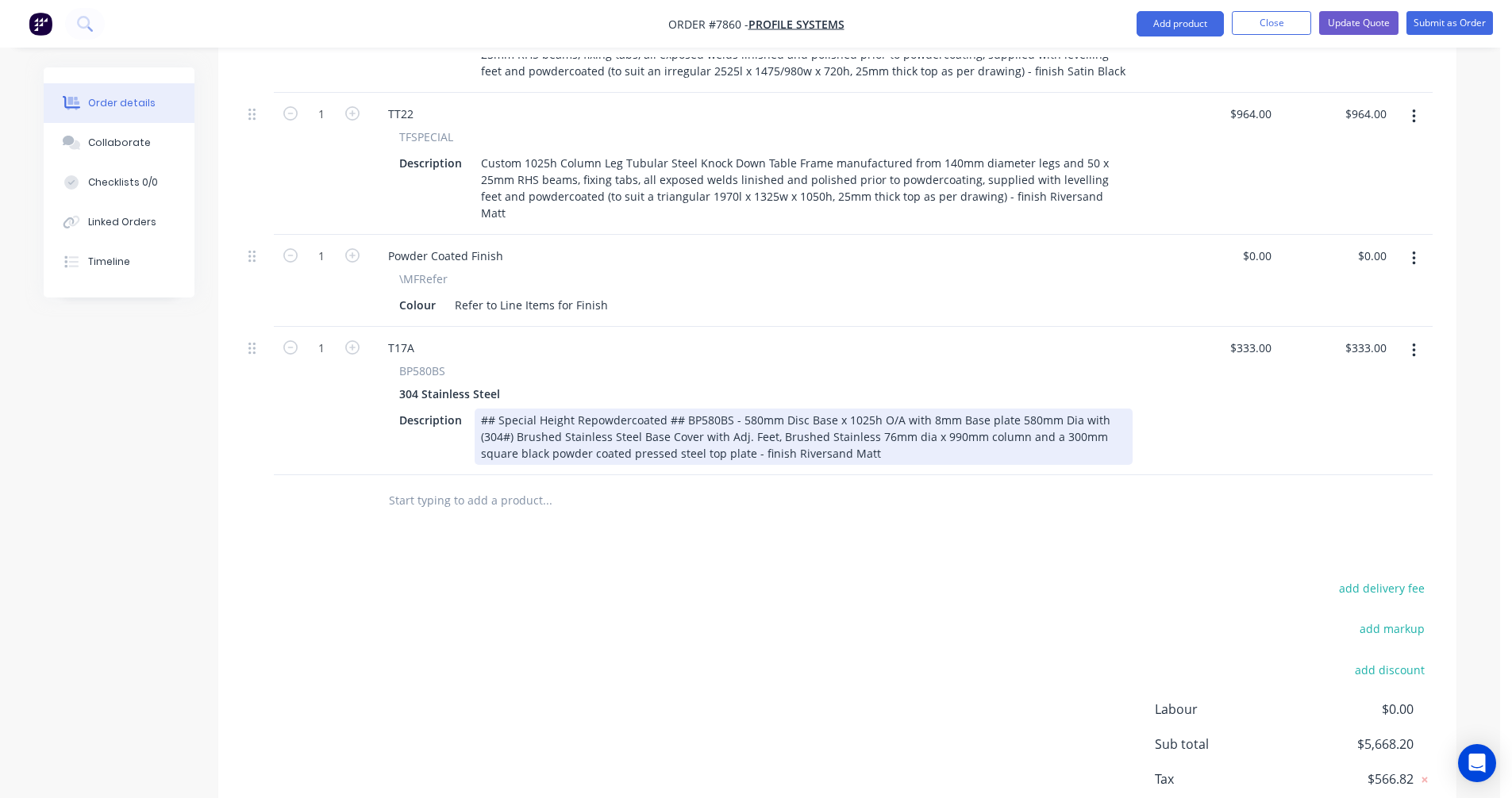
click at [852, 409] on div "## Special Height Repowdercoated ## BP580BS - 580mm Disc Base x 1025h O/A with …" at bounding box center [803, 437] width 658 height 57
type input "$333.00"
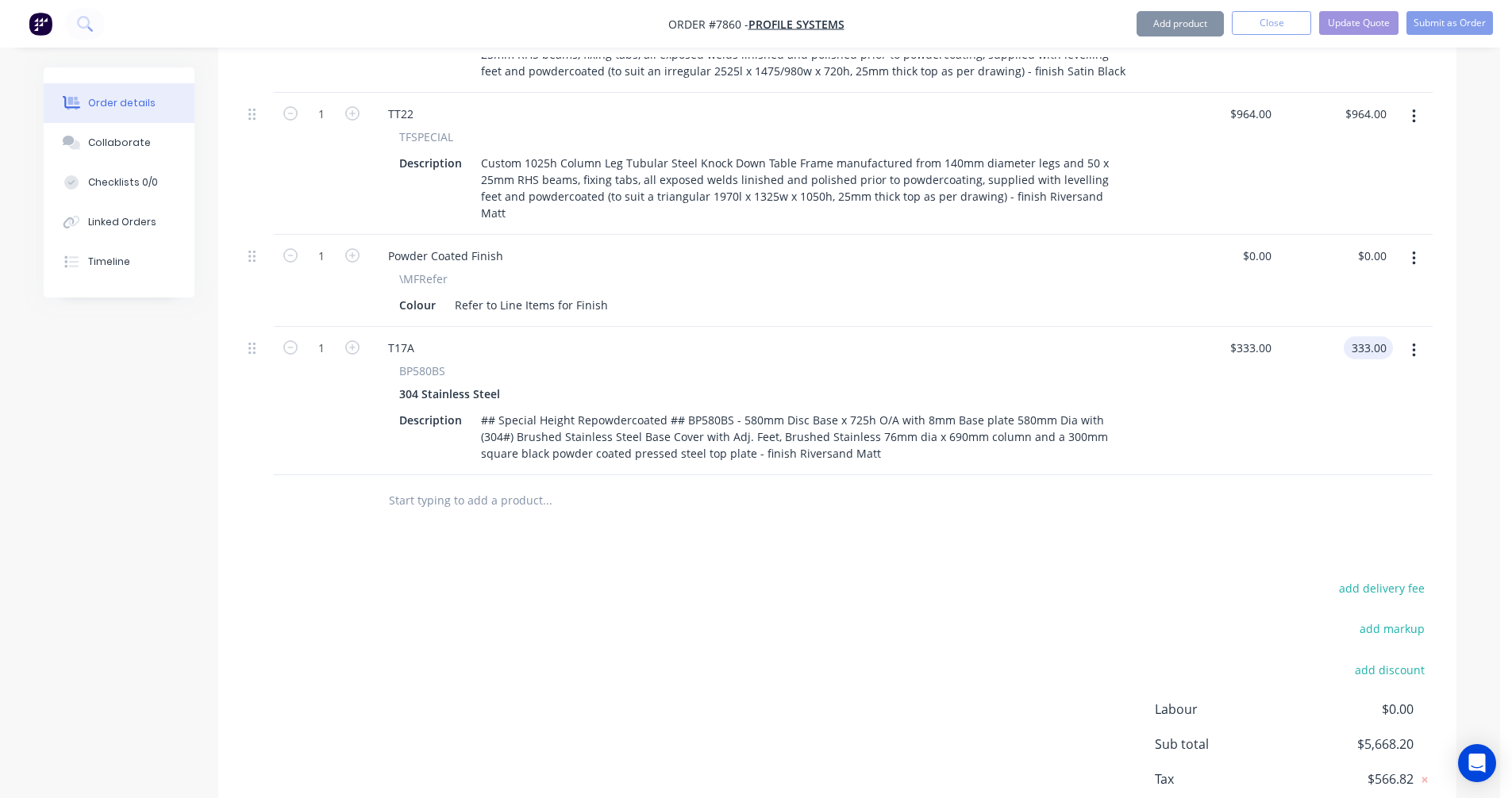
type input "$333.00"
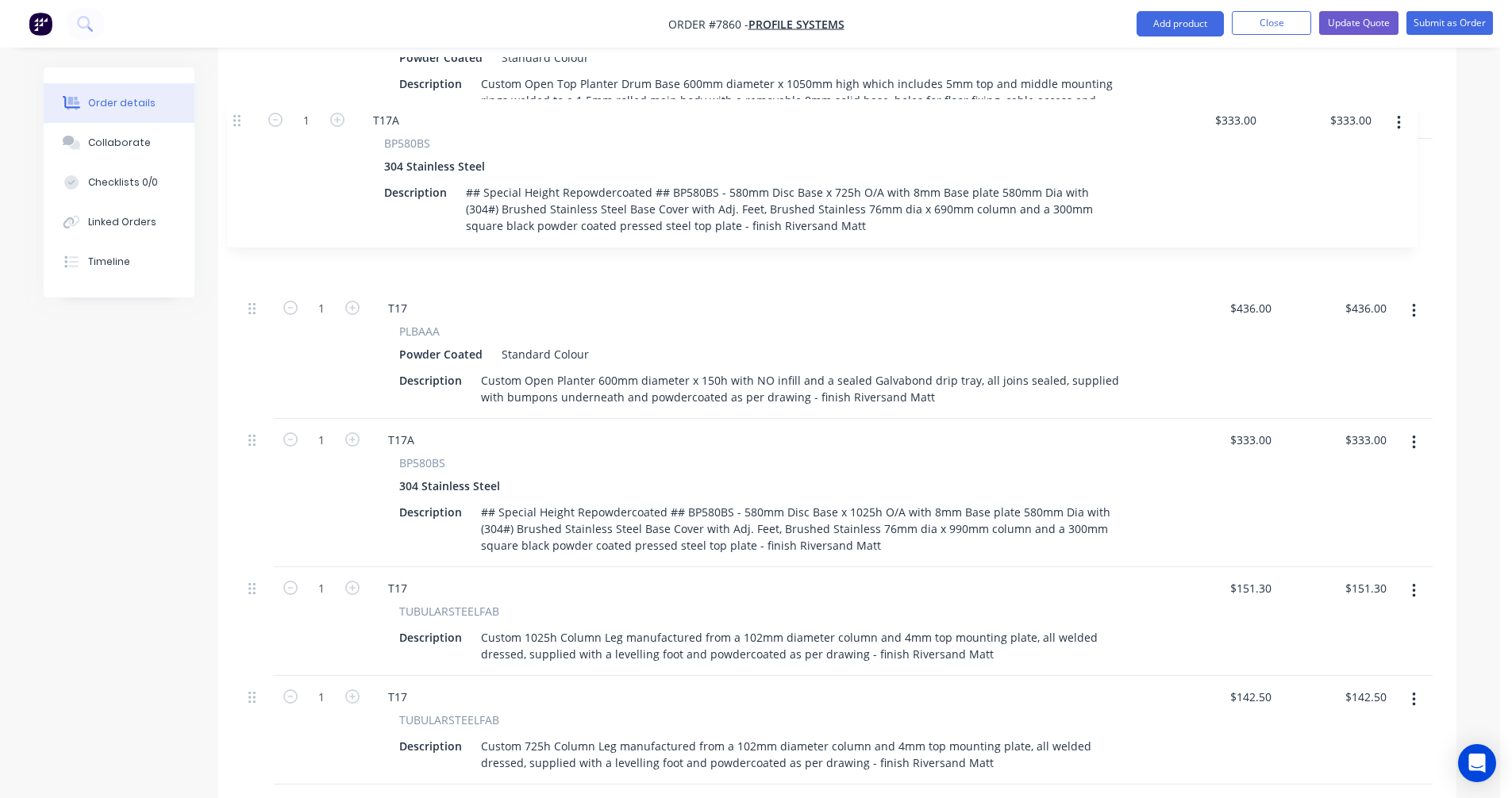
scroll to position [694, 0]
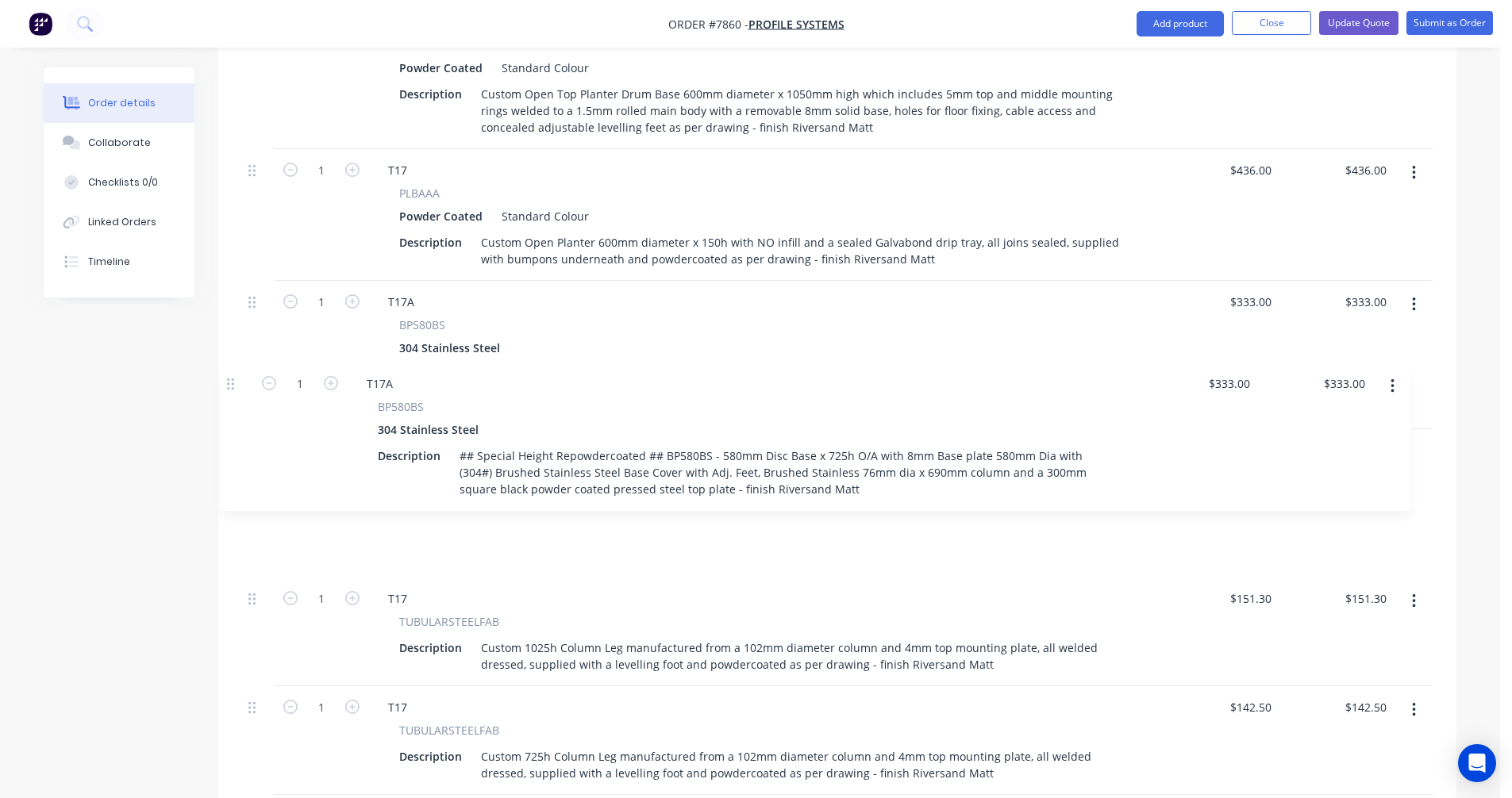
drag, startPoint x: 252, startPoint y: 311, endPoint x: 234, endPoint y: 380, distance: 71.3
click at [234, 380] on div "Qty Price Total 1 T17 CUSTOMDRUM Powder Coated Standard Colour Description Cust…" at bounding box center [837, 657] width 1238 height 1378
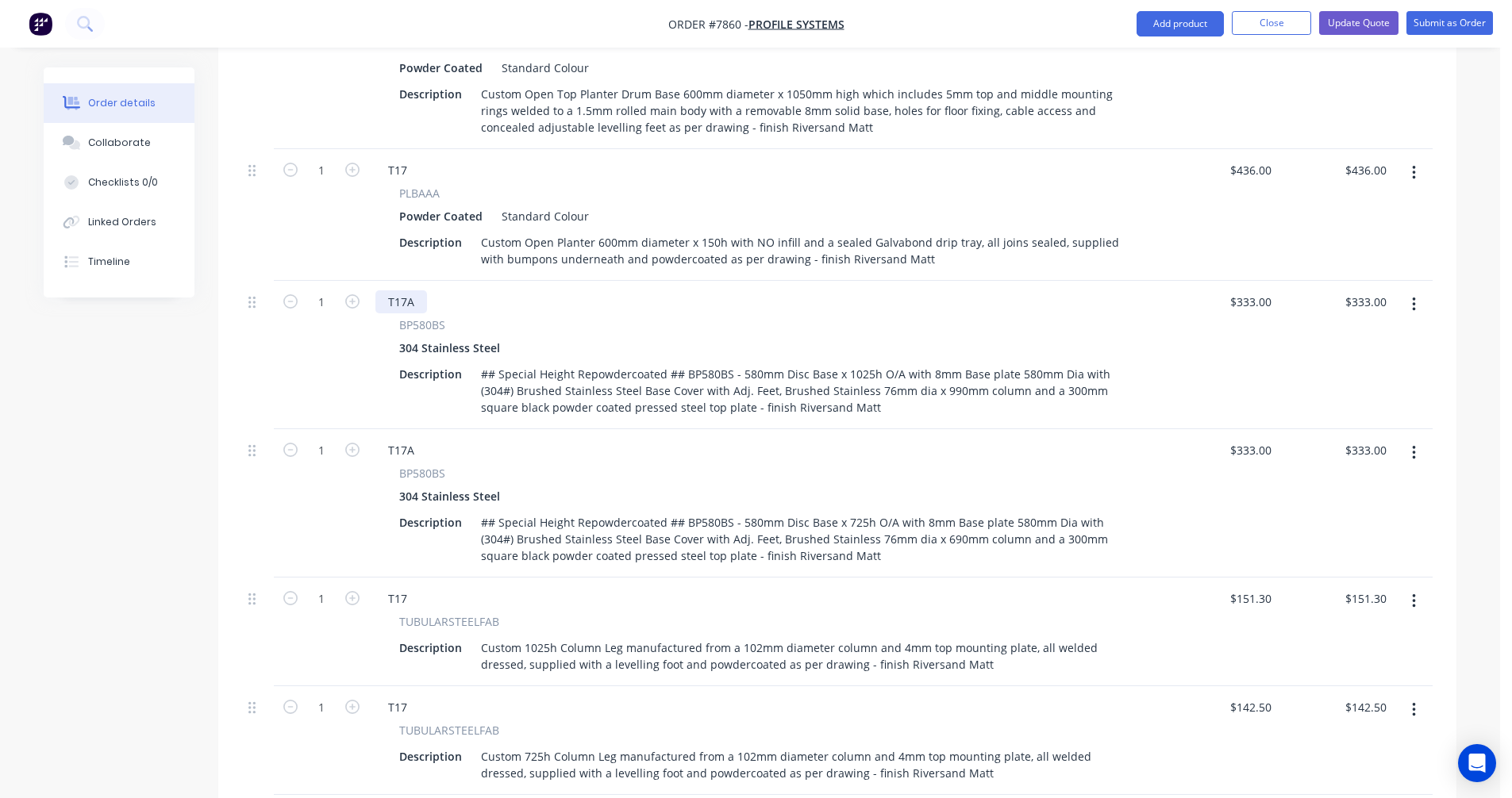
click at [421, 290] on div "T17A" at bounding box center [401, 302] width 52 height 23
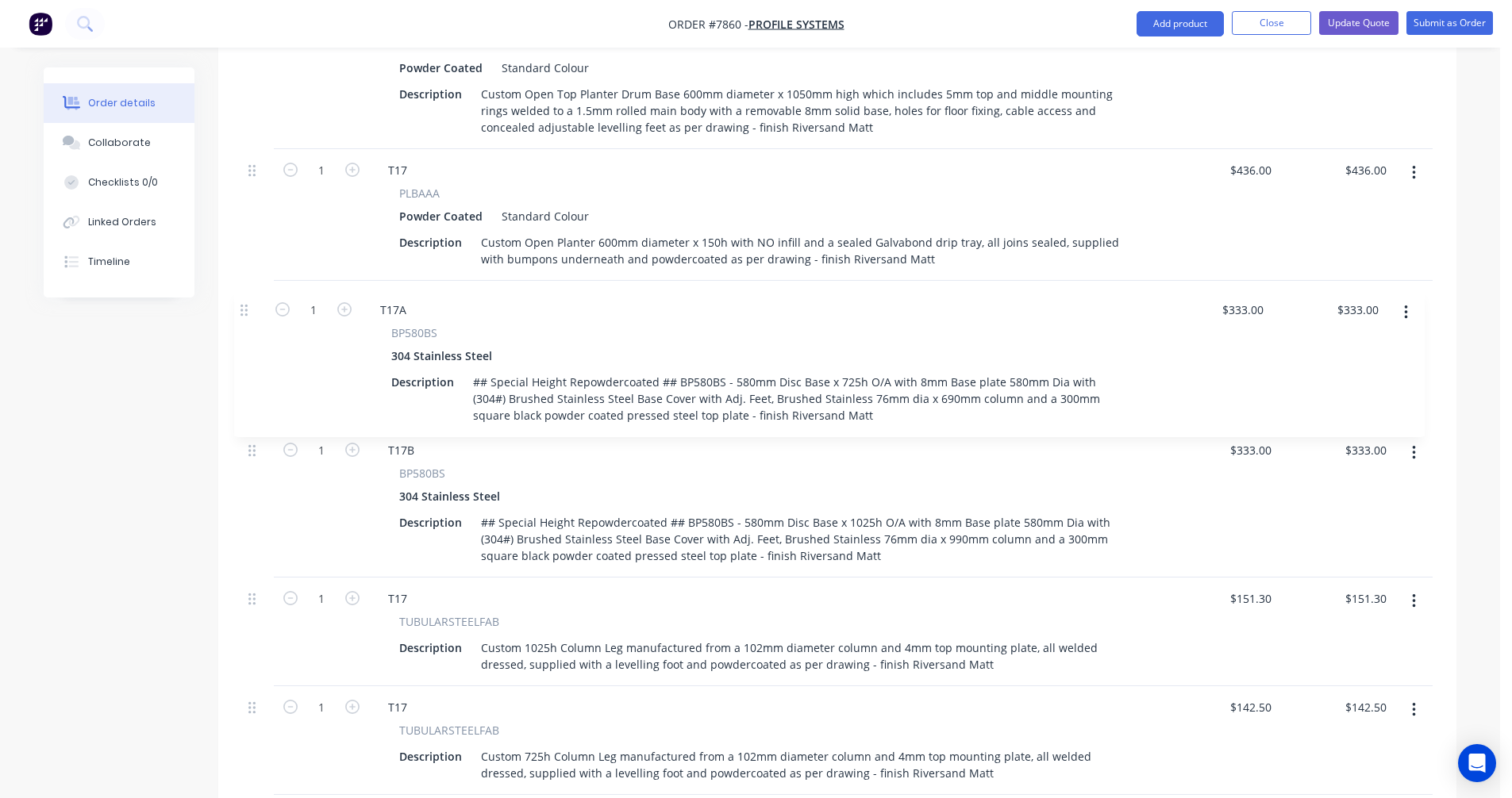
drag, startPoint x: 250, startPoint y: 430, endPoint x: 244, endPoint y: 302, distance: 128.1
click at [244, 302] on div "1 T17 CUSTOMDRUM Powder Coated Standard Colour Description Custom Open Top Plan…" at bounding box center [836, 648] width 1190 height 1295
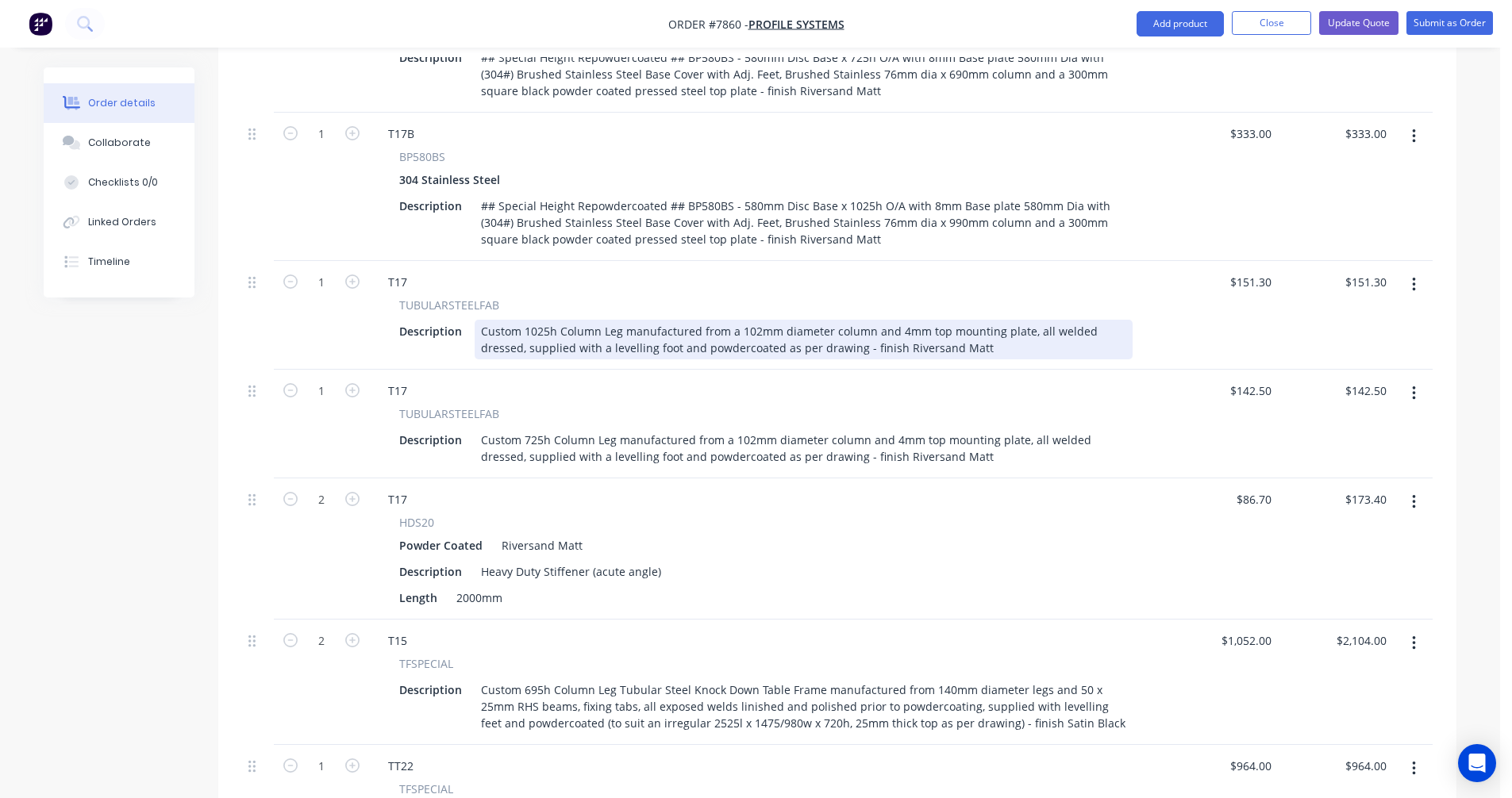
scroll to position [1012, 0]
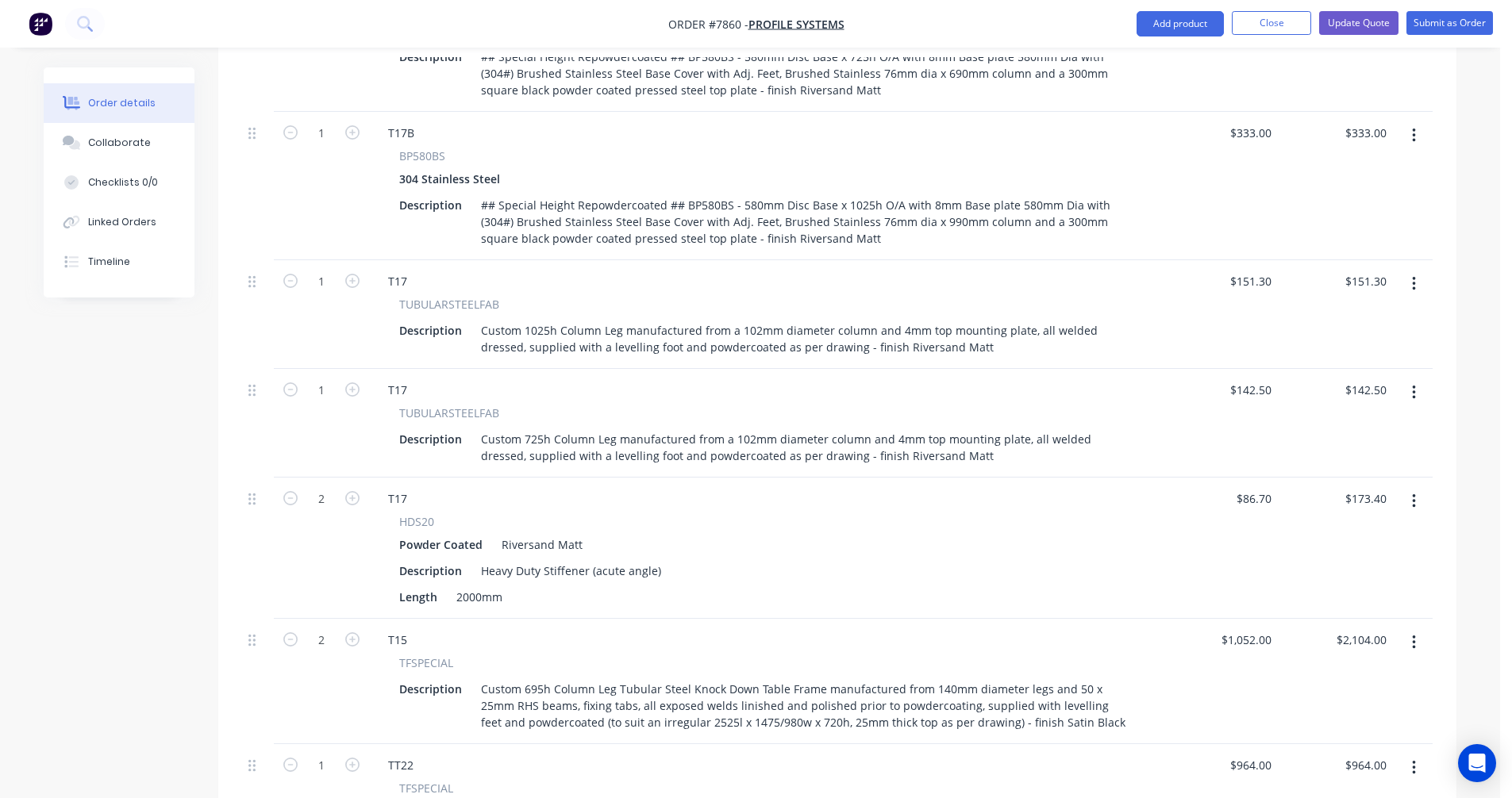
click at [1413, 277] on icon "button" at bounding box center [1412, 284] width 3 height 15
click at [1344, 410] on div "Delete" at bounding box center [1356, 421] width 122 height 23
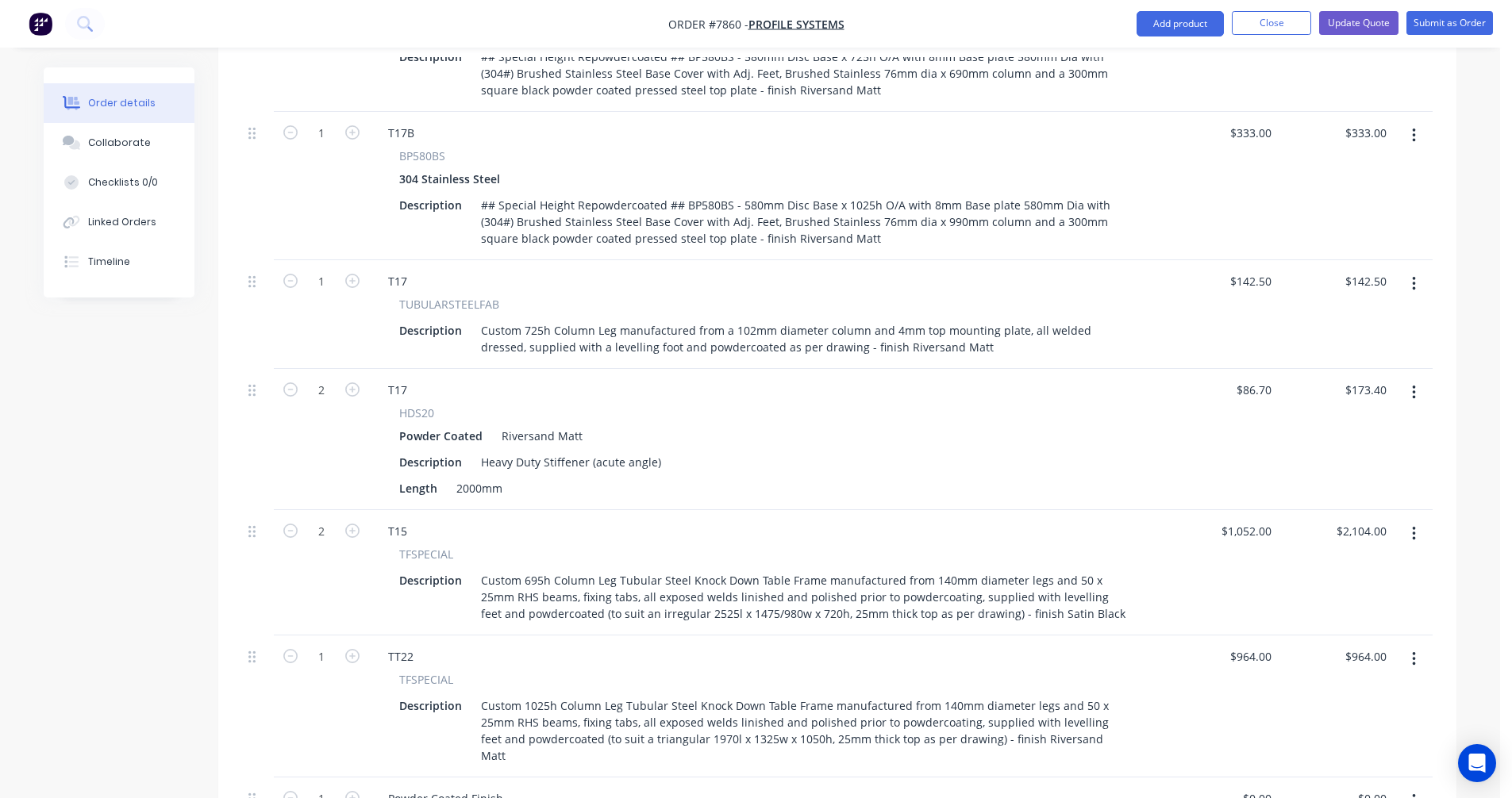
click at [1408, 270] on button "button" at bounding box center [1413, 284] width 37 height 28
click at [1348, 410] on div "Delete" at bounding box center [1356, 421] width 122 height 23
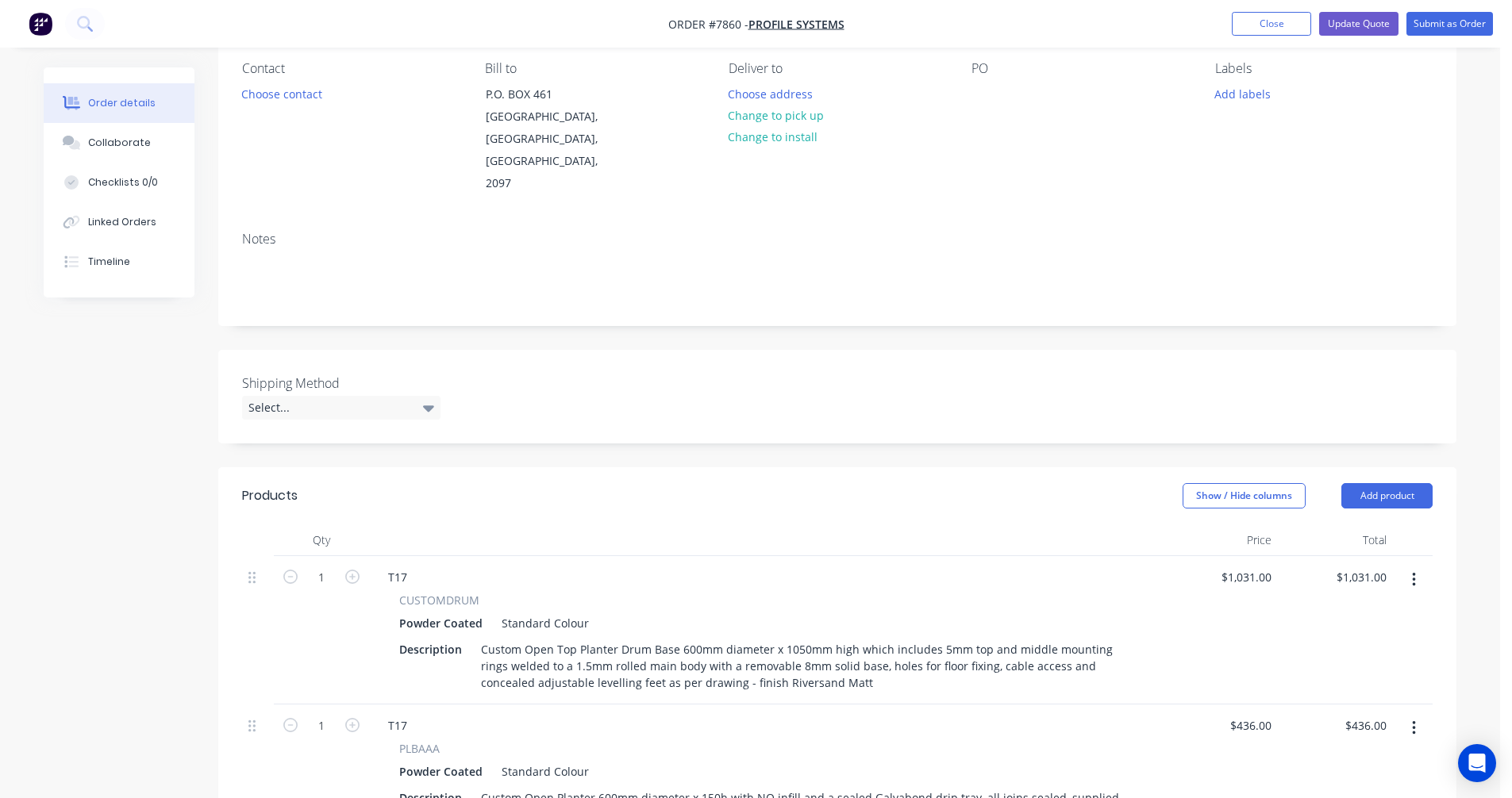
scroll to position [0, 0]
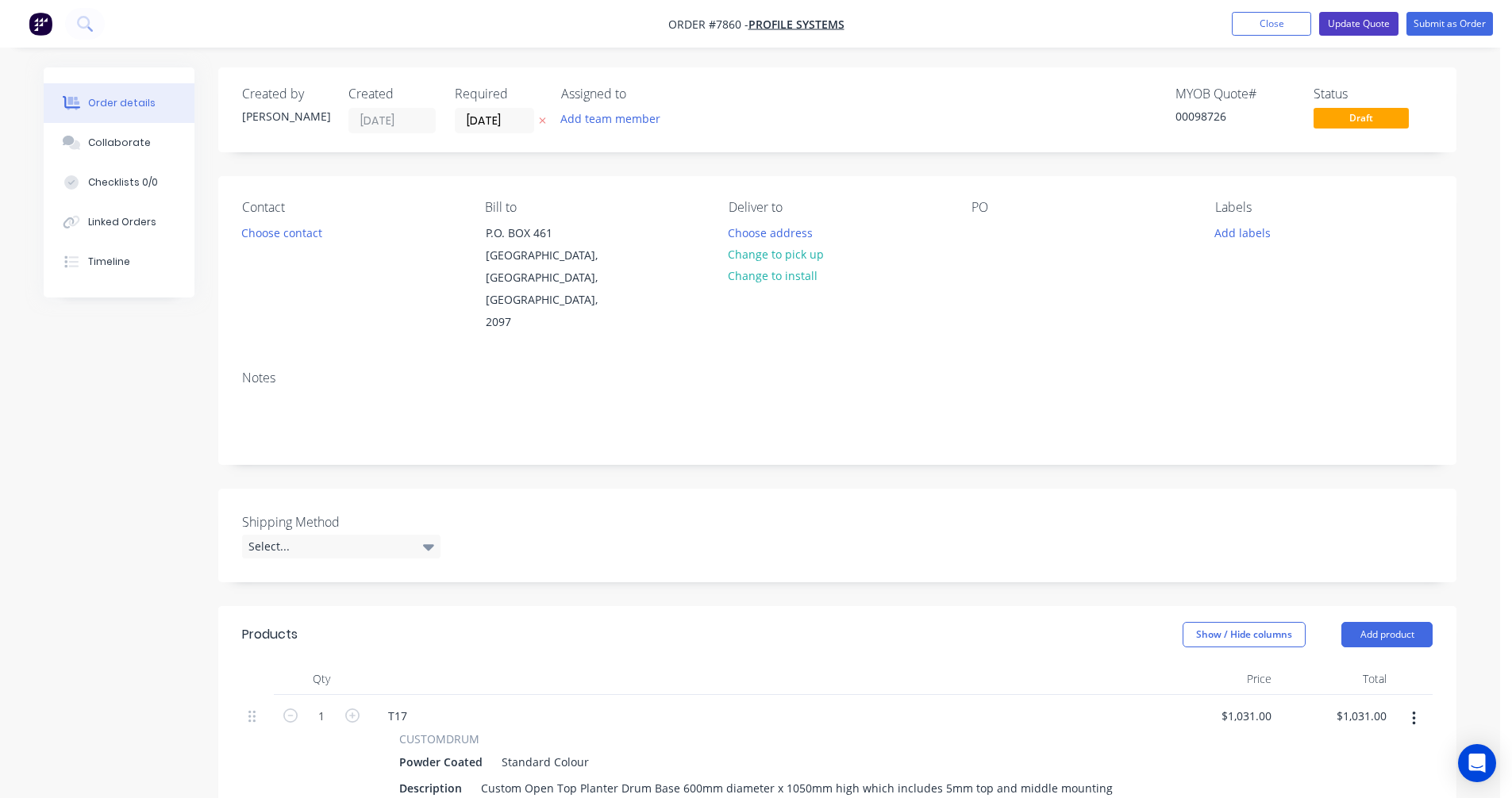
click at [1351, 18] on button "Update Quote" at bounding box center [1358, 23] width 79 height 23
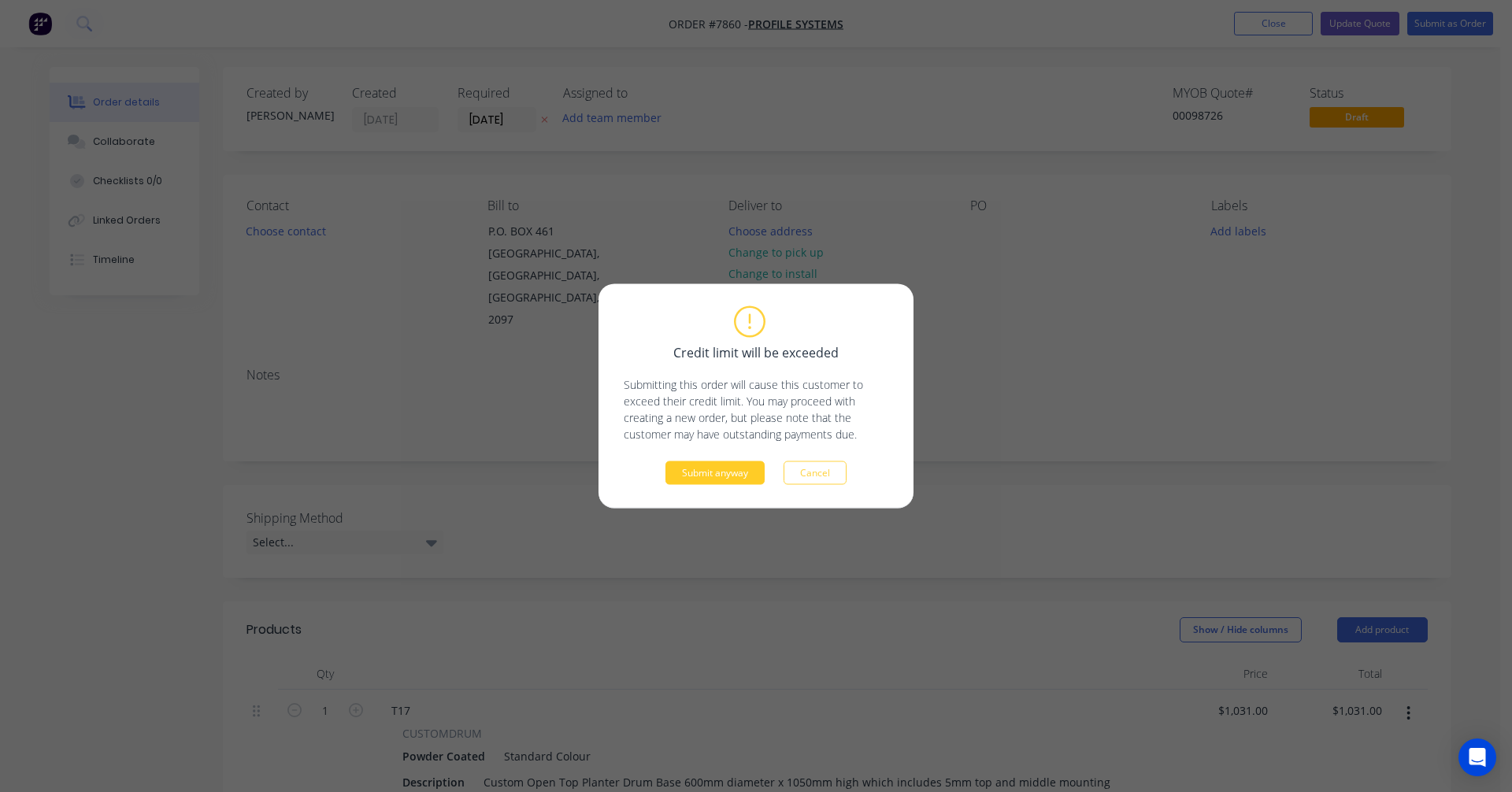
click at [720, 478] on button "Submit anyway" at bounding box center [715, 473] width 99 height 23
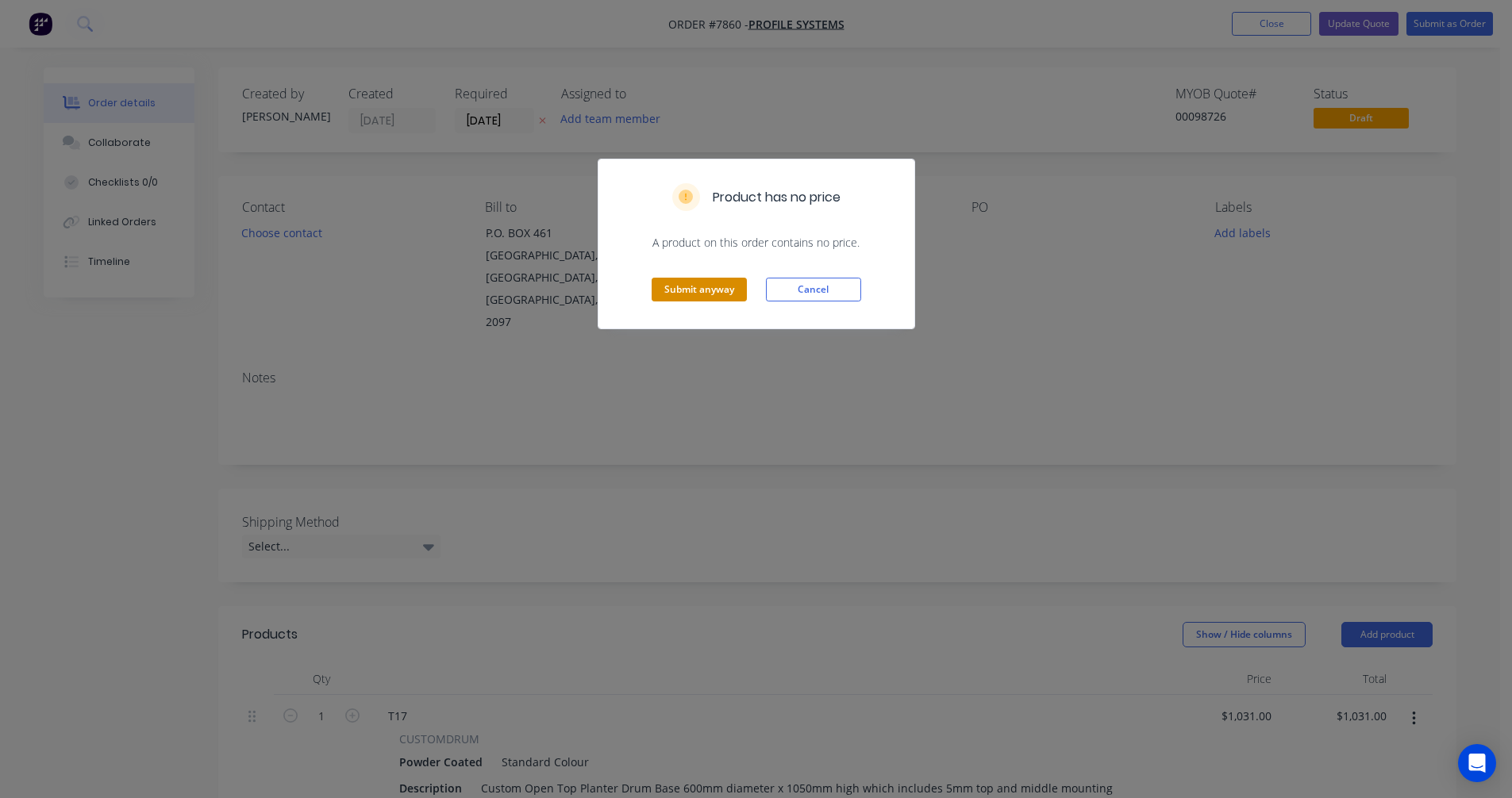
click at [705, 296] on button "Submit anyway" at bounding box center [698, 289] width 95 height 23
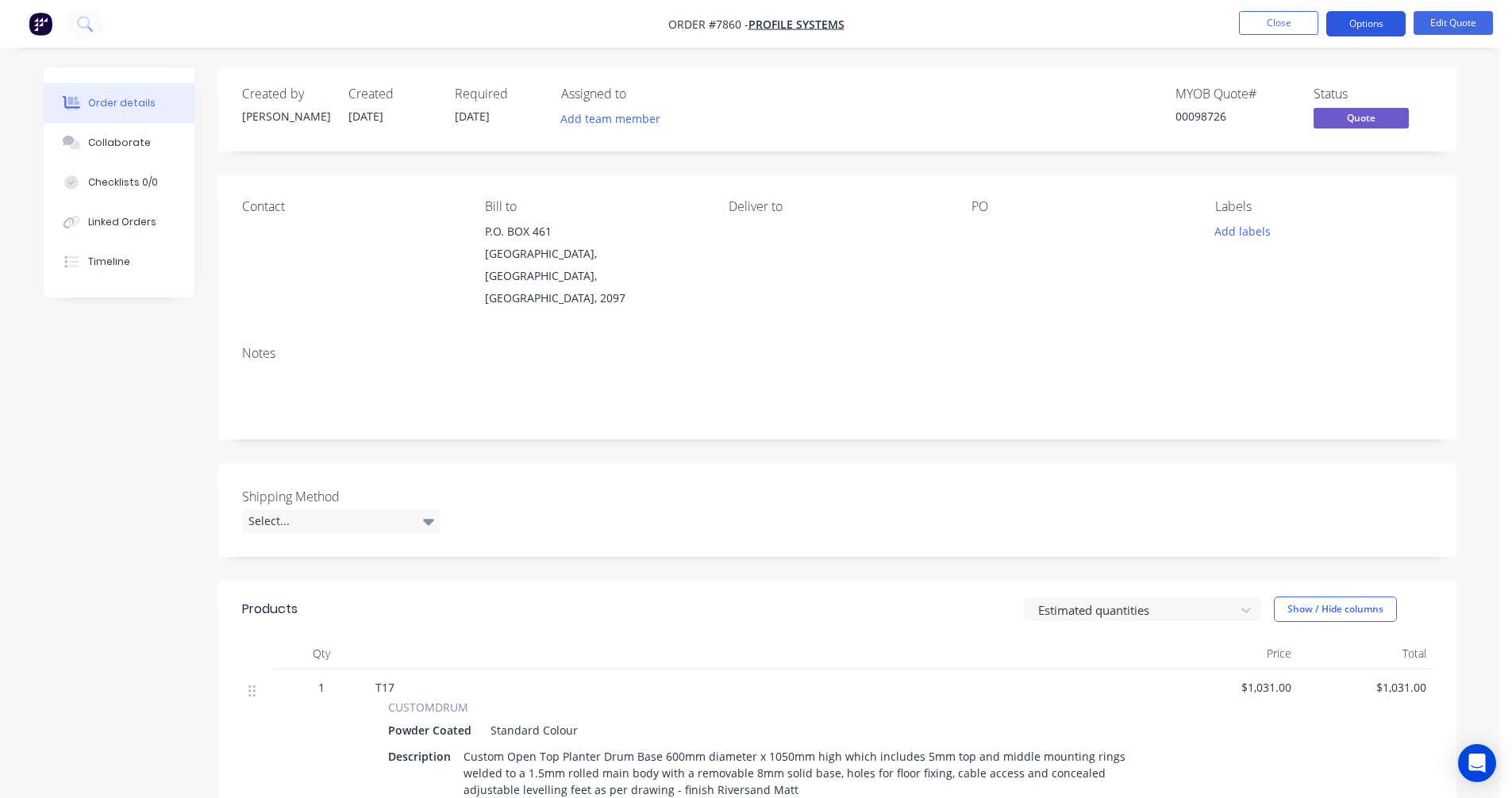
click at [1364, 20] on button "Options" at bounding box center [1365, 23] width 79 height 25
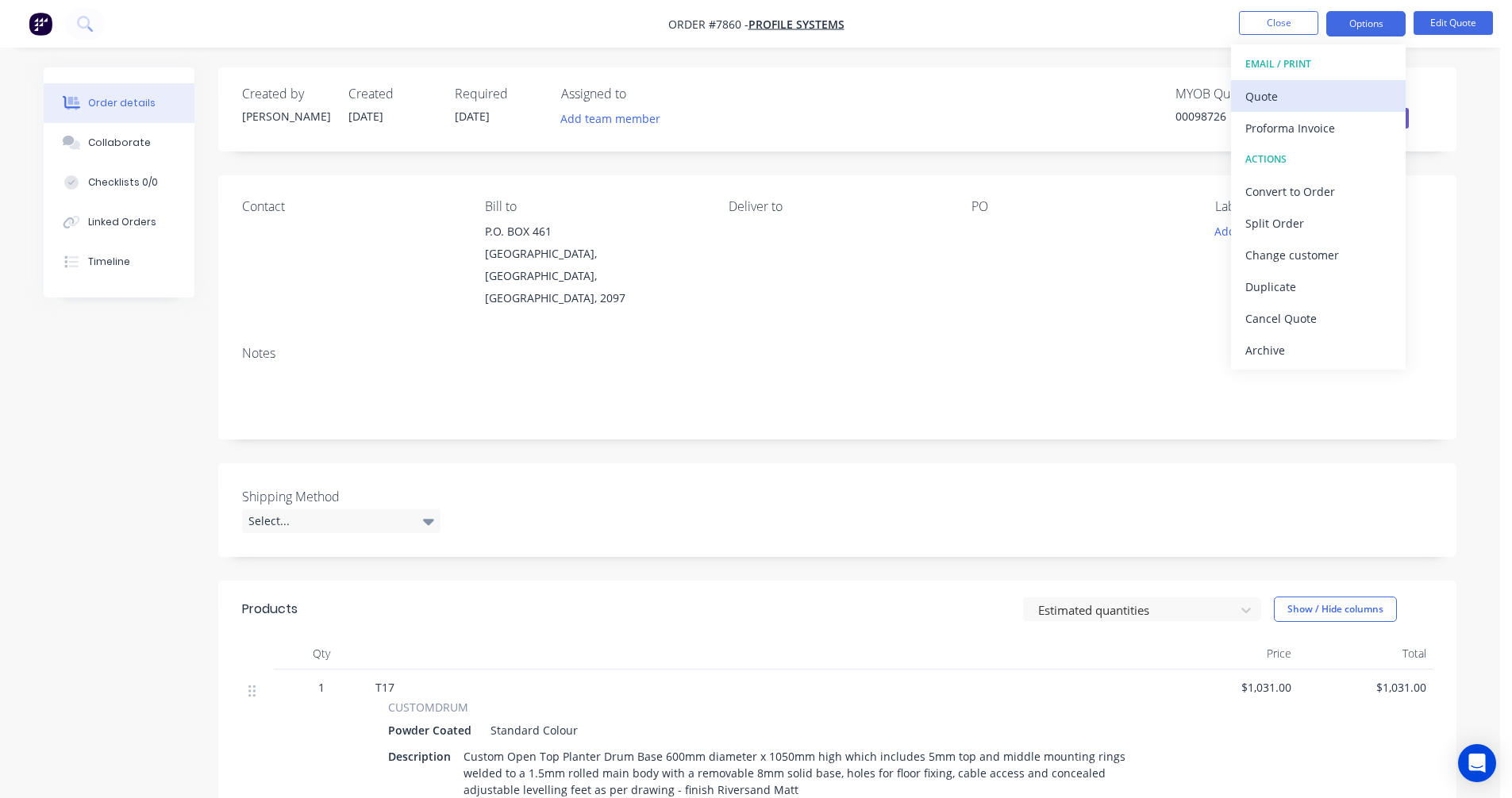
click at [1277, 94] on div "Quote" at bounding box center [1317, 97] width 146 height 23
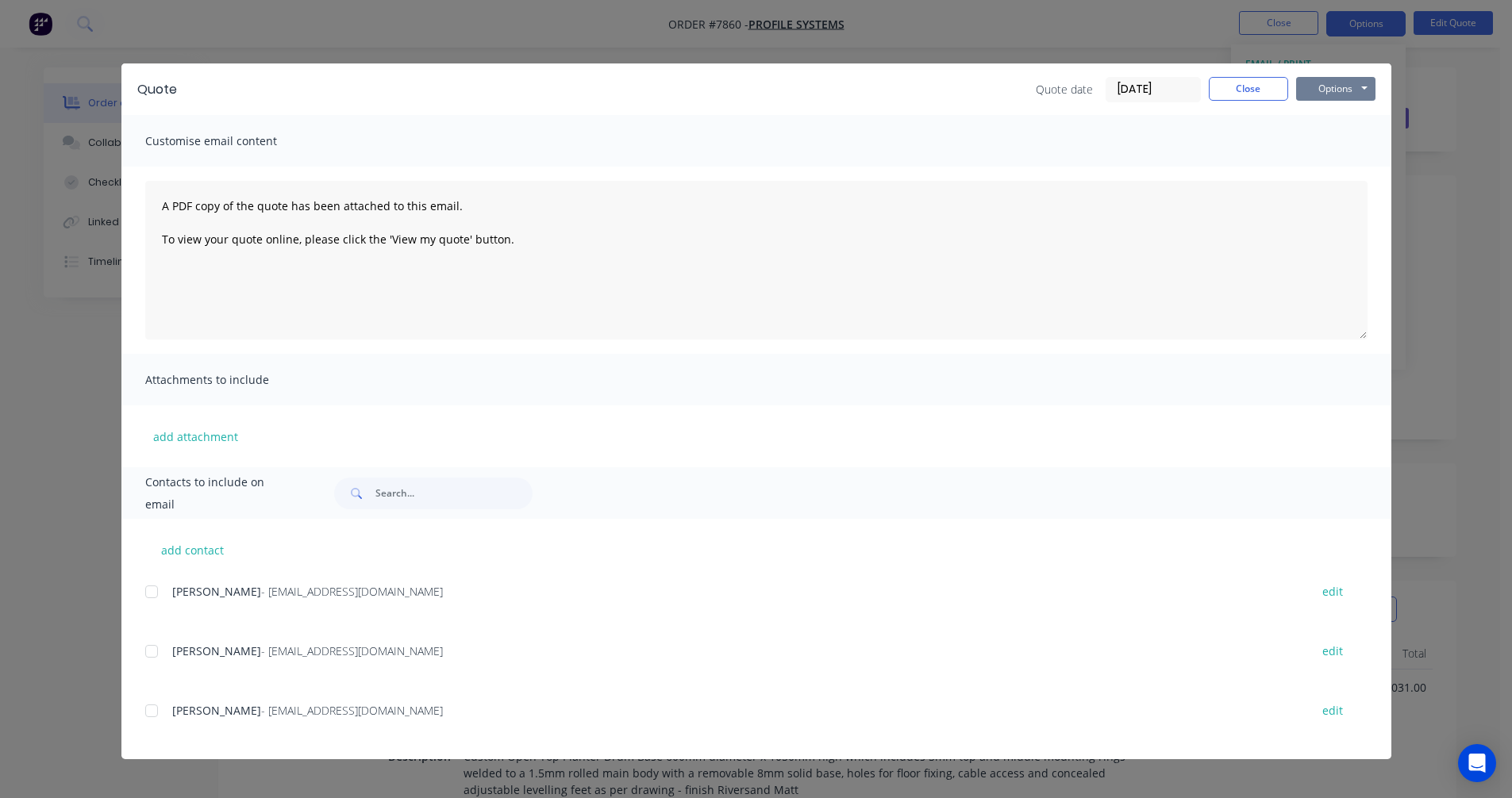
click at [1336, 86] on button "Options" at bounding box center [1335, 89] width 79 height 23
click at [1343, 111] on button "Preview" at bounding box center [1347, 116] width 102 height 26
click at [1229, 95] on button "Close" at bounding box center [1248, 89] width 79 height 23
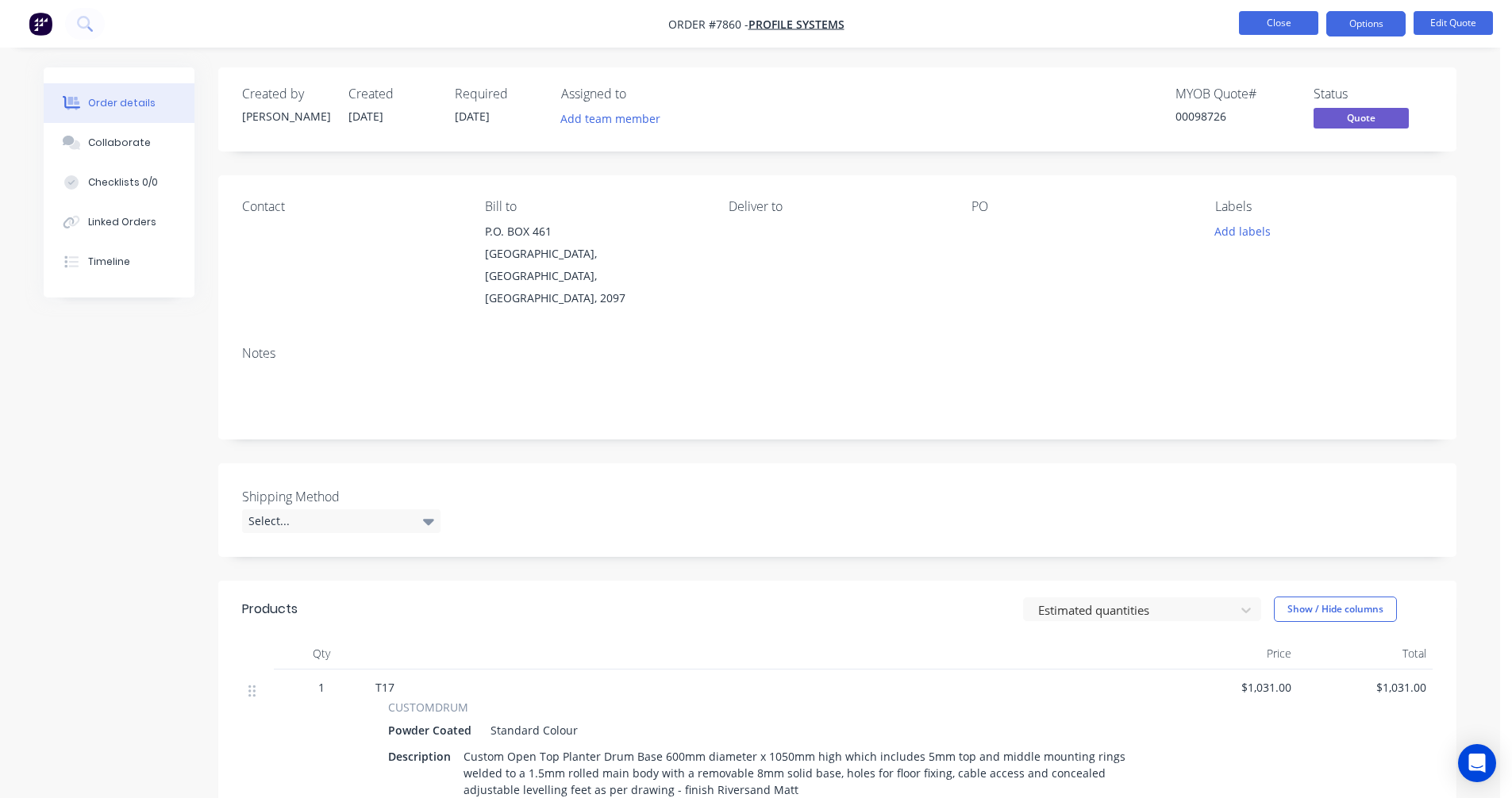
click at [1267, 23] on button "Close" at bounding box center [1278, 22] width 79 height 23
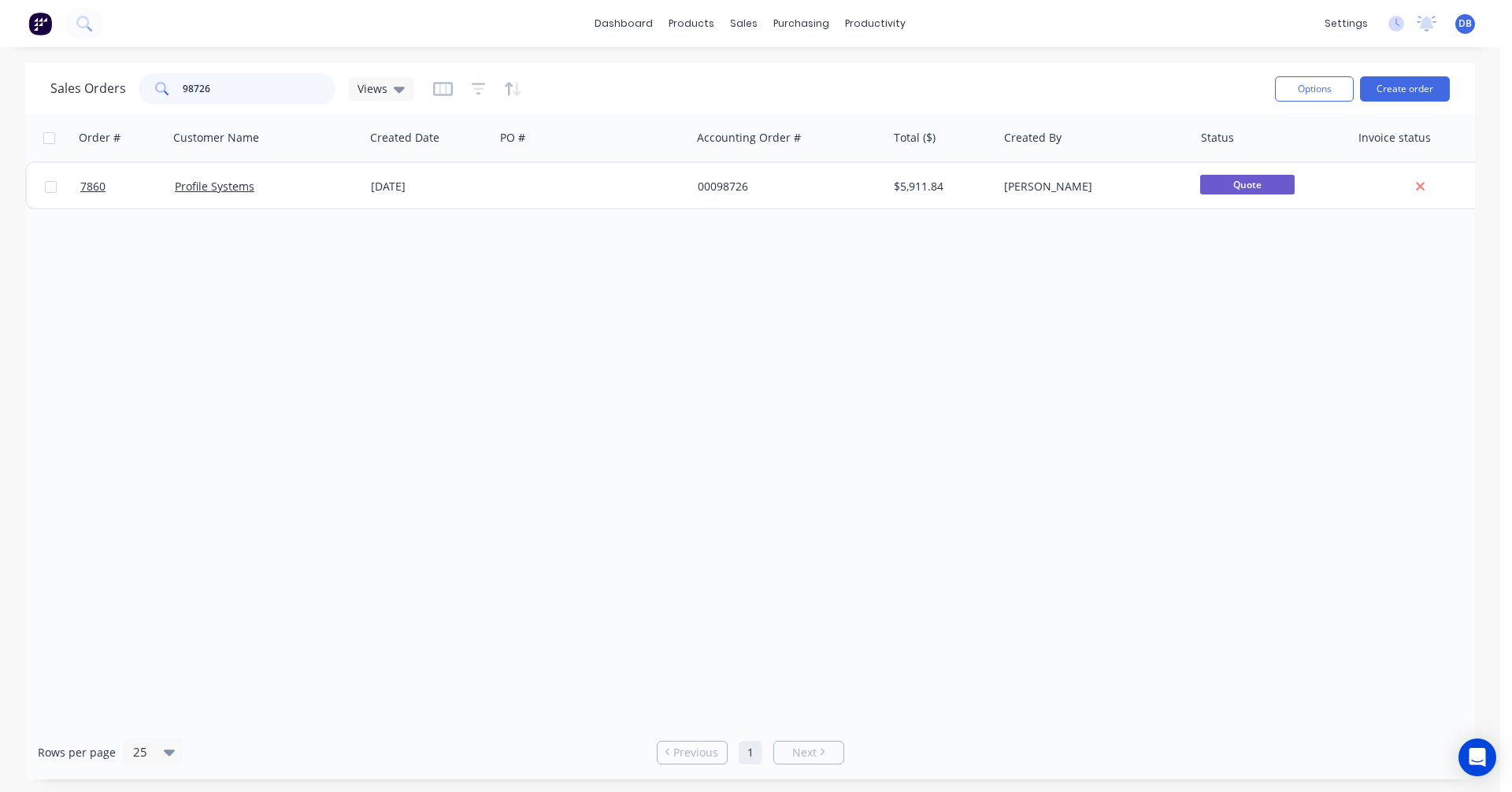
drag, startPoint x: 163, startPoint y: 87, endPoint x: 137, endPoint y: 89, distance: 26.1
click at [140, 89] on div "98726" at bounding box center [237, 88] width 197 height 31
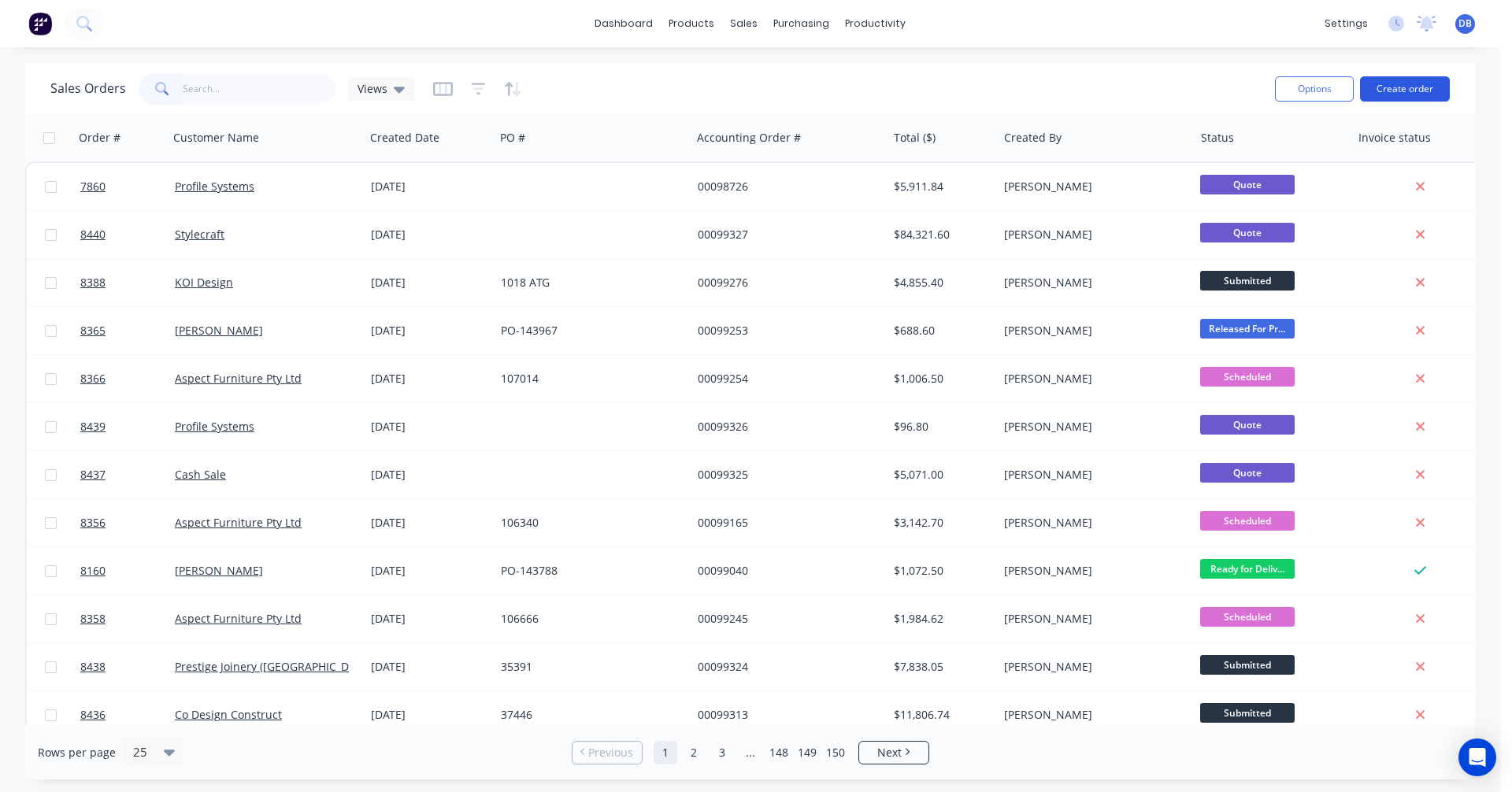
click at [1403, 86] on button "Create order" at bounding box center [1404, 89] width 90 height 25
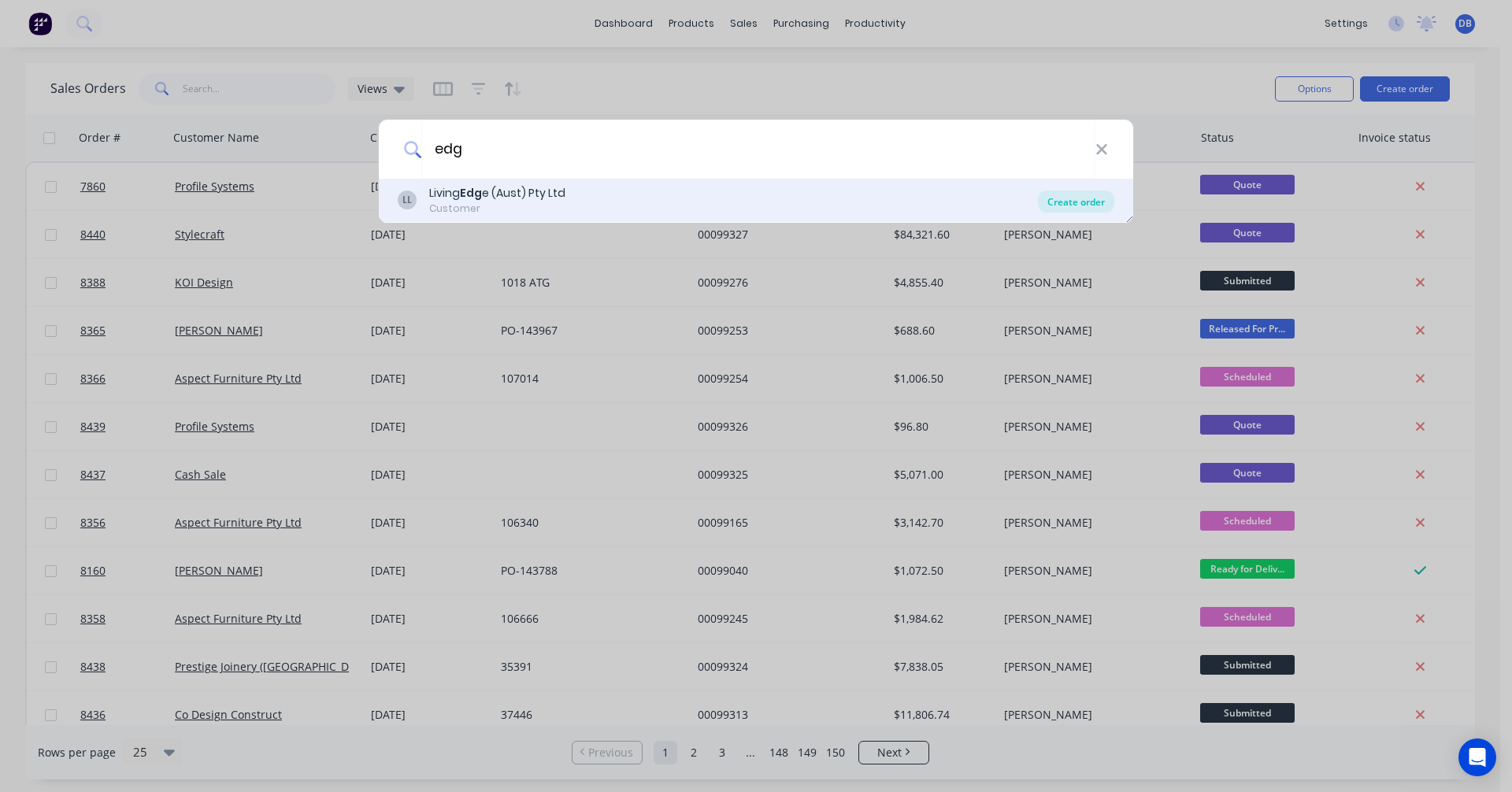
type input "edg"
click at [1087, 208] on div "Create order" at bounding box center [1075, 201] width 77 height 22
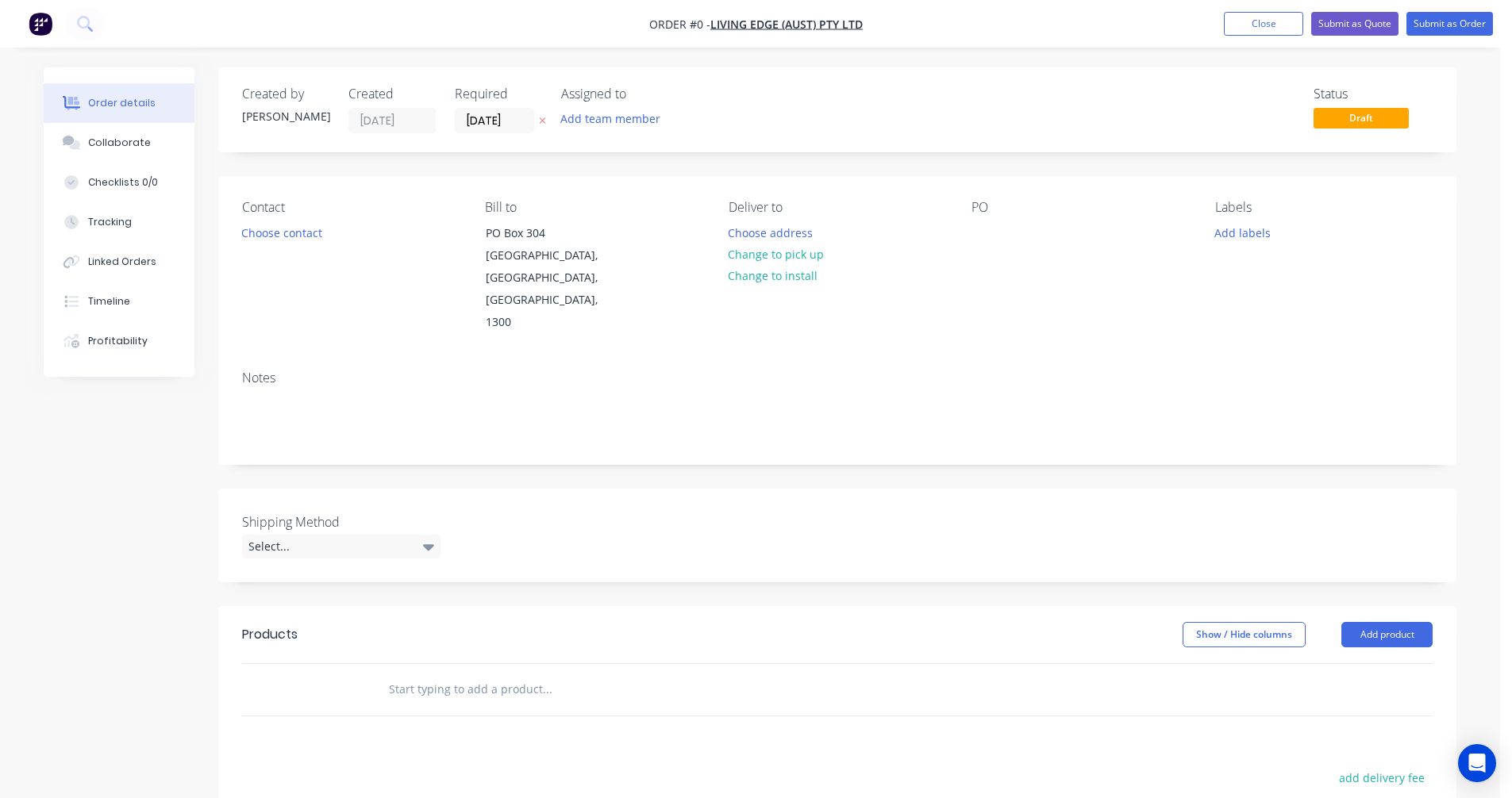
click at [407, 674] on input "text" at bounding box center [547, 689] width 318 height 31
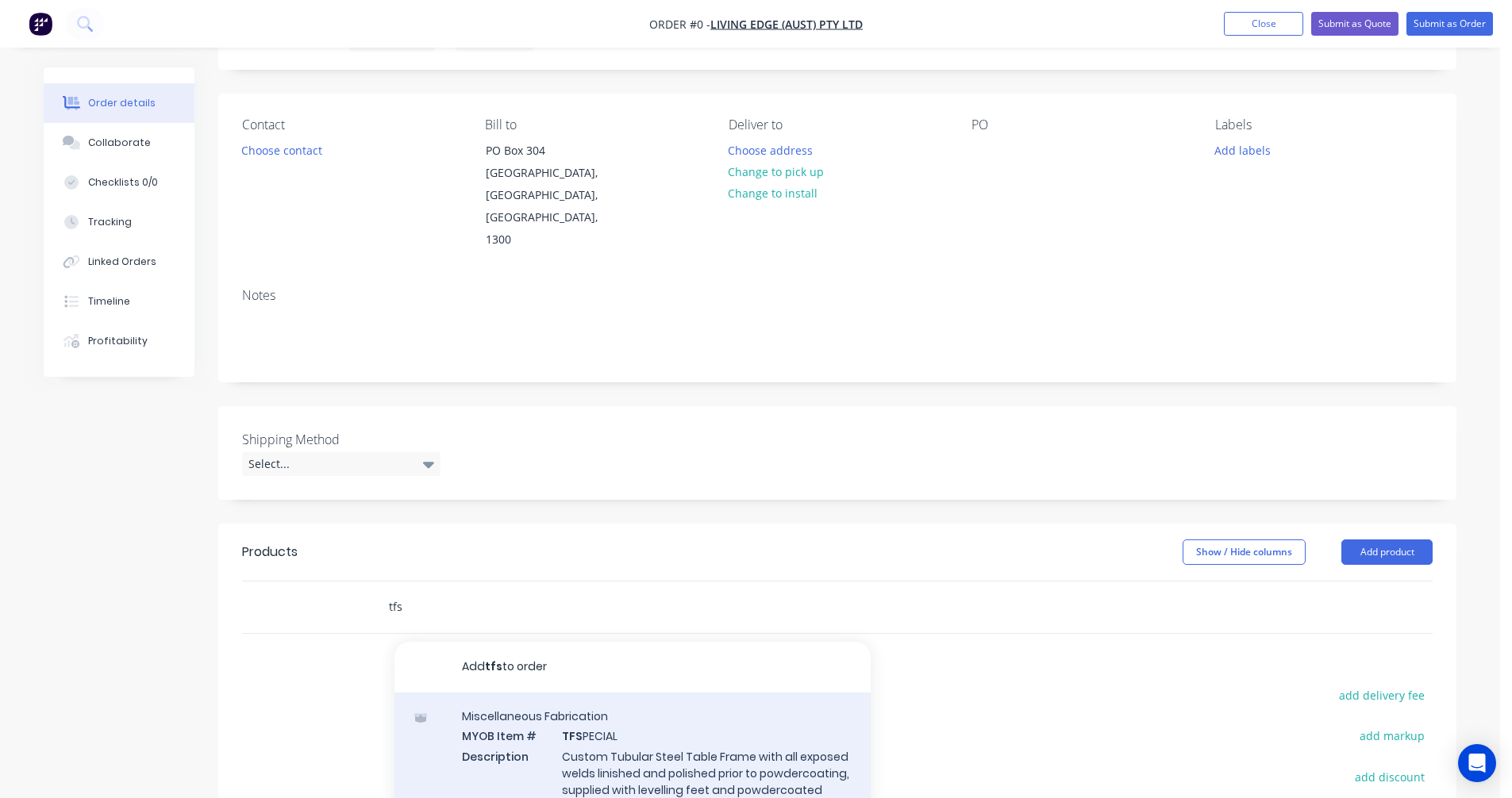
scroll to position [158, 0]
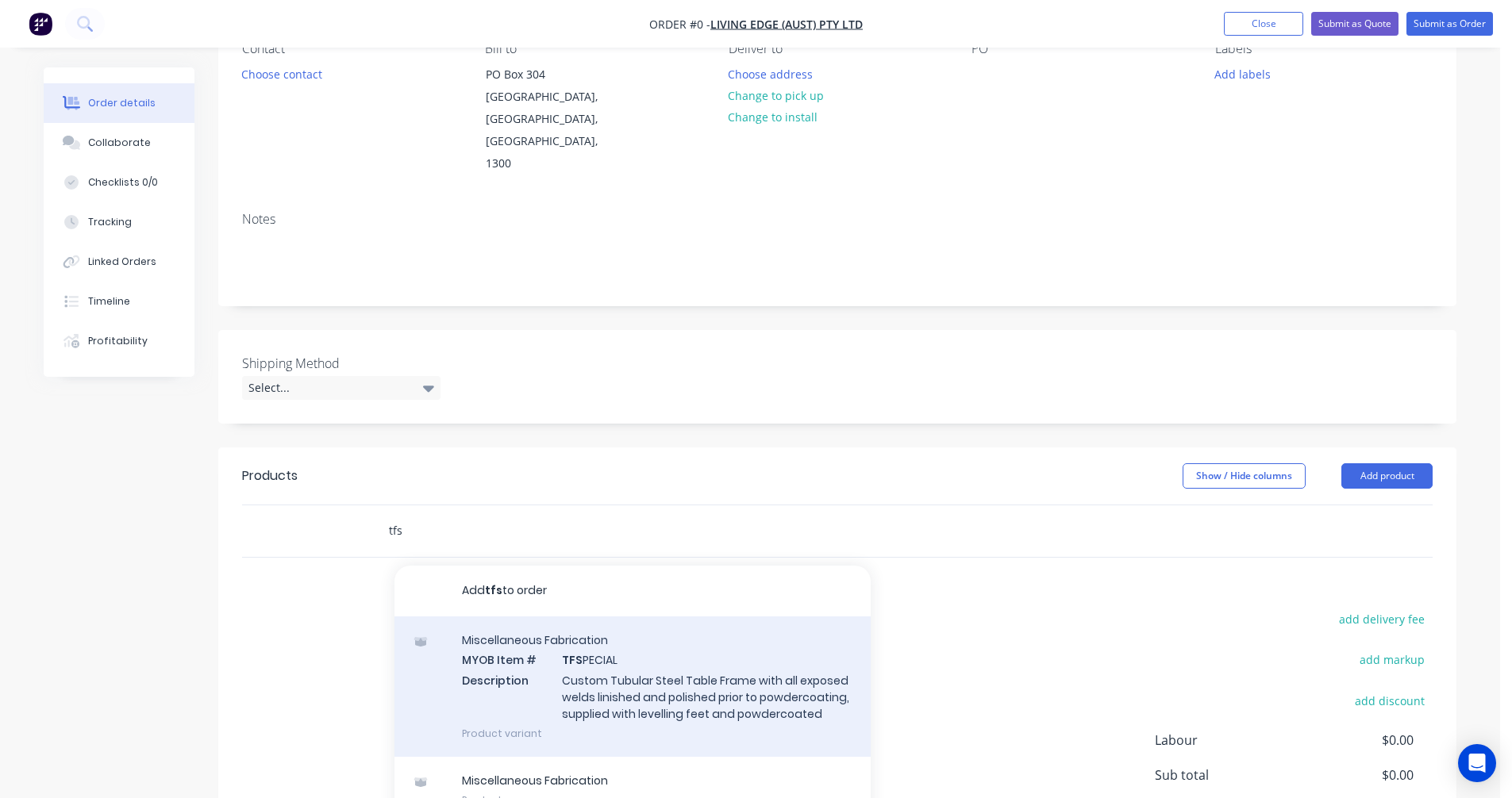
type input "tfs"
click at [654, 642] on div "Miscellaneous Fabrication MYOB Item # TFS PECIAL Description Custom Tubular Ste…" at bounding box center [632, 687] width 476 height 141
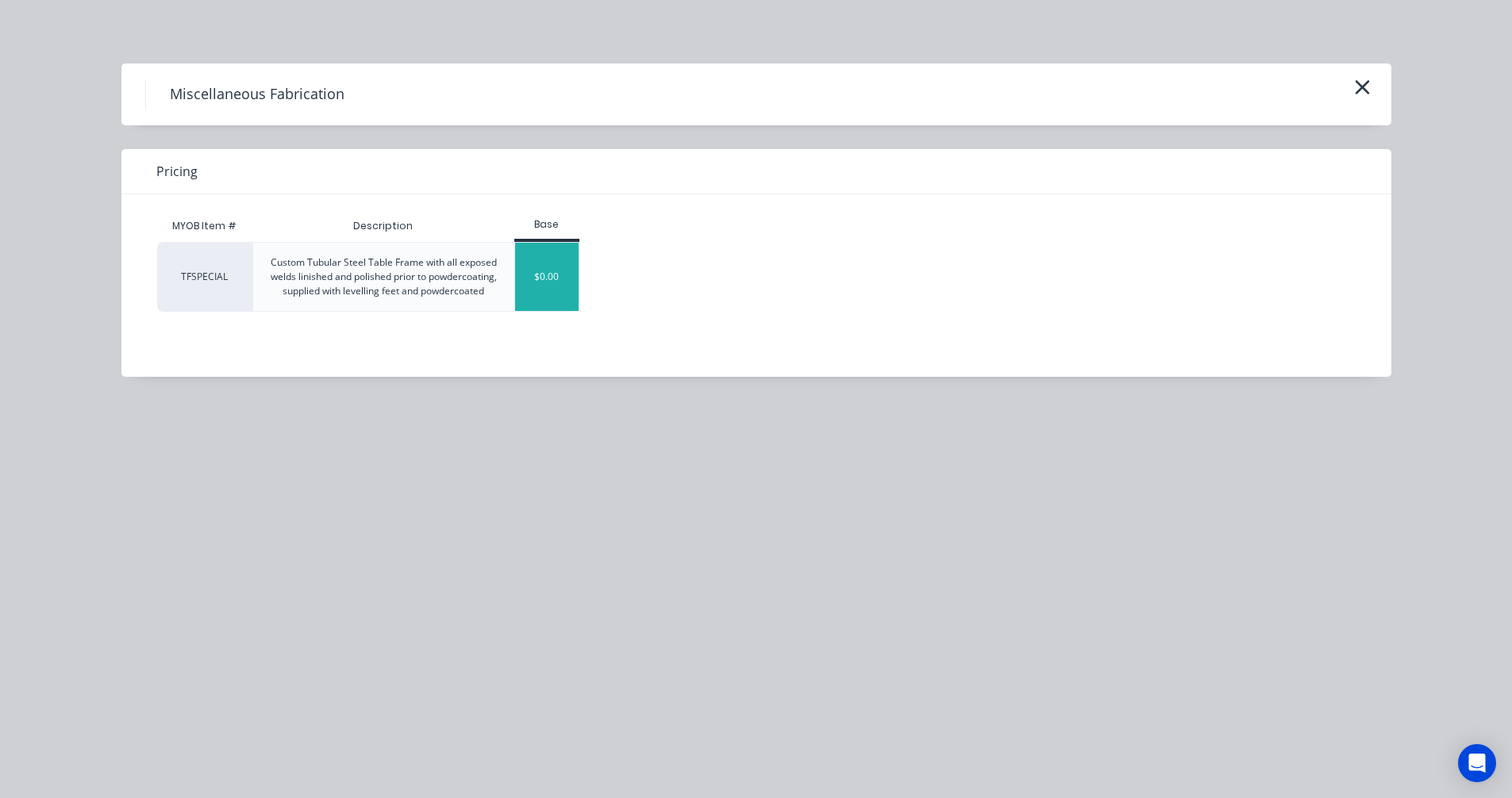
click at [550, 288] on div "$0.00" at bounding box center [548, 277] width 65 height 68
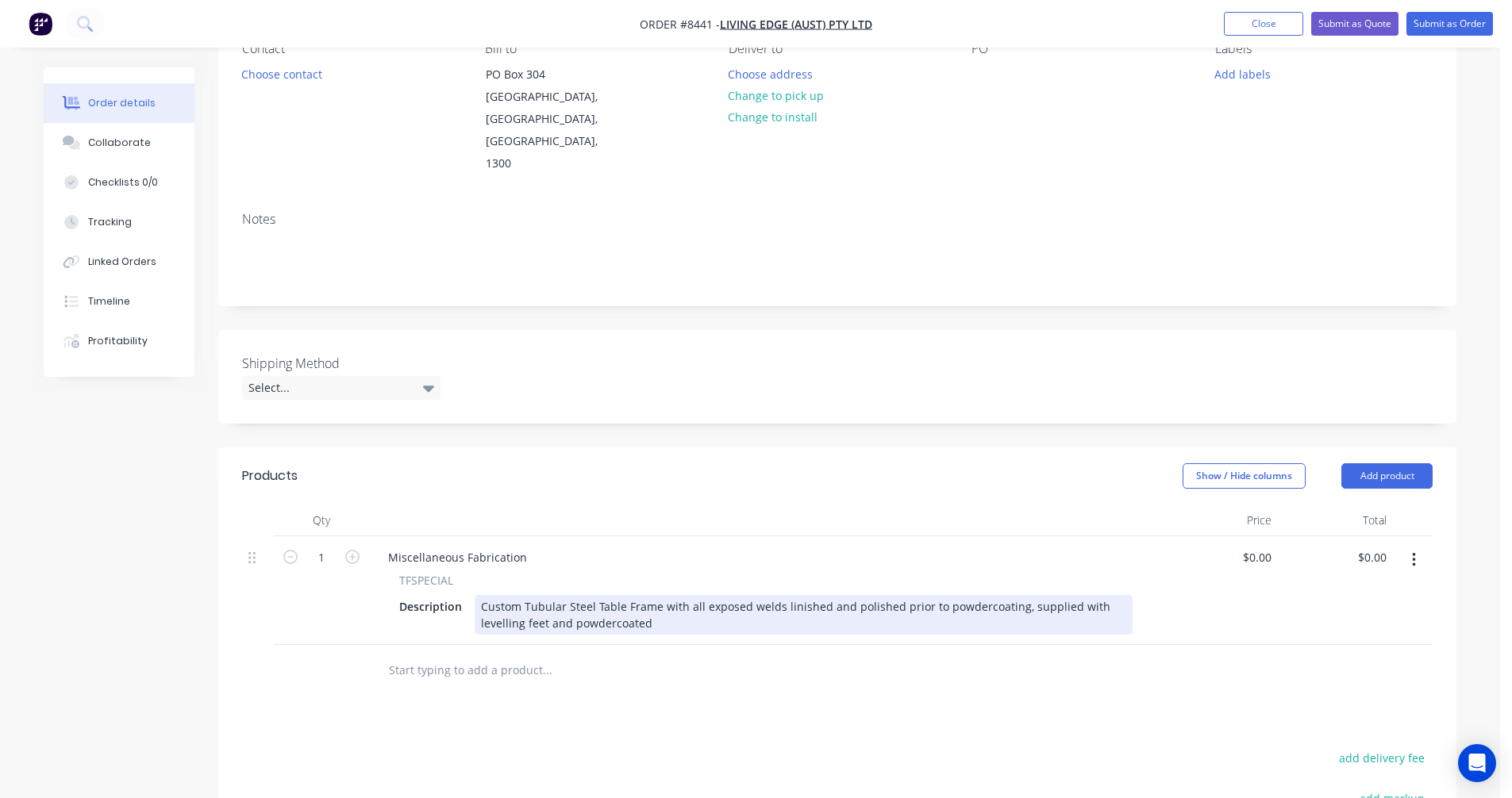
click at [609, 596] on div "Custom Tubular Steel Table Frame with all exposed welds linished and polished p…" at bounding box center [803, 615] width 658 height 40
click at [596, 596] on div "Custom Tubular Steel Table Frame with all exposed welds linished and polished p…" at bounding box center [803, 615] width 658 height 40
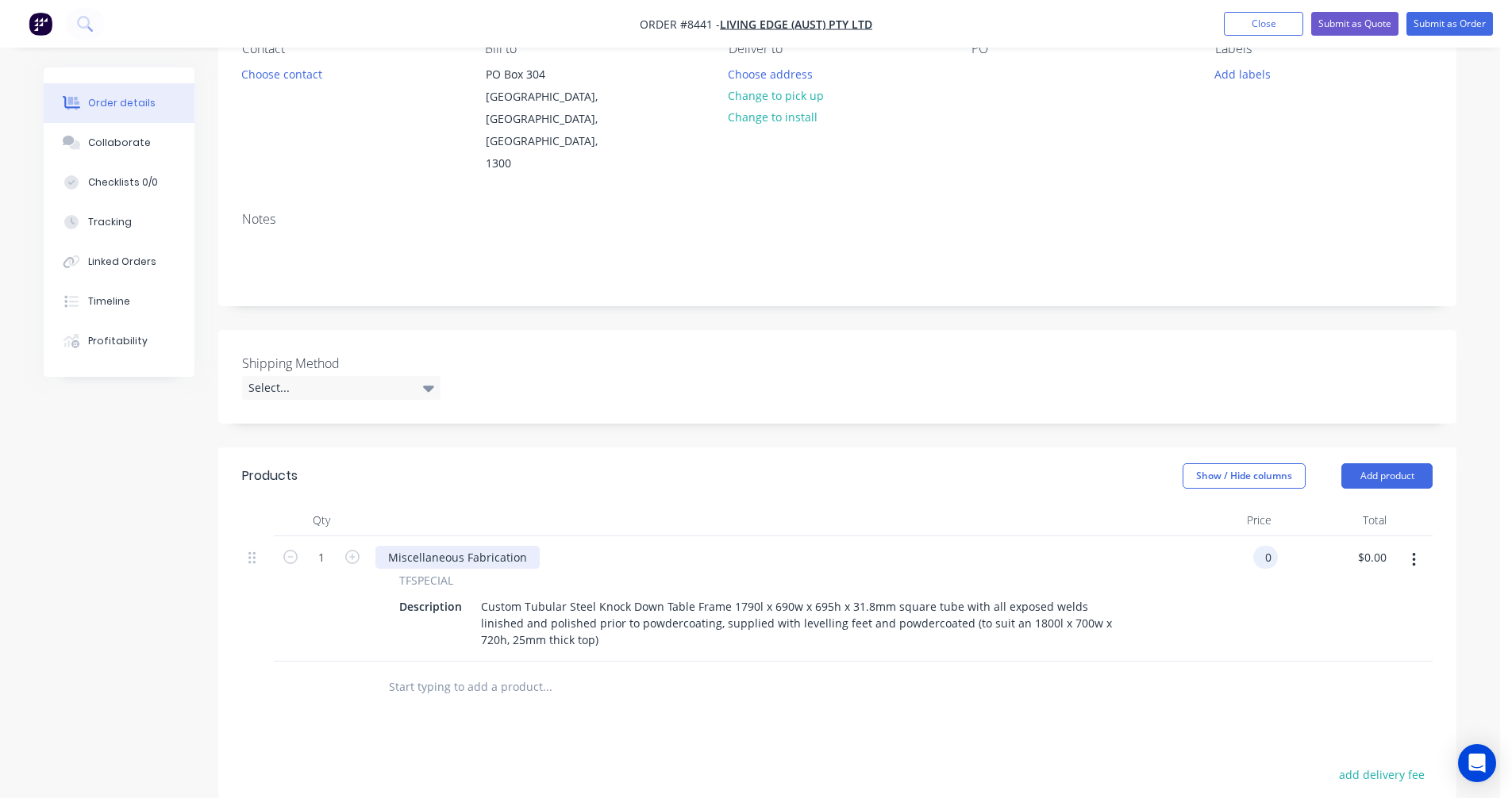
type input "$0.00"
click at [498, 546] on div "Miscellaneous Fabrication" at bounding box center [458, 557] width 164 height 23
click at [499, 546] on div "Miscellaneous Fabrication" at bounding box center [458, 557] width 164 height 23
click at [1268, 546] on input "0" at bounding box center [1259, 557] width 36 height 23
type input "$693.00"
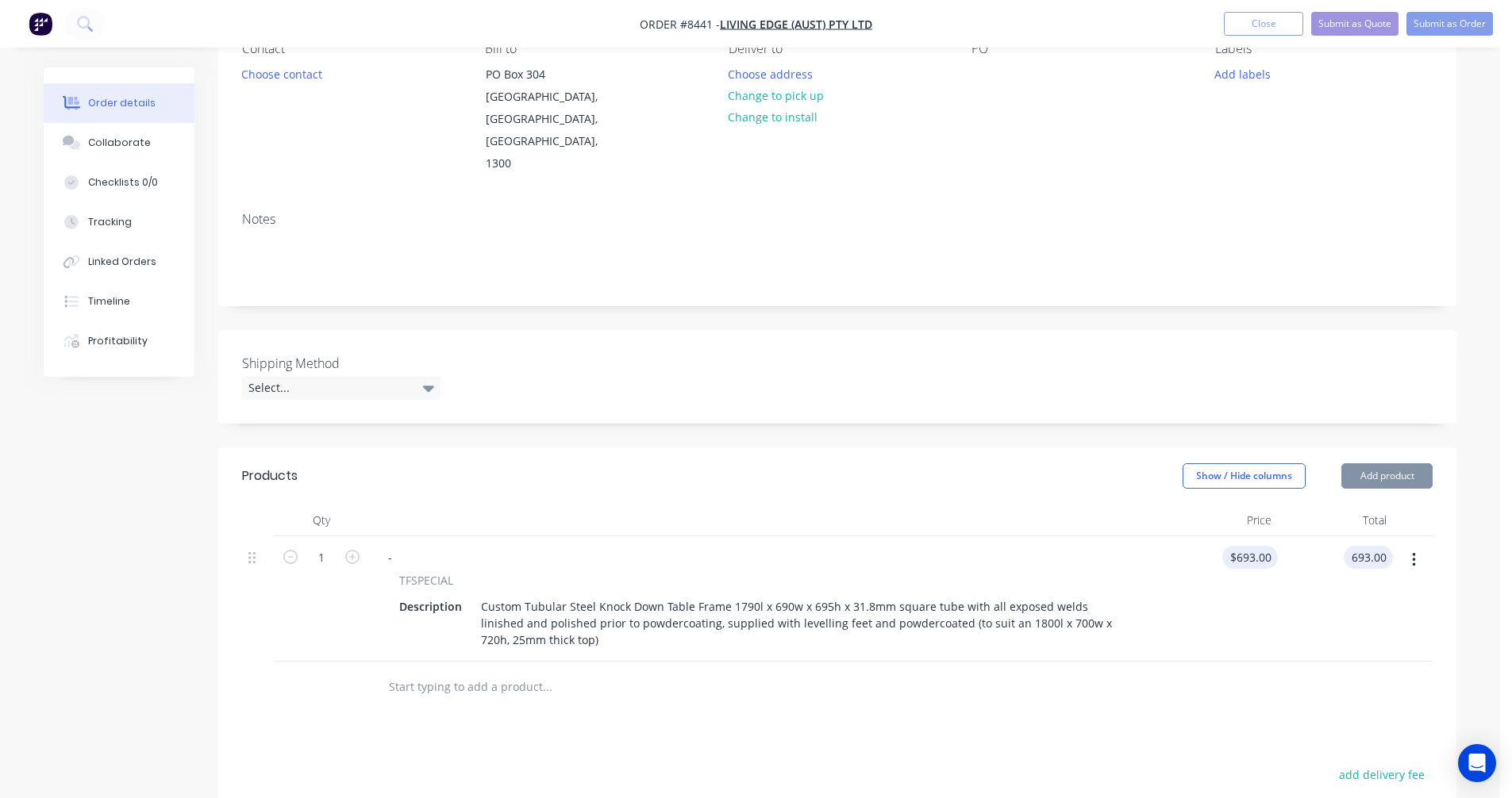
type input "$693.00"
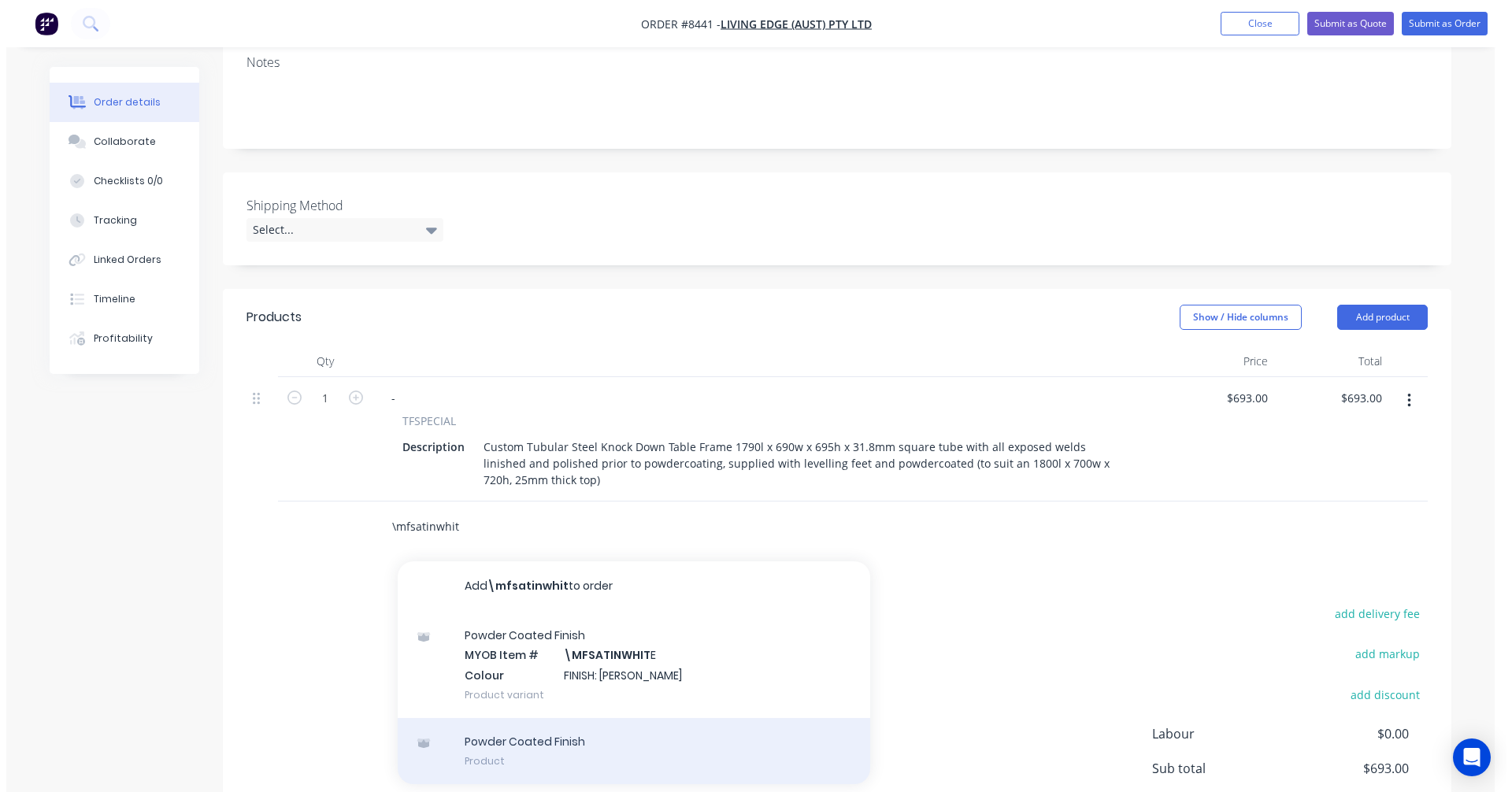
scroll to position [394, 0]
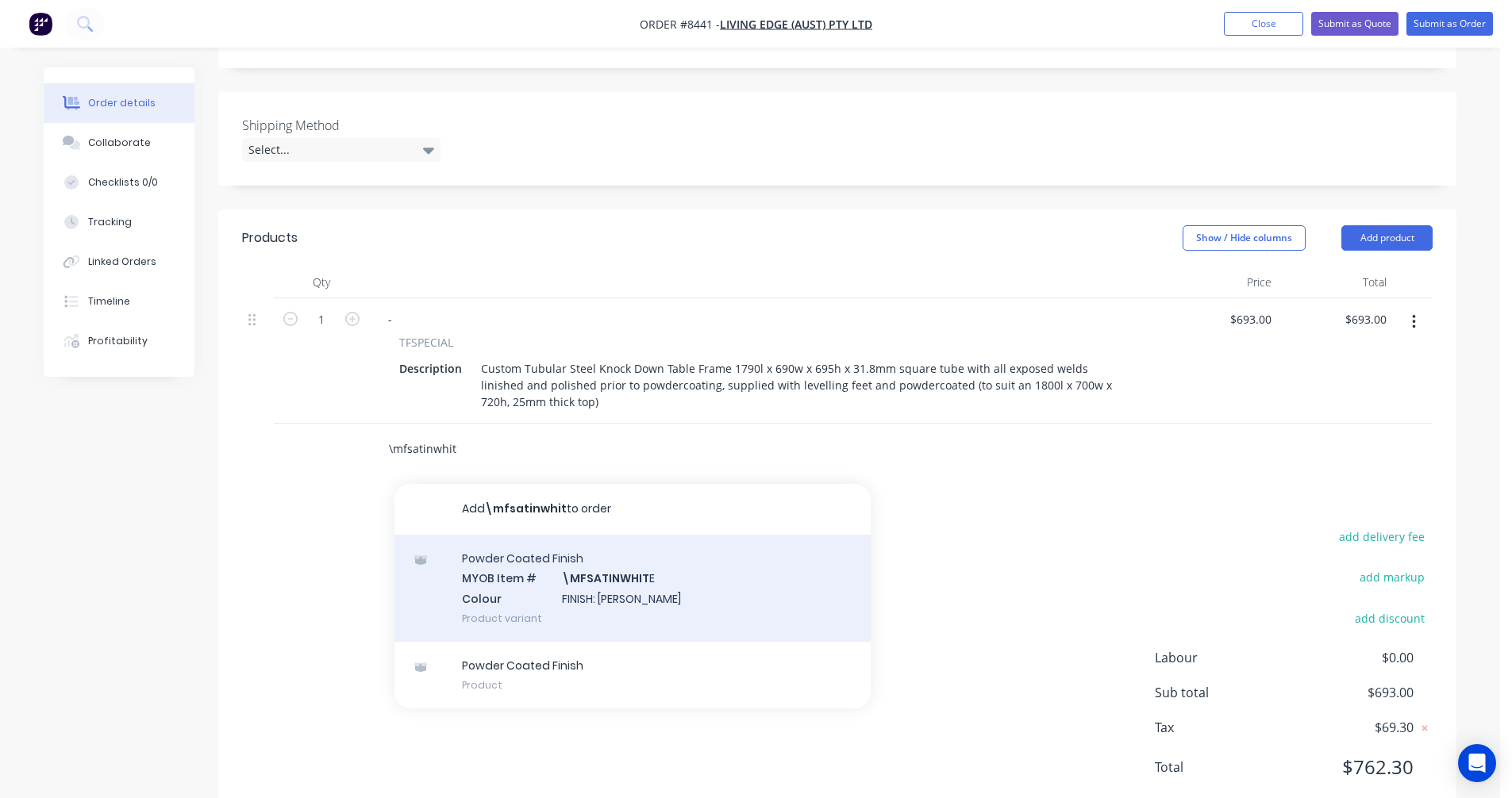
type input "\mfsatinwhit"
click at [604, 556] on div "Powder Coated Finish MYOB Item # \MFSATINWHIT E Colour FINISH: Satin White Prod…" at bounding box center [632, 589] width 476 height 108
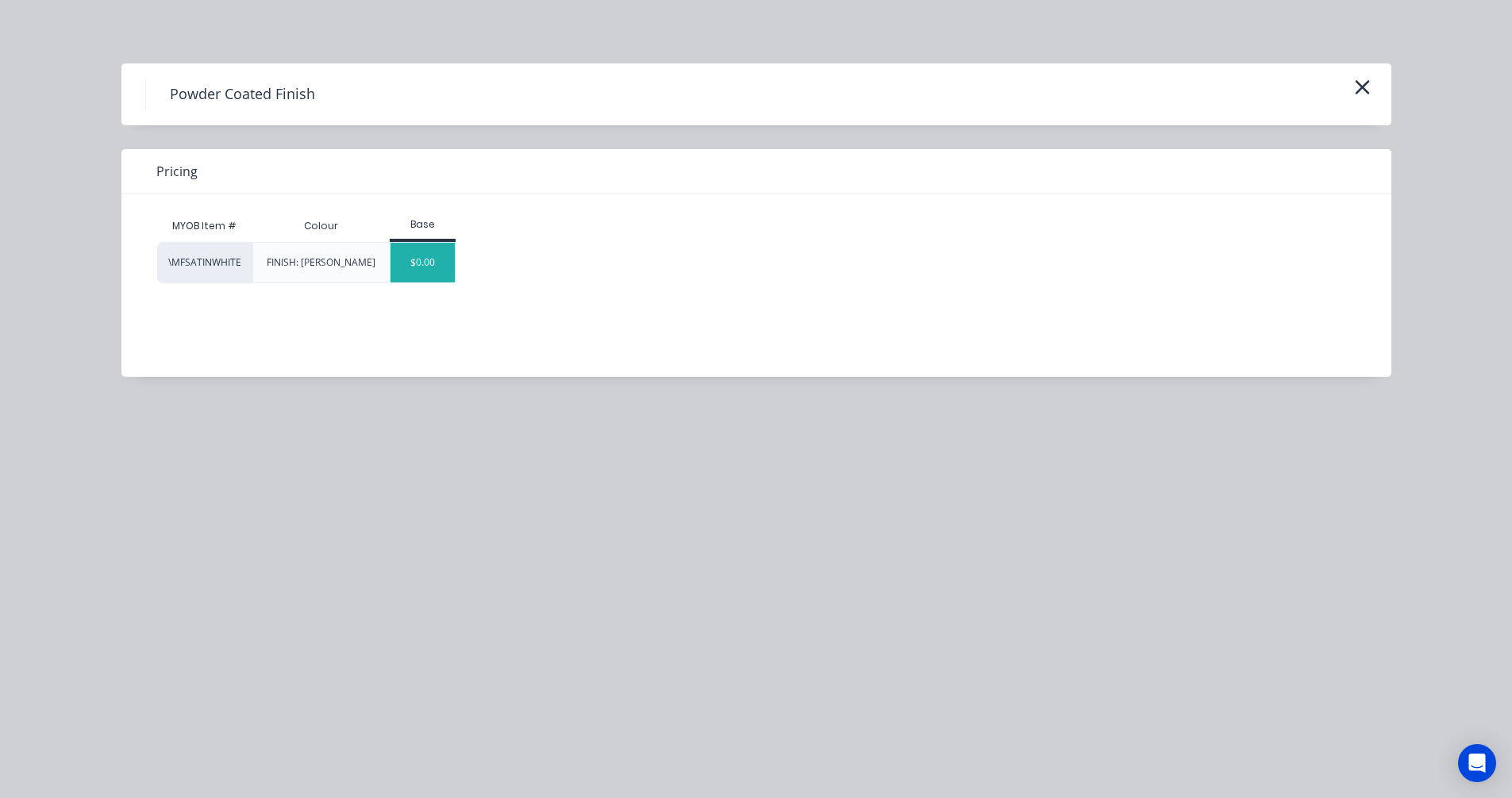
click at [439, 273] on div "$0.00" at bounding box center [422, 262] width 65 height 40
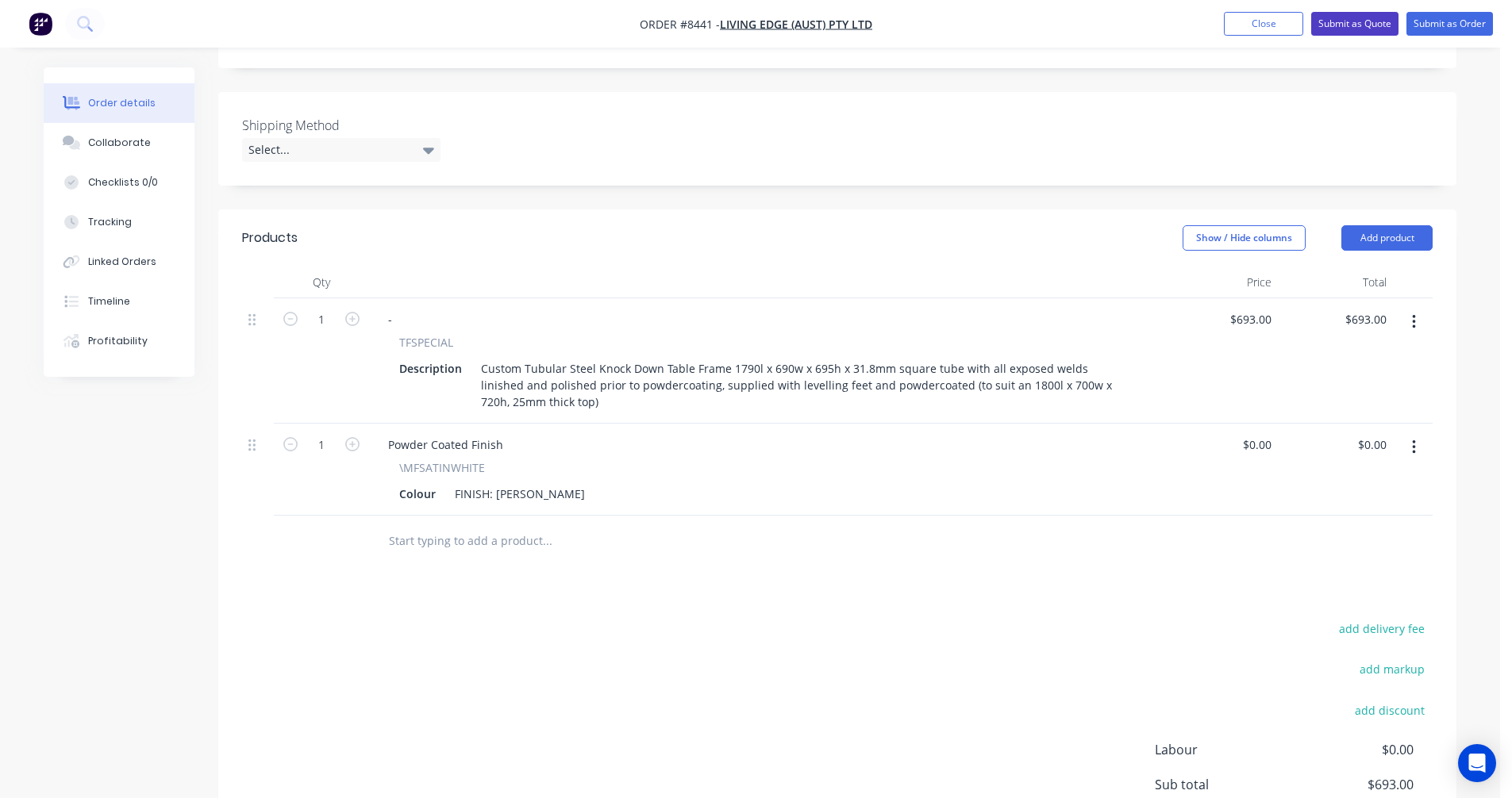
click at [1351, 13] on button "Submit as Quote" at bounding box center [1354, 23] width 87 height 23
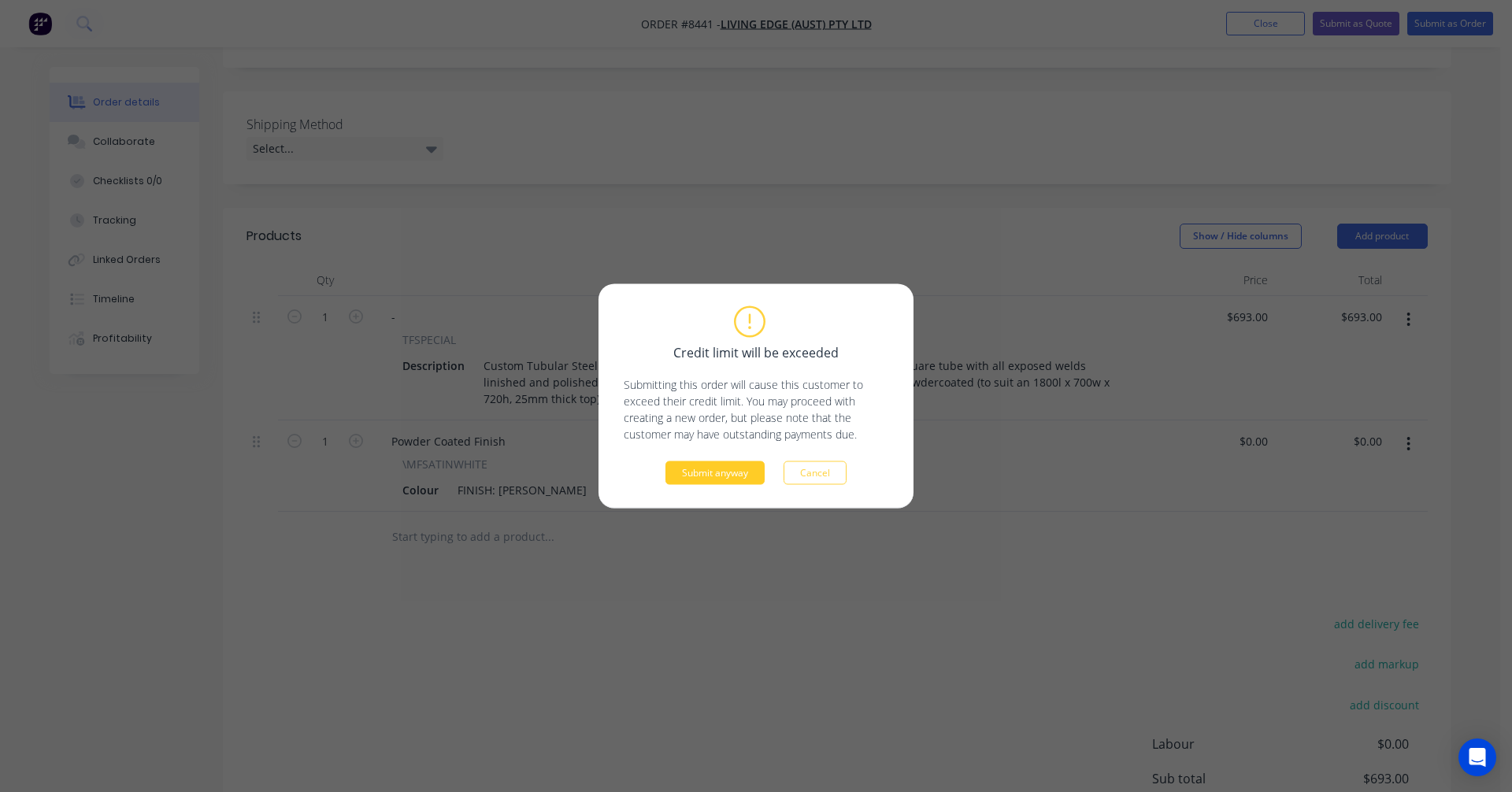
click at [706, 473] on button "Submit anyway" at bounding box center [715, 473] width 99 height 23
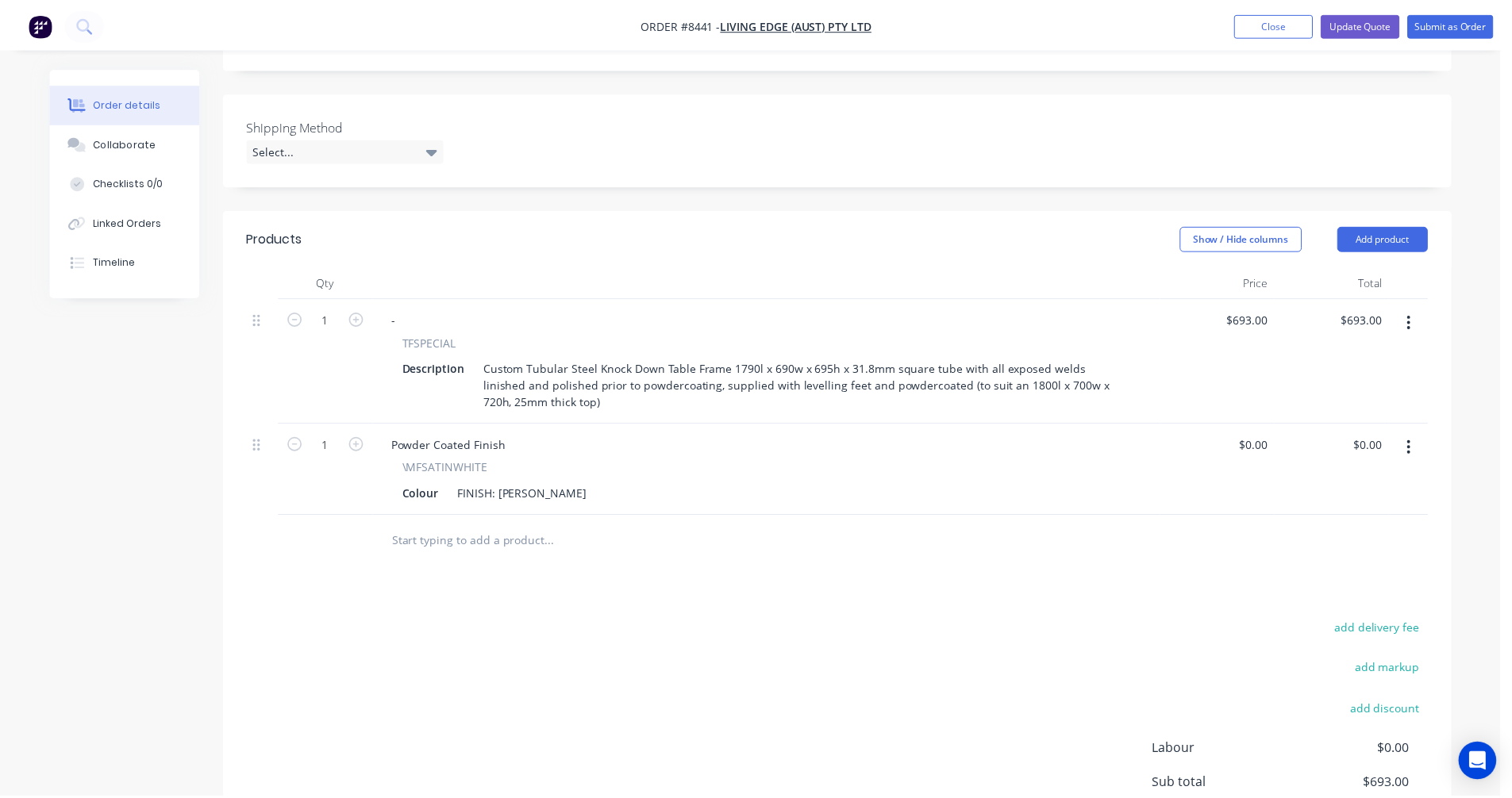
scroll to position [286, 0]
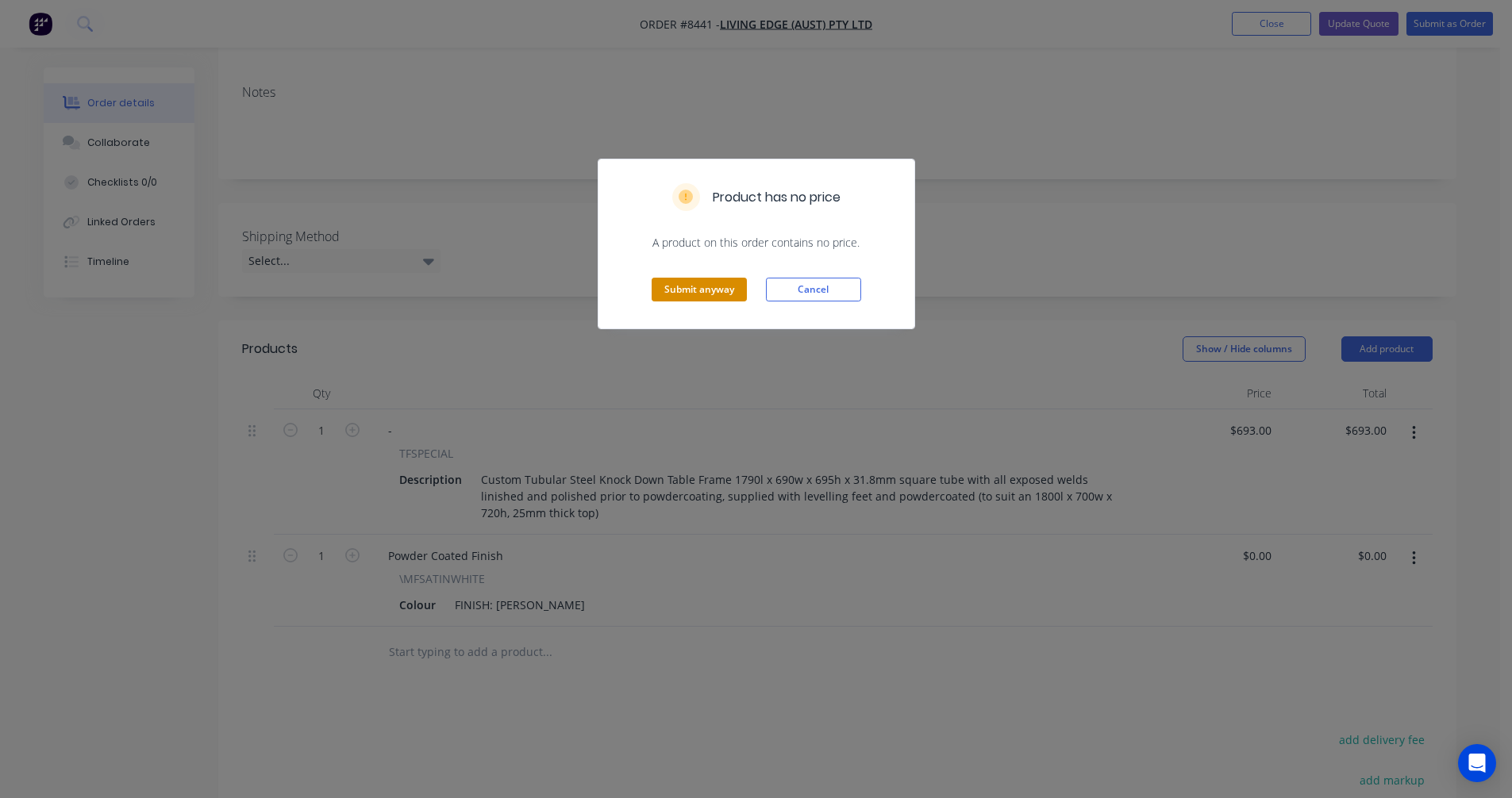
click at [717, 296] on button "Submit anyway" at bounding box center [698, 289] width 95 height 23
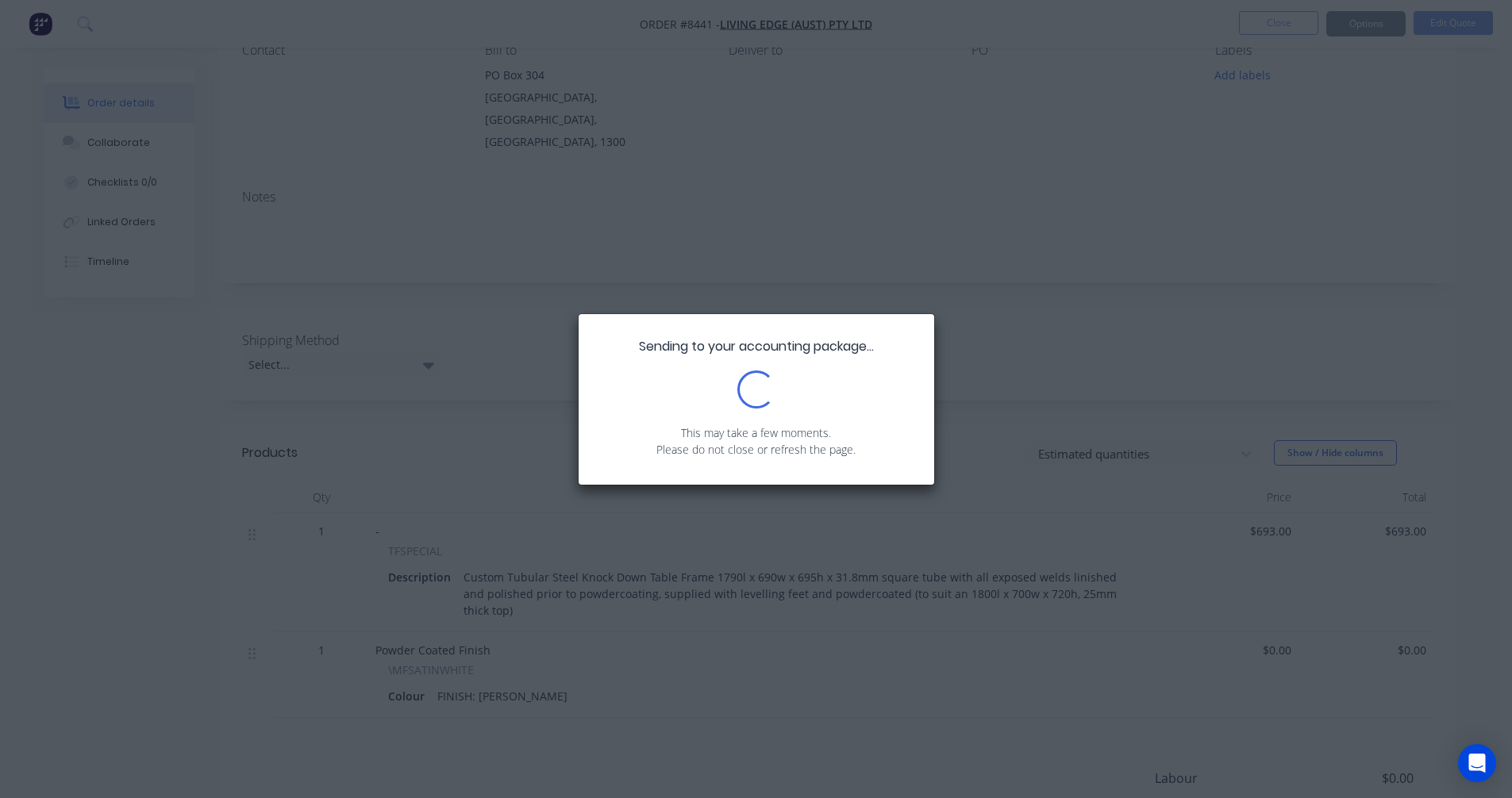
scroll to position [0, 0]
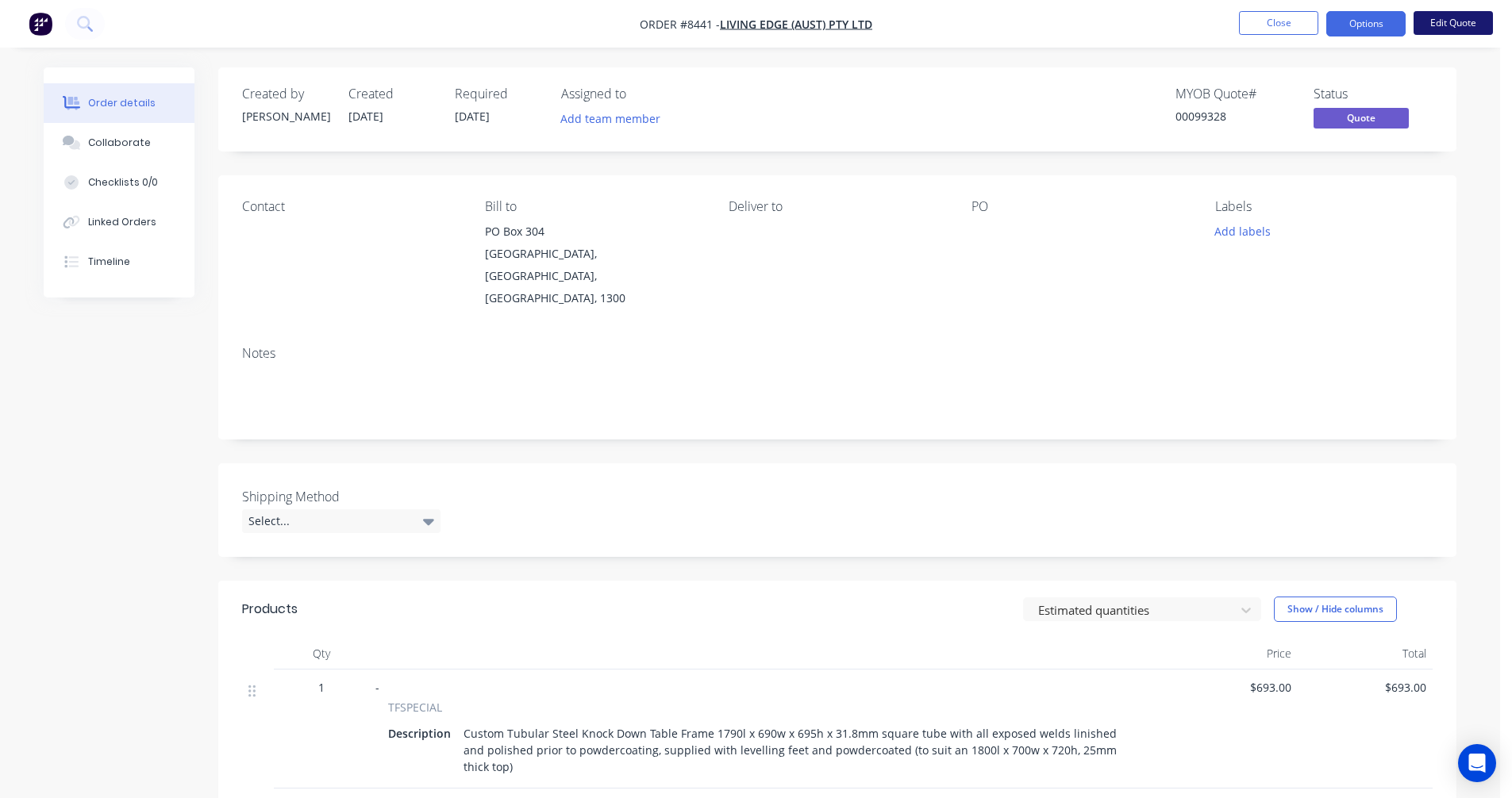
click at [1440, 25] on button "Edit Quote" at bounding box center [1452, 22] width 79 height 23
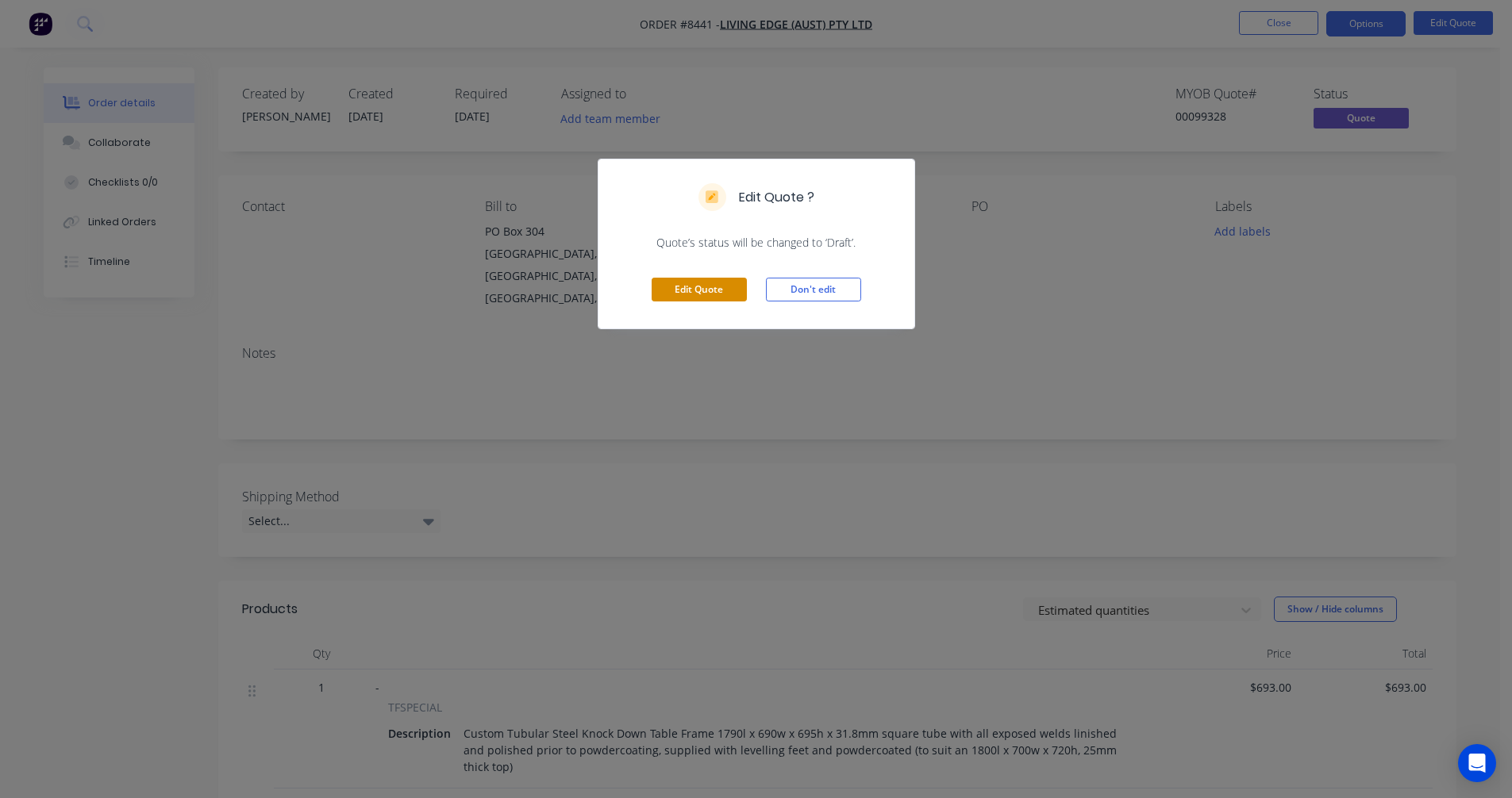
click at [699, 289] on button "Edit Quote" at bounding box center [698, 289] width 95 height 23
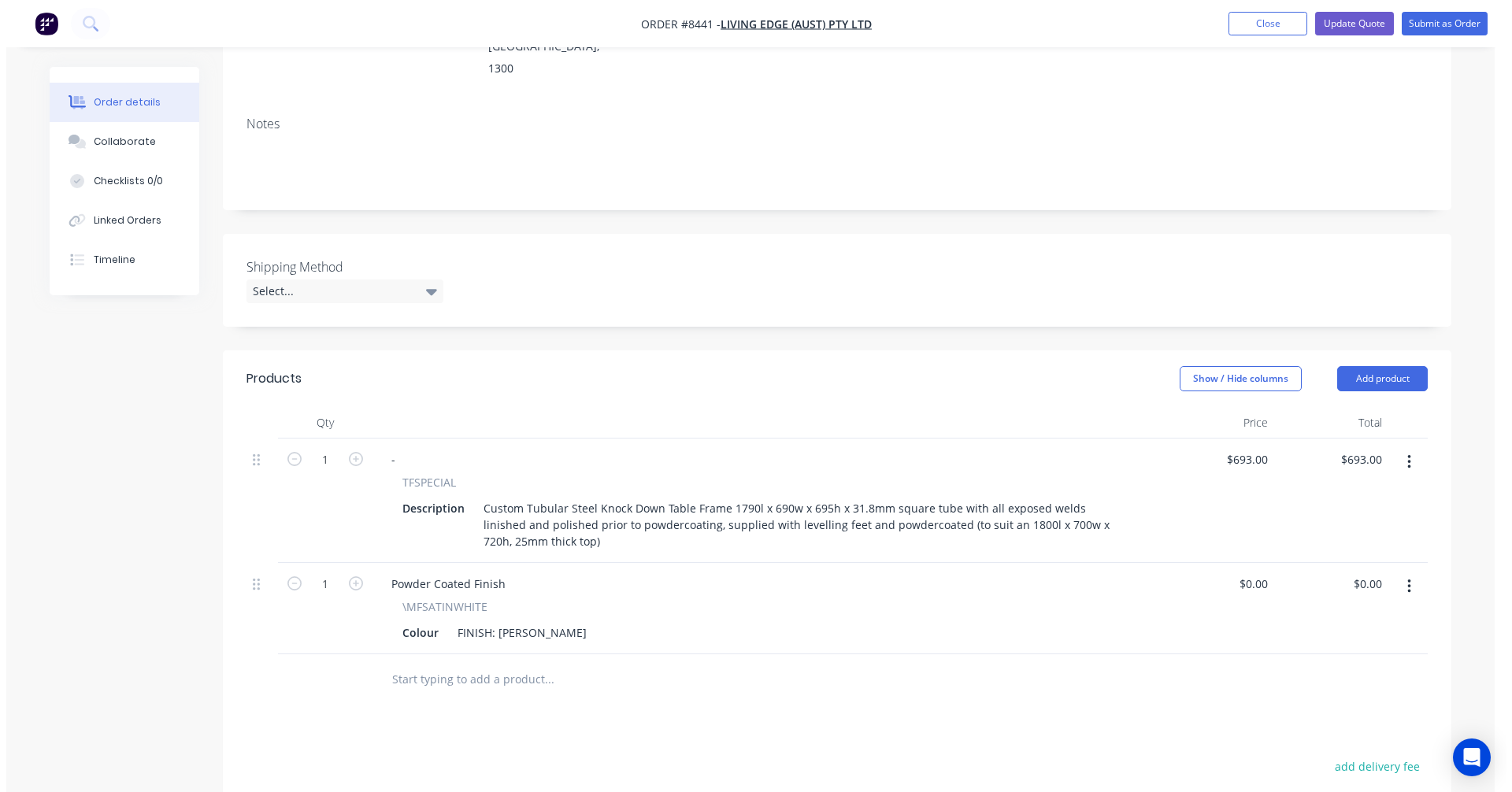
scroll to position [315, 0]
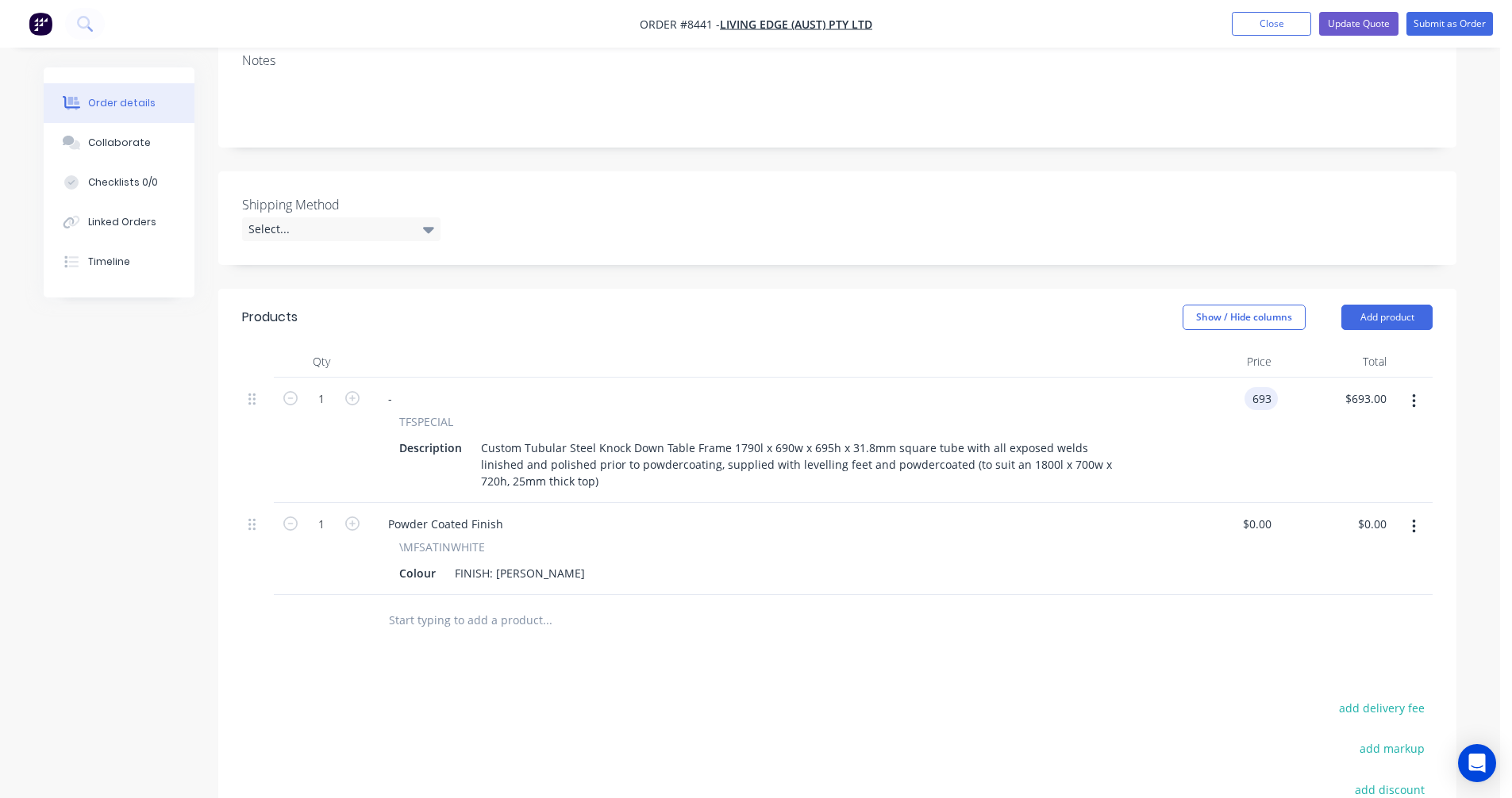
click at [1252, 387] on input "693" at bounding box center [1265, 399] width 27 height 23
type input "$653.00"
click at [1371, 26] on button "Update Quote" at bounding box center [1358, 23] width 79 height 23
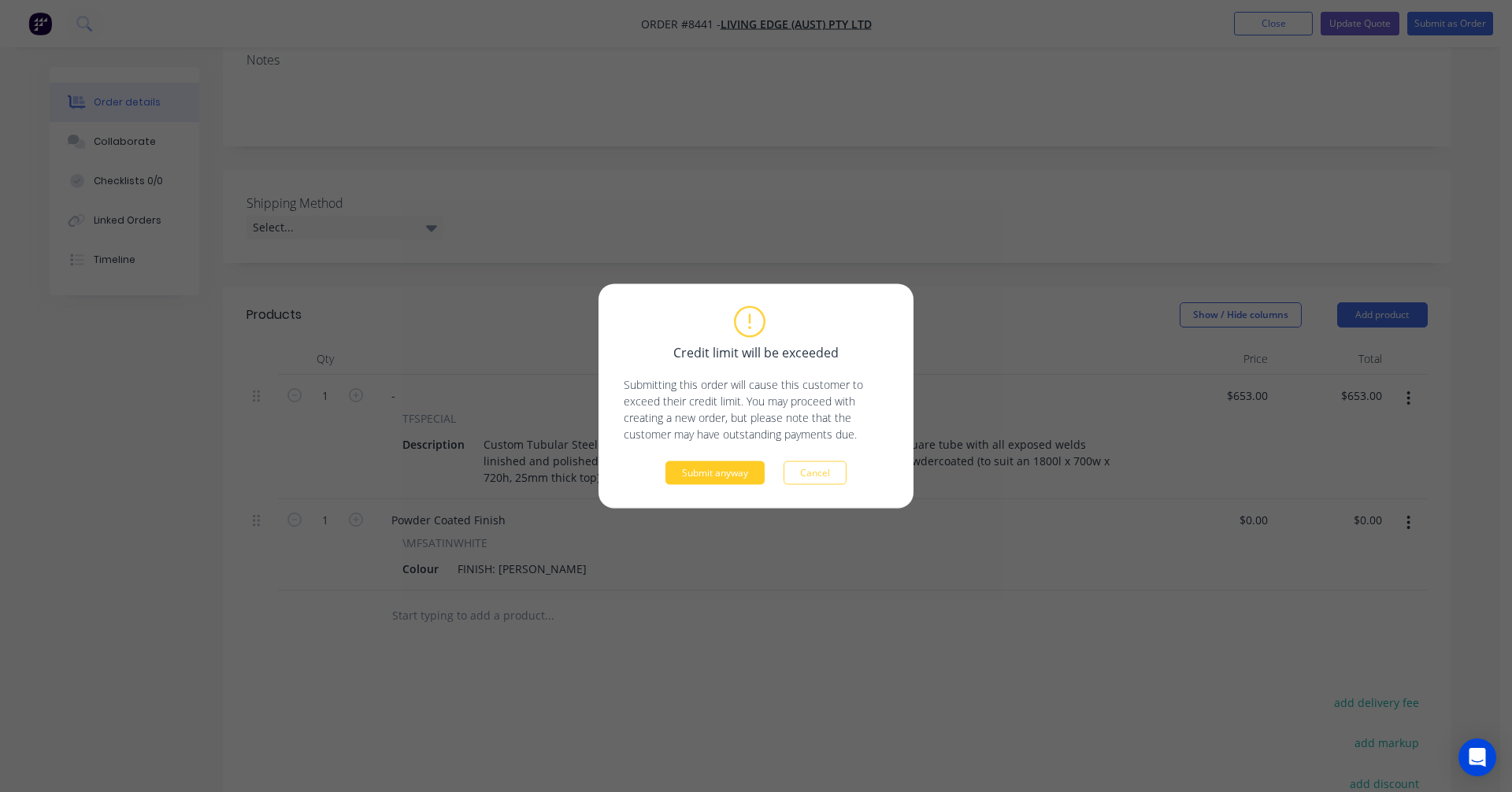
click at [737, 477] on button "Submit anyway" at bounding box center [715, 473] width 99 height 23
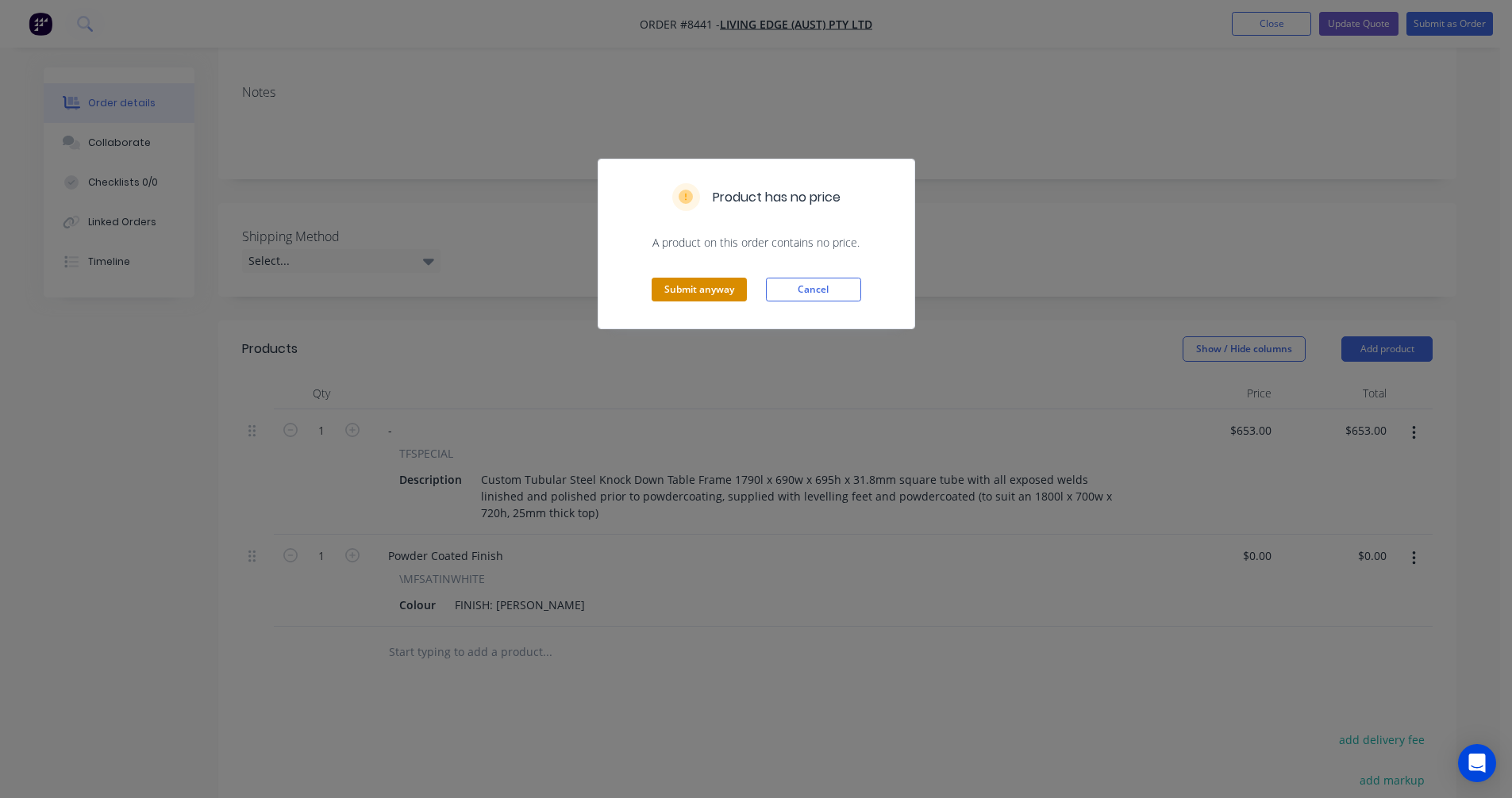
click at [704, 283] on button "Submit anyway" at bounding box center [698, 289] width 95 height 23
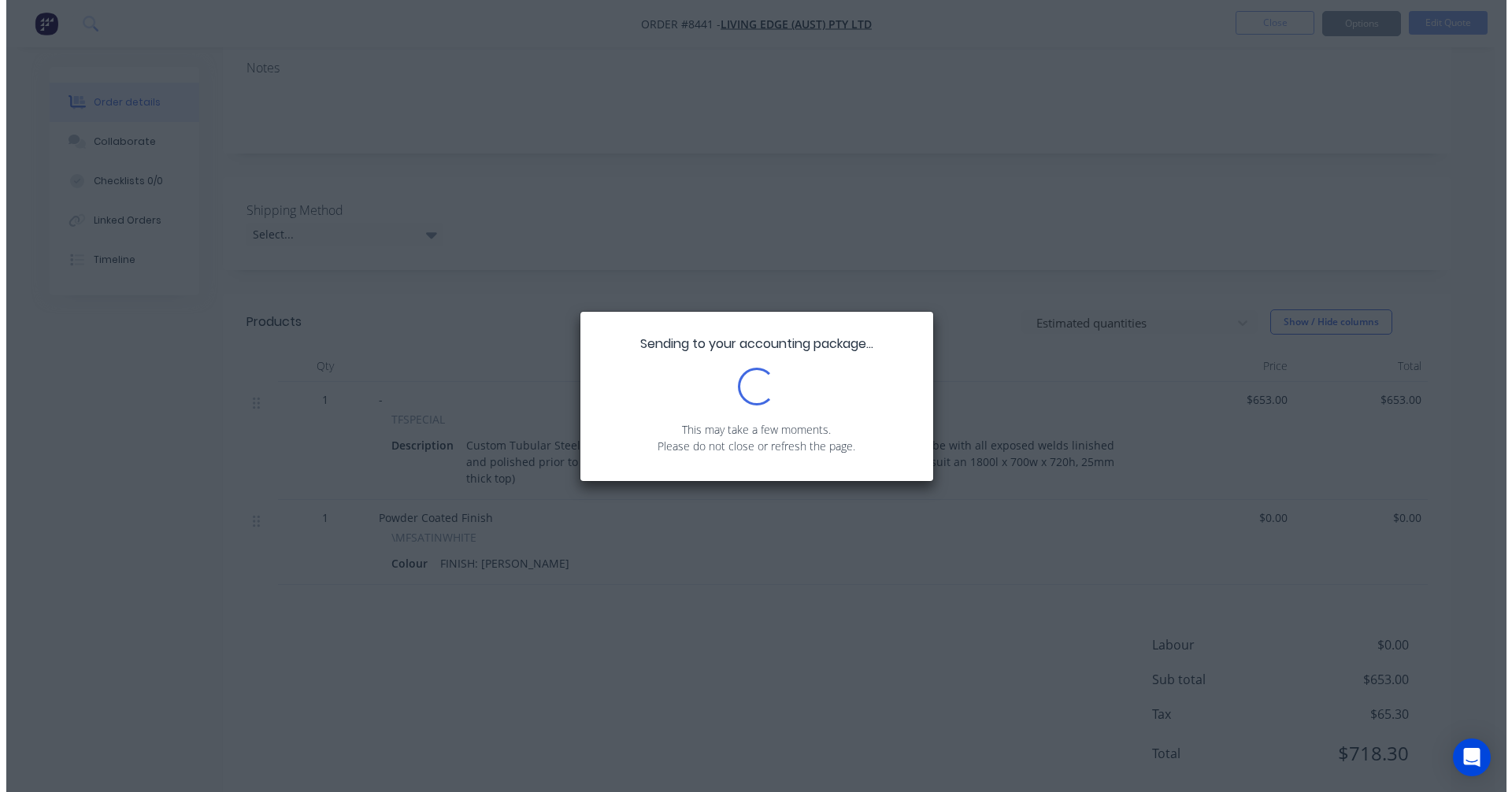
scroll to position [0, 0]
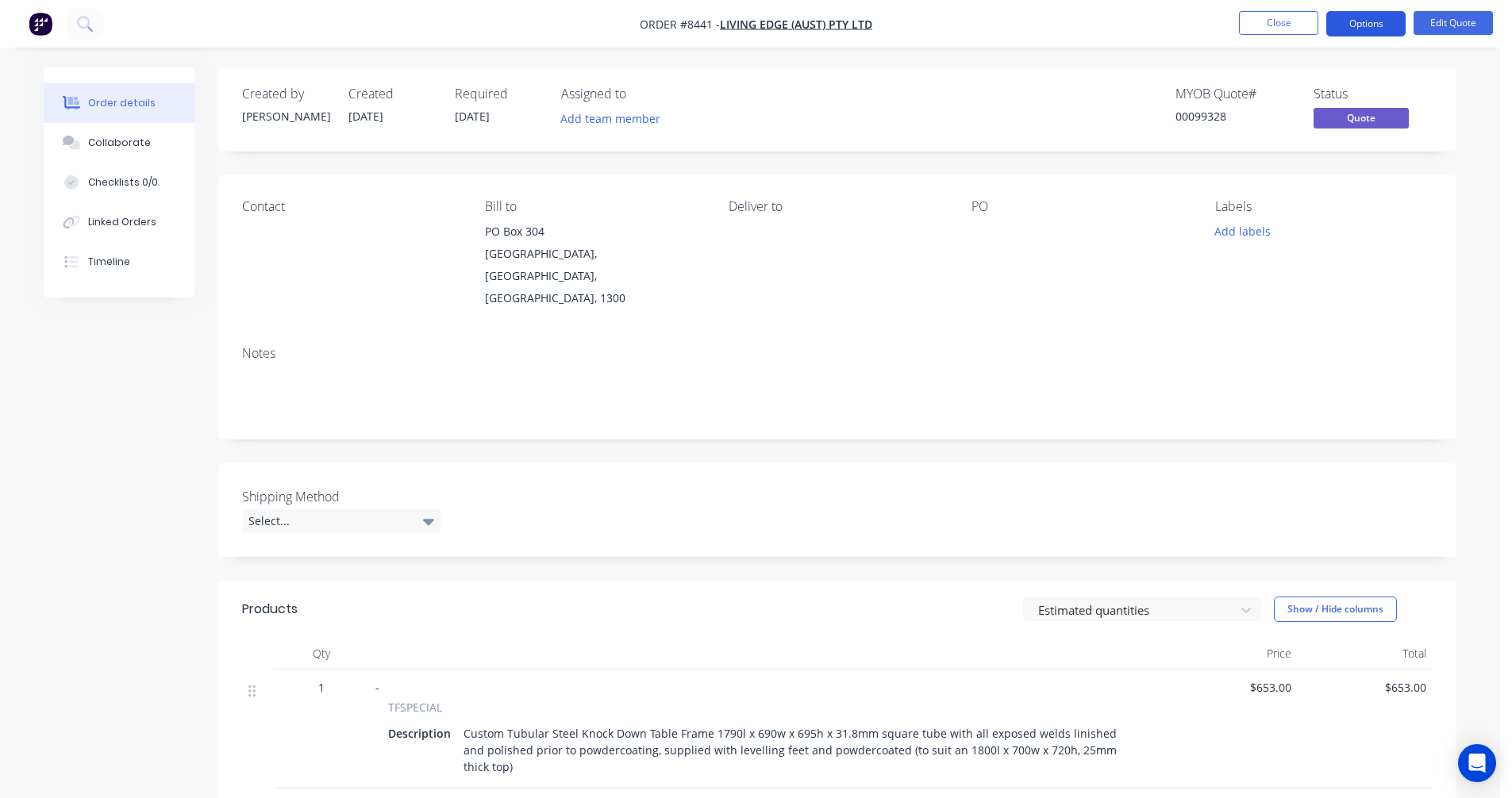
click at [1358, 20] on button "Options" at bounding box center [1365, 23] width 79 height 25
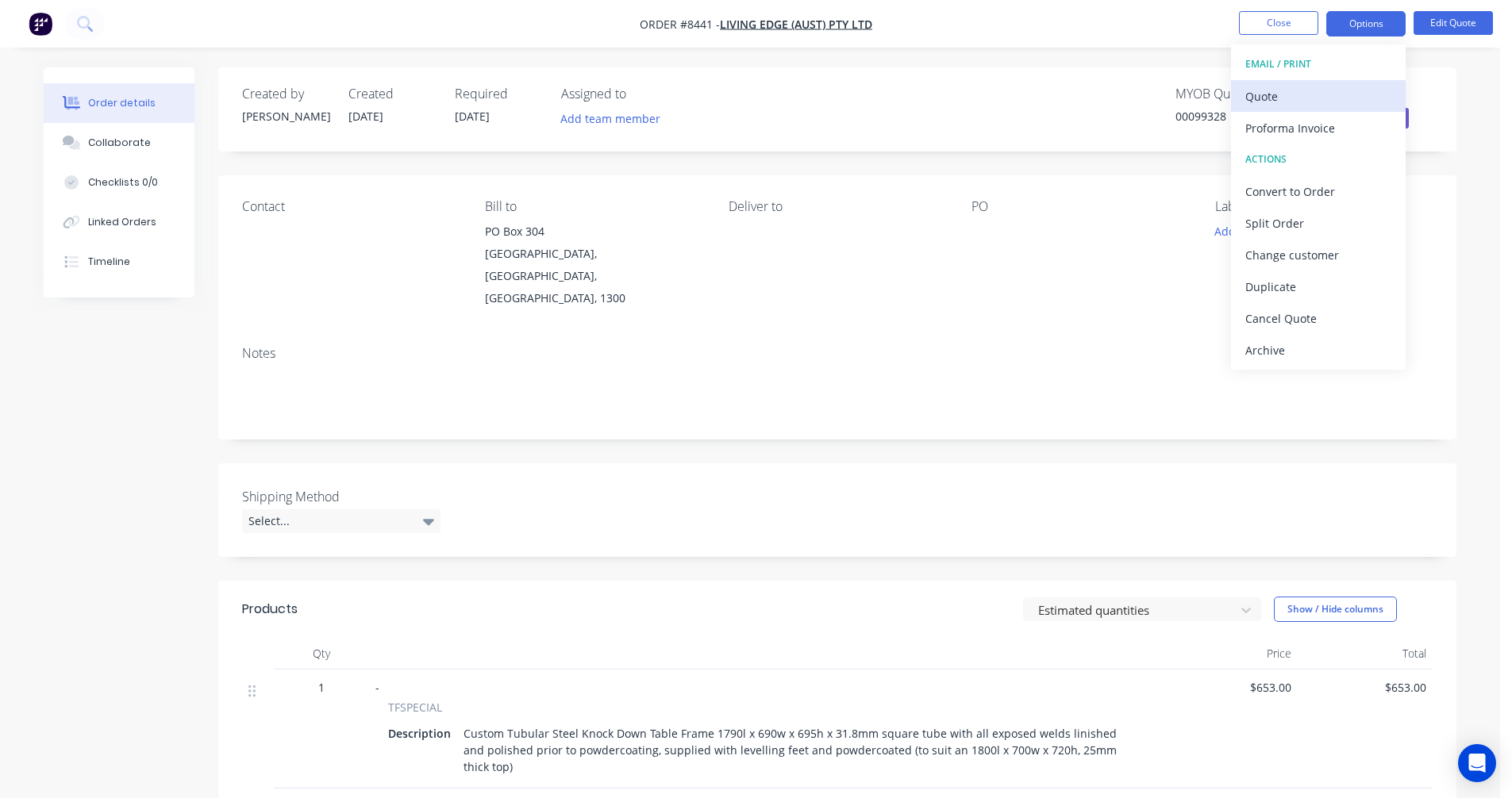
click at [1281, 95] on div "Quote" at bounding box center [1317, 97] width 146 height 23
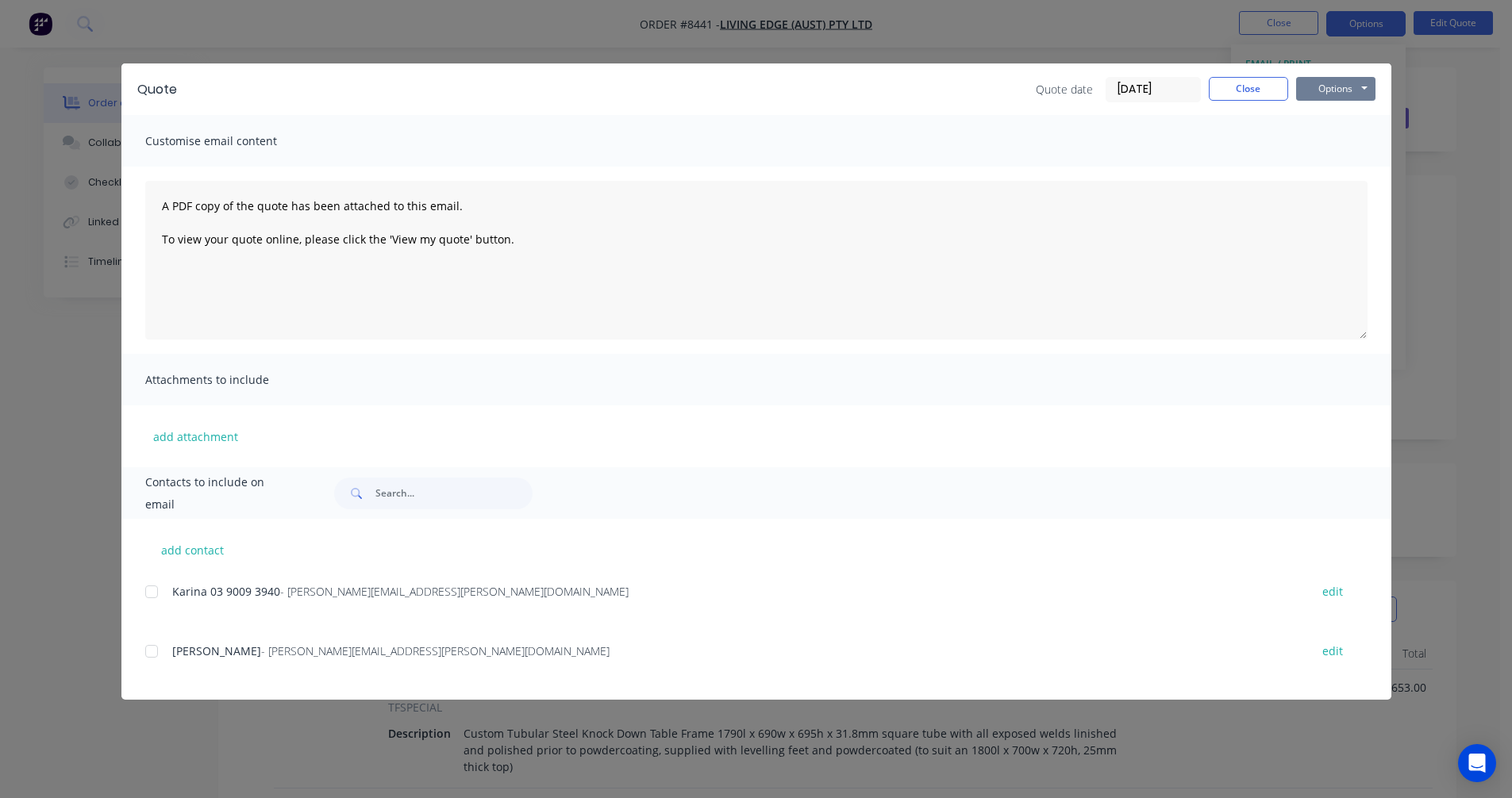
click at [1357, 86] on button "Options" at bounding box center [1335, 89] width 79 height 23
click at [1361, 115] on button "Preview" at bounding box center [1347, 116] width 102 height 26
click at [1243, 83] on button "Close" at bounding box center [1248, 89] width 79 height 23
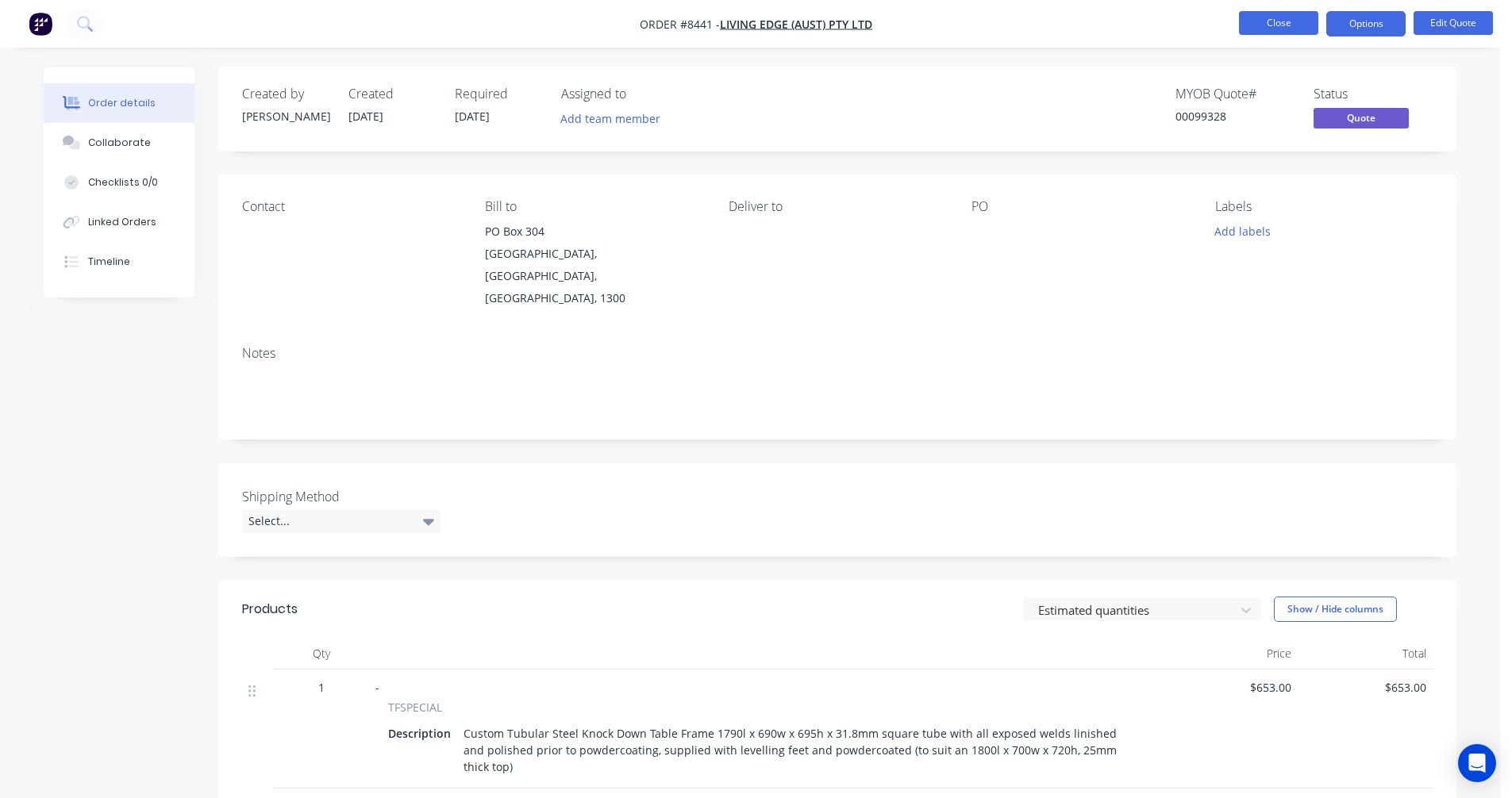
click at [1272, 25] on button "Close" at bounding box center [1278, 22] width 79 height 23
